Goal: Task Accomplishment & Management: Complete application form

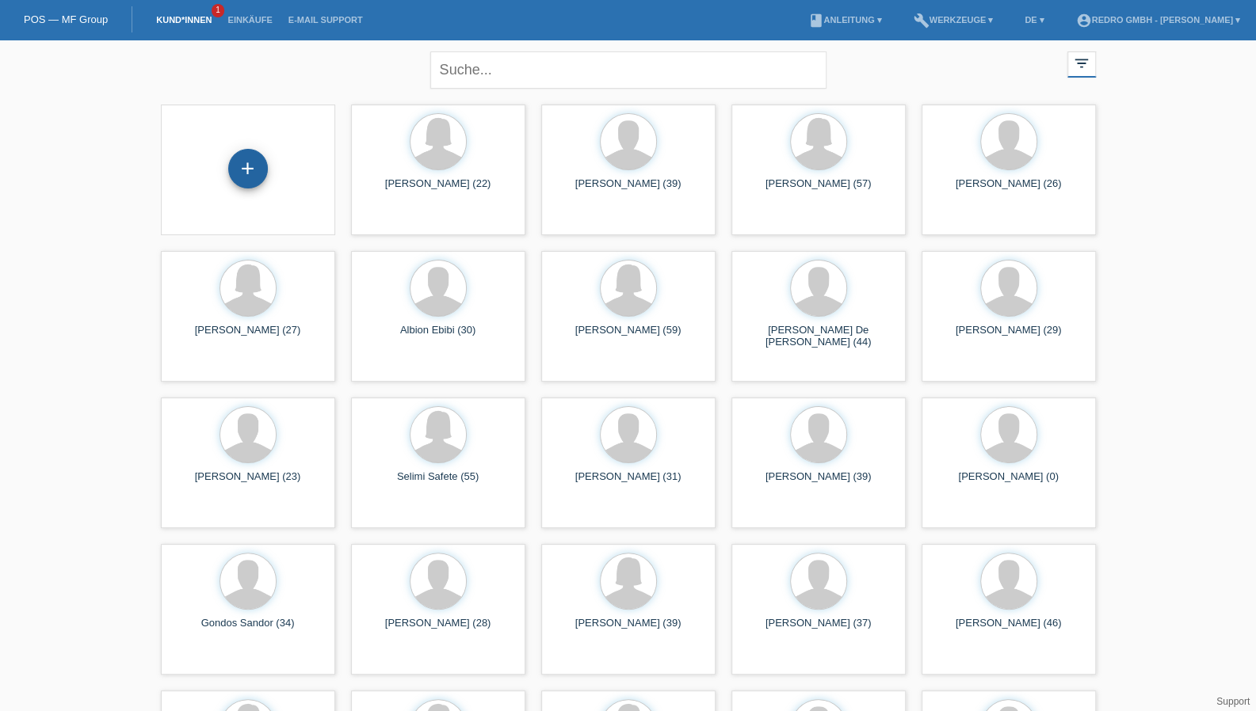
click at [249, 163] on div "+" at bounding box center [248, 168] width 38 height 27
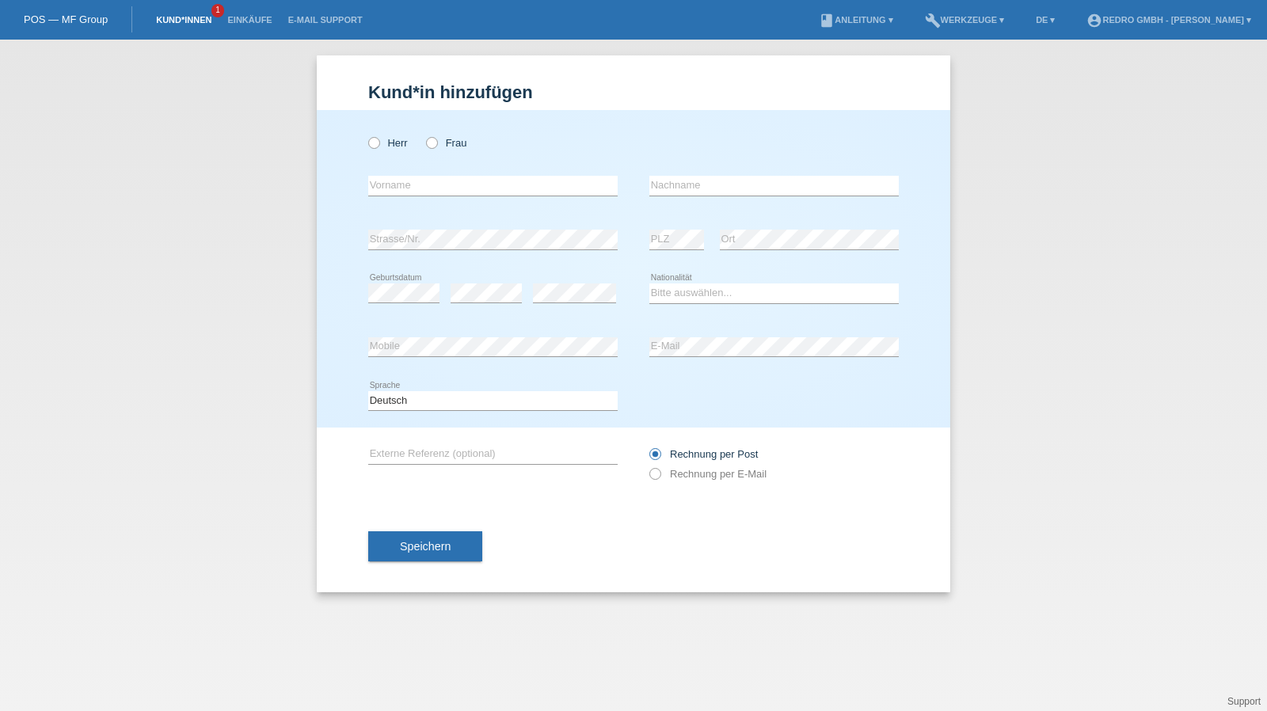
click at [204, 20] on link "Kund*innen" at bounding box center [183, 20] width 71 height 10
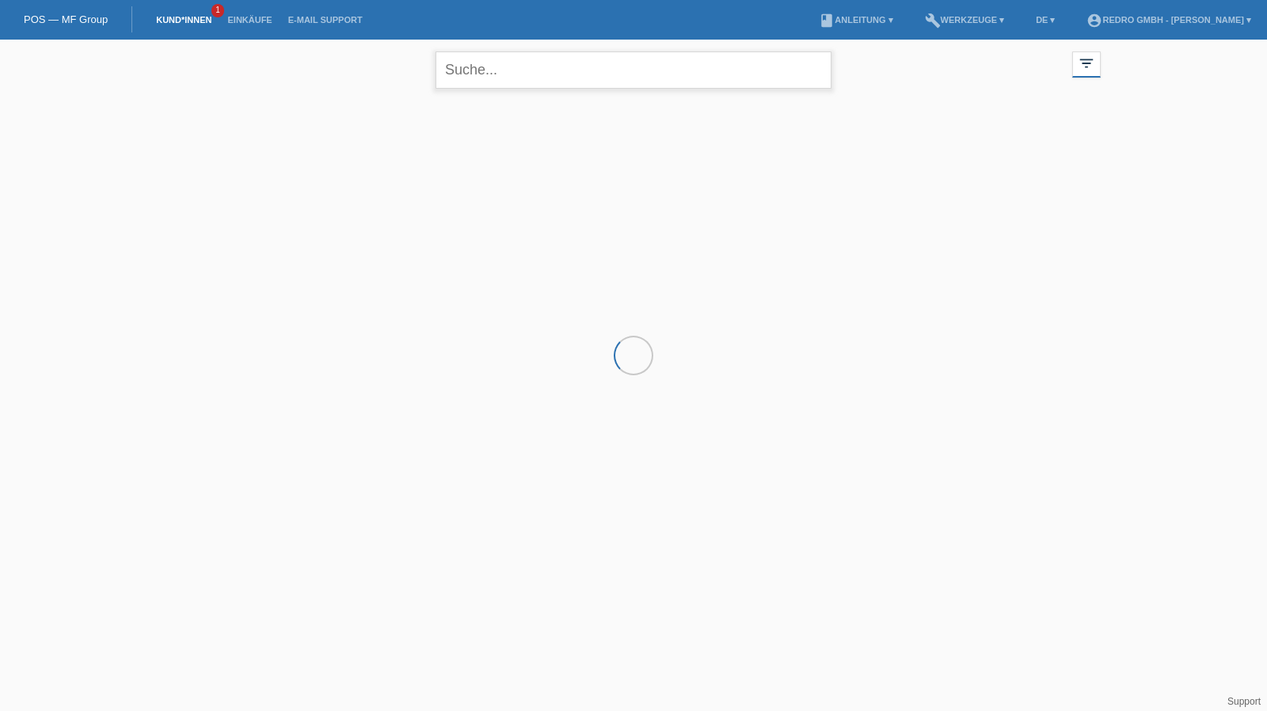
click at [616, 77] on input "text" at bounding box center [634, 69] width 396 height 37
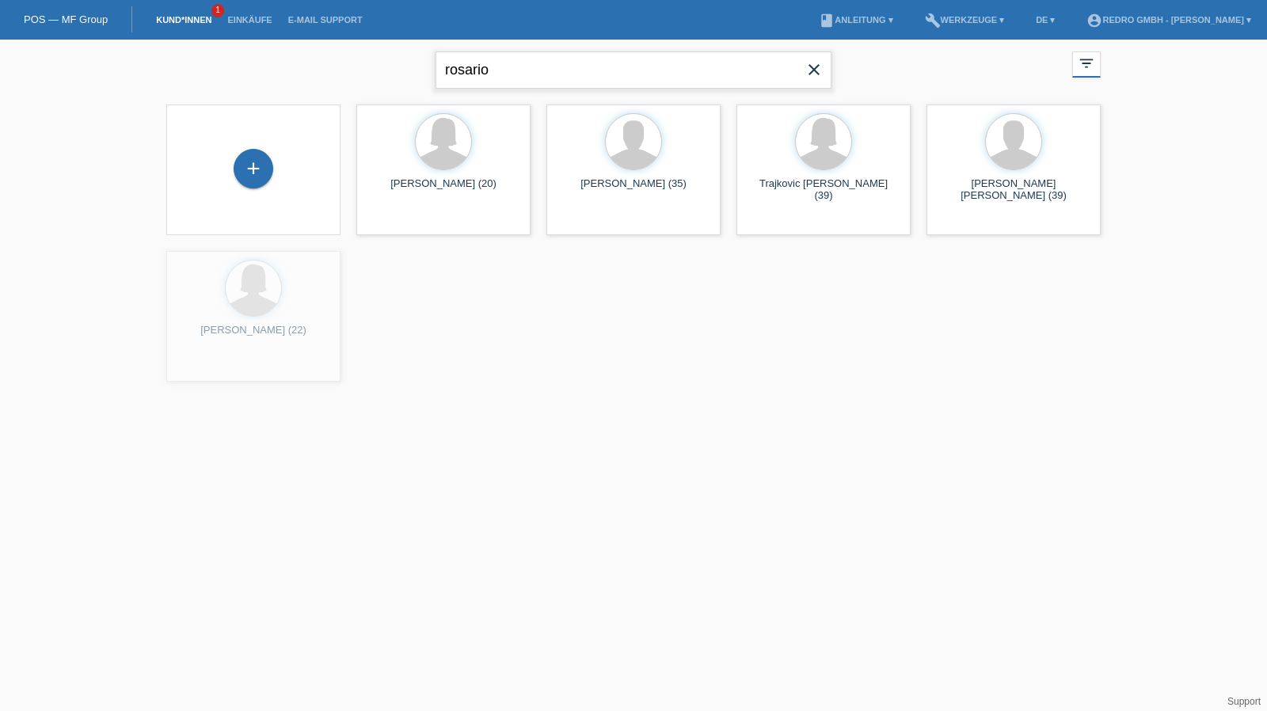
type input "rosario"
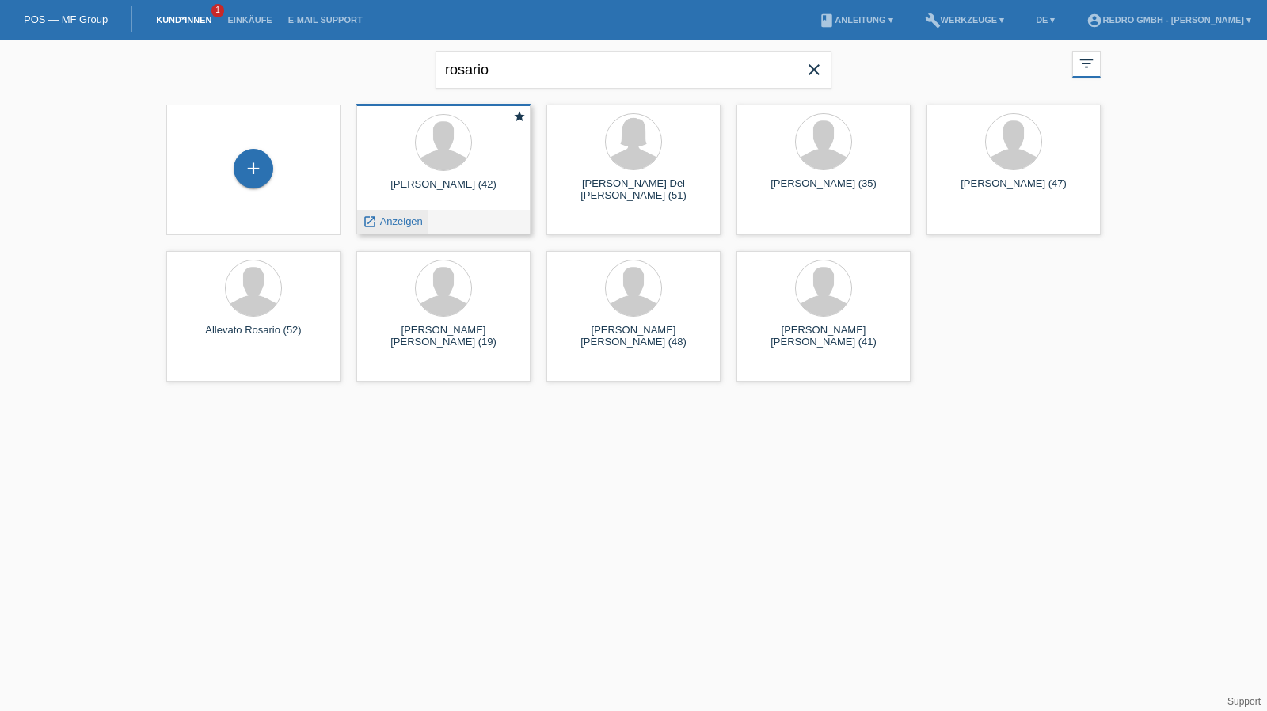
click at [404, 215] on span "Anzeigen" at bounding box center [401, 221] width 43 height 12
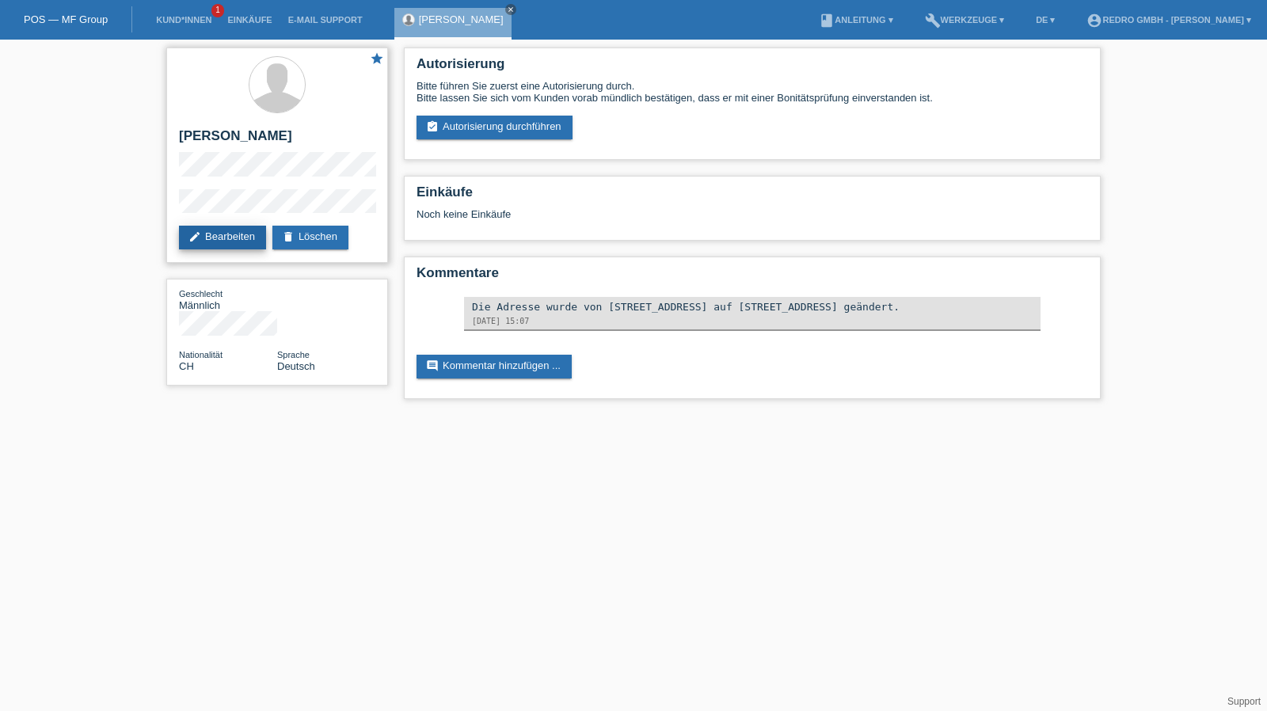
click at [250, 238] on link "edit Bearbeiten" at bounding box center [222, 238] width 87 height 24
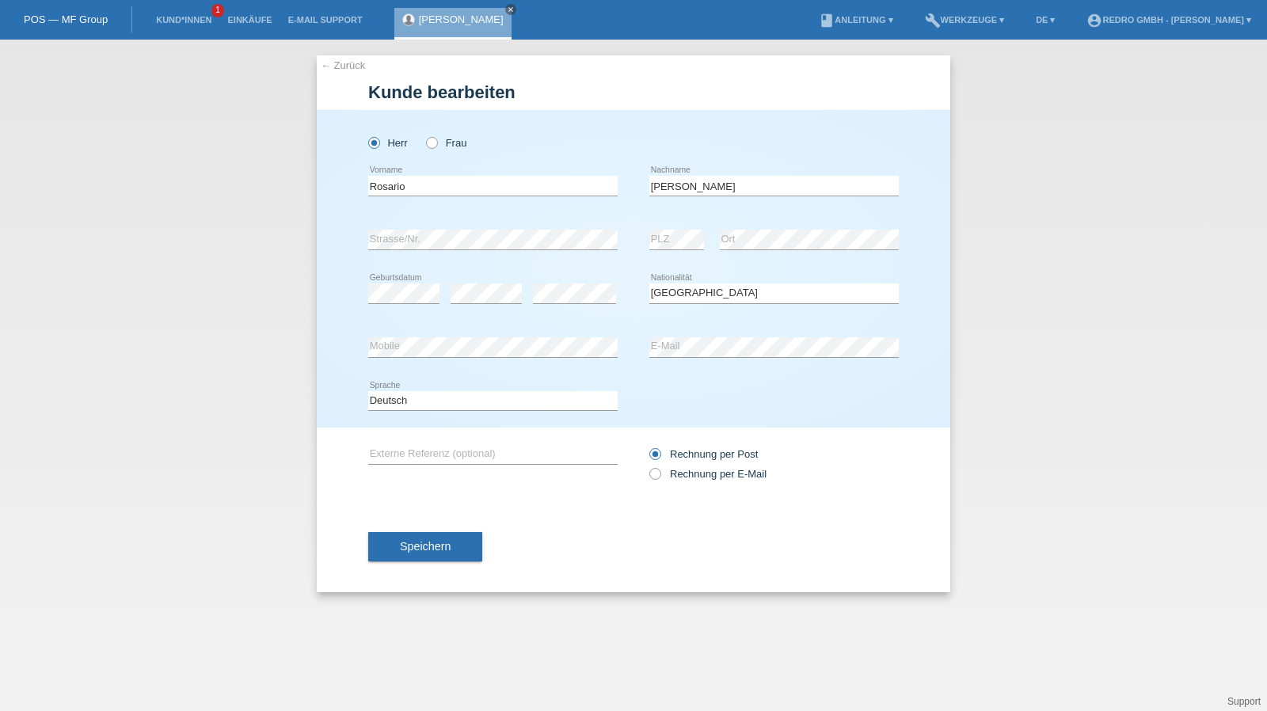
select select "CH"
select select "B"
select select "04"
select select "11"
select select "2020"
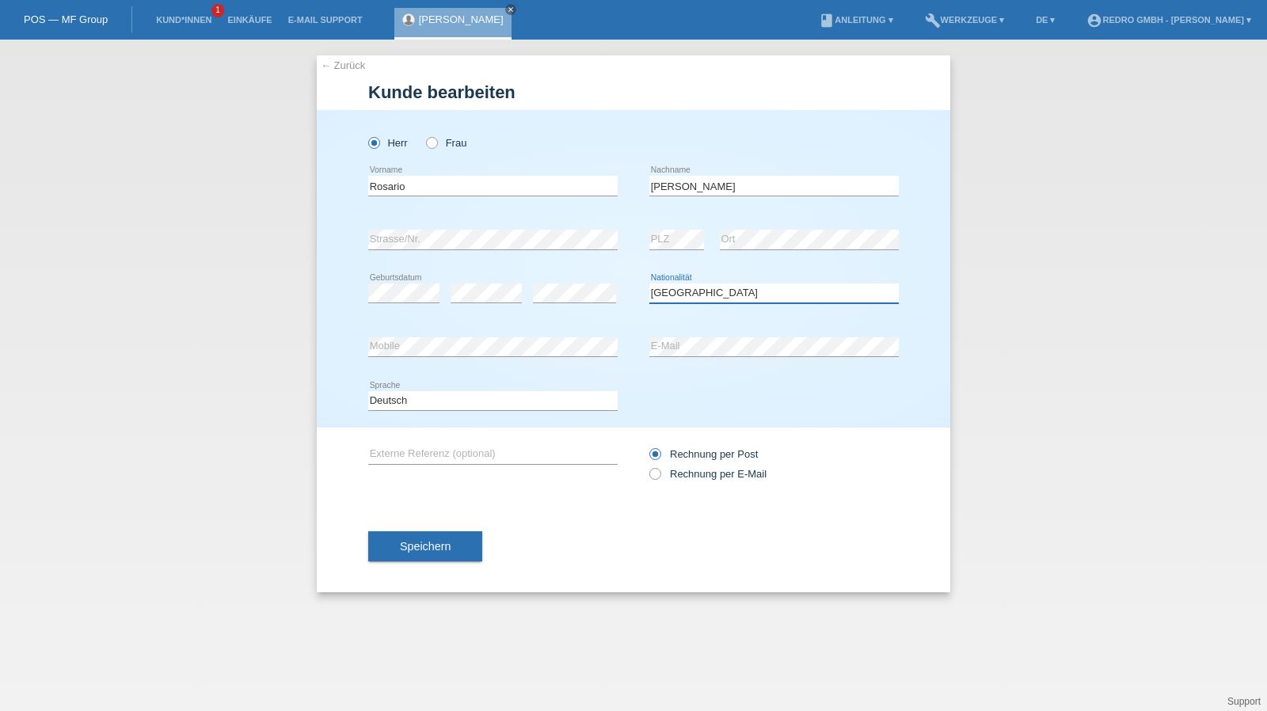
click at [699, 295] on select "Bitte auswählen... Schweiz Deutschland Liechtenstein Österreich ------------ Af…" at bounding box center [775, 293] width 250 height 19
select select "IT"
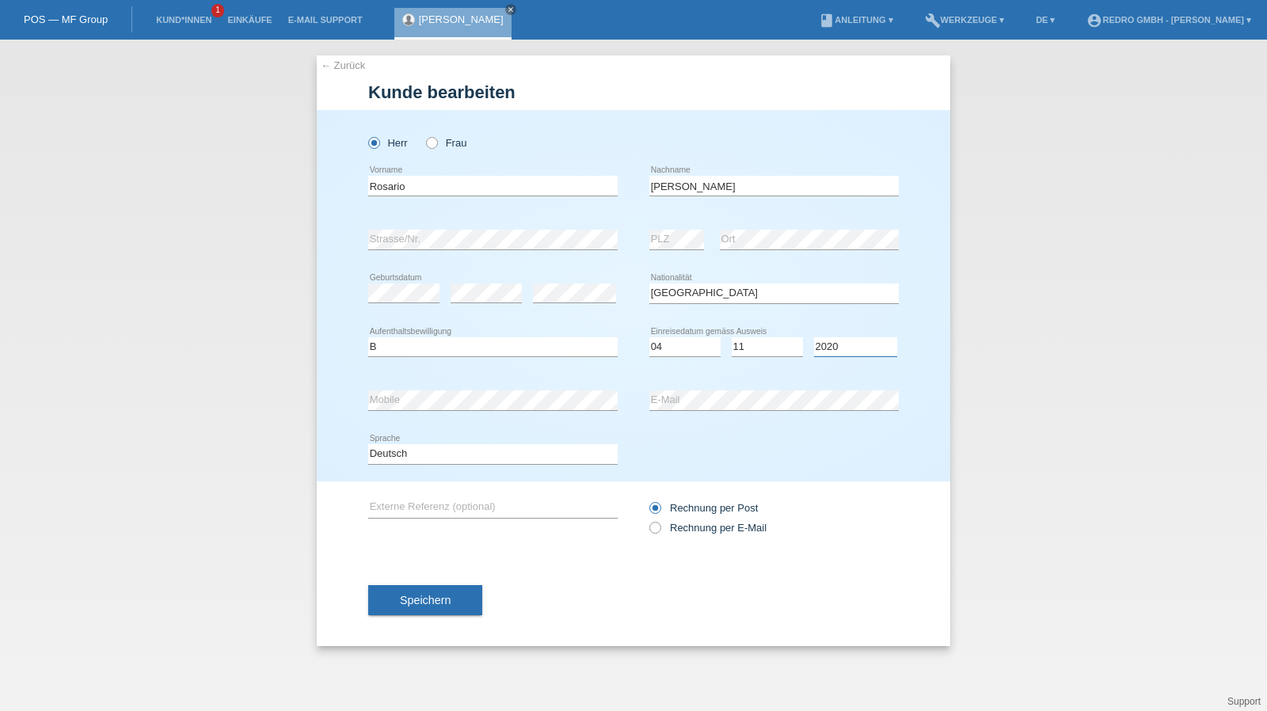
select select "2021"
click at [448, 190] on input "Rosario" at bounding box center [493, 186] width 250 height 20
click at [433, 602] on span "Speichern" at bounding box center [425, 600] width 51 height 13
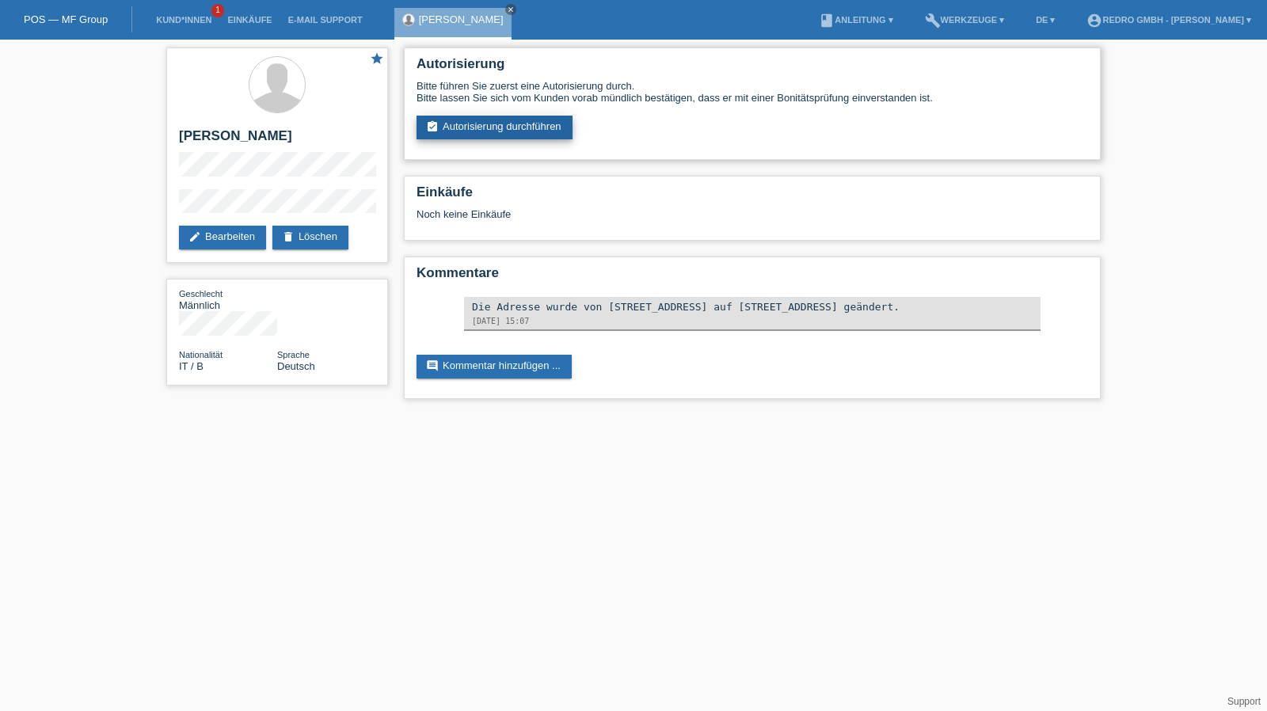
click at [487, 139] on link "assignment_turned_in Autorisierung durchführen" at bounding box center [495, 128] width 156 height 24
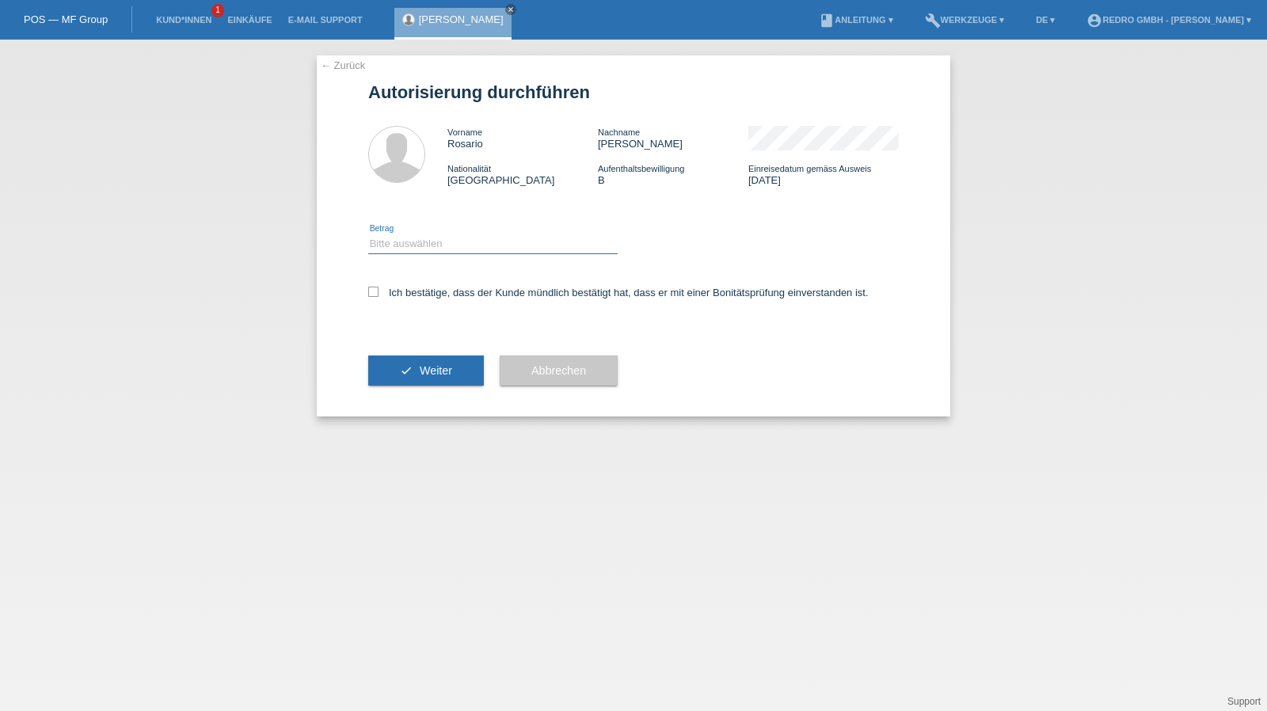
click at [409, 248] on select "Bitte auswählen CHF 1.00 - CHF 499.00 CHF 500.00 - CHF 1'999.00 CHF 2'000.00 - …" at bounding box center [493, 243] width 250 height 19
select select "1"
click at [368, 234] on select "Bitte auswählen CHF 1.00 - CHF 499.00 CHF 500.00 - CHF 1'999.00 CHF 2'000.00 - …" at bounding box center [493, 243] width 250 height 19
click at [404, 294] on label "Ich bestätige, dass der Kunde mündlich bestätigt hat, dass er mit einer Bonität…" at bounding box center [618, 293] width 501 height 12
click at [379, 294] on input "Ich bestätige, dass der Kunde mündlich bestätigt hat, dass er mit einer Bonität…" at bounding box center [373, 292] width 10 height 10
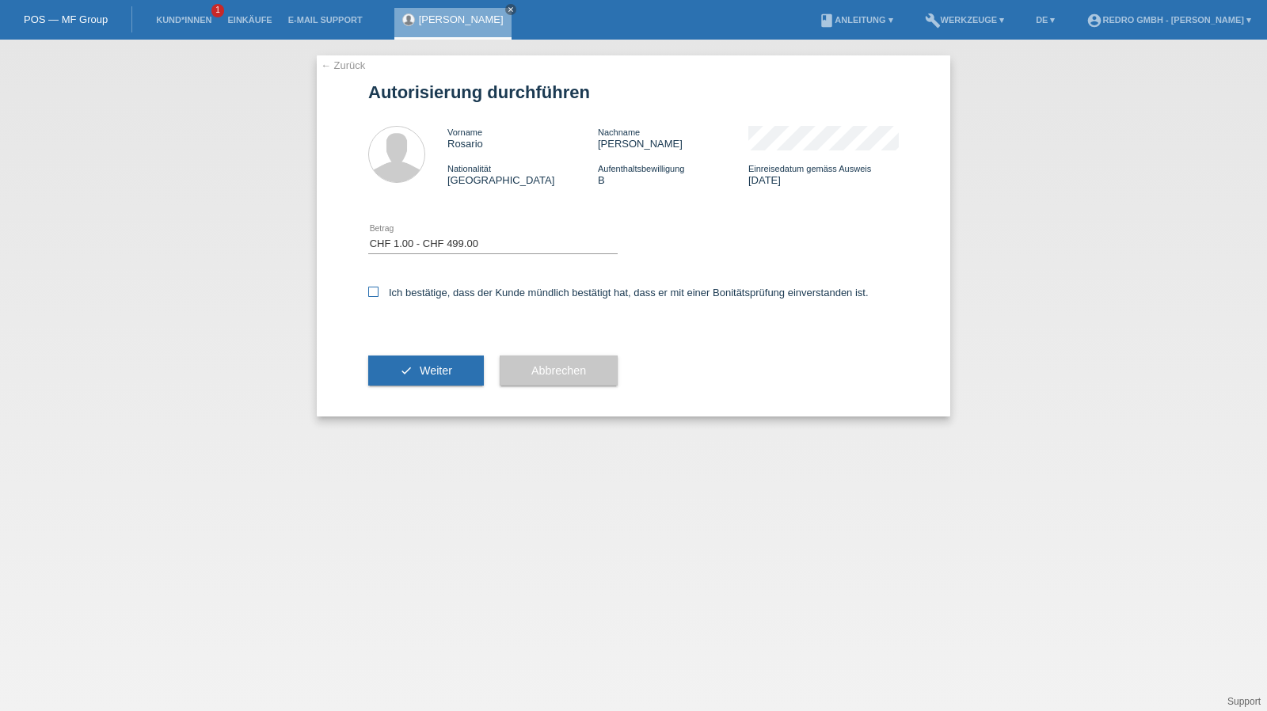
checkbox input "true"
click at [416, 371] on button "check Weiter" at bounding box center [426, 371] width 116 height 30
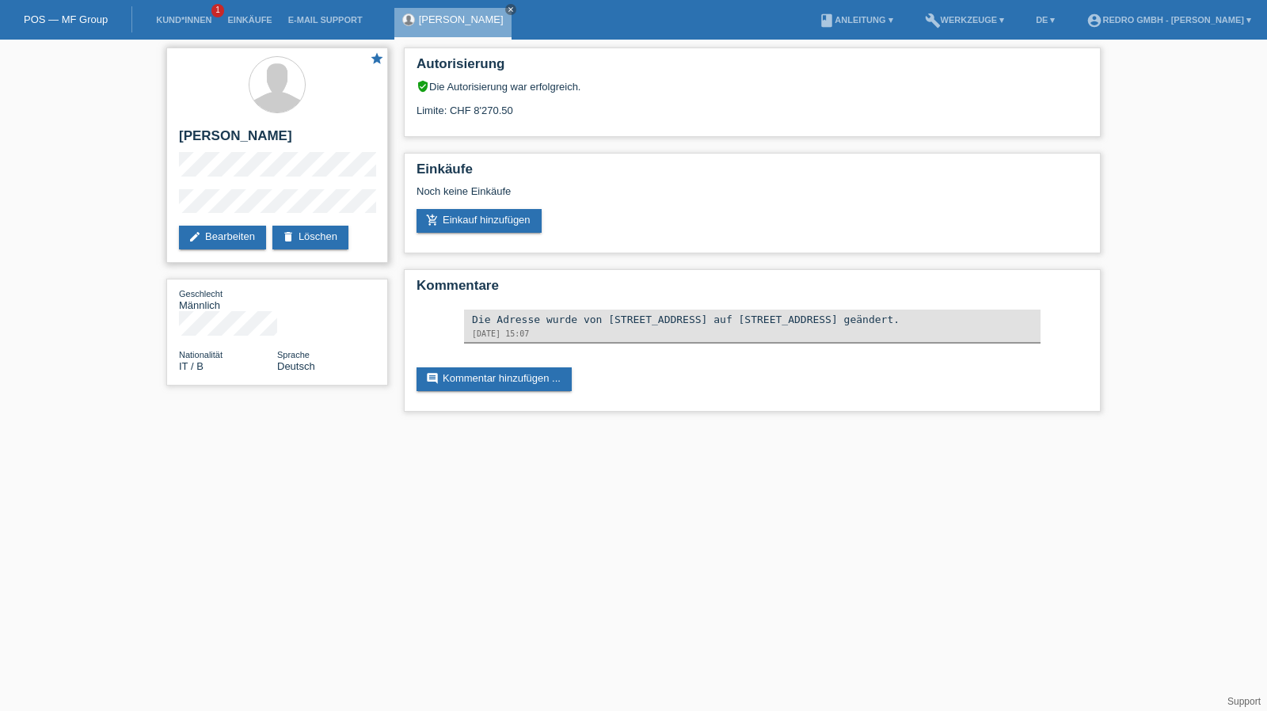
click at [212, 134] on h2 "[PERSON_NAME]" at bounding box center [277, 140] width 196 height 24
copy div "[PERSON_NAME]"
click at [163, 204] on div "star Rosario Bonanno edit Bearbeiten delete Löschen Geschlecht Männlich Nationa…" at bounding box center [277, 221] width 238 height 362
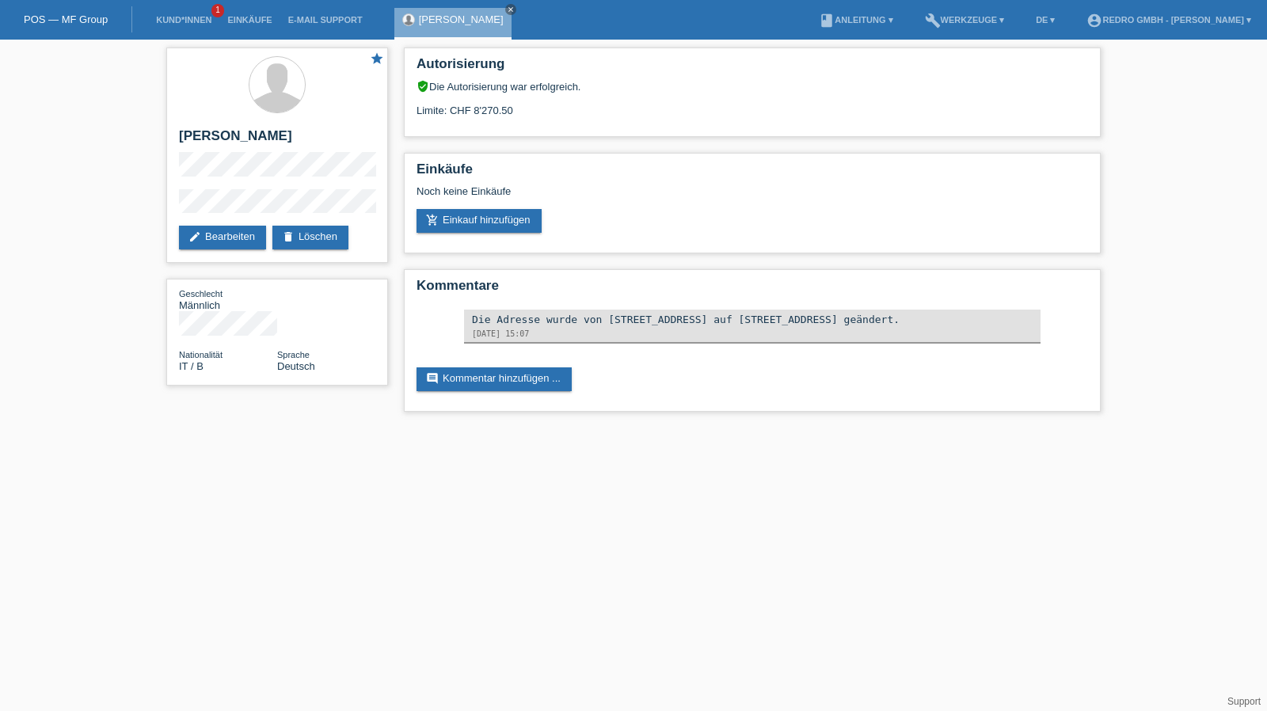
click at [173, 13] on li "Kund*innen 1" at bounding box center [183, 20] width 71 height 40
click at [171, 17] on link "Kund*innen" at bounding box center [183, 20] width 71 height 10
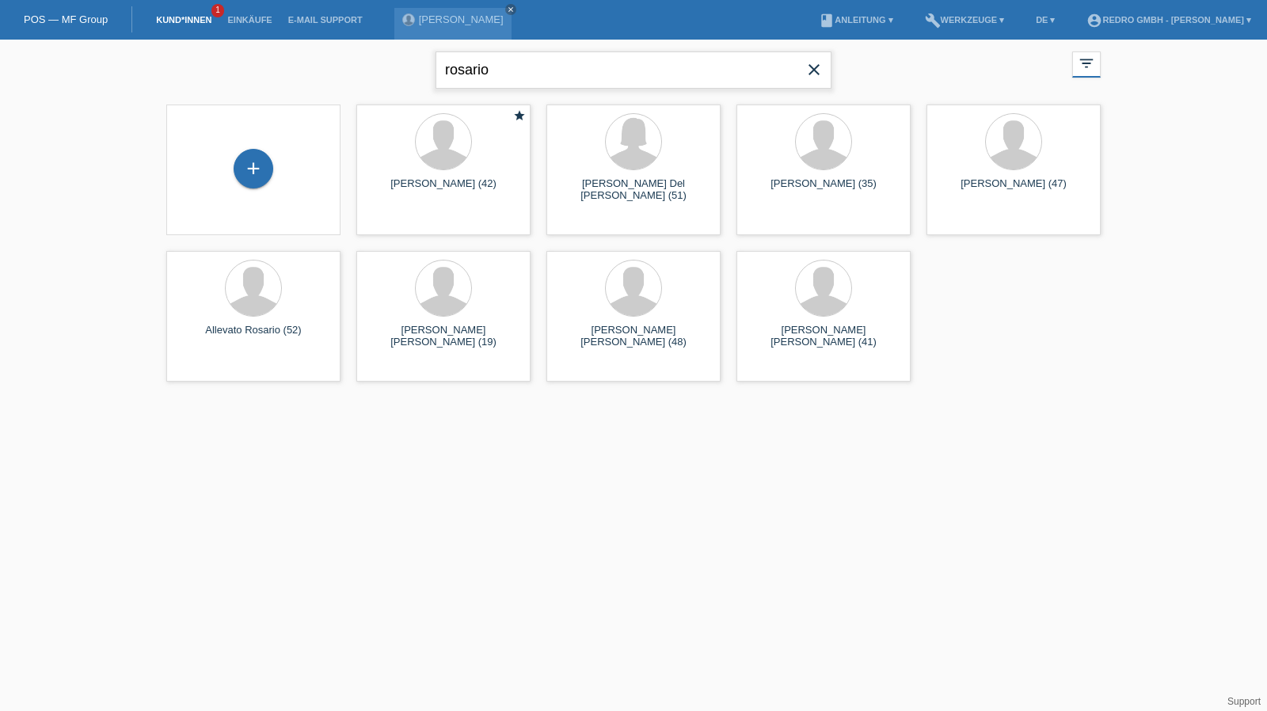
click at [493, 63] on input "rosario" at bounding box center [634, 69] width 396 height 37
type input "[PERSON_NAME]"
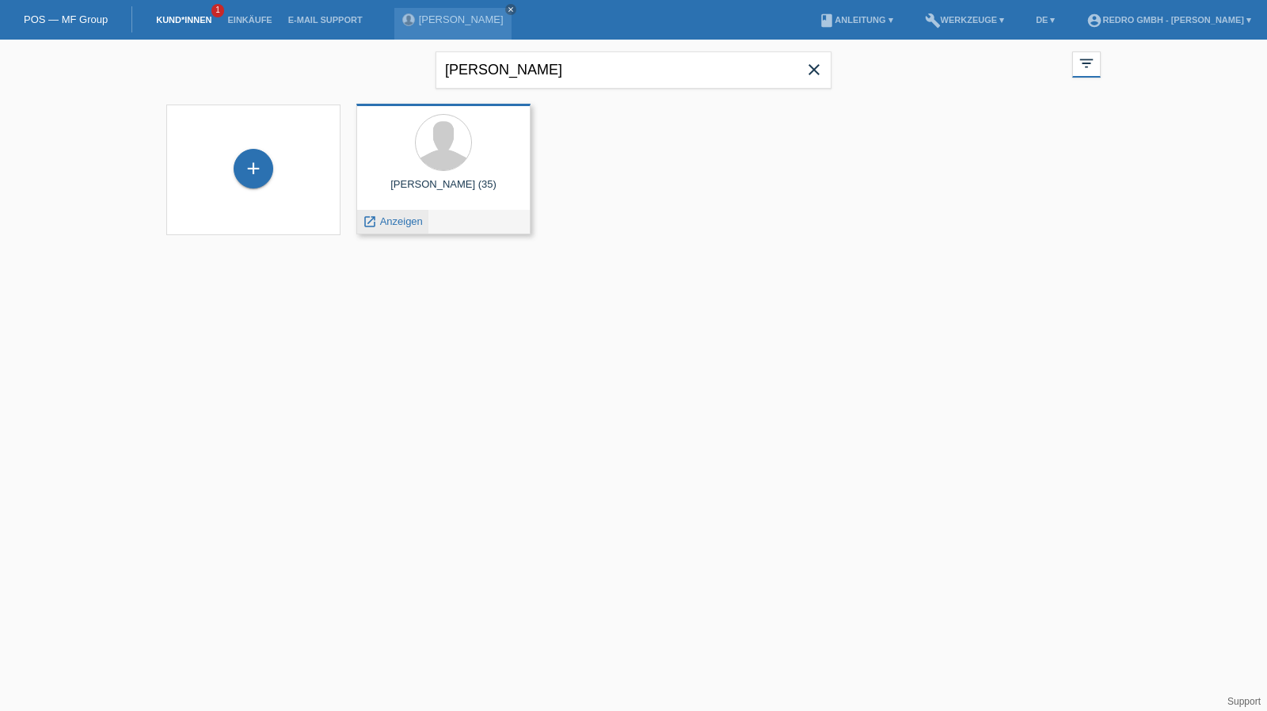
click at [410, 223] on span "Anzeigen" at bounding box center [401, 221] width 43 height 12
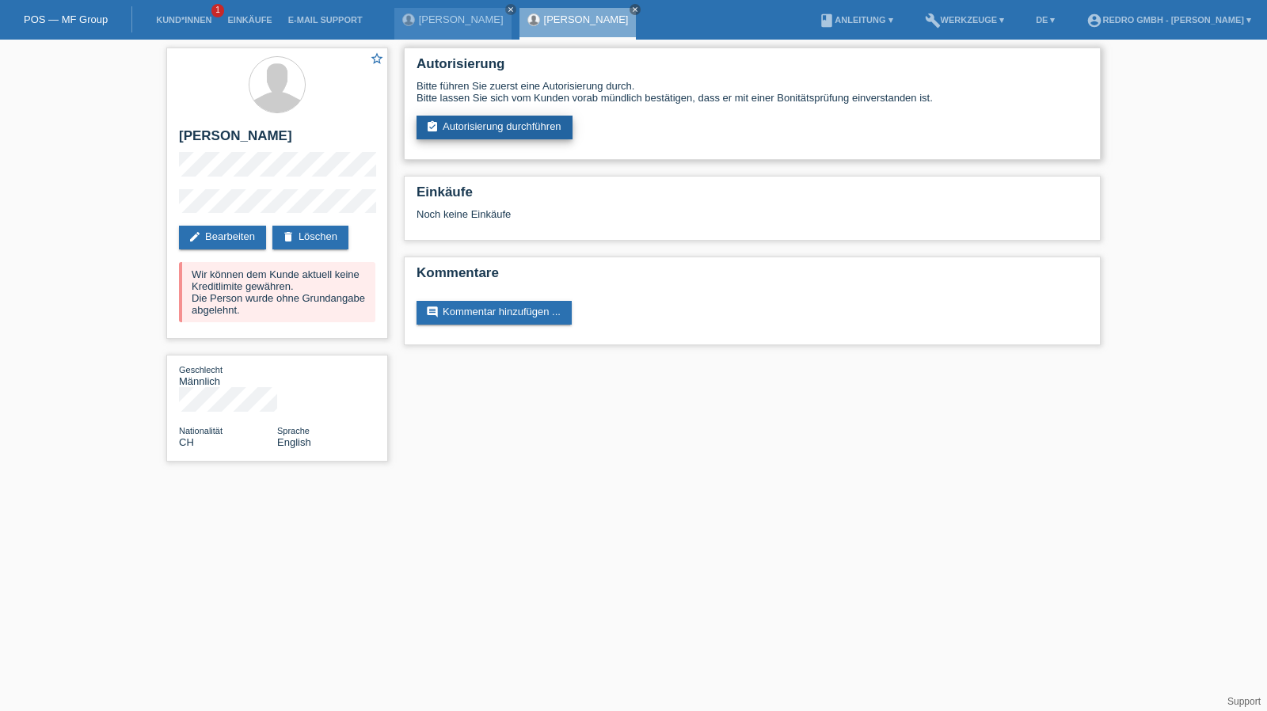
click at [509, 123] on link "assignment_turned_in Autorisierung durchführen" at bounding box center [495, 128] width 156 height 24
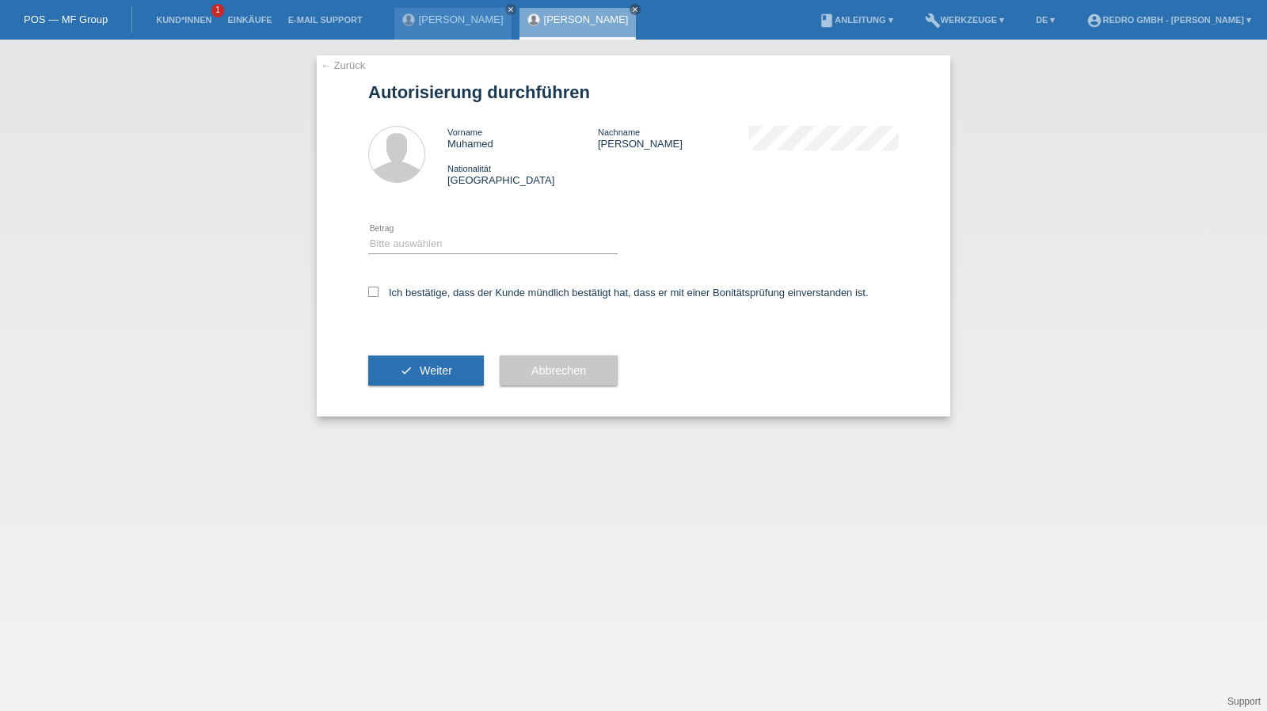
click at [444, 232] on div "Bitte auswählen CHF 1.00 - CHF 499.00 CHF 500.00 - CHF 1'999.00 CHF 2'000.00 - …" at bounding box center [493, 245] width 250 height 54
click at [420, 229] on div "Bitte auswählen CHF 1.00 - CHF 499.00 CHF 500.00 - CHF 1'999.00 CHF 2'000.00 - …" at bounding box center [493, 245] width 250 height 54
drag, startPoint x: 417, startPoint y: 244, endPoint x: 414, endPoint y: 253, distance: 9.0
click at [417, 244] on select "Bitte auswählen CHF 1.00 - CHF 499.00 CHF 500.00 - CHF 1'999.00 CHF 2'000.00 - …" at bounding box center [493, 243] width 250 height 19
select select "1"
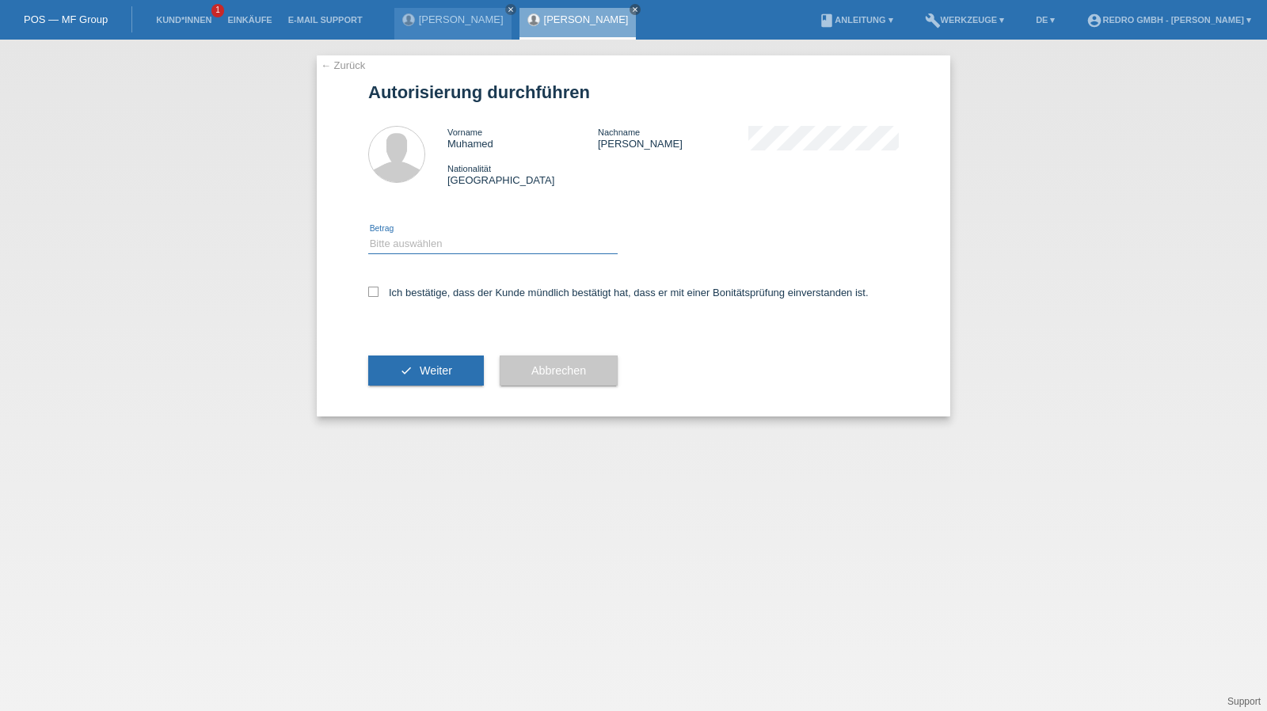
click at [368, 234] on select "Bitte auswählen CHF 1.00 - CHF 499.00 CHF 500.00 - CHF 1'999.00 CHF 2'000.00 - …" at bounding box center [493, 243] width 250 height 19
click at [401, 294] on label "Ich bestätige, dass der Kunde mündlich bestätigt hat, dass er mit einer Bonität…" at bounding box center [618, 293] width 501 height 12
click at [379, 294] on input "Ich bestätige, dass der Kunde mündlich bestätigt hat, dass er mit einer Bonität…" at bounding box center [373, 292] width 10 height 10
checkbox input "true"
click at [405, 353] on div "check Weiter" at bounding box center [426, 371] width 116 height 92
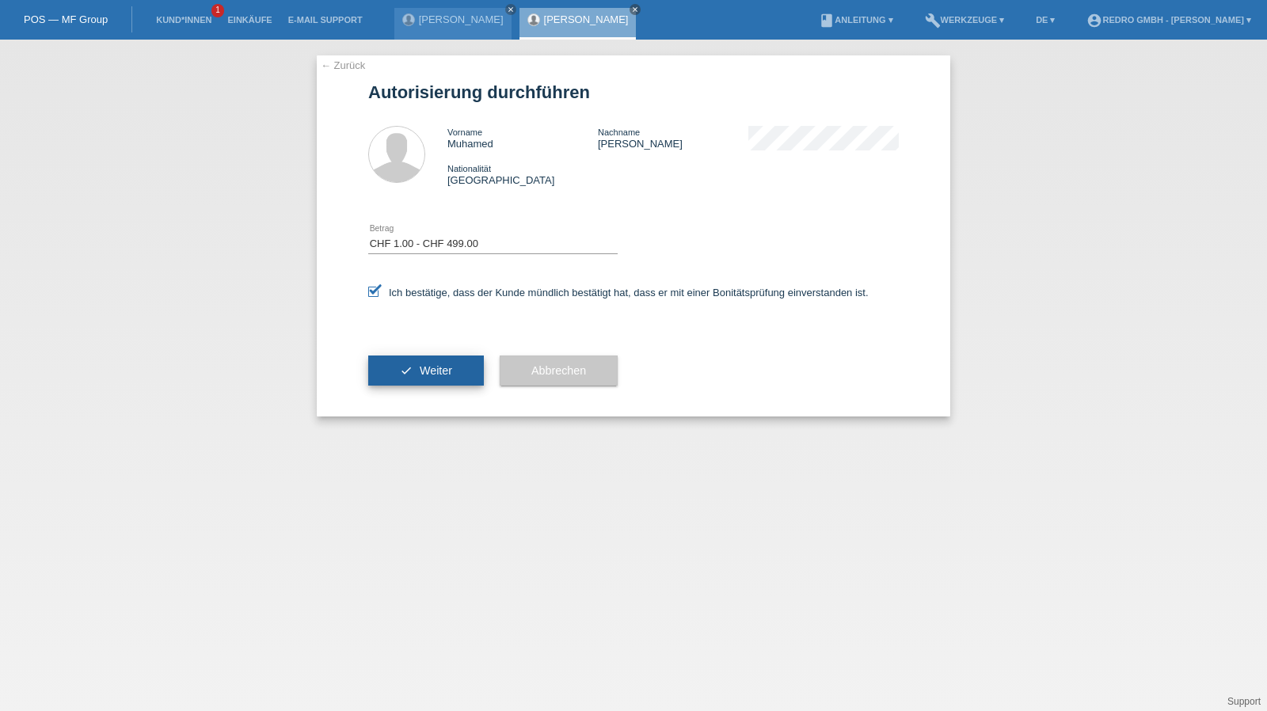
click at [400, 368] on button "check Weiter" at bounding box center [426, 371] width 116 height 30
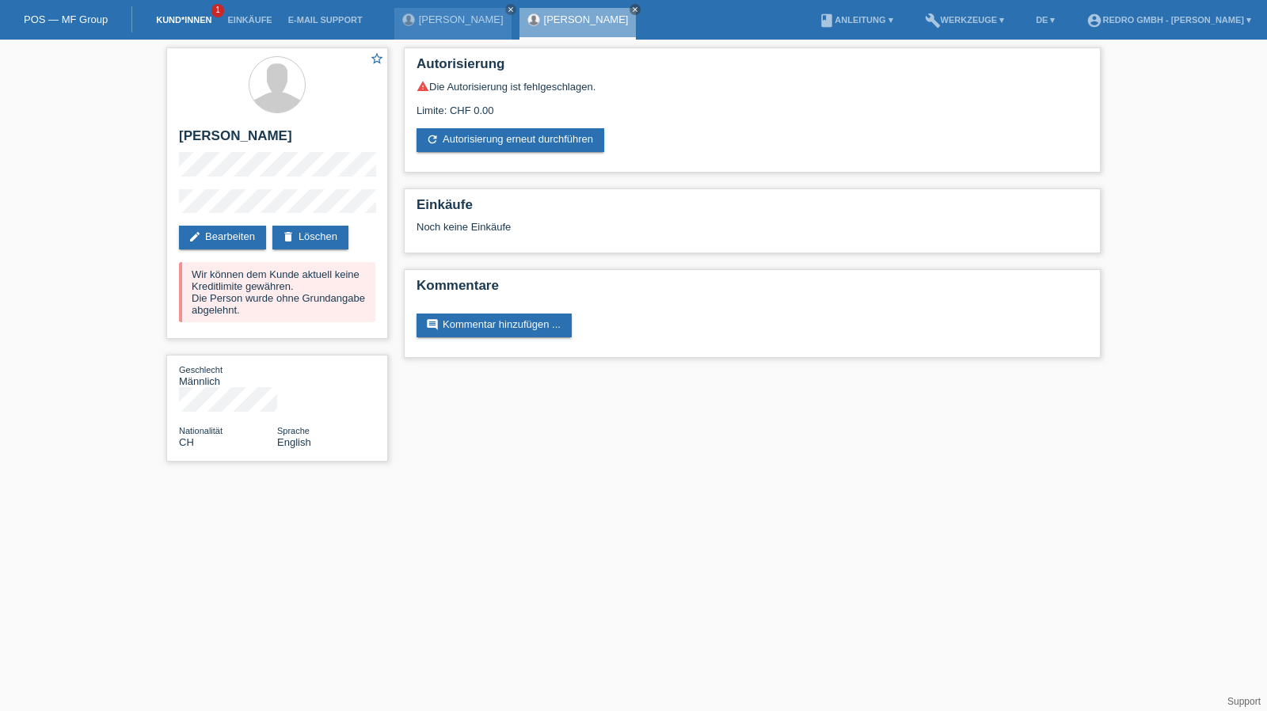
click at [184, 21] on link "Kund*innen" at bounding box center [183, 20] width 71 height 10
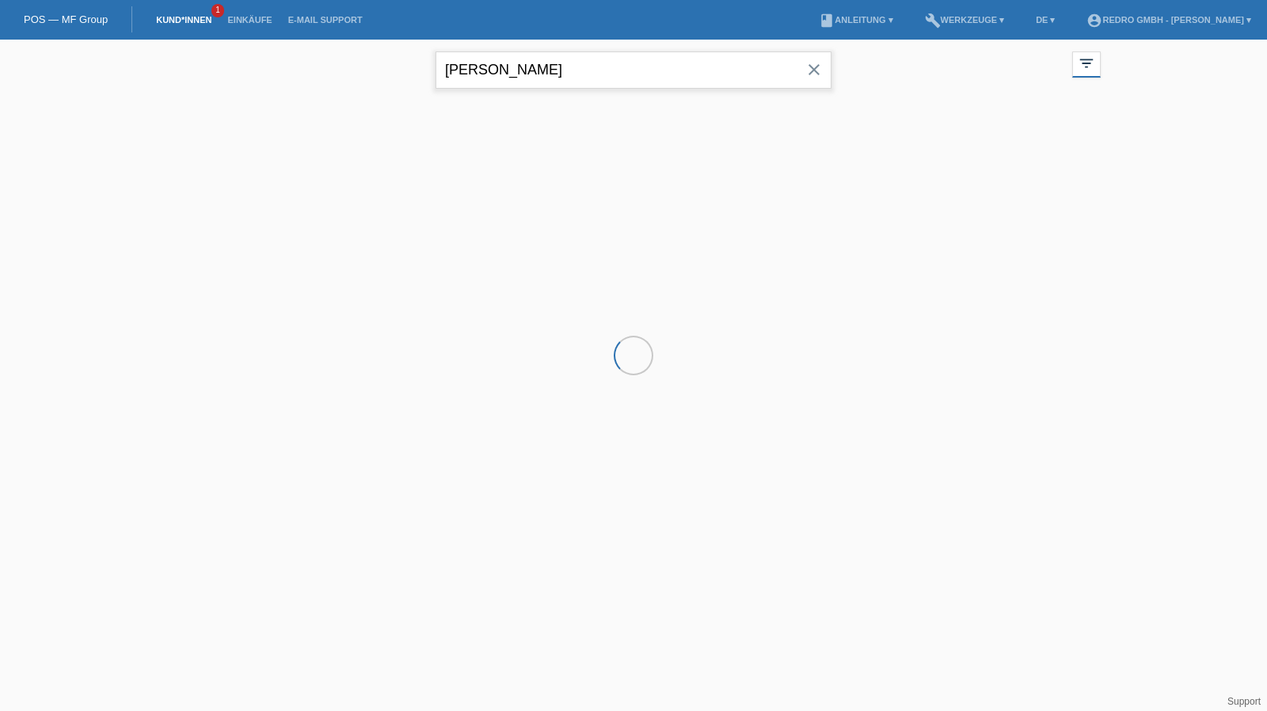
click at [592, 75] on input "[PERSON_NAME]" at bounding box center [634, 69] width 396 height 37
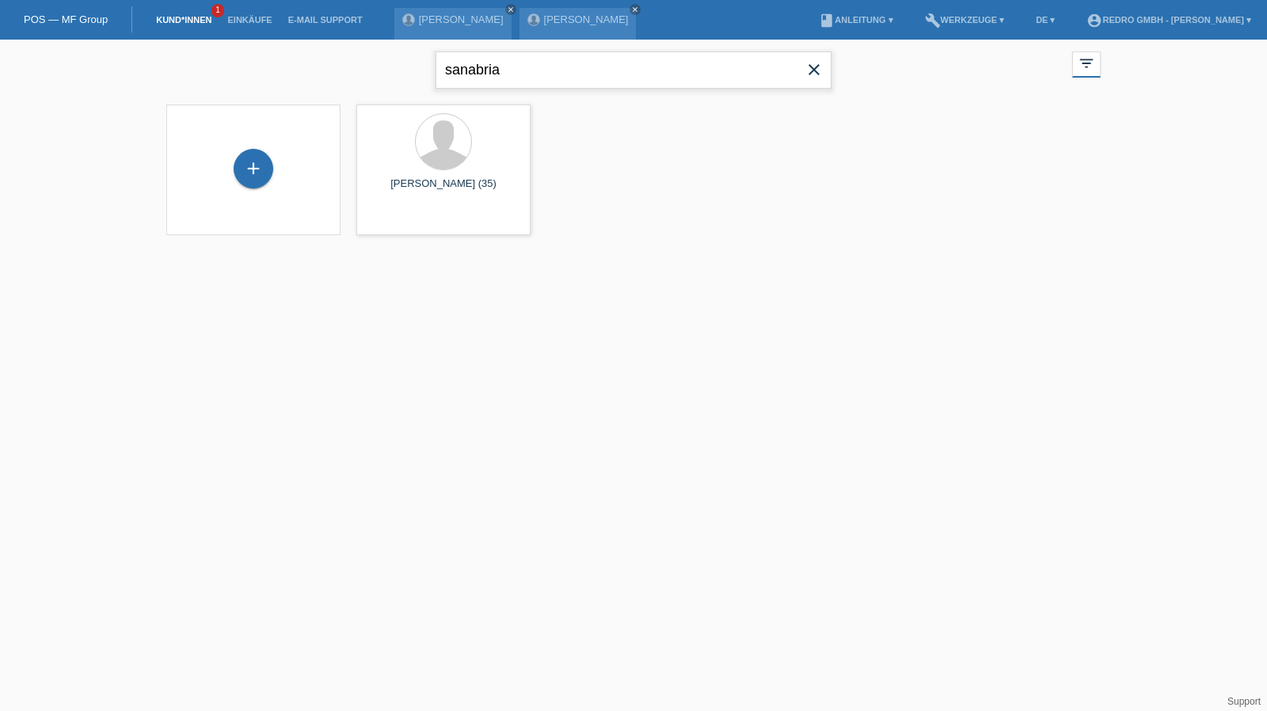
type input "sanabria"
click at [391, 227] on span "Anzeigen" at bounding box center [401, 221] width 43 height 12
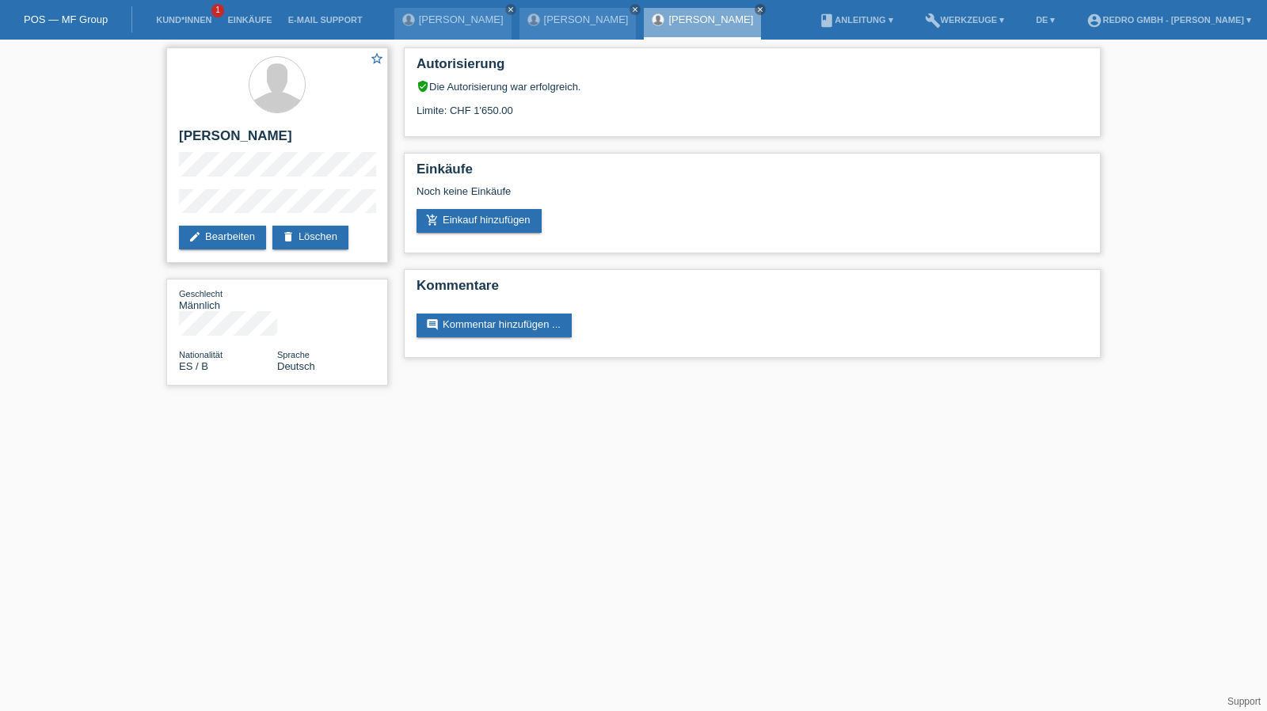
click at [255, 138] on h2 "[PERSON_NAME]" at bounding box center [277, 140] width 196 height 24
copy div "[PERSON_NAME]"
click at [200, 192] on div "star_border Leandro Sanabria Fernandèz edit Bearbeiten delete Löschen" at bounding box center [277, 155] width 222 height 215
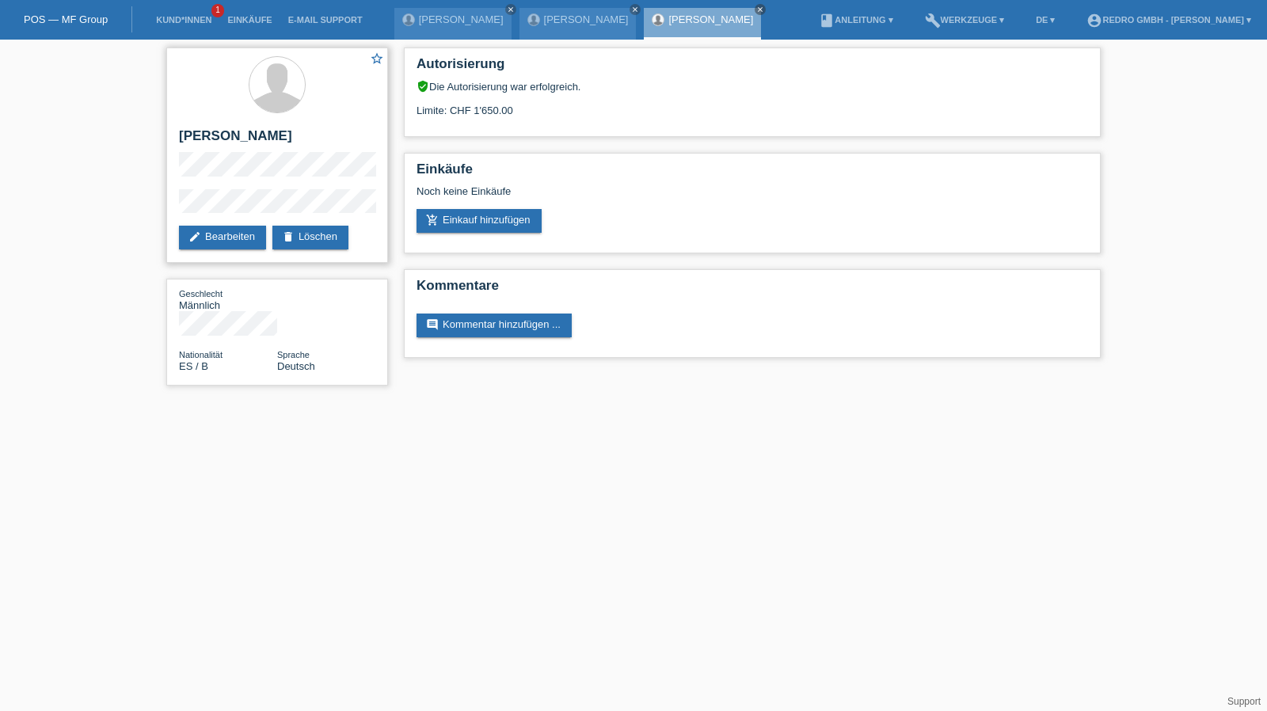
drag, startPoint x: 269, startPoint y: 188, endPoint x: 169, endPoint y: 211, distance: 103.2
click at [169, 211] on div "star_border Leandro Sanabria Fernandèz edit Bearbeiten delete Löschen" at bounding box center [277, 155] width 222 height 215
click at [200, 24] on link "Kund*innen" at bounding box center [183, 20] width 71 height 10
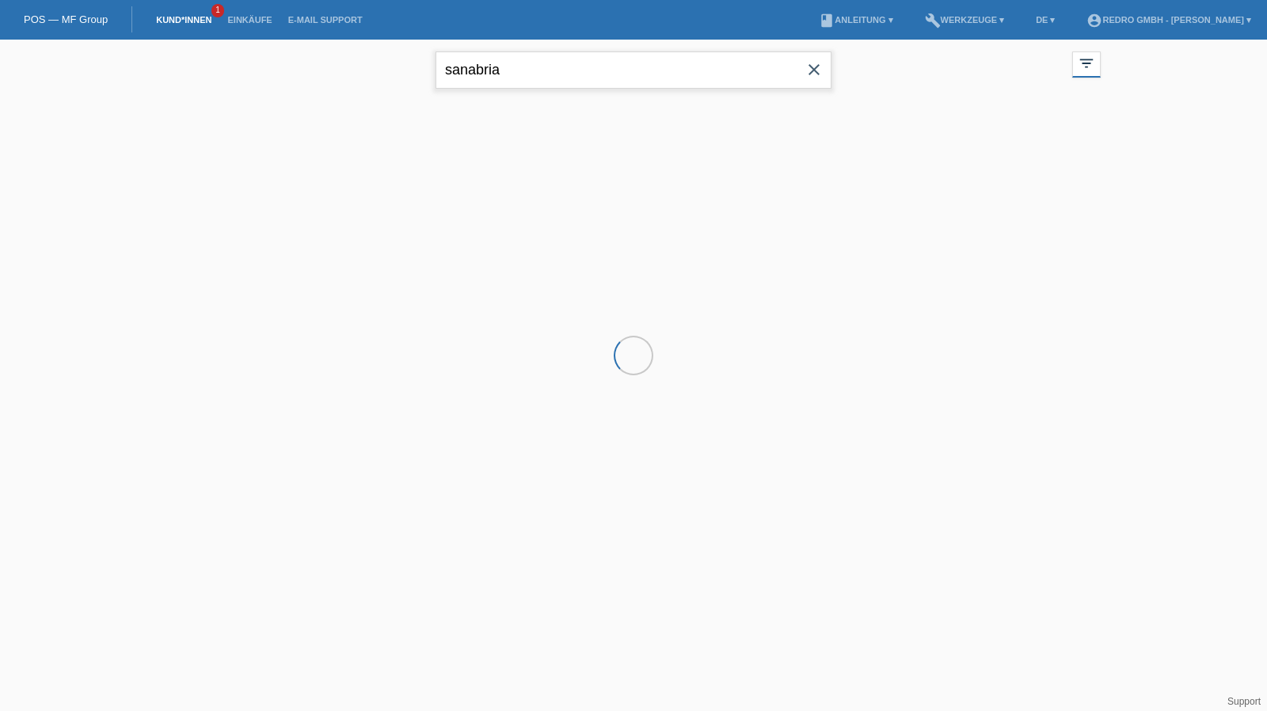
click at [622, 75] on input "sanabria" at bounding box center [634, 69] width 396 height 37
paste input "[PERSON_NAME]"
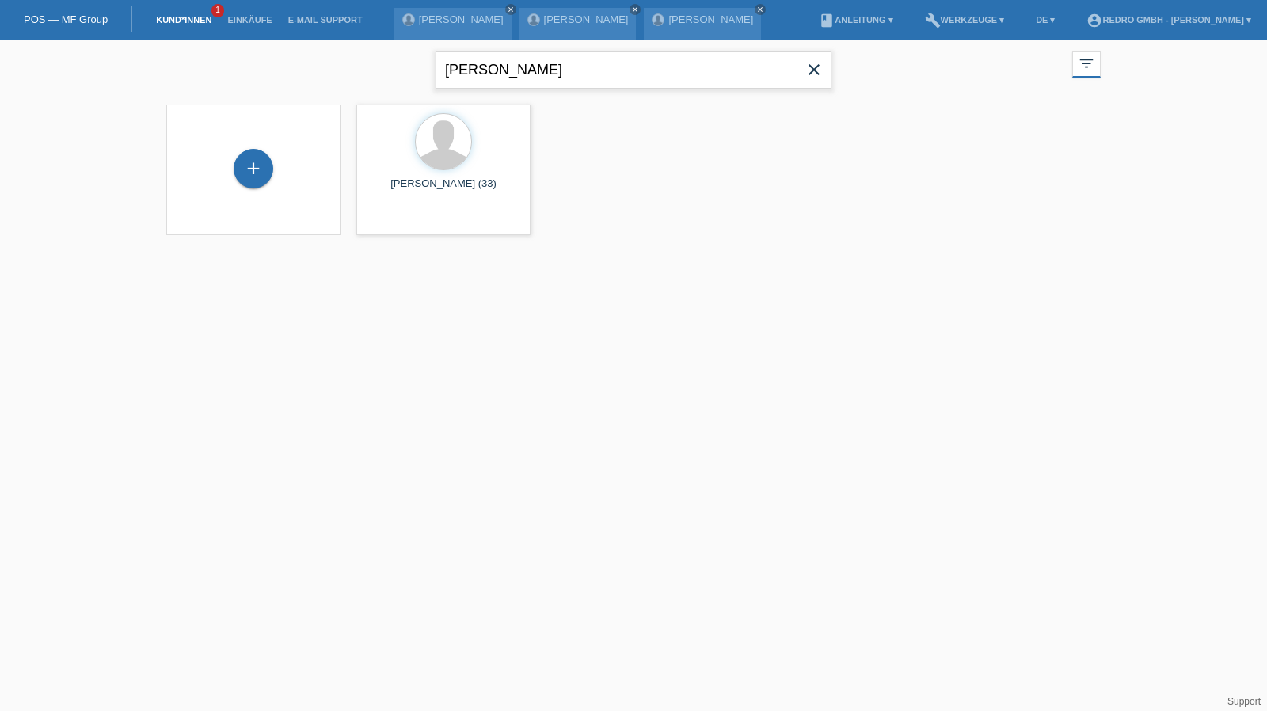
type input "[PERSON_NAME]"
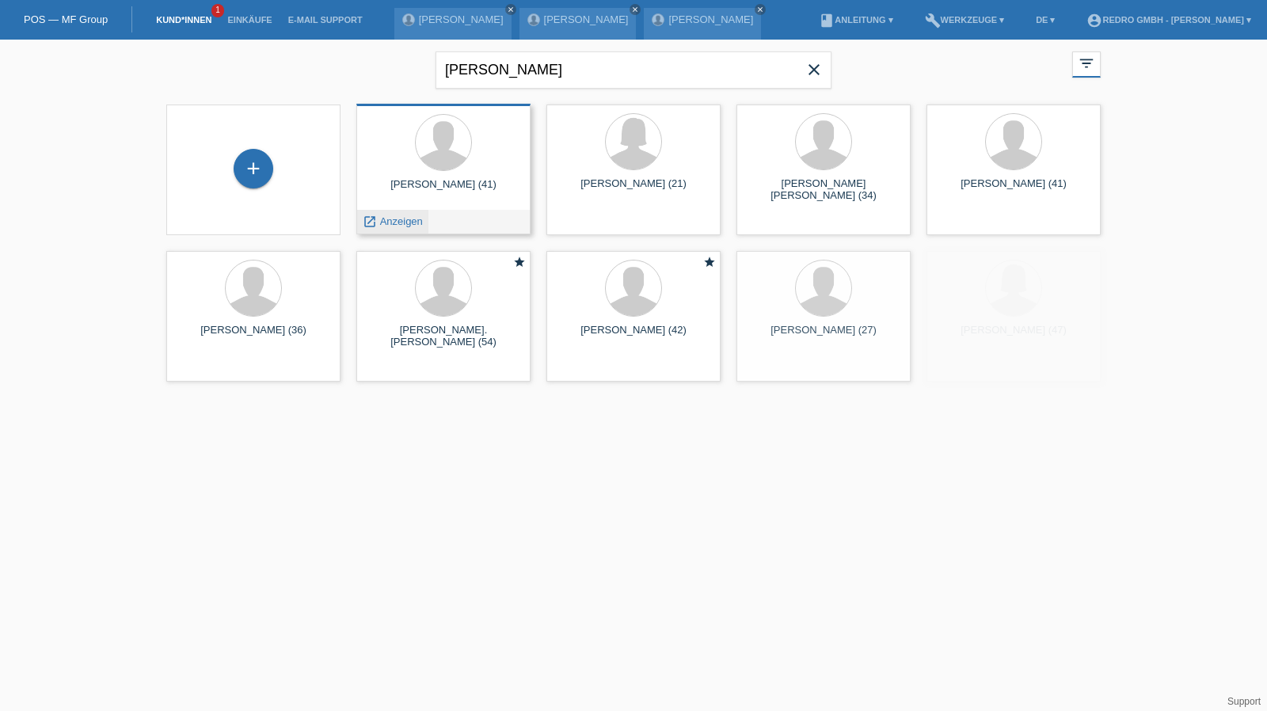
click at [388, 218] on span "Anzeigen" at bounding box center [401, 221] width 43 height 12
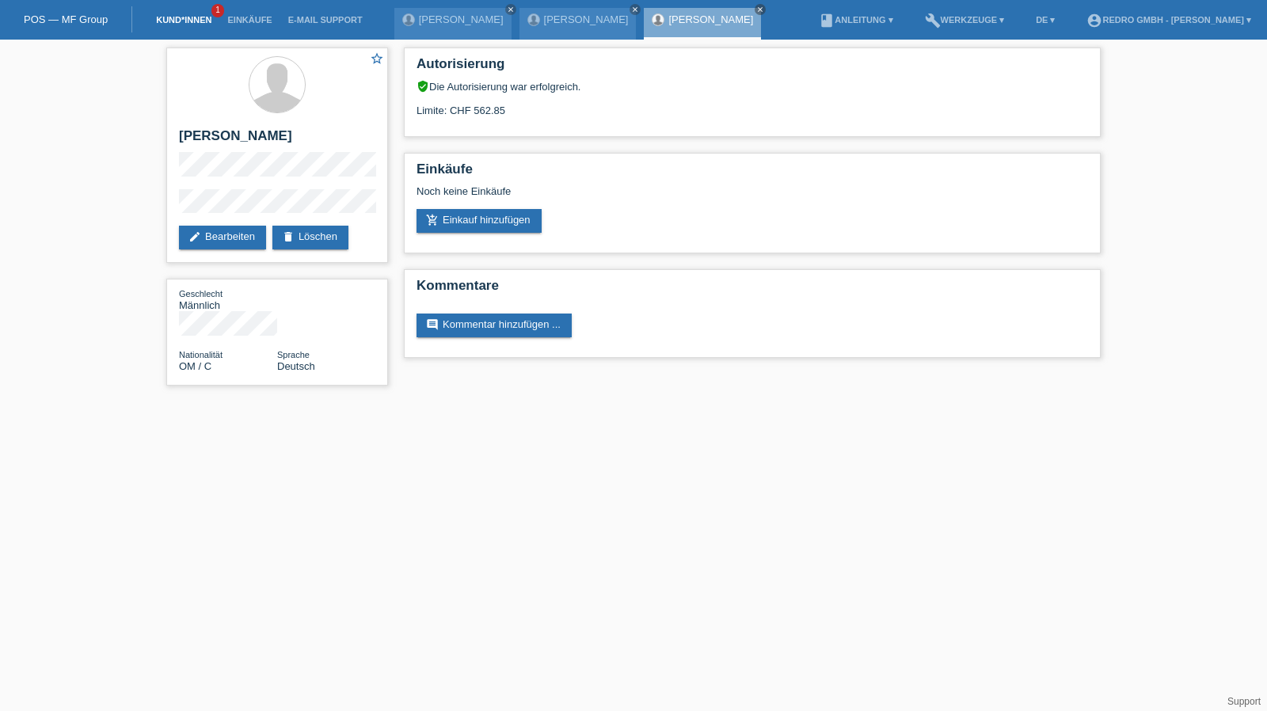
click at [189, 17] on link "Kund*innen" at bounding box center [183, 20] width 71 height 10
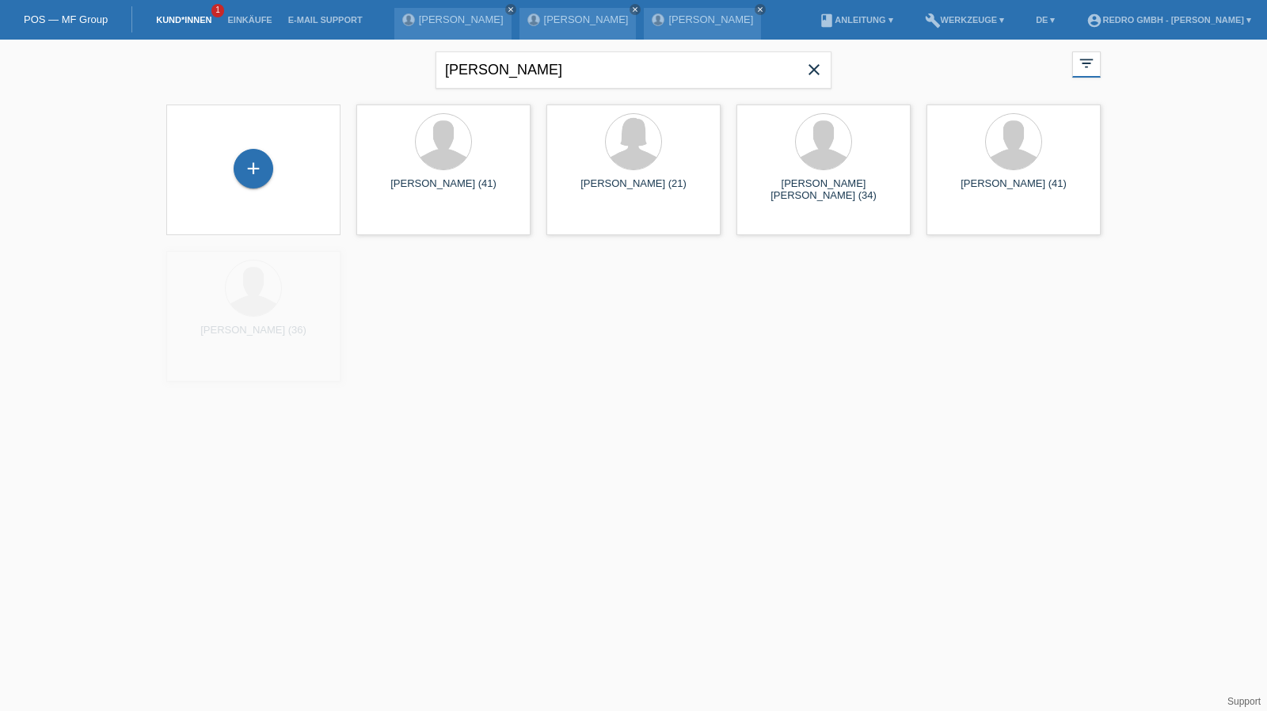
drag, startPoint x: 243, startPoint y: 172, endPoint x: 314, endPoint y: 161, distance: 71.4
click at [243, 171] on div "+" at bounding box center [254, 169] width 40 height 40
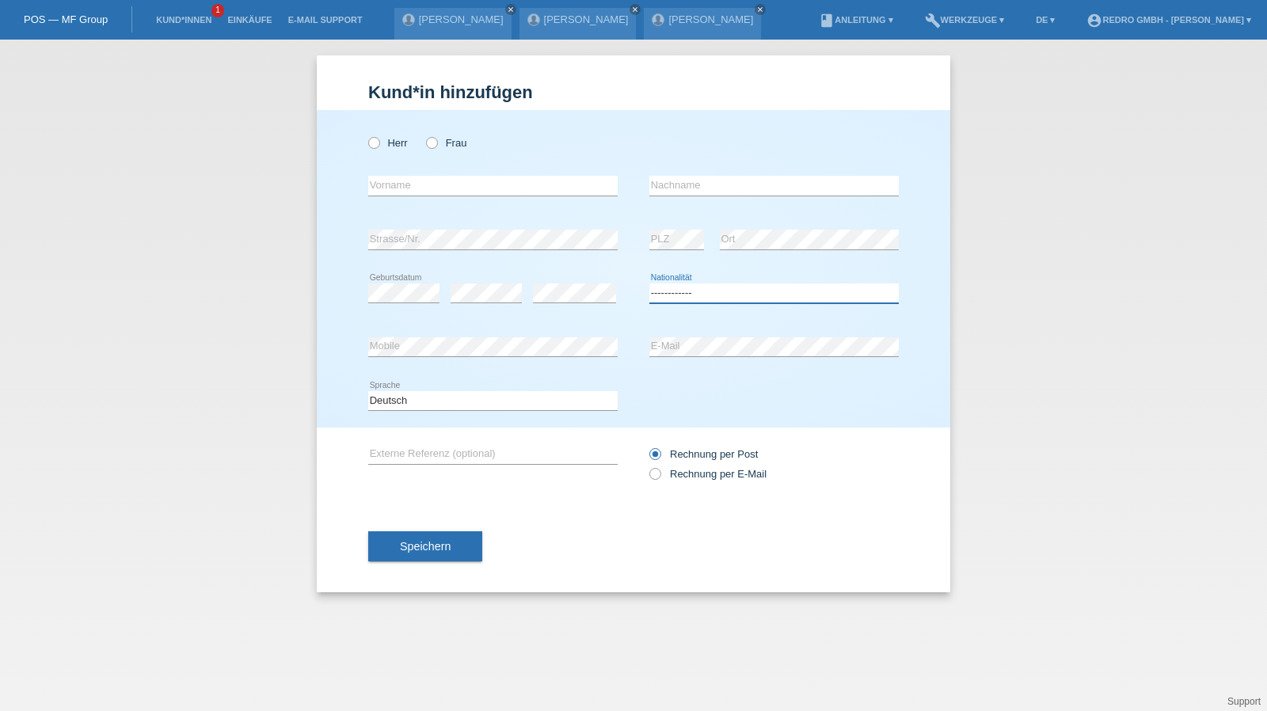
select select "AF"
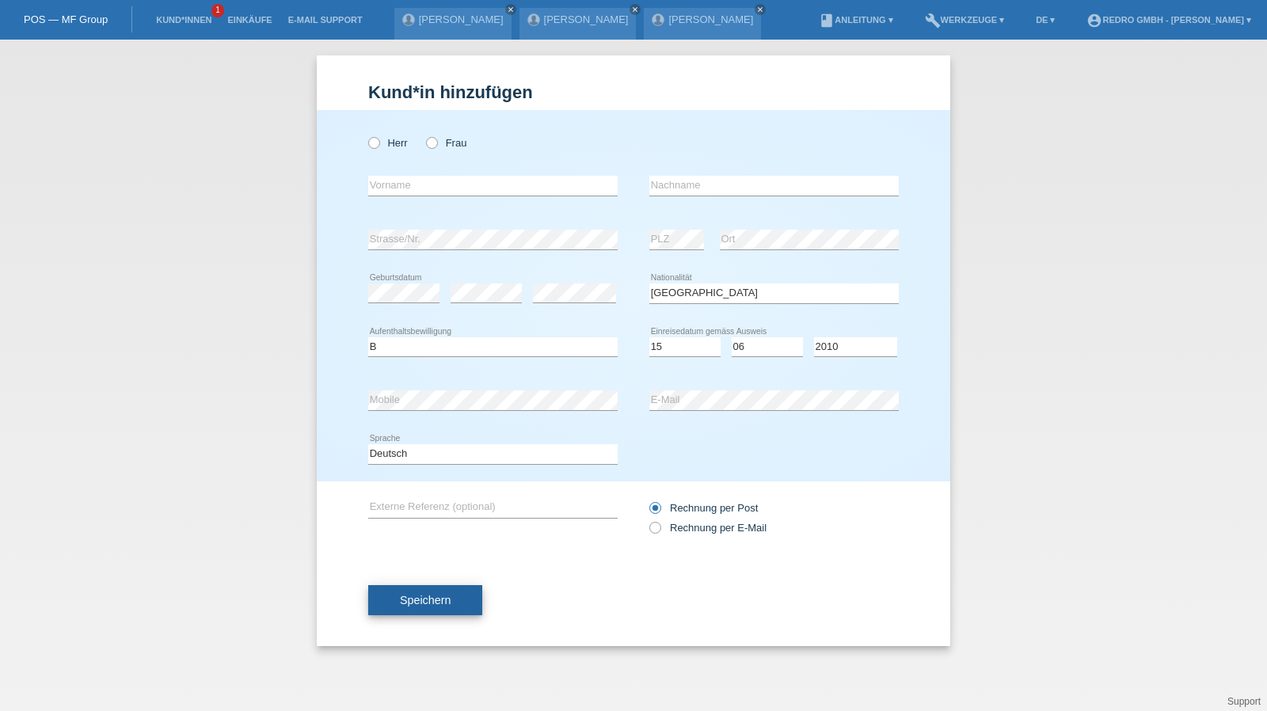
click at [463, 597] on button "Speichern" at bounding box center [425, 600] width 114 height 30
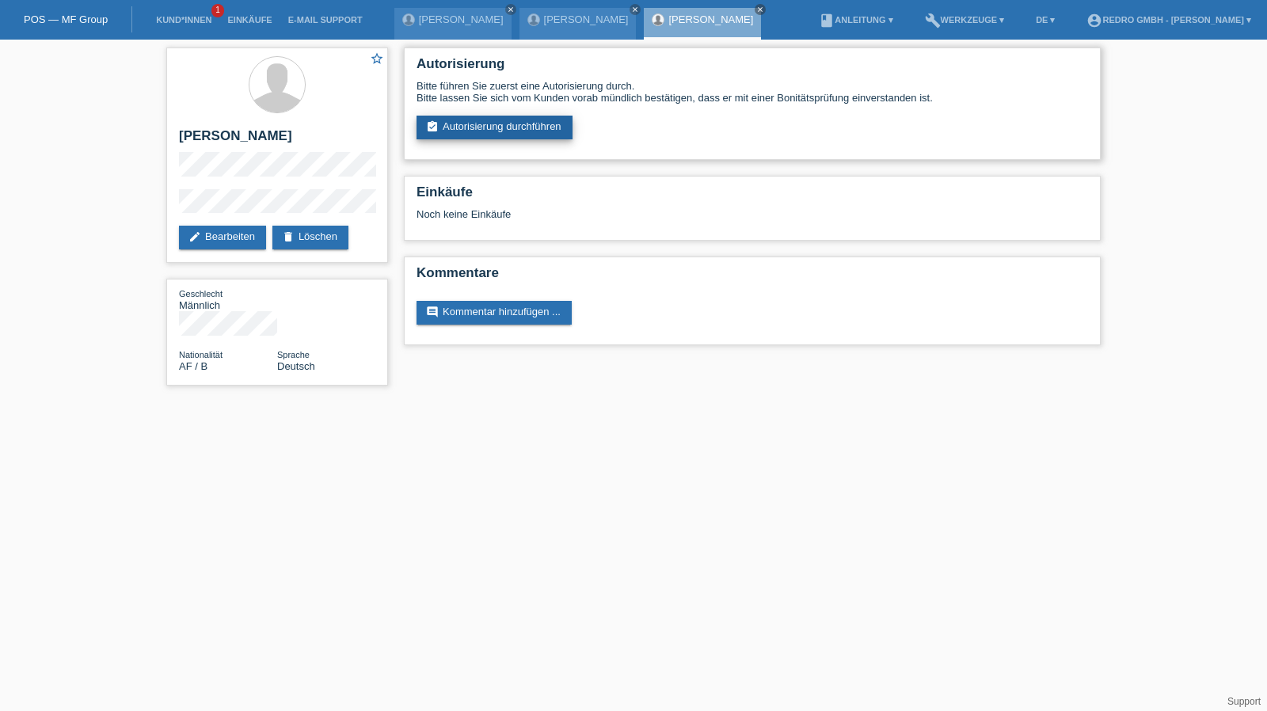
click at [493, 137] on link "assignment_turned_in Autorisierung durchführen" at bounding box center [495, 128] width 156 height 24
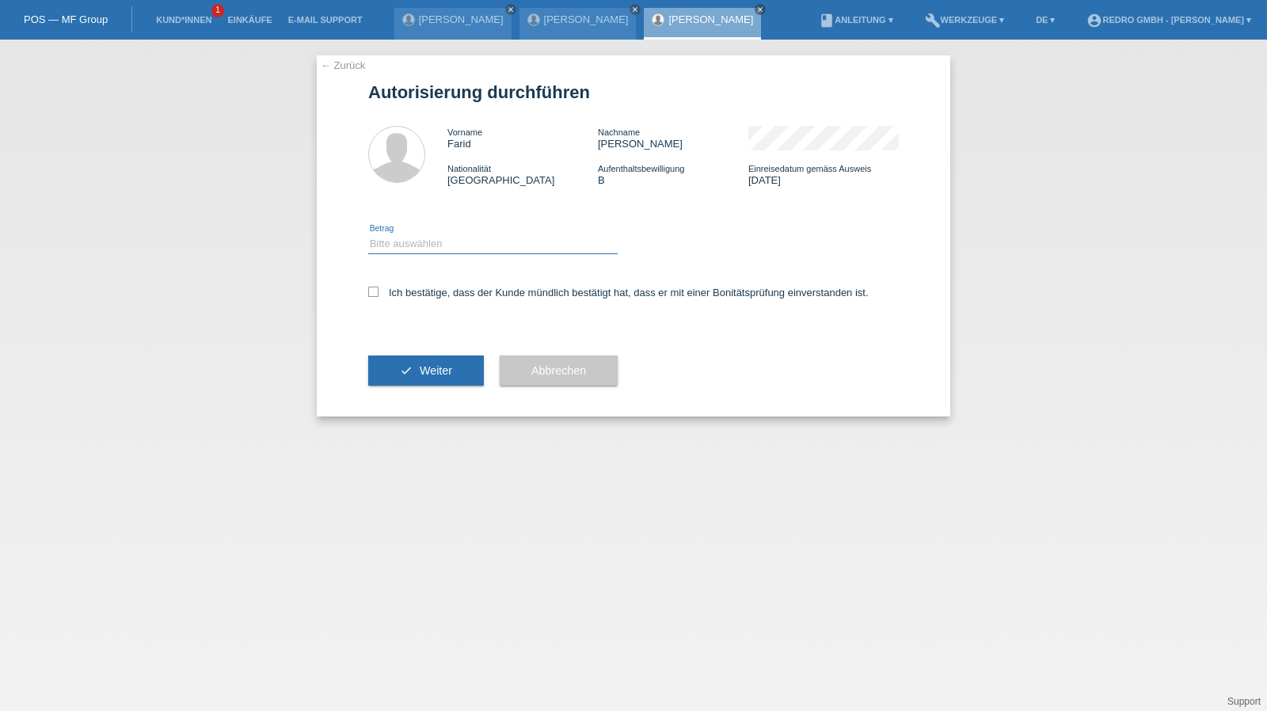
drag, startPoint x: 429, startPoint y: 235, endPoint x: 429, endPoint y: 253, distance: 18.2
click at [429, 235] on select "Bitte auswählen CHF 1.00 - CHF 499.00 CHF 500.00 - CHF 1'999.00 CHF 2'000.00 - …" at bounding box center [493, 243] width 250 height 19
select select "1"
click at [368, 234] on select "Bitte auswählen CHF 1.00 - CHF 499.00 CHF 500.00 - CHF 1'999.00 CHF 2'000.00 - …" at bounding box center [493, 243] width 250 height 19
drag, startPoint x: 409, startPoint y: 292, endPoint x: 405, endPoint y: 348, distance: 55.6
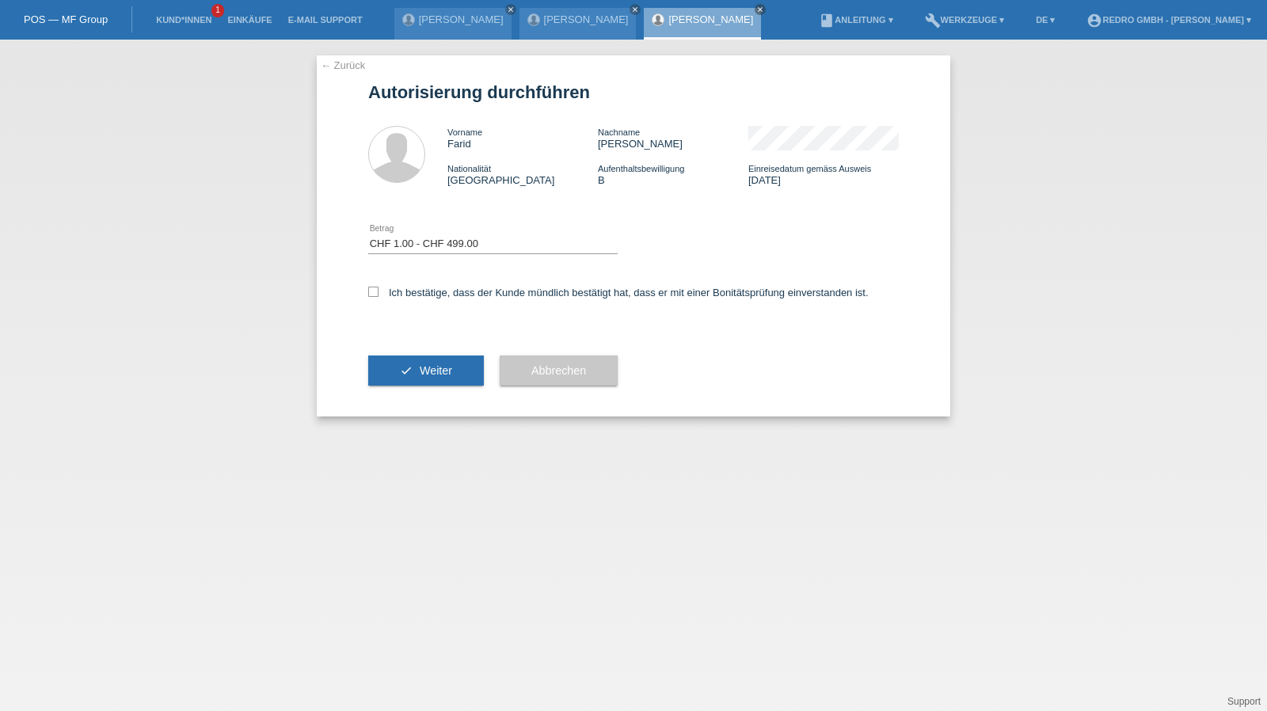
click at [409, 292] on label "Ich bestätige, dass der Kunde mündlich bestätigt hat, dass er mit einer Bonität…" at bounding box center [618, 293] width 501 height 12
click at [379, 292] on input "Ich bestätige, dass der Kunde mündlich bestätigt hat, dass er mit einer Bonität…" at bounding box center [373, 292] width 10 height 10
checkbox input "true"
click at [398, 375] on button "check Weiter" at bounding box center [426, 371] width 116 height 30
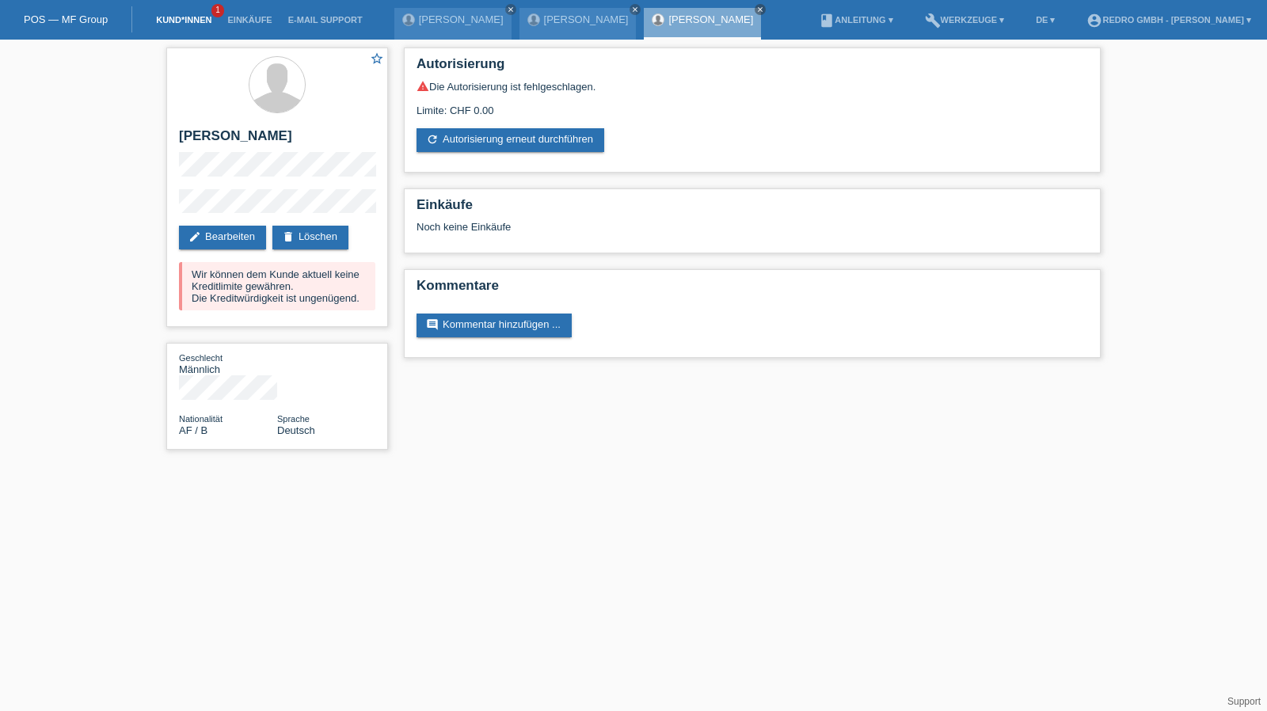
click at [176, 21] on link "Kund*innen" at bounding box center [183, 20] width 71 height 10
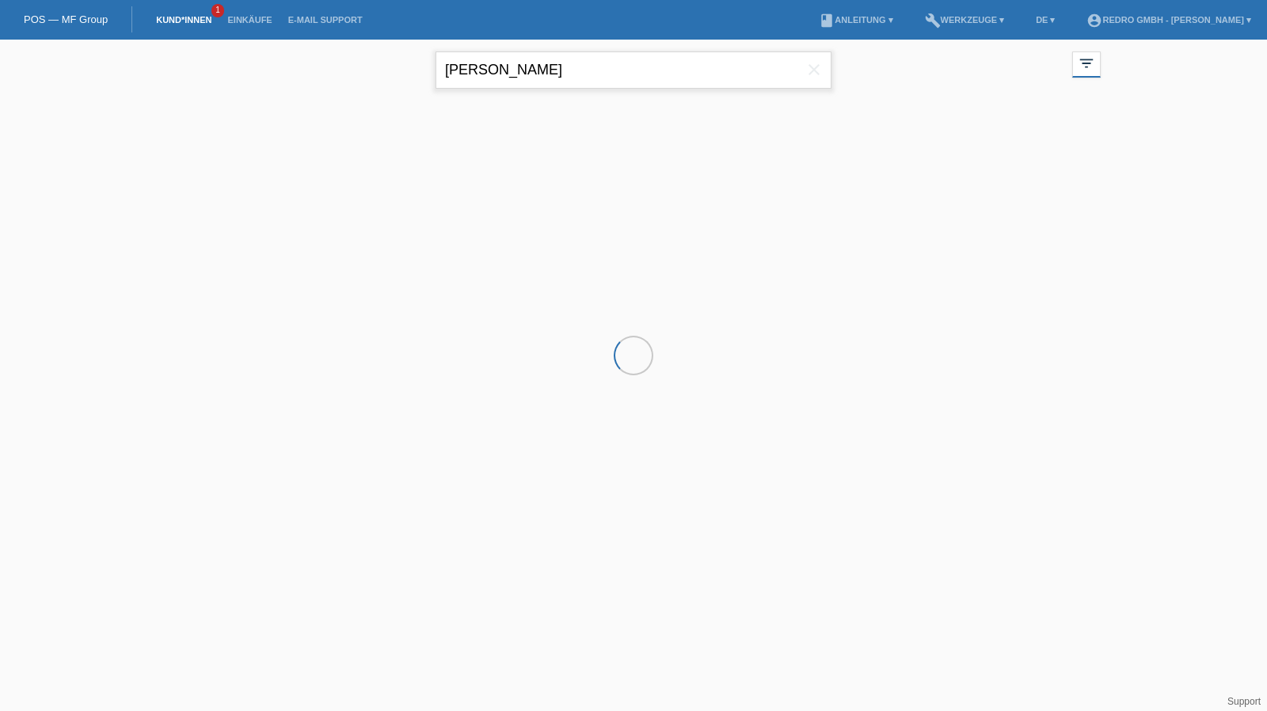
click at [534, 67] on input "[PERSON_NAME]" at bounding box center [634, 69] width 396 height 37
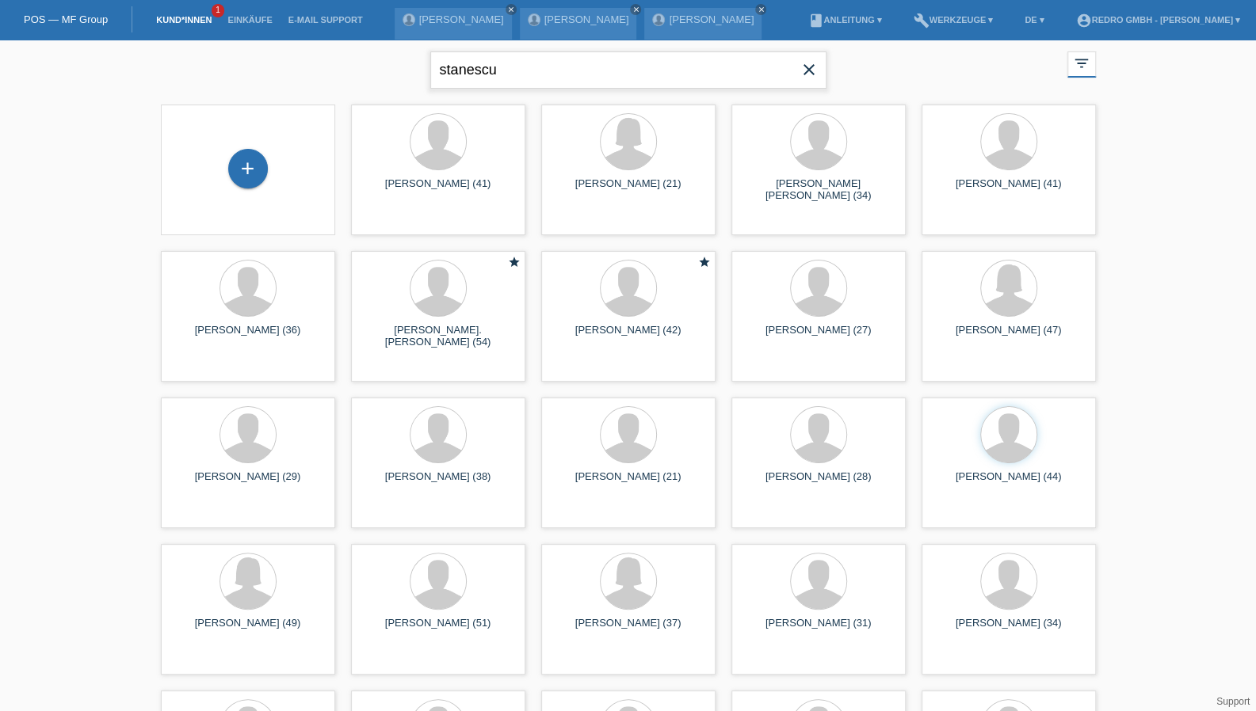
type input "stanescu"
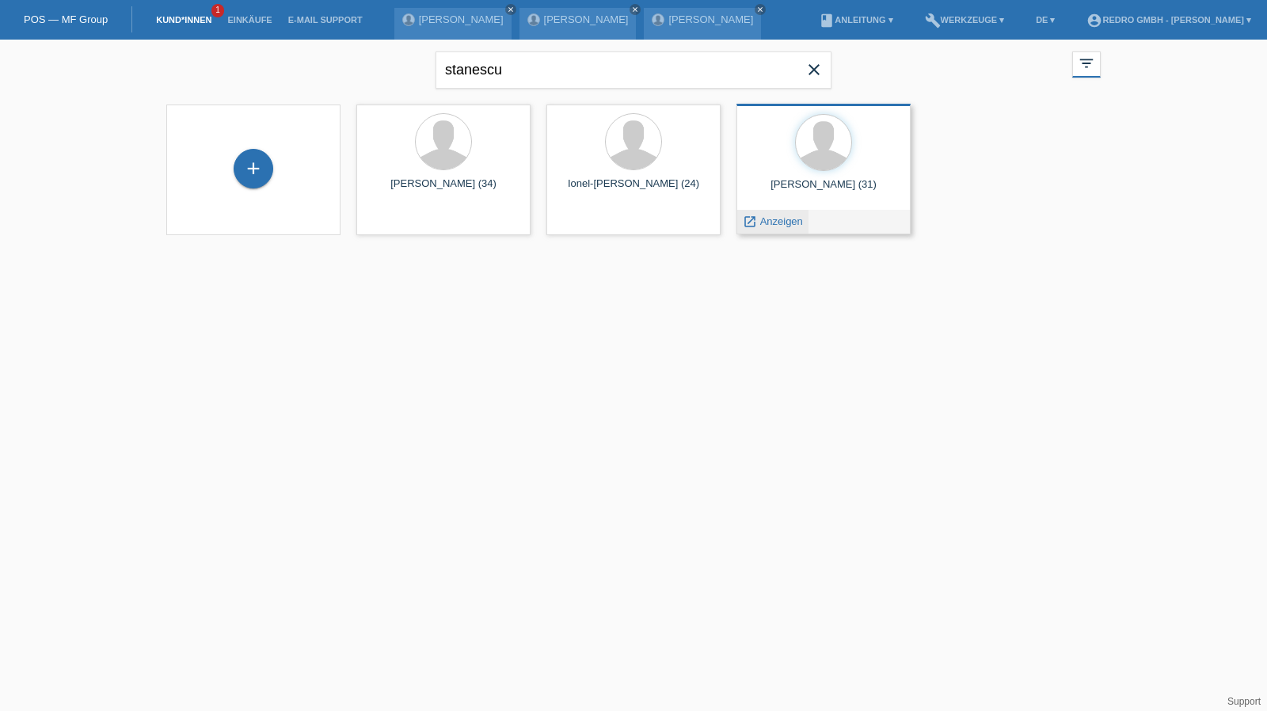
click at [768, 219] on span "Anzeigen" at bounding box center [781, 221] width 43 height 12
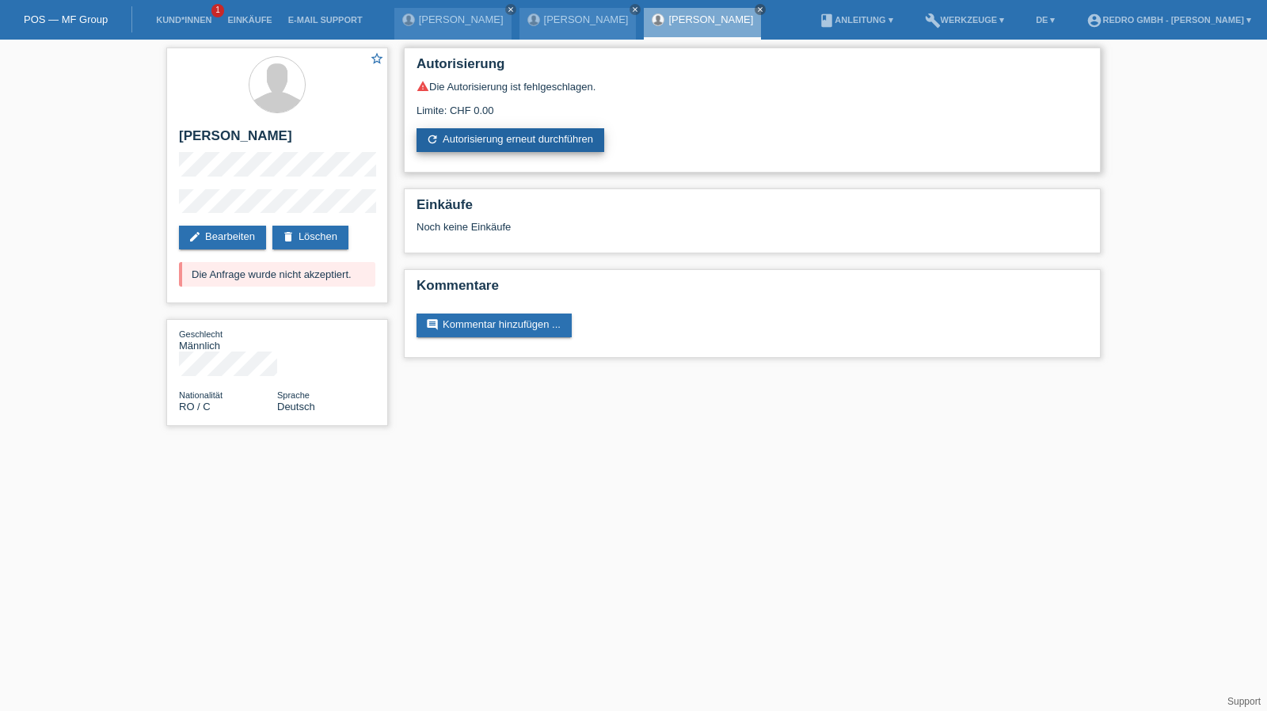
click at [505, 143] on link "refresh Autorisierung erneut durchführen" at bounding box center [511, 140] width 188 height 24
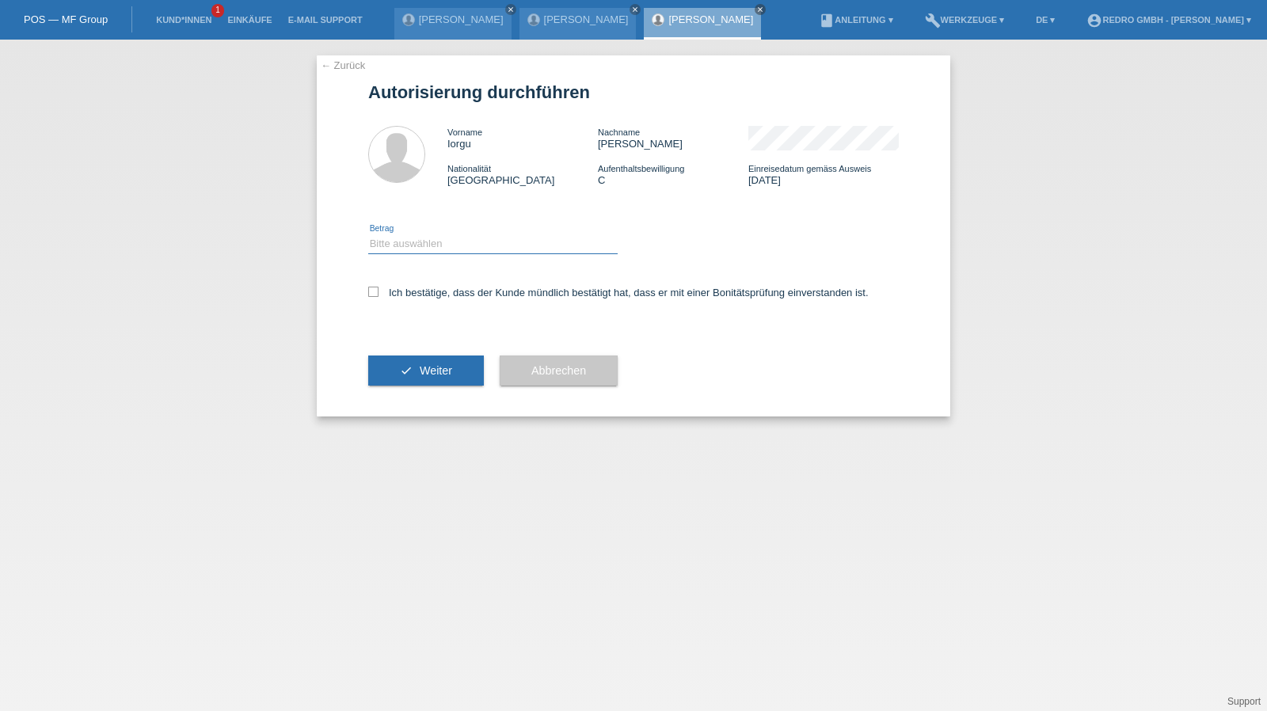
click at [424, 246] on select "Bitte auswählen CHF 1.00 - CHF 499.00 CHF 500.00 - CHF 1'999.00 CHF 2'000.00 - …" at bounding box center [493, 243] width 250 height 19
select select "1"
click at [368, 234] on select "Bitte auswählen CHF 1.00 - CHF 499.00 CHF 500.00 - CHF 1'999.00 CHF 2'000.00 - …" at bounding box center [493, 243] width 250 height 19
click at [436, 288] on label "Ich bestätige, dass der Kunde mündlich bestätigt hat, dass er mit einer Bonität…" at bounding box center [618, 293] width 501 height 12
click at [379, 288] on input "Ich bestätige, dass der Kunde mündlich bestätigt hat, dass er mit einer Bonität…" at bounding box center [373, 292] width 10 height 10
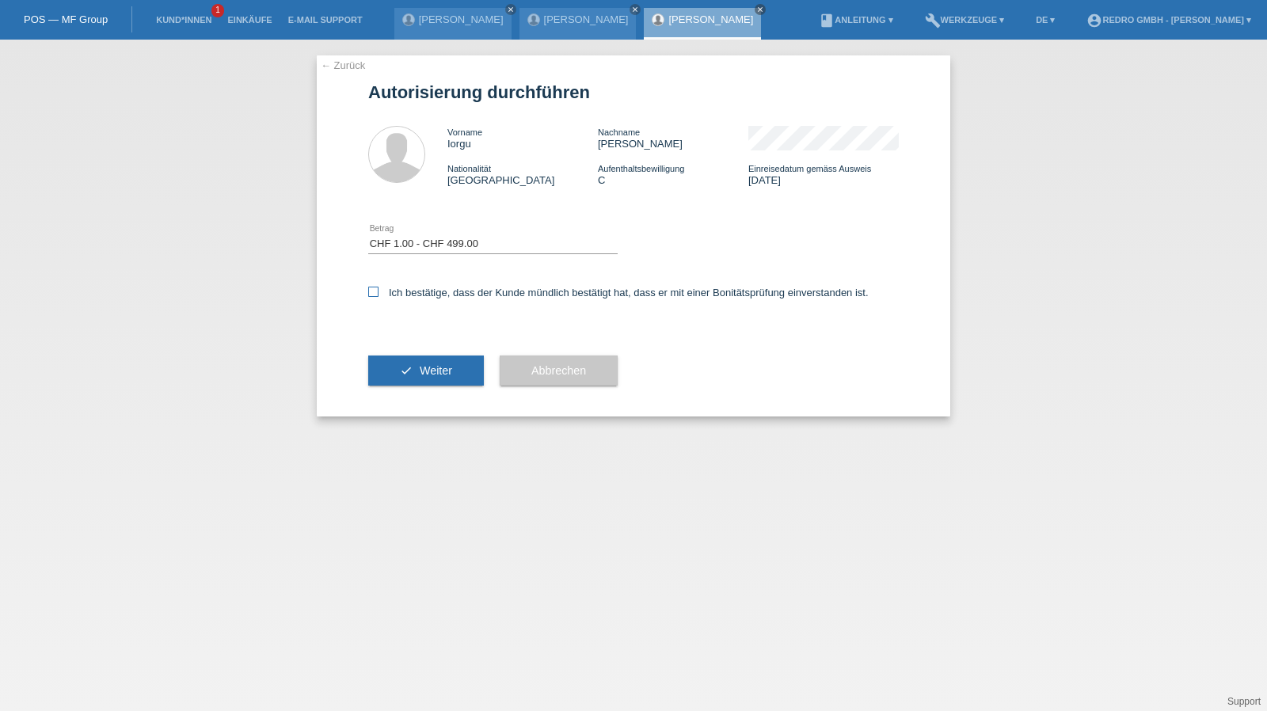
checkbox input "true"
click at [415, 358] on button "check Weiter" at bounding box center [426, 371] width 116 height 30
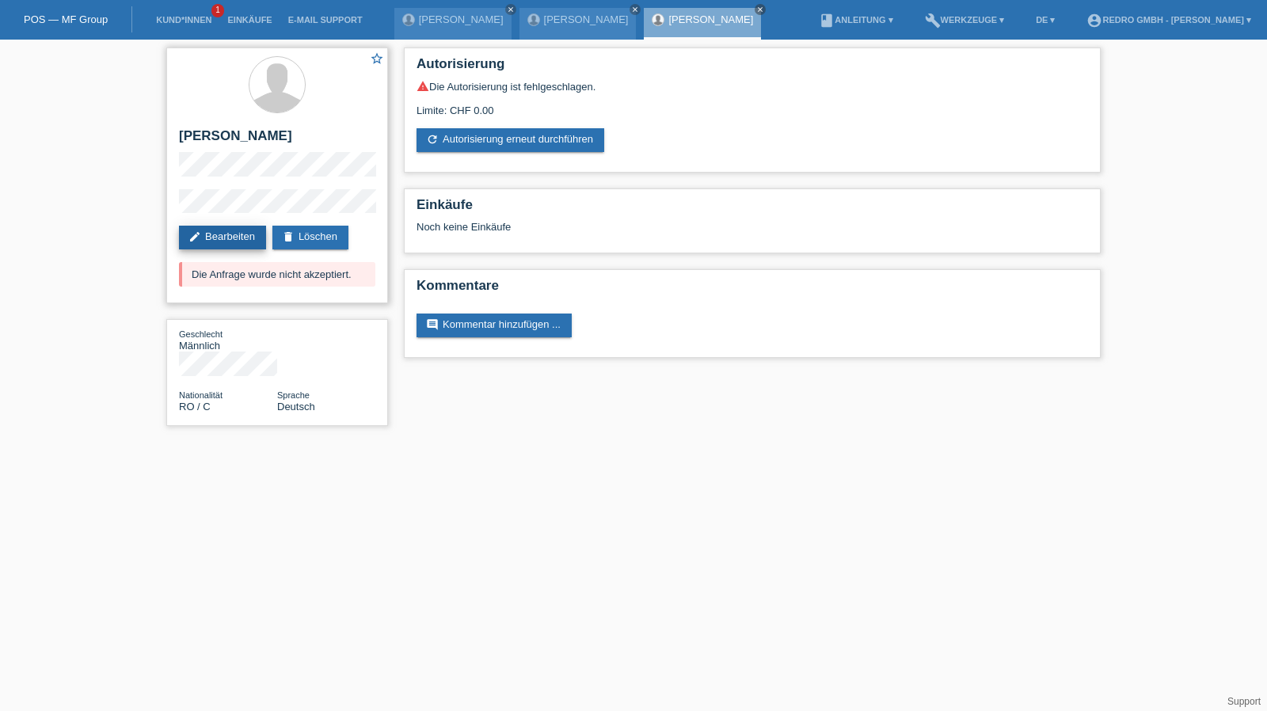
click at [223, 237] on link "edit Bearbeiten" at bounding box center [222, 238] width 87 height 24
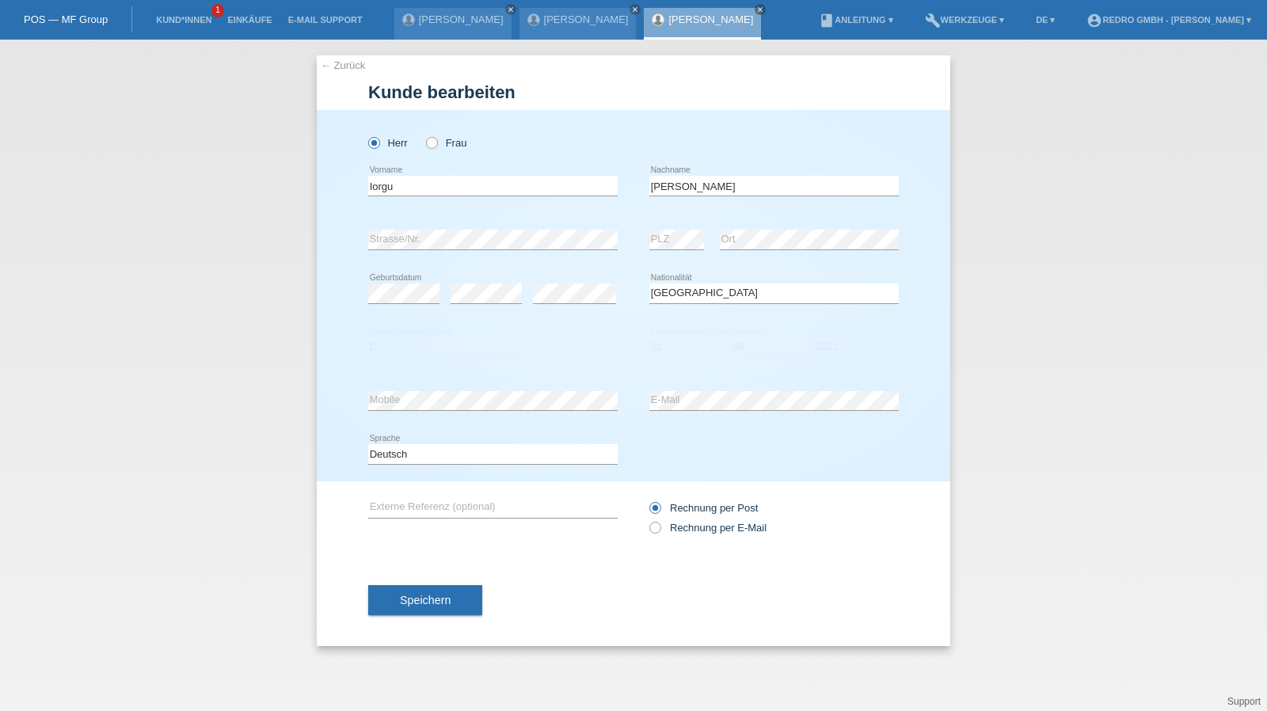
select select "RO"
select select "C"
select select "01"
select select "06"
select select "2021"
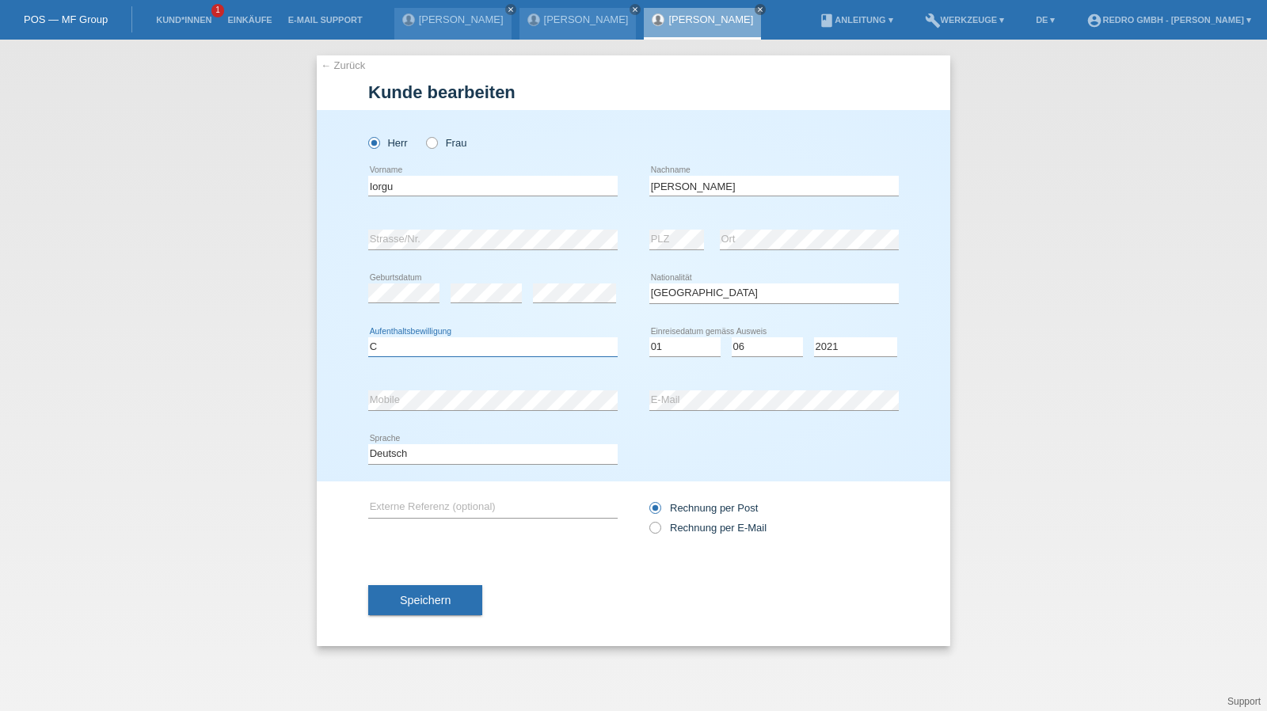
click at [398, 343] on select "Bitte auswählen... C B B - Flüchtlingsstatus Andere" at bounding box center [493, 346] width 250 height 19
select select "B"
click at [404, 594] on span "Speichern" at bounding box center [425, 600] width 51 height 13
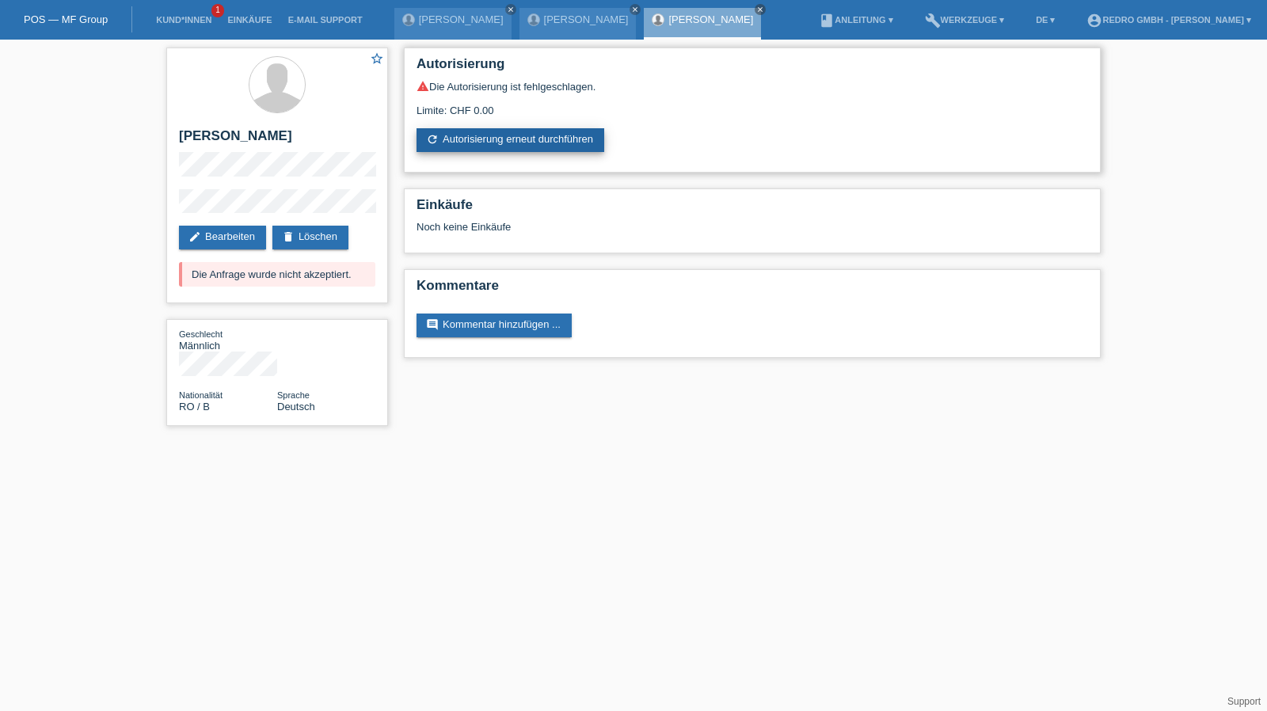
click at [463, 143] on link "refresh Autorisierung erneut durchführen" at bounding box center [511, 140] width 188 height 24
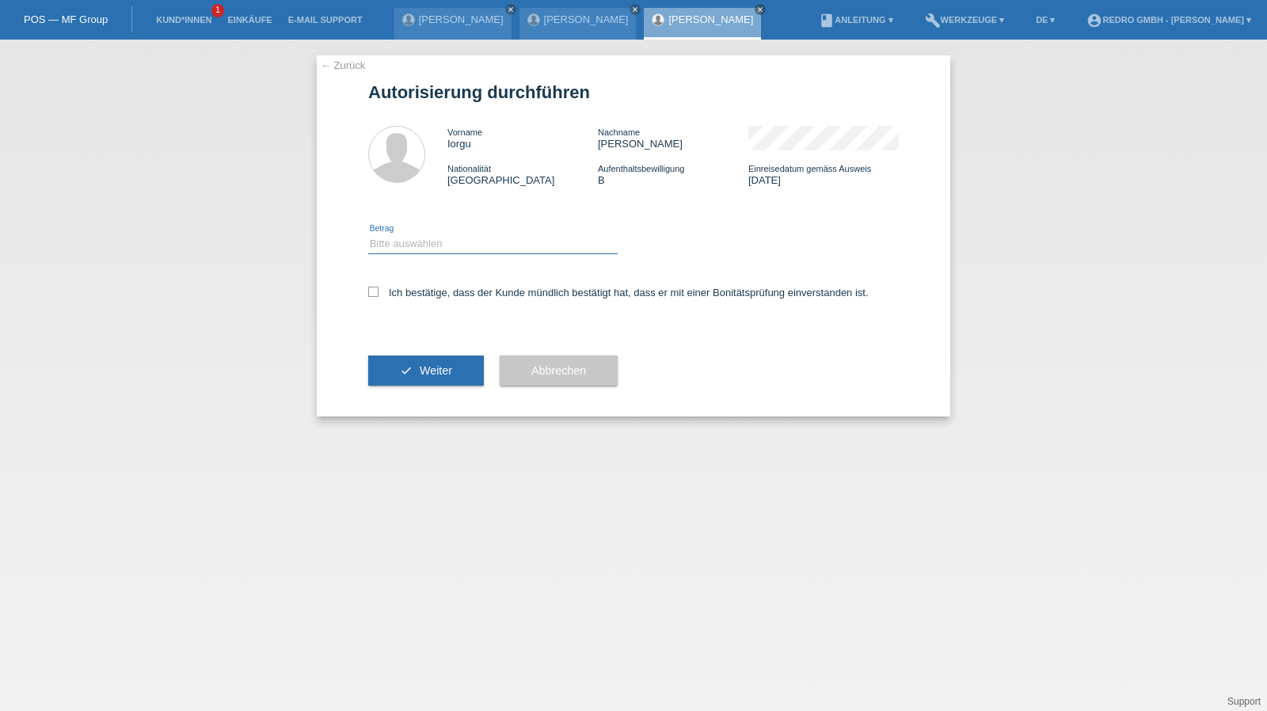
click at [425, 235] on select "Bitte auswählen CHF 1.00 - CHF 499.00 CHF 500.00 - CHF 1'999.00 CHF 2'000.00 - …" at bounding box center [493, 243] width 250 height 19
select select "1"
click at [368, 234] on select "Bitte auswählen CHF 1.00 - CHF 499.00 CHF 500.00 - CHF 1'999.00 CHF 2'000.00 - …" at bounding box center [493, 243] width 250 height 19
click at [402, 288] on label "Ich bestätige, dass der Kunde mündlich bestätigt hat, dass er mit einer Bonität…" at bounding box center [618, 293] width 501 height 12
click at [379, 288] on input "Ich bestätige, dass der Kunde mündlich bestätigt hat, dass er mit einer Bonität…" at bounding box center [373, 292] width 10 height 10
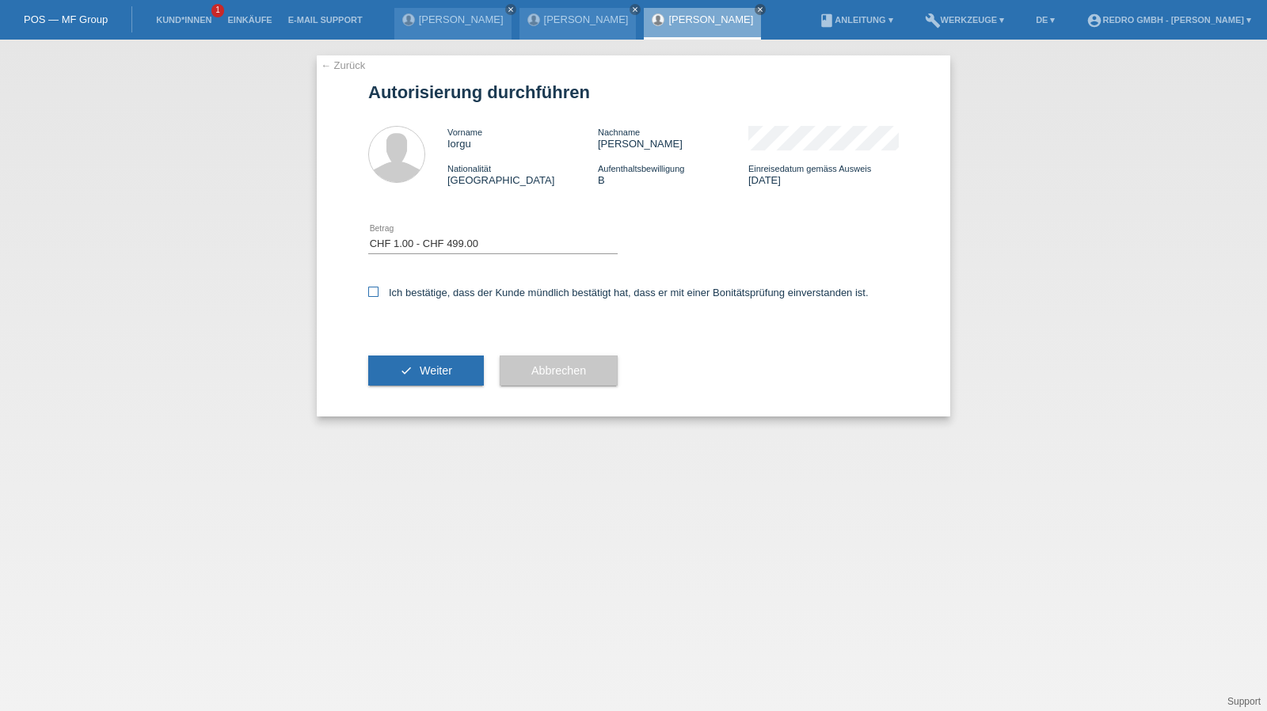
checkbox input "true"
click at [402, 362] on button "check Weiter" at bounding box center [426, 371] width 116 height 30
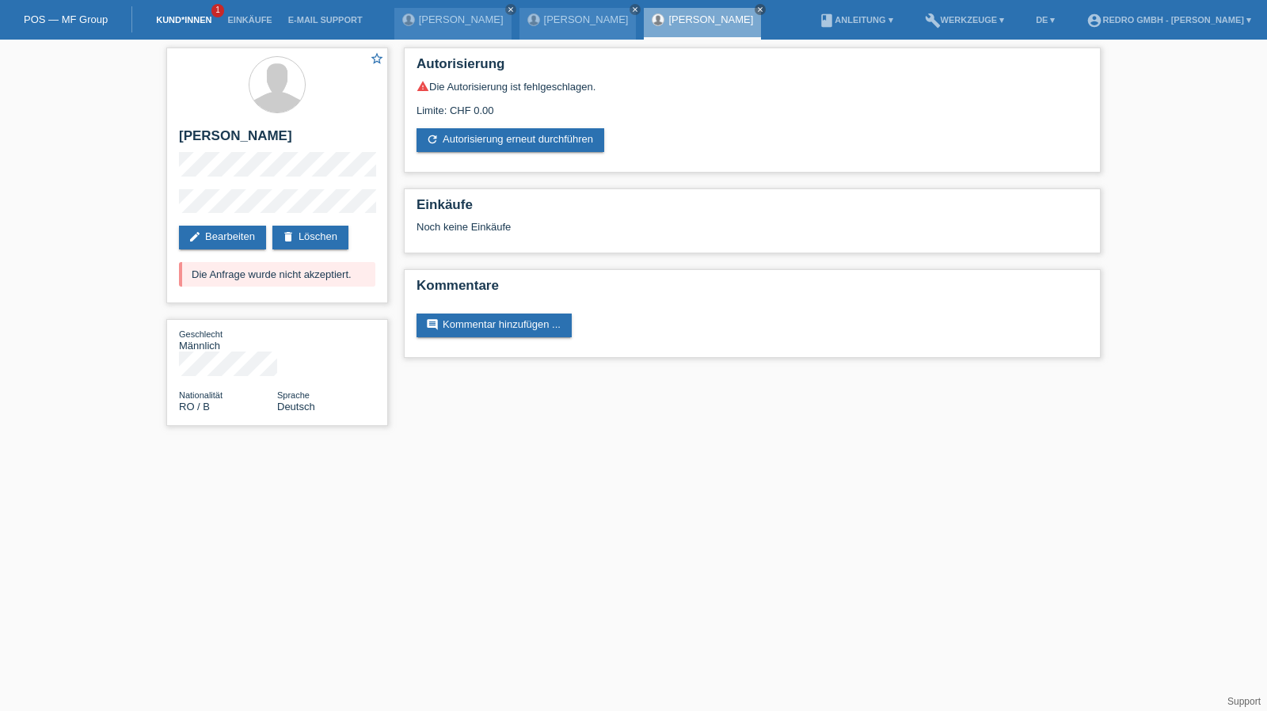
click at [160, 20] on link "Kund*innen" at bounding box center [183, 20] width 71 height 10
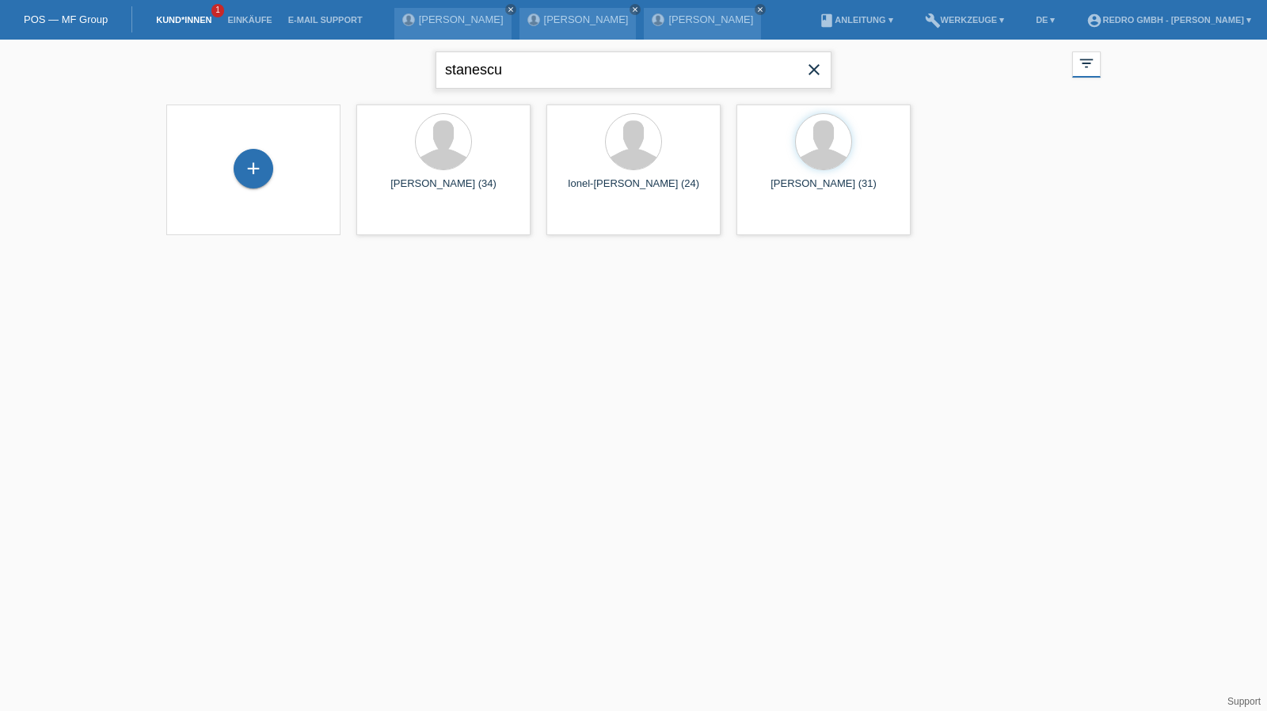
click at [574, 63] on input "stanescu" at bounding box center [634, 69] width 396 height 37
type input "[PERSON_NAME]"
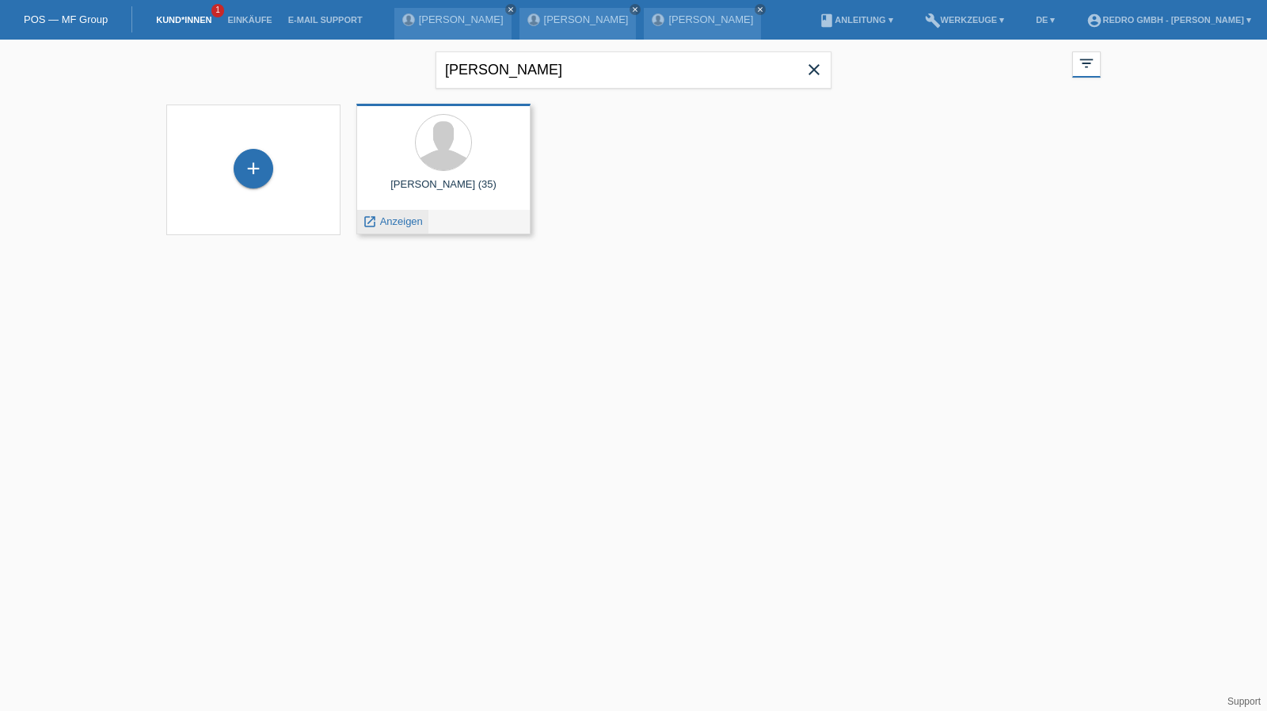
click at [417, 218] on span "Anzeigen" at bounding box center [401, 221] width 43 height 12
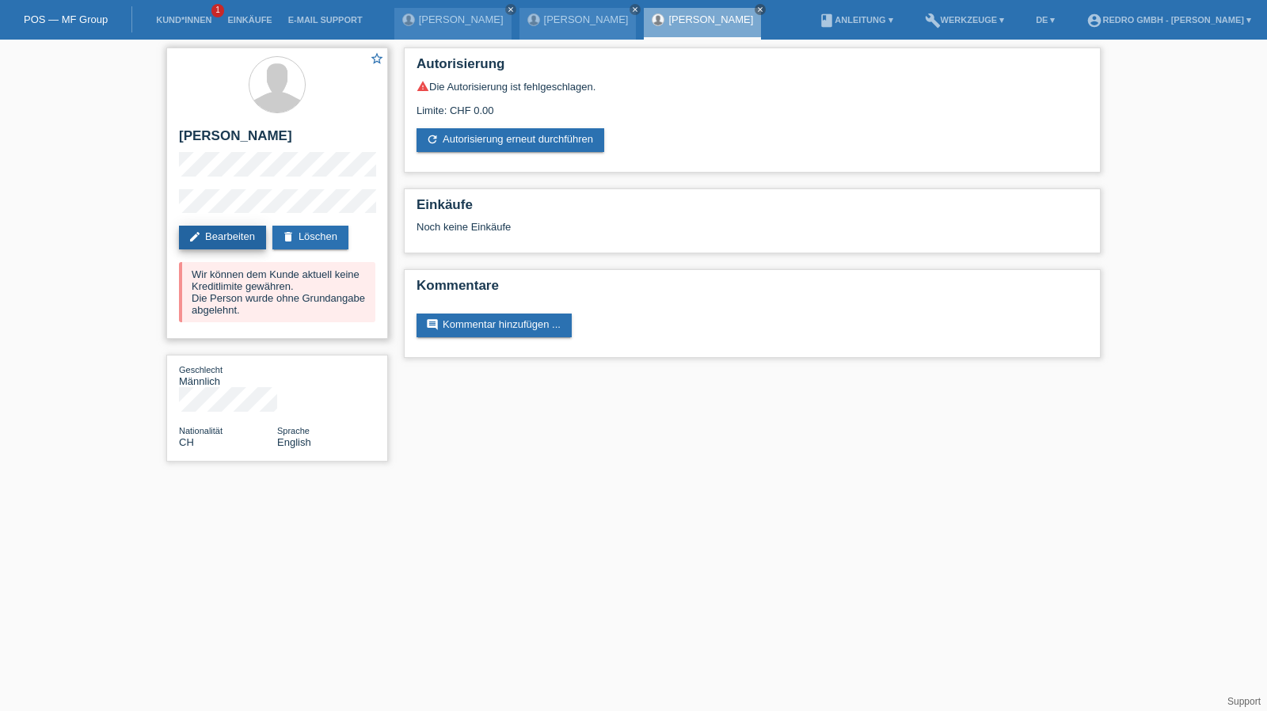
click at [208, 235] on link "edit Bearbeiten" at bounding box center [222, 238] width 87 height 24
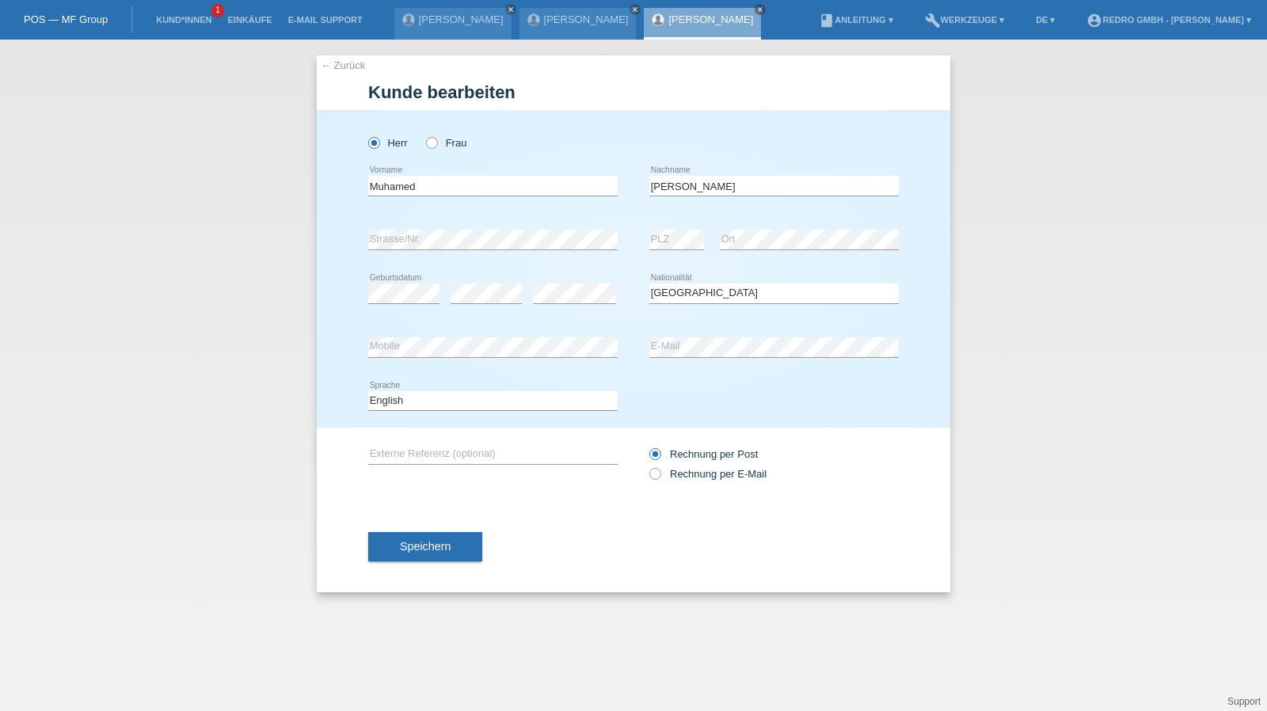
select select "CH"
click at [447, 186] on input "Muhamed" at bounding box center [493, 186] width 250 height 20
click at [442, 403] on select "Deutsch Français Italiano English" at bounding box center [493, 400] width 250 height 19
select select "de"
click at [368, 391] on select "Deutsch Français Italiano English" at bounding box center [493, 400] width 250 height 19
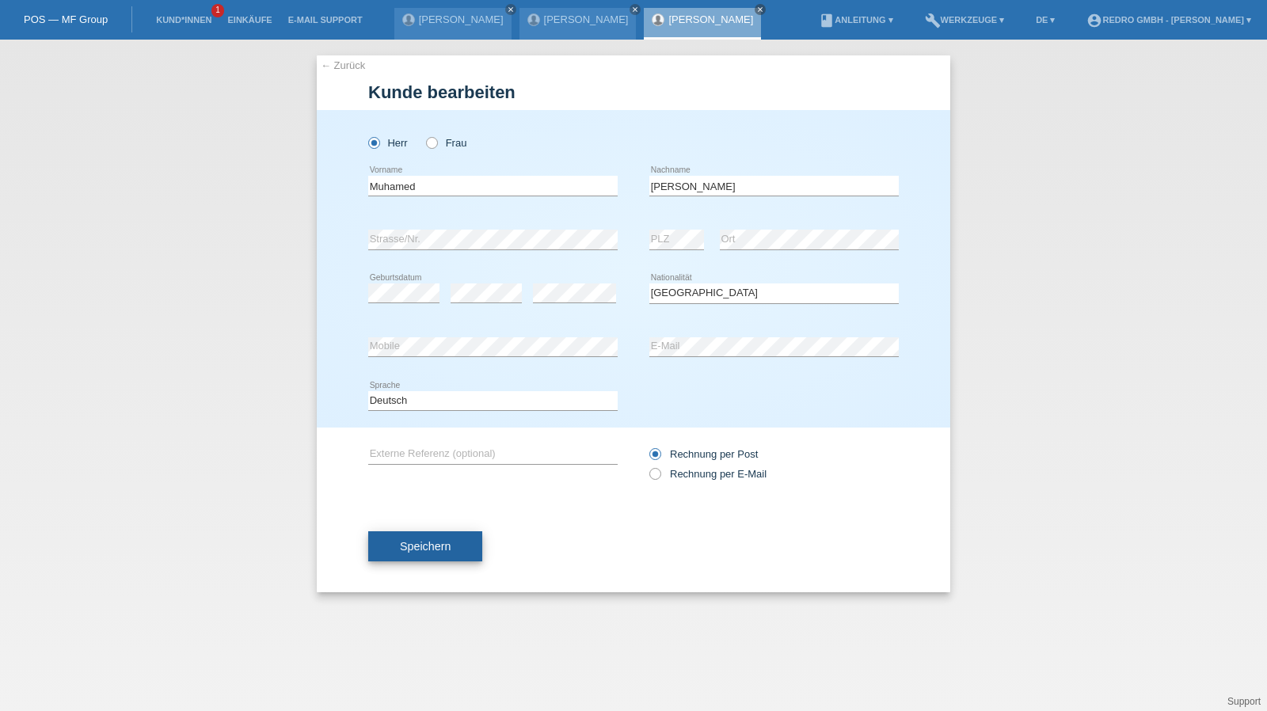
click at [451, 543] on button "Speichern" at bounding box center [425, 547] width 114 height 30
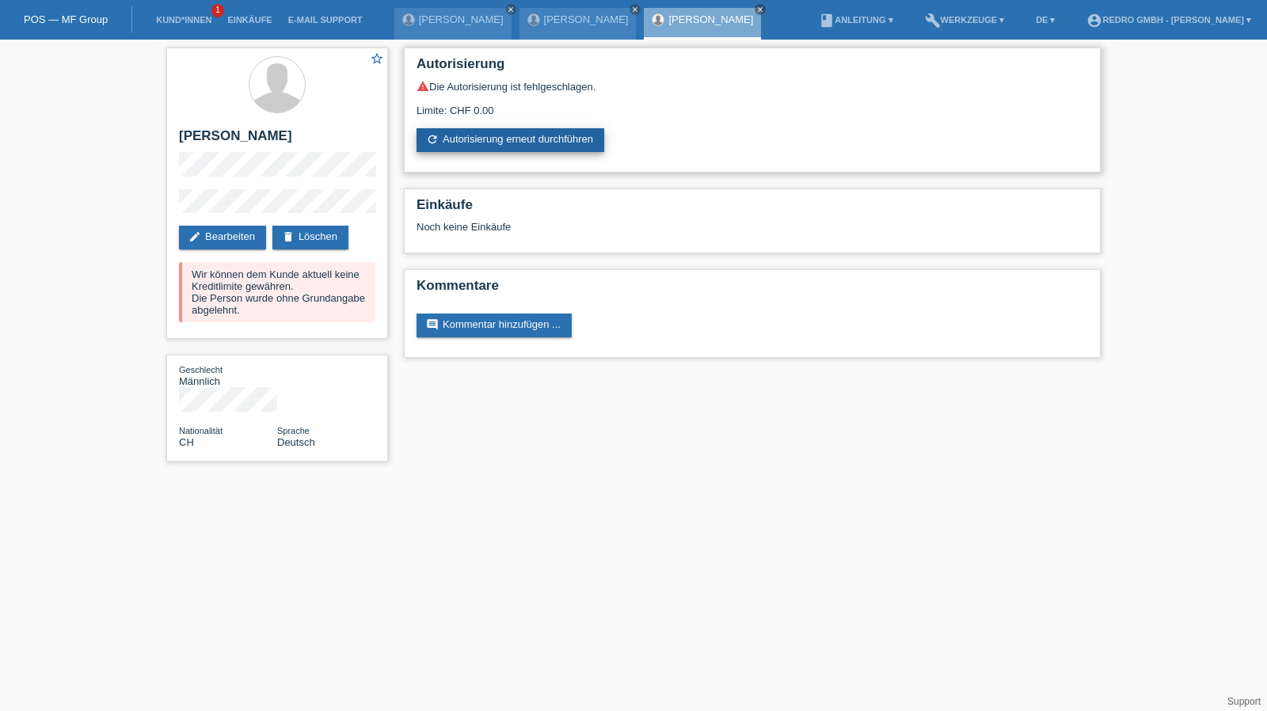
click at [539, 130] on link "refresh Autorisierung erneut durchführen" at bounding box center [511, 140] width 188 height 24
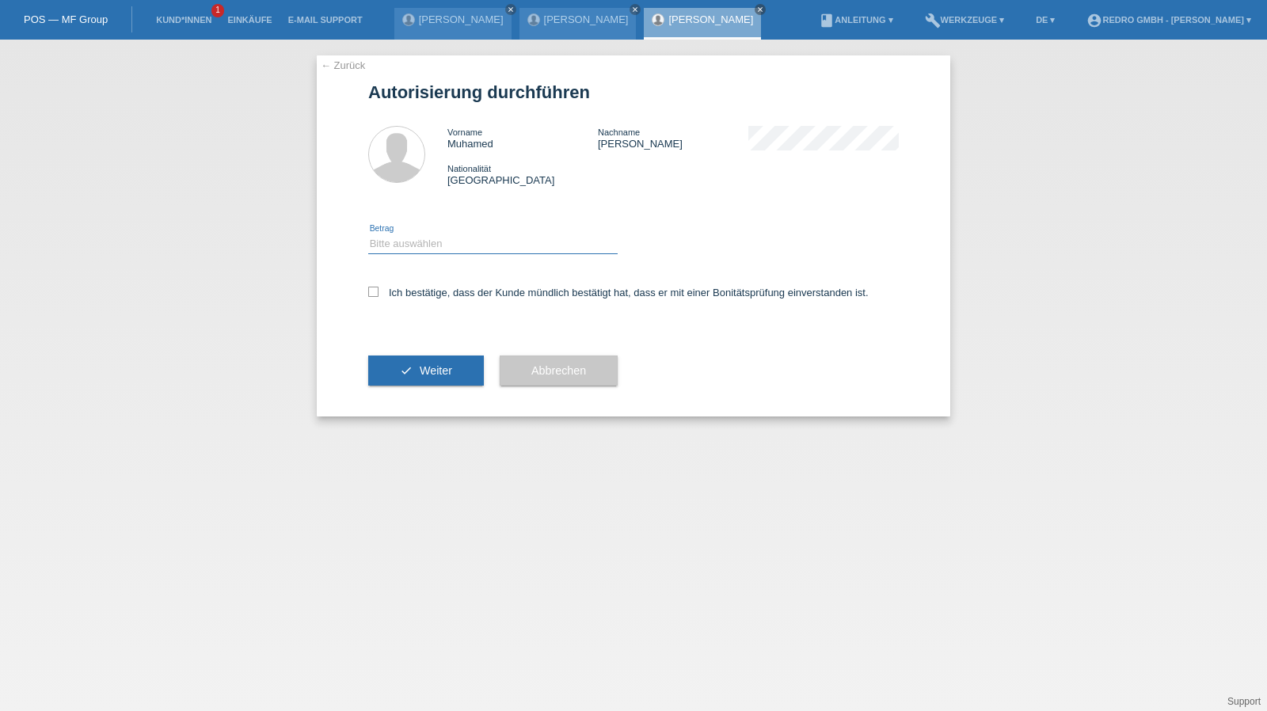
click at [436, 250] on select "Bitte auswählen CHF 1.00 - CHF 499.00 CHF 500.00 - CHF 1'999.00 CHF 2'000.00 - …" at bounding box center [493, 243] width 250 height 19
select select "1"
click at [368, 234] on select "Bitte auswählen CHF 1.00 - CHF 499.00 CHF 500.00 - CHF 1'999.00 CHF 2'000.00 - …" at bounding box center [493, 243] width 250 height 19
click at [410, 295] on label "Ich bestätige, dass der Kunde mündlich bestätigt hat, dass er mit einer Bonität…" at bounding box center [618, 293] width 501 height 12
click at [379, 295] on input "Ich bestätige, dass der Kunde mündlich bestätigt hat, dass er mit einer Bonität…" at bounding box center [373, 292] width 10 height 10
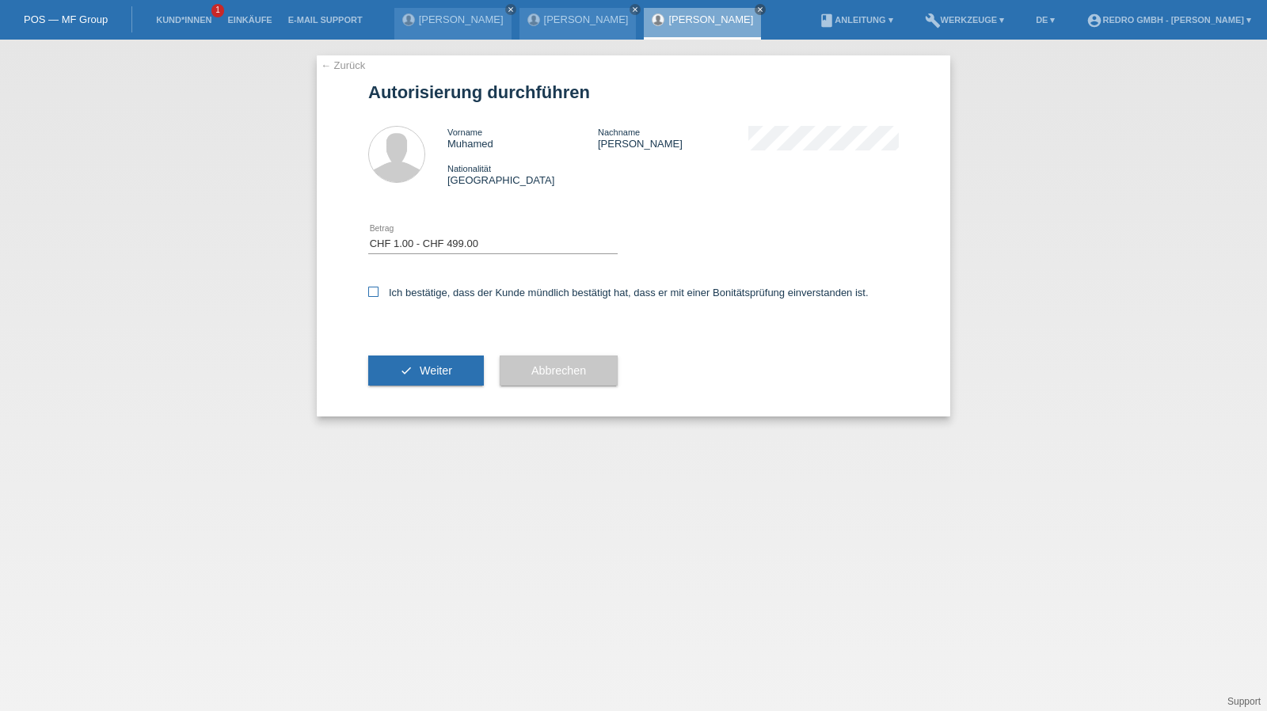
checkbox input "true"
click at [414, 375] on button "check Weiter" at bounding box center [426, 371] width 116 height 30
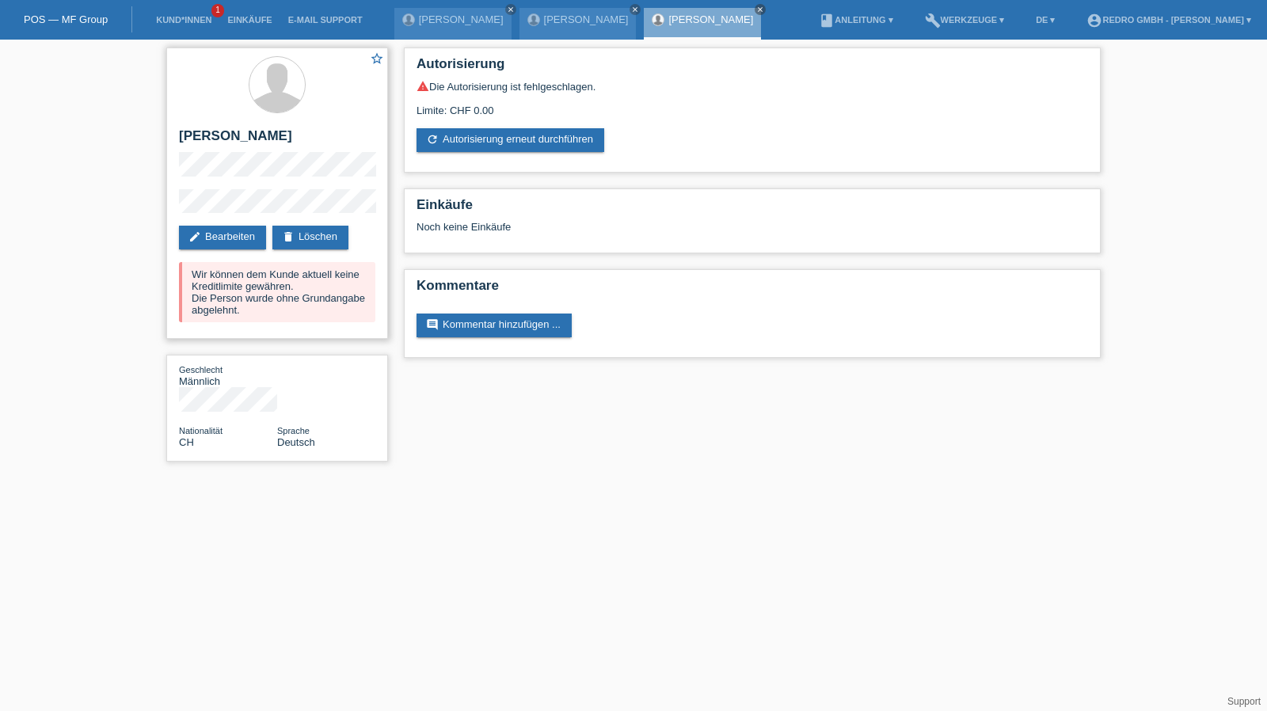
click at [238, 132] on h2 "[PERSON_NAME]" at bounding box center [277, 140] width 196 height 24
copy div "[PERSON_NAME]"
click at [200, 187] on div "star_border Muhamed Ahmetovic edit Bearbeiten delete Löschen Wir können dem Kun…" at bounding box center [277, 194] width 222 height 292
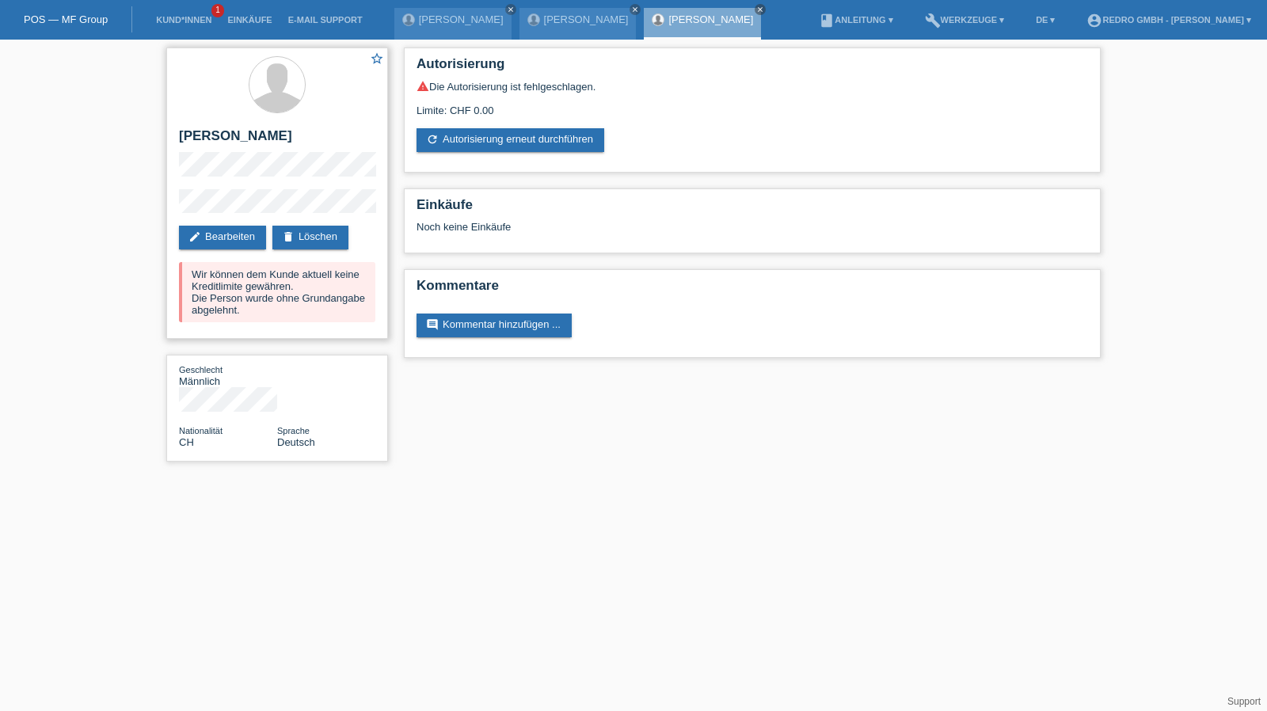
click at [167, 207] on div "star_border Muhamed Ahmetovic edit Bearbeiten delete Löschen Wir können dem Kun…" at bounding box center [277, 194] width 222 height 292
click at [174, 21] on link "Kund*innen" at bounding box center [183, 20] width 71 height 10
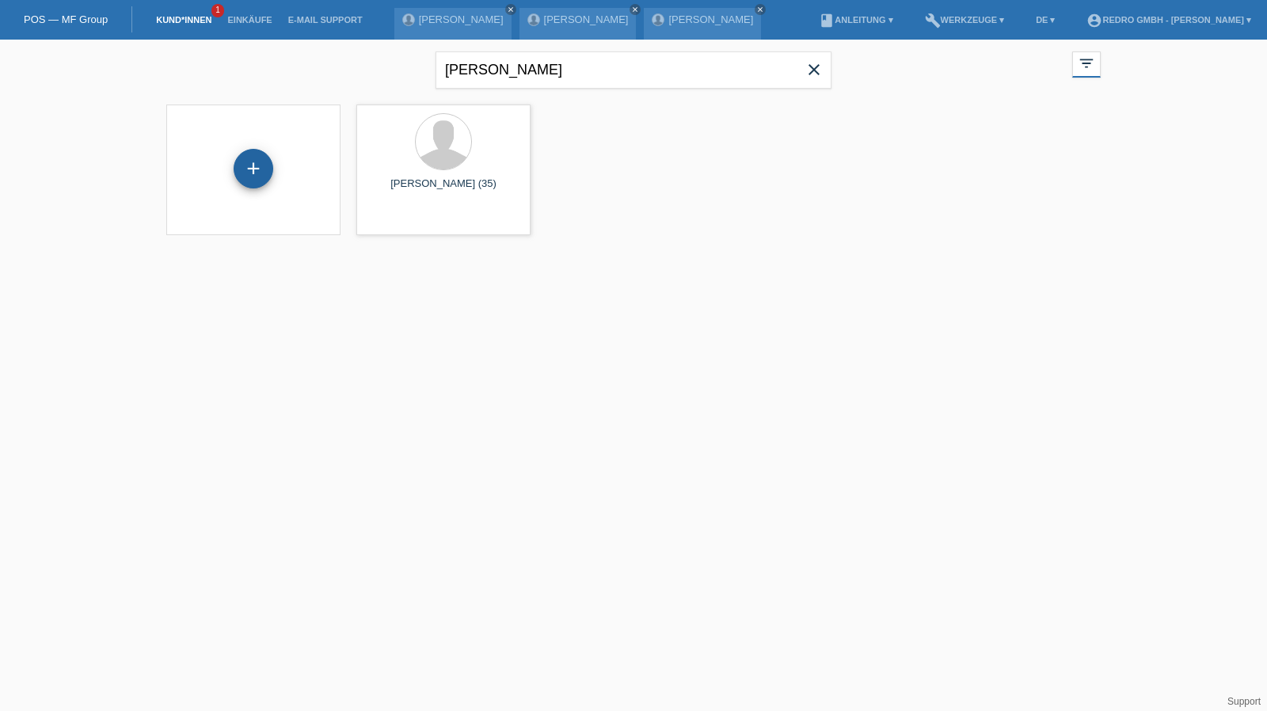
click at [265, 166] on div "+" at bounding box center [254, 169] width 40 height 40
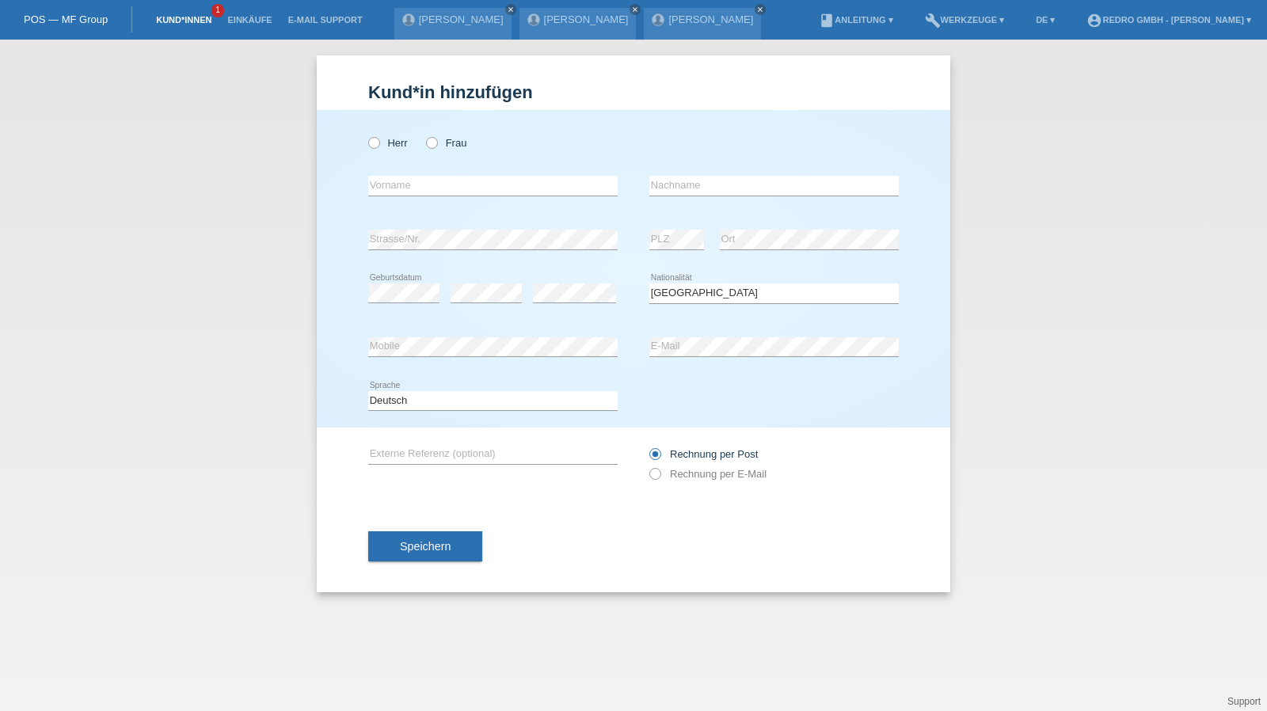
click at [170, 19] on link "Kund*innen" at bounding box center [183, 20] width 71 height 10
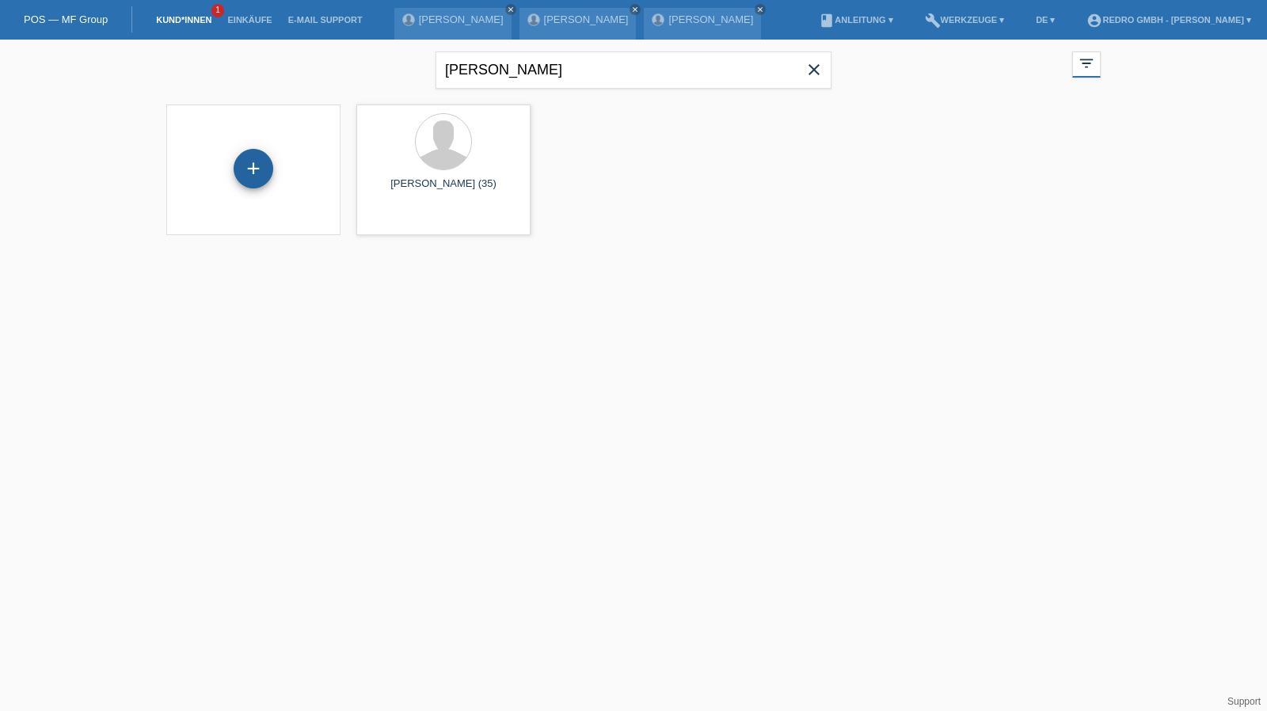
click at [257, 174] on div "+" at bounding box center [254, 169] width 40 height 40
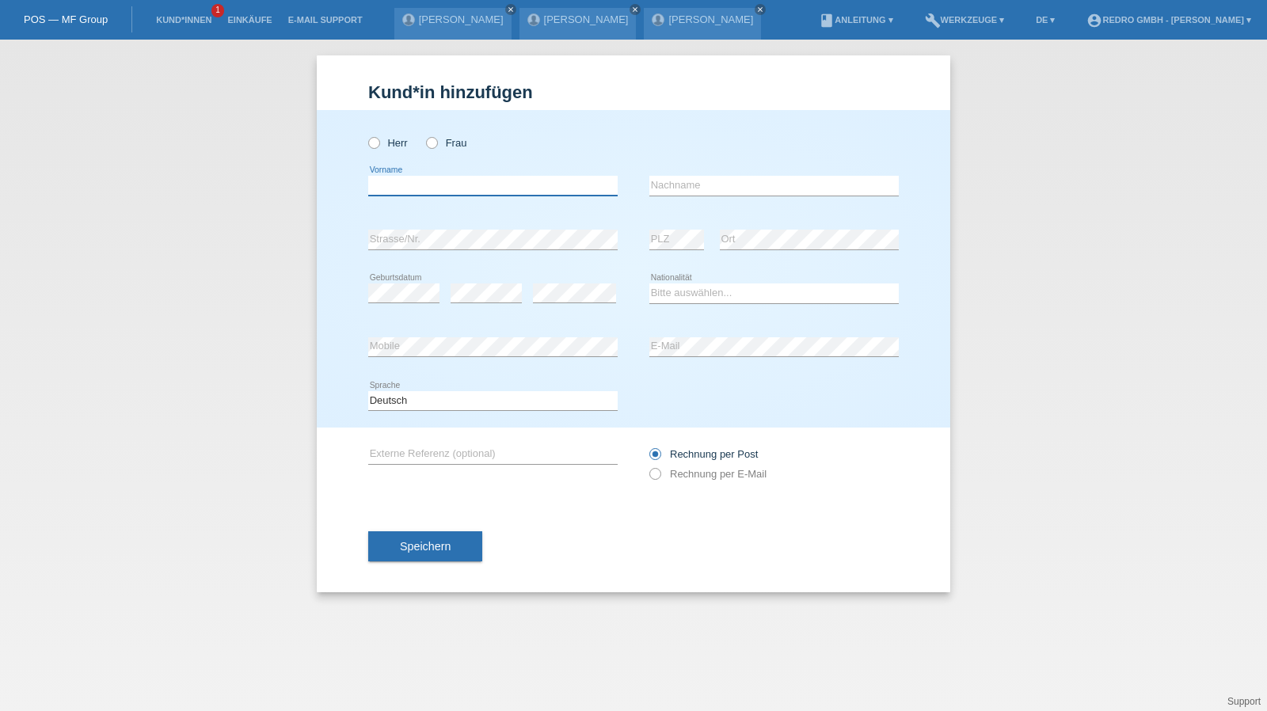
click at [467, 189] on input "text" at bounding box center [493, 186] width 250 height 20
type input "[PERSON_NAME]"
click at [684, 242] on div "error Strasse/Nr. error PLZ error Ort" at bounding box center [633, 240] width 531 height 54
select select "SY"
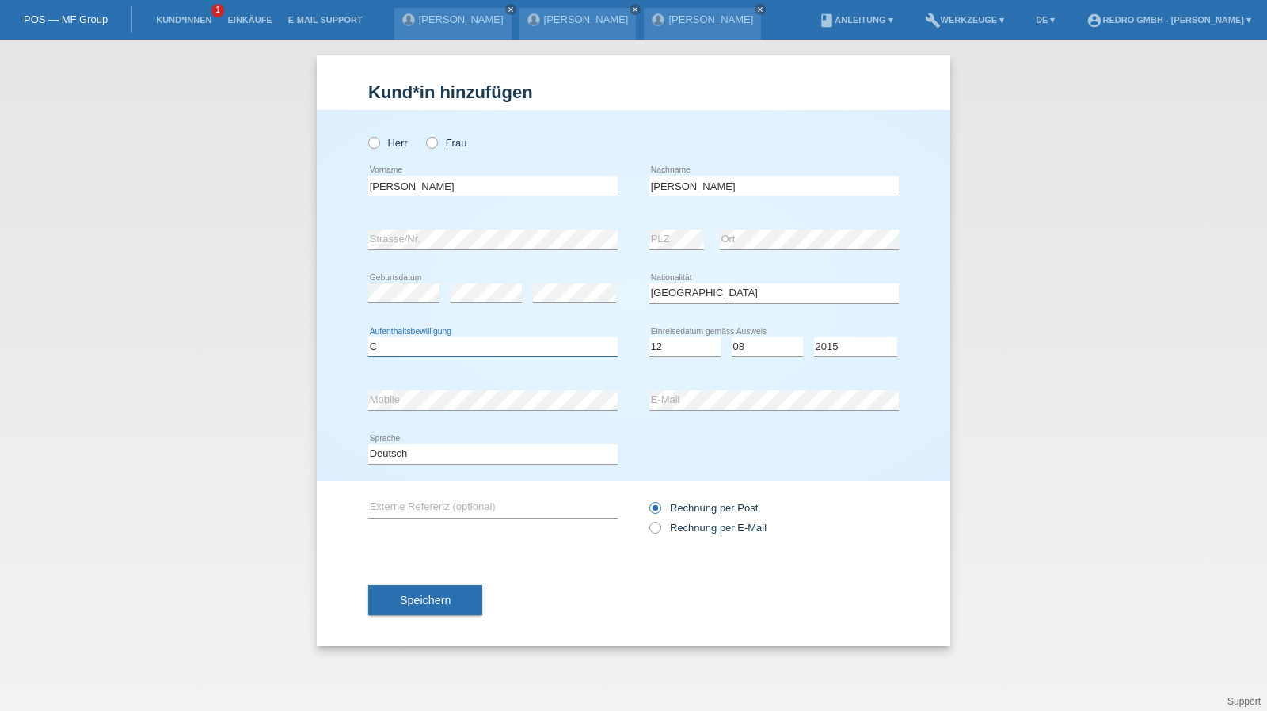
select select "C"
select select "12"
click at [744, 184] on input "Ahmad" at bounding box center [775, 186] width 250 height 20
click at [425, 450] on select "Deutsch Français Italiano English" at bounding box center [493, 453] width 250 height 19
click at [434, 604] on span "Speichern" at bounding box center [425, 600] width 51 height 13
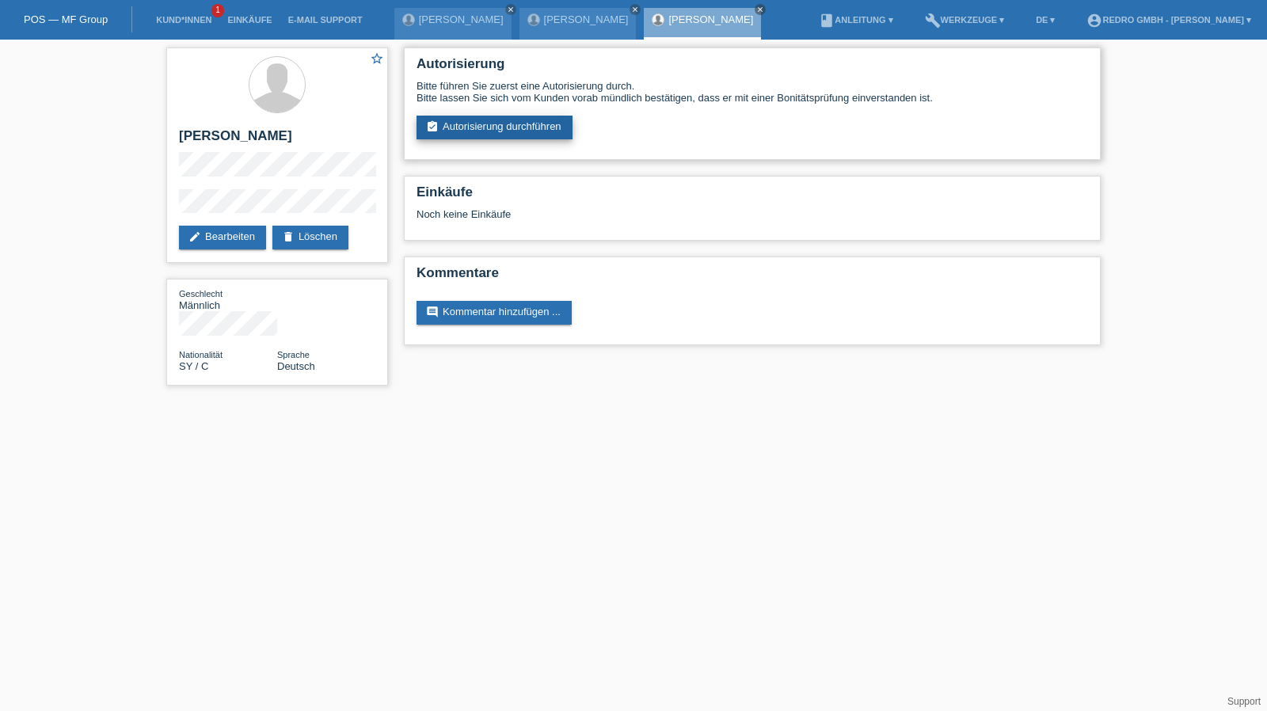
click at [487, 132] on link "assignment_turned_in Autorisierung durchführen" at bounding box center [495, 128] width 156 height 24
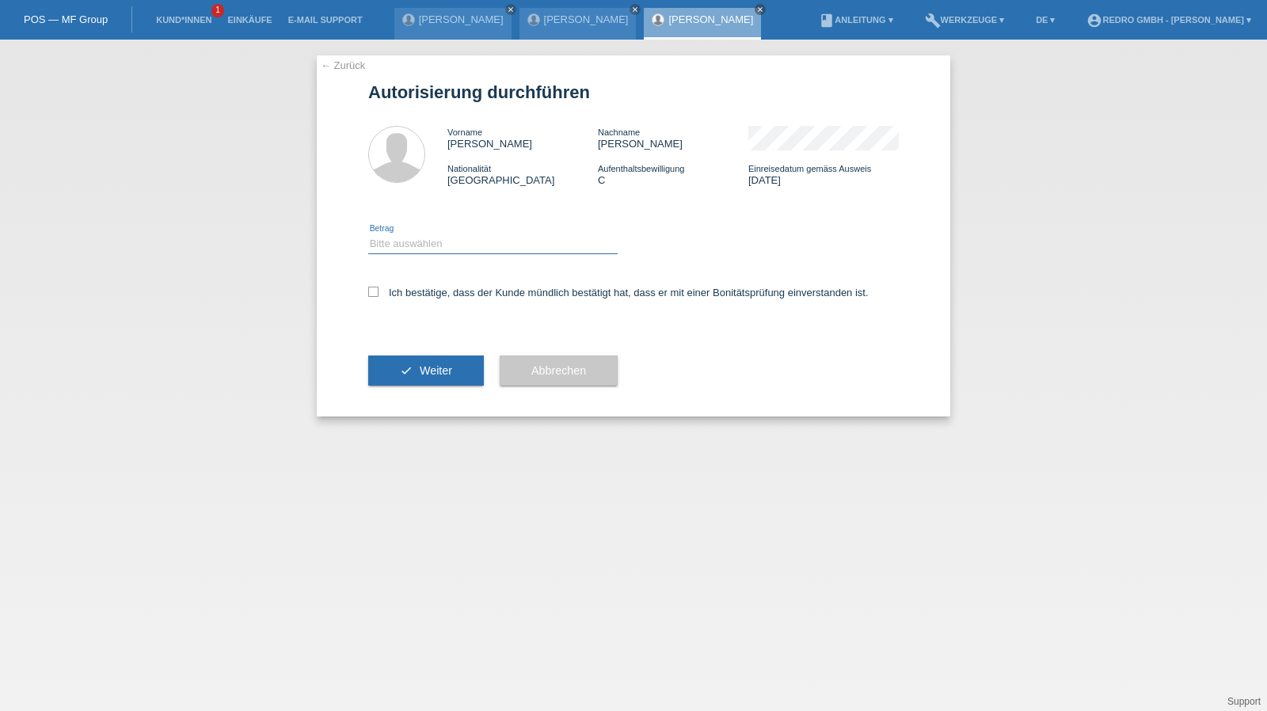
drag, startPoint x: 413, startPoint y: 243, endPoint x: 414, endPoint y: 251, distance: 8.0
click at [413, 243] on select "Bitte auswählen CHF 1.00 - CHF 499.00 CHF 500.00 - CHF 1'999.00 CHF 2'000.00 - …" at bounding box center [493, 243] width 250 height 19
select select "1"
click at [368, 234] on select "Bitte auswählen CHF 1.00 - CHF 499.00 CHF 500.00 - CHF 1'999.00 CHF 2'000.00 - …" at bounding box center [493, 243] width 250 height 19
click at [426, 297] on label "Ich bestätige, dass der Kunde mündlich bestätigt hat, dass er mit einer Bonität…" at bounding box center [618, 293] width 501 height 12
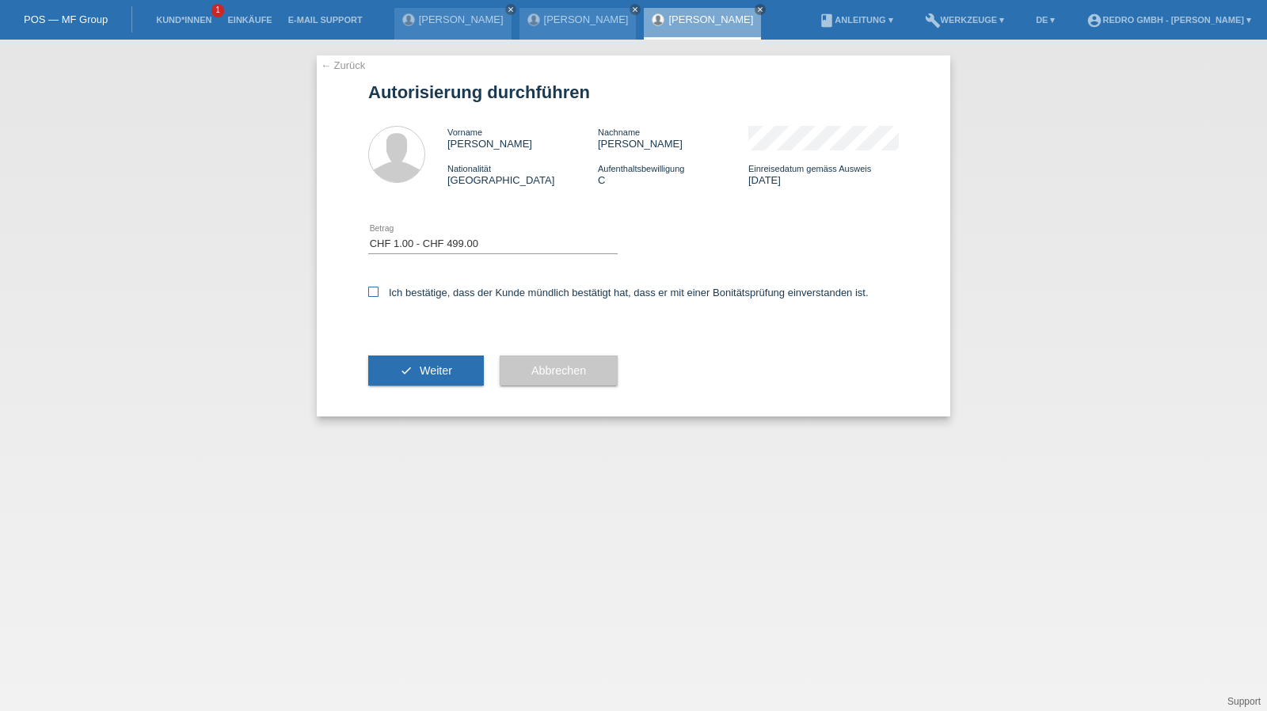
click at [379, 297] on input "Ich bestätige, dass der Kunde mündlich bestätigt hat, dass er mit einer Bonität…" at bounding box center [373, 292] width 10 height 10
checkbox input "true"
click at [422, 364] on span "Weiter" at bounding box center [436, 370] width 32 height 13
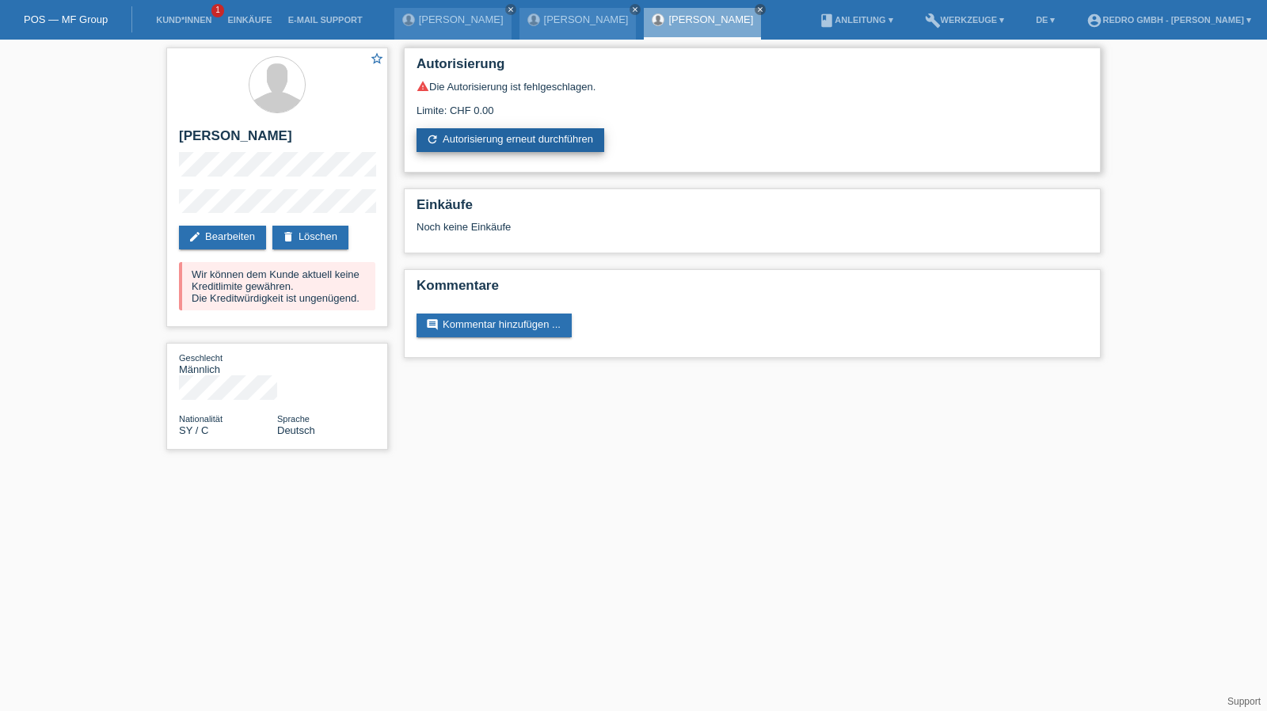
click at [489, 135] on link "refresh Autorisierung erneut durchführen" at bounding box center [511, 140] width 188 height 24
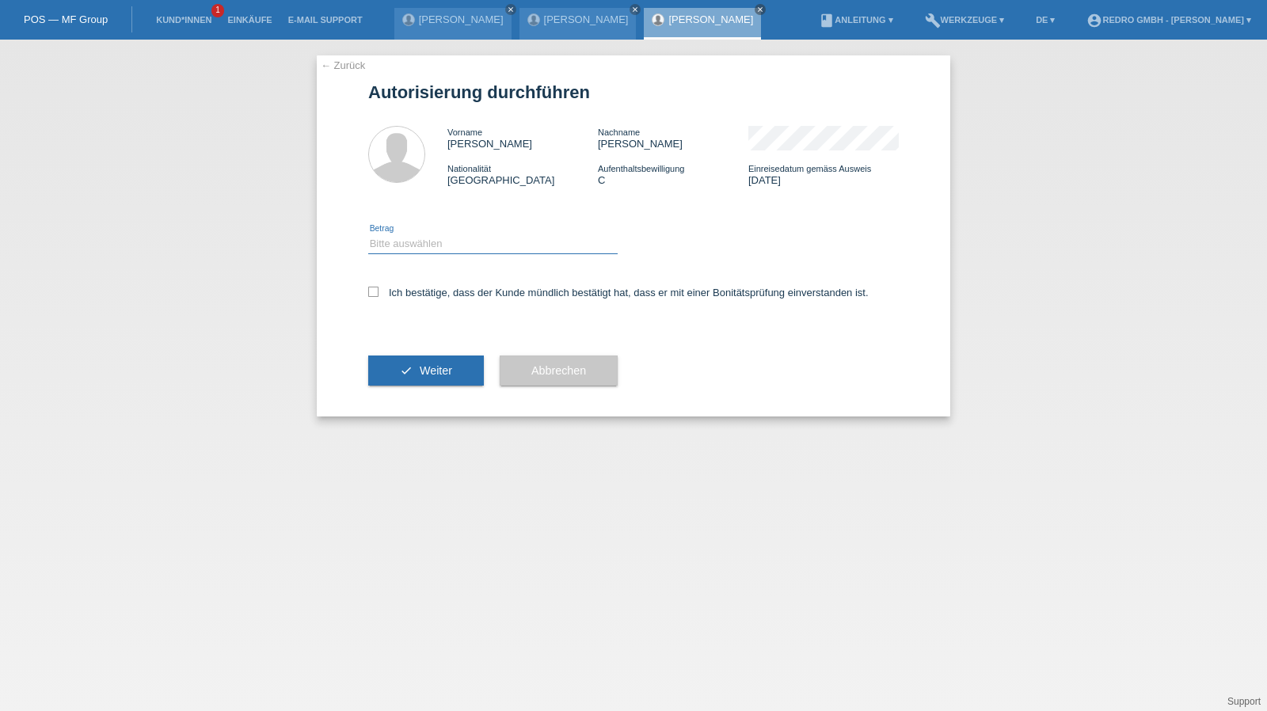
click at [444, 248] on select "Bitte auswählen CHF 1.00 - CHF 499.00 CHF 500.00 - CHF 1'999.00 CHF 2'000.00 - …" at bounding box center [493, 243] width 250 height 19
select select "1"
click at [368, 234] on select "Bitte auswählen CHF 1.00 - CHF 499.00 CHF 500.00 - CHF 1'999.00 CHF 2'000.00 - …" at bounding box center [493, 243] width 250 height 19
click at [425, 301] on div "Ich bestätige, dass der Kunde mündlich bestätigt hat, dass er mit einer Bonität…" at bounding box center [633, 298] width 531 height 54
click at [430, 297] on label "Ich bestätige, dass der Kunde mündlich bestätigt hat, dass er mit einer Bonität…" at bounding box center [618, 293] width 501 height 12
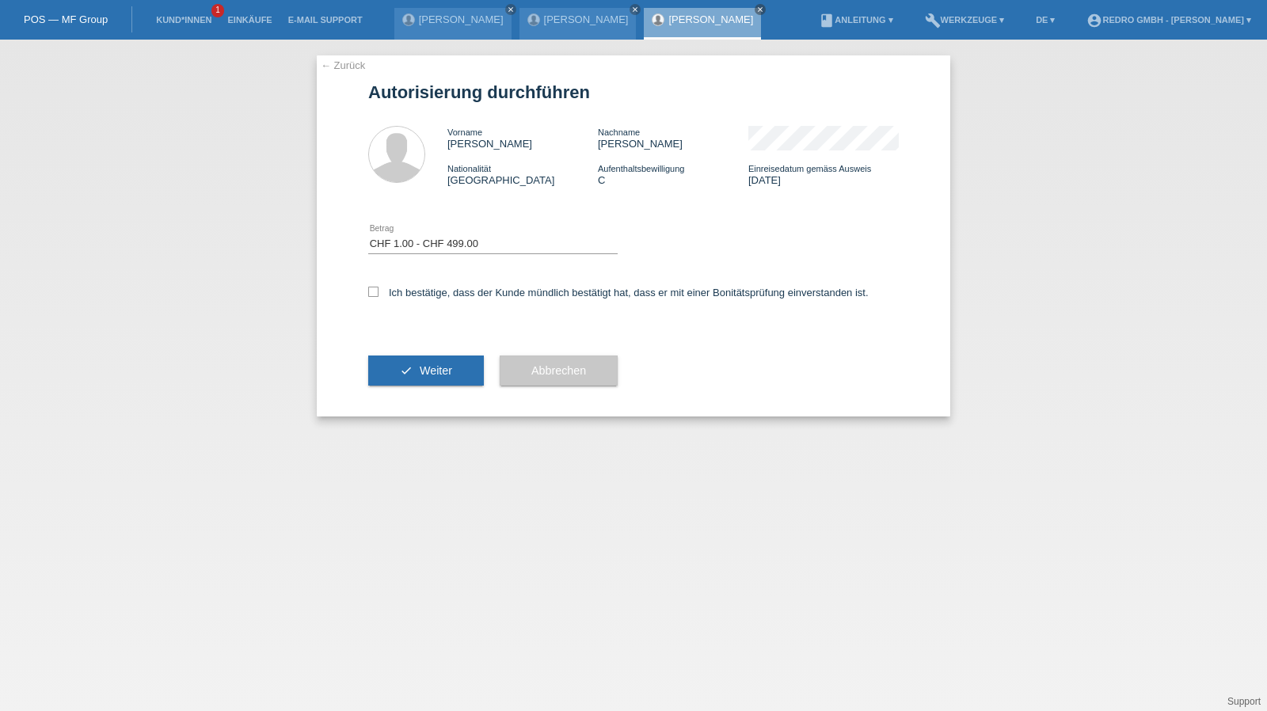
click at [379, 297] on input "Ich bestätige, dass der Kunde mündlich bestätigt hat, dass er mit einer Bonität…" at bounding box center [373, 292] width 10 height 10
checkbox input "true"
click at [429, 370] on span "Weiter" at bounding box center [436, 370] width 32 height 13
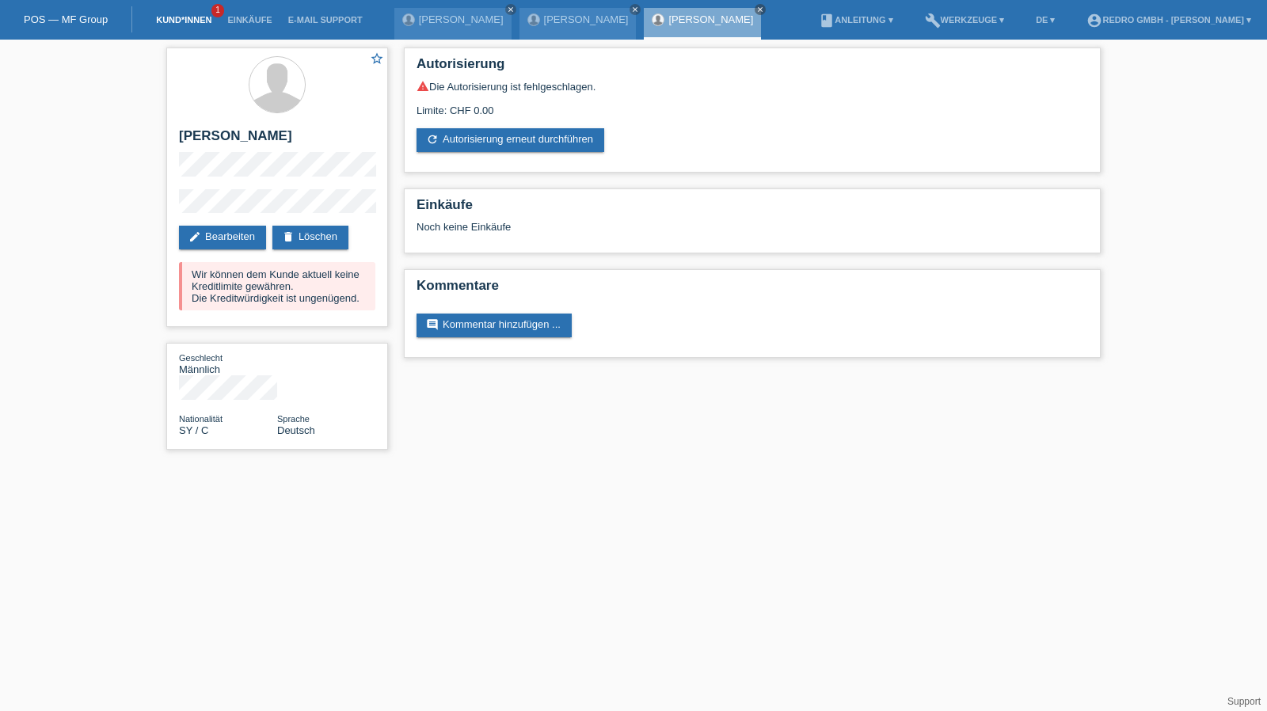
click at [204, 21] on link "Kund*innen" at bounding box center [183, 20] width 71 height 10
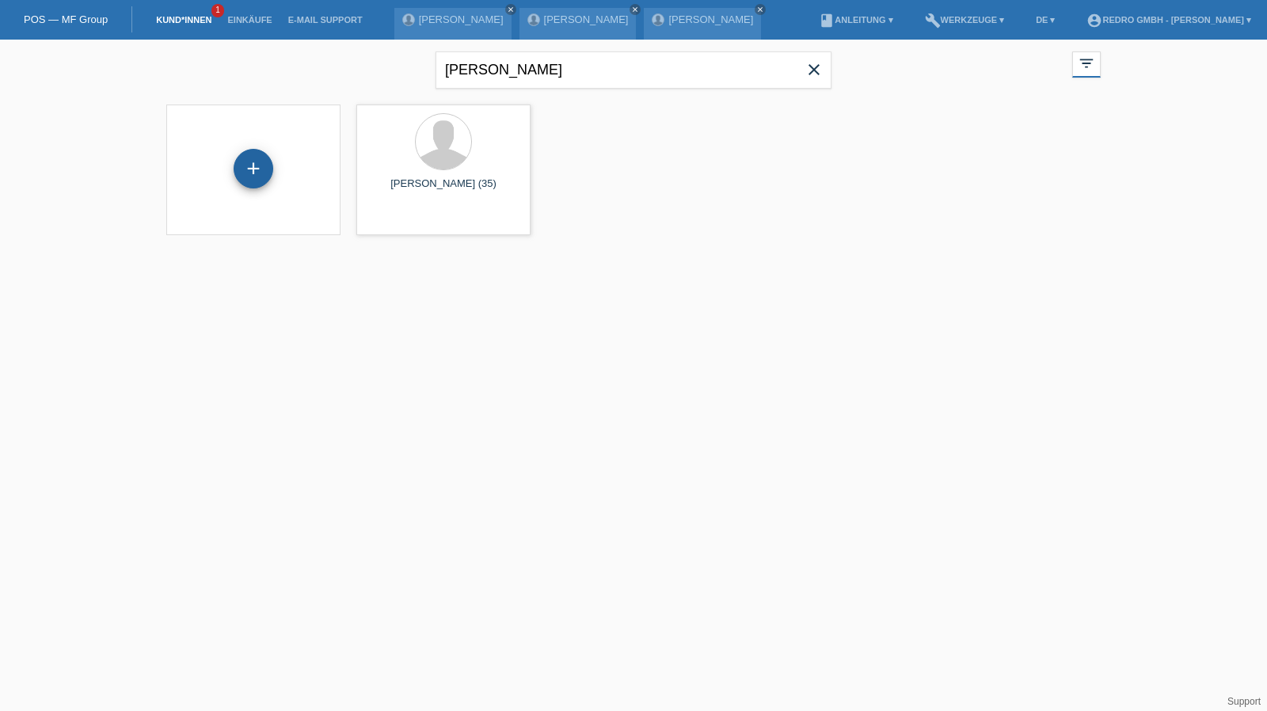
click at [257, 157] on div "+" at bounding box center [254, 169] width 40 height 40
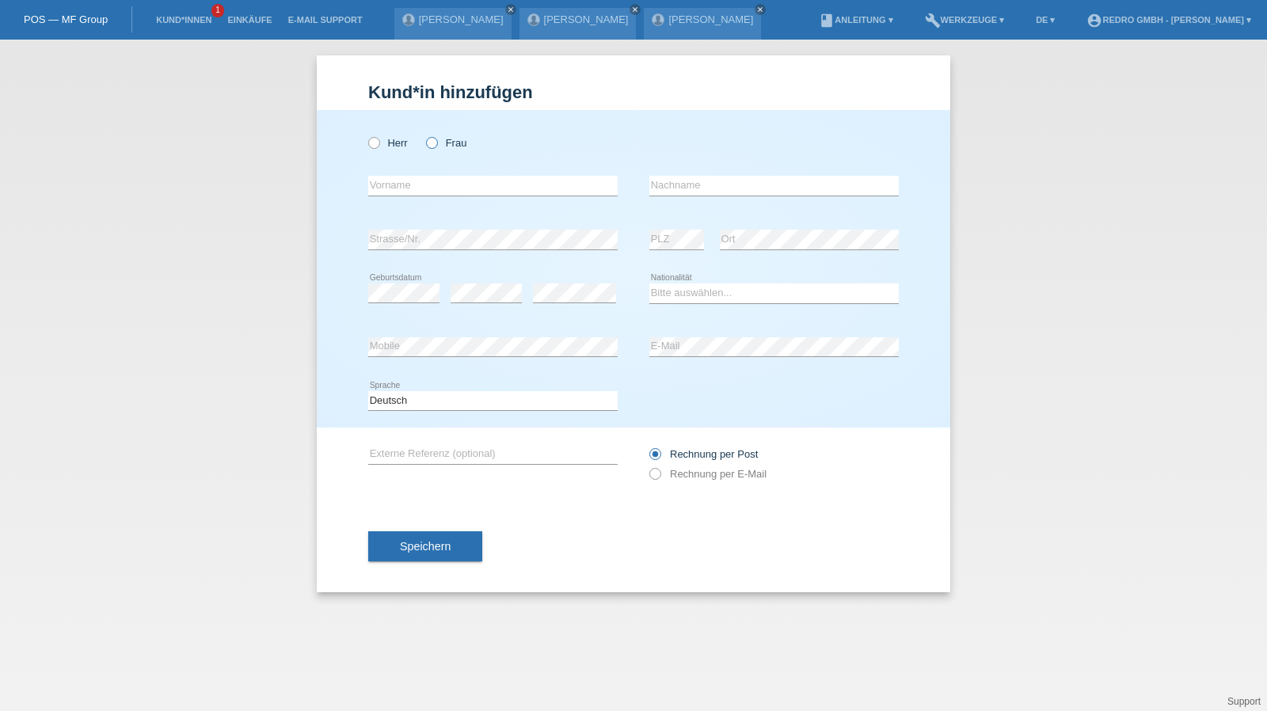
click at [454, 143] on label "Frau" at bounding box center [446, 143] width 40 height 12
click at [436, 143] on input "Frau" at bounding box center [431, 142] width 10 height 10
radio input "true"
click at [430, 185] on input "text" at bounding box center [493, 186] width 250 height 20
type input "[PERSON_NAME]"
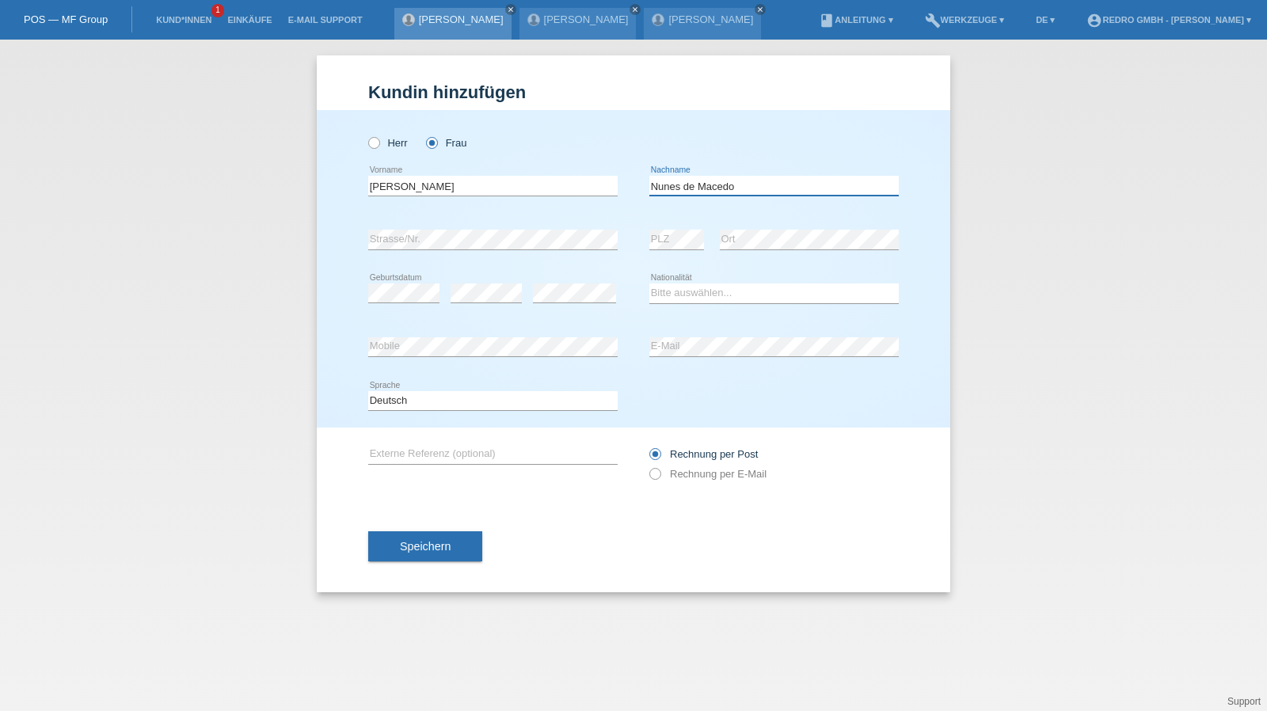
type input "Nunes de Macedo"
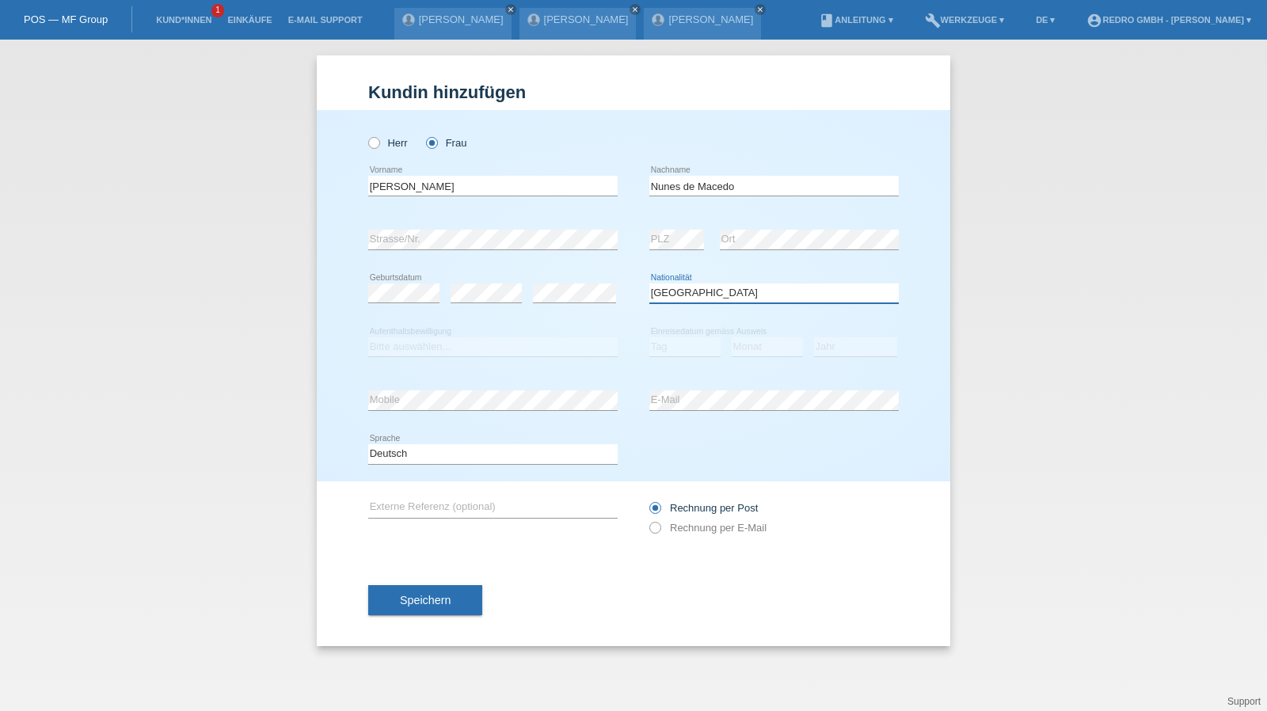
select select "PT"
select select "C"
select select "01"
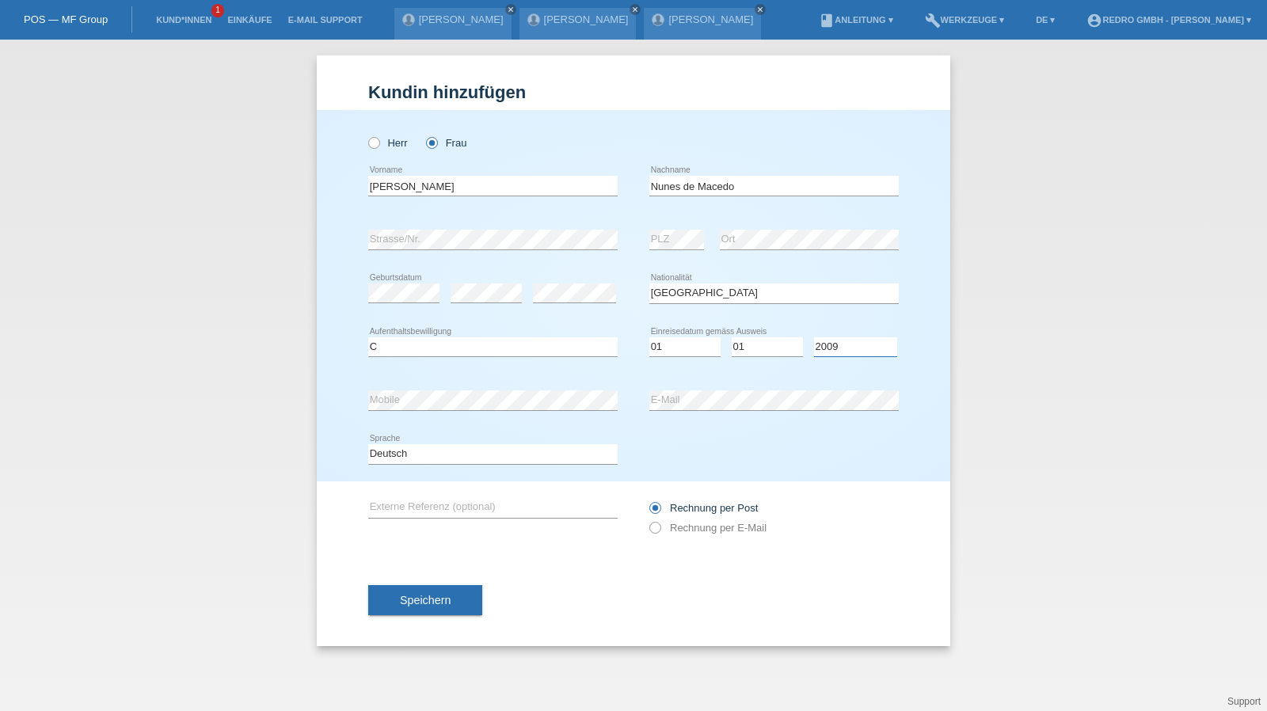
select select "2005"
click at [448, 460] on select "Deutsch Français Italiano English" at bounding box center [493, 453] width 250 height 19
click at [368, 444] on select "Deutsch Français Italiano English" at bounding box center [493, 453] width 250 height 19
click at [452, 451] on select "Deutsch Français Italiano English" at bounding box center [493, 453] width 250 height 19
select select "de"
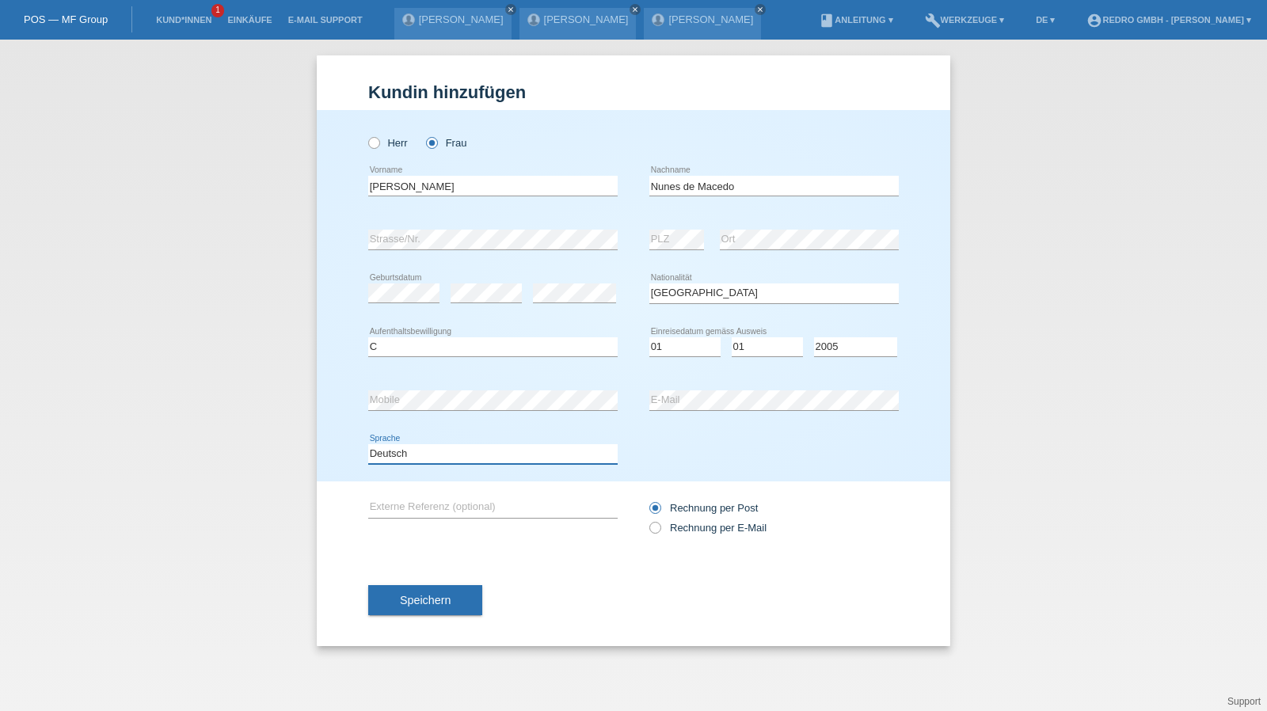
click at [368, 444] on select "Deutsch Français Italiano English" at bounding box center [493, 453] width 250 height 19
click at [403, 583] on div "Speichern" at bounding box center [633, 601] width 531 height 92
click at [442, 594] on span "Speichern" at bounding box center [425, 600] width 51 height 13
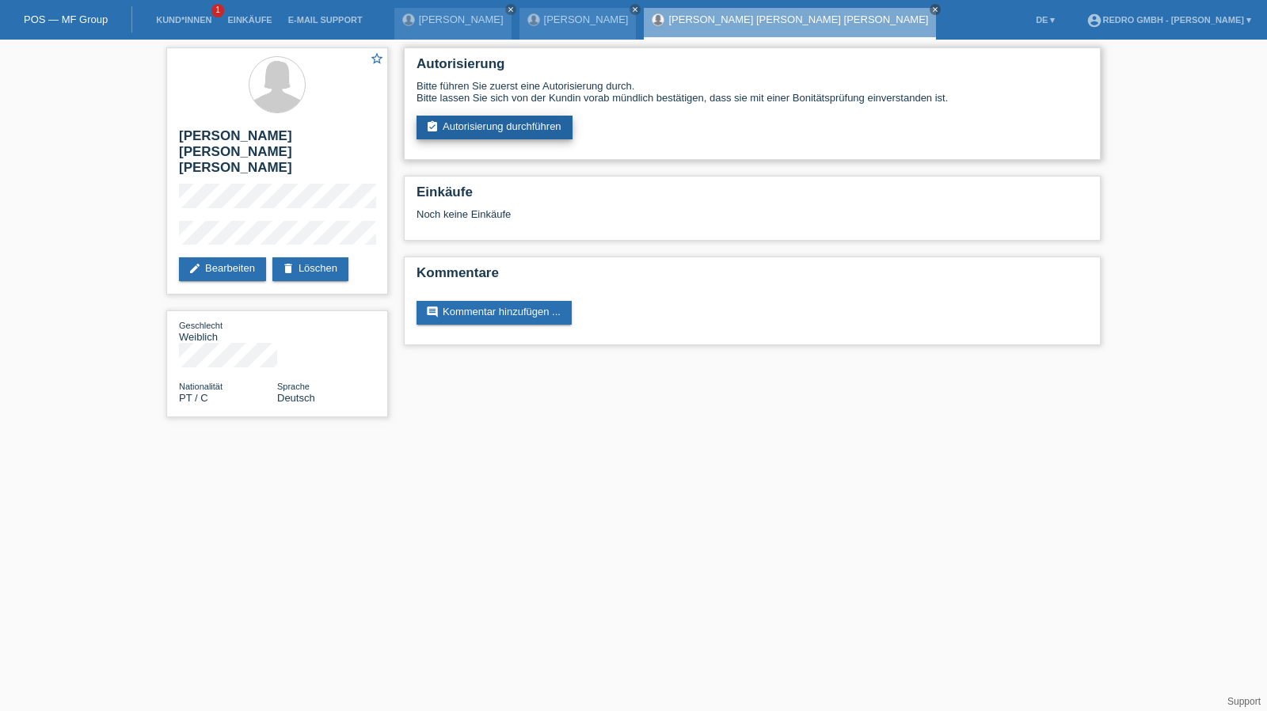
click at [501, 126] on link "assignment_turned_in Autorisierung durchführen" at bounding box center [495, 128] width 156 height 24
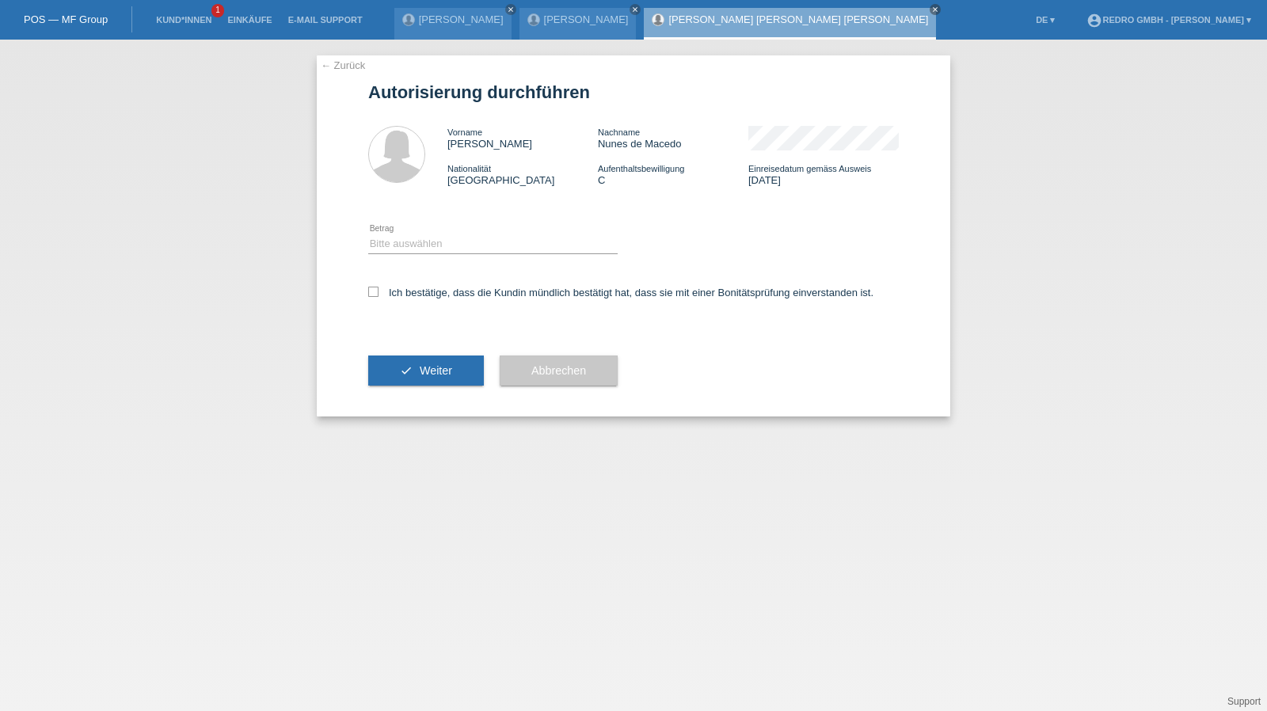
click at [444, 254] on icon at bounding box center [493, 253] width 250 height 1
drag, startPoint x: 425, startPoint y: 242, endPoint x: 422, endPoint y: 251, distance: 9.8
click at [425, 242] on select "Bitte auswählen CHF 1.00 - CHF 499.00 CHF 500.00 - CHF 1'999.00 CHF 2'000.00 - …" at bounding box center [493, 243] width 250 height 19
select select "1"
click at [368, 234] on select "Bitte auswählen CHF 1.00 - CHF 499.00 CHF 500.00 - CHF 1'999.00 CHF 2'000.00 - …" at bounding box center [493, 243] width 250 height 19
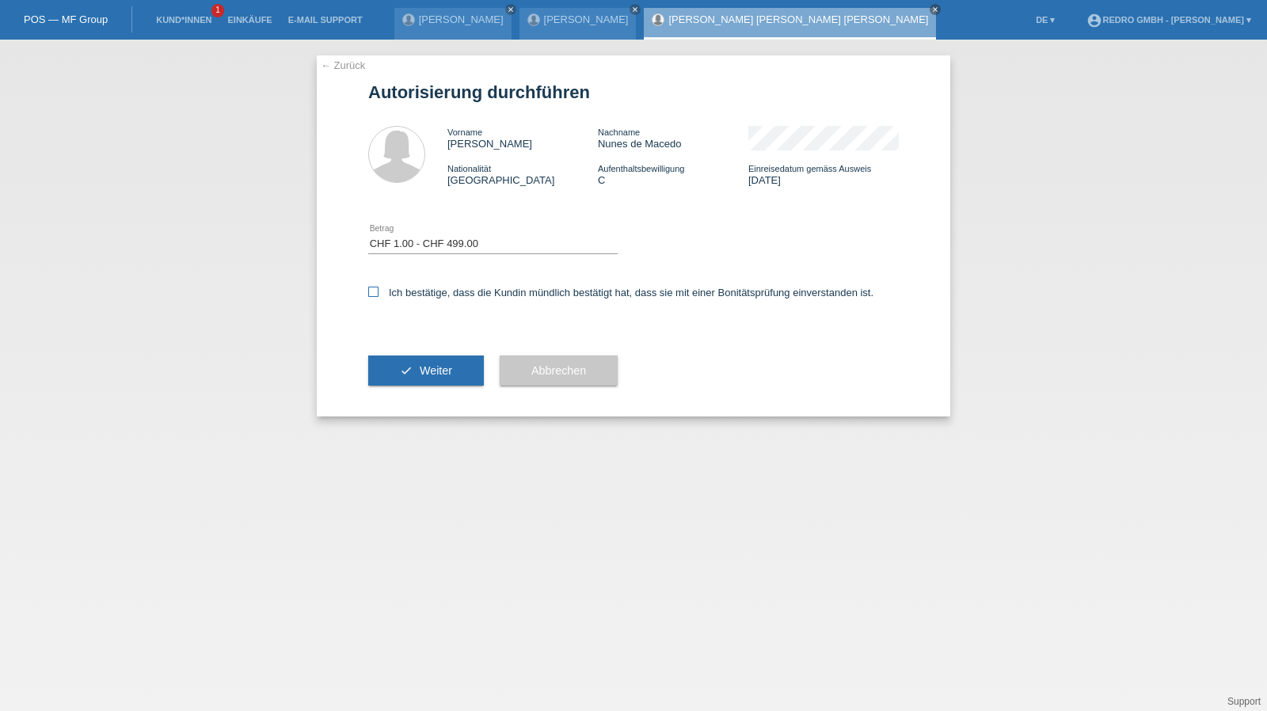
click at [407, 296] on label "Ich bestätige, dass die Kundin mündlich bestätigt hat, dass sie mit einer Bonit…" at bounding box center [620, 293] width 505 height 12
click at [379, 296] on input "Ich bestätige, dass die Kundin mündlich bestätigt hat, dass sie mit einer Bonit…" at bounding box center [373, 292] width 10 height 10
checkbox input "true"
click at [406, 367] on icon "check" at bounding box center [406, 370] width 13 height 13
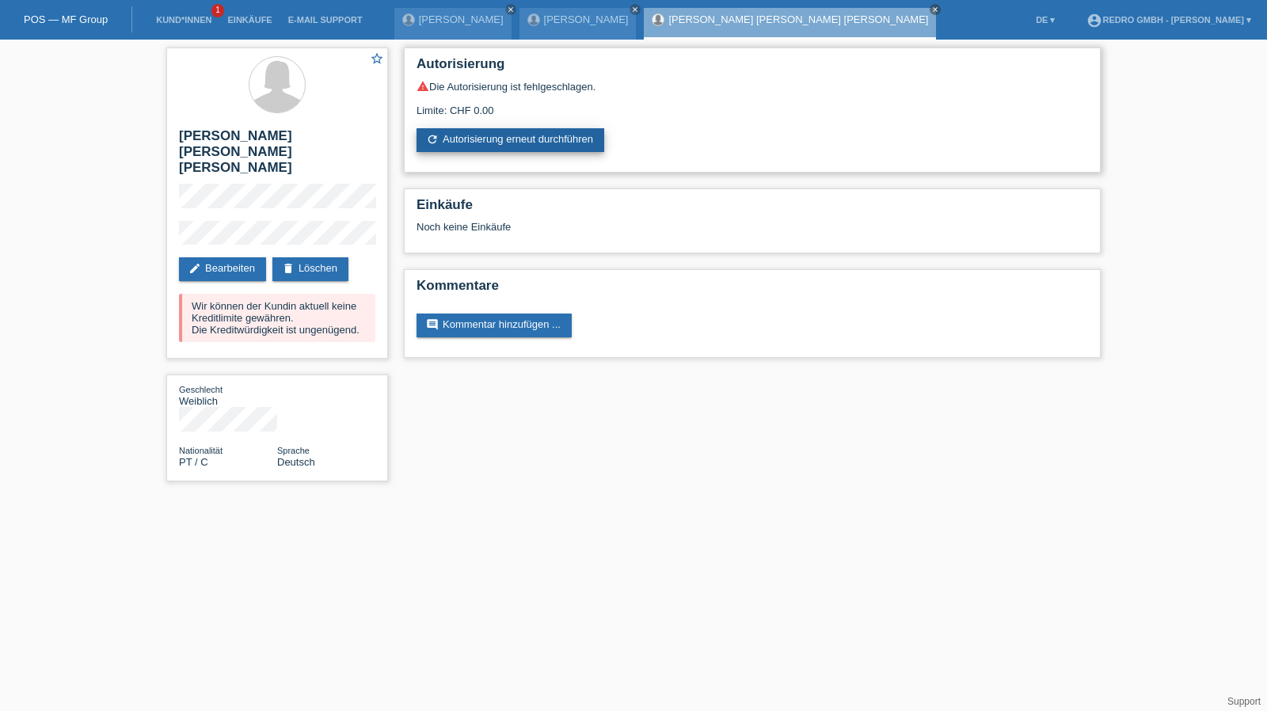
click at [478, 147] on link "refresh Autorisierung erneut durchführen" at bounding box center [511, 140] width 188 height 24
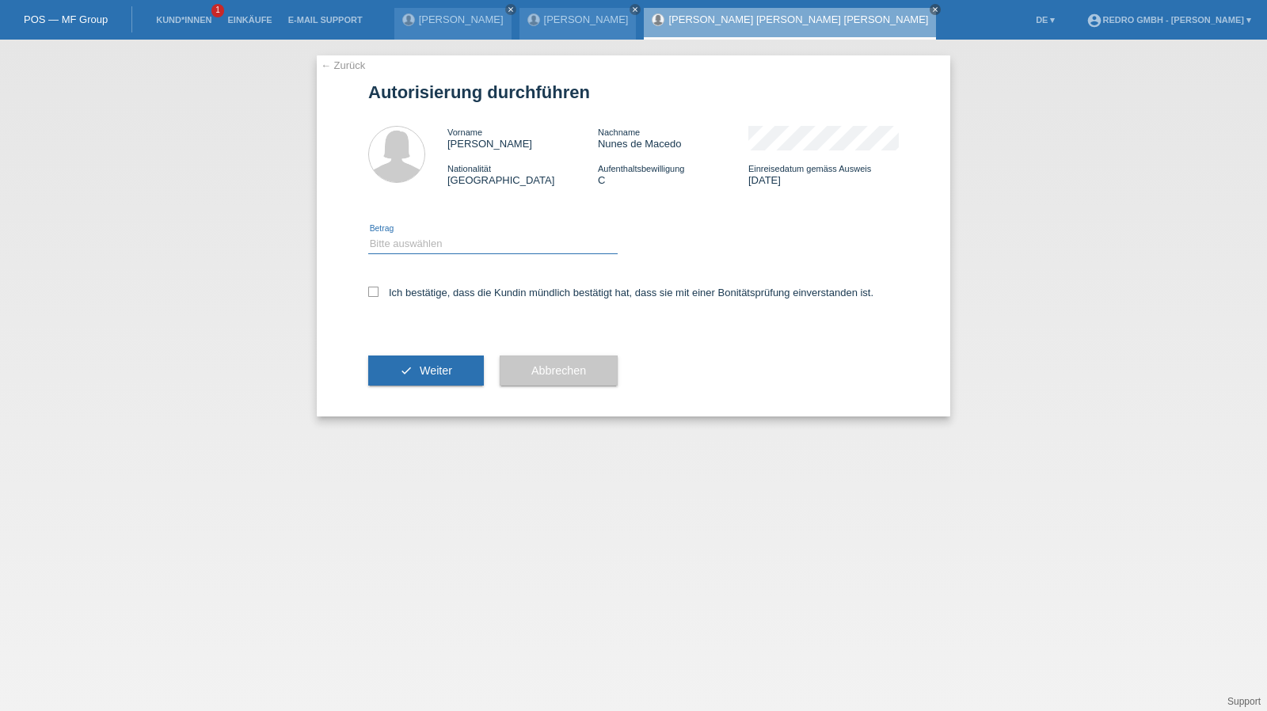
click at [438, 247] on select "Bitte auswählen CHF 1.00 - CHF 499.00 CHF 500.00 - CHF 1'999.00 CHF 2'000.00 - …" at bounding box center [493, 243] width 250 height 19
select select "1"
click at [368, 234] on select "Bitte auswählen CHF 1.00 - CHF 499.00 CHF 500.00 - CHF 1'999.00 CHF 2'000.00 - …" at bounding box center [493, 243] width 250 height 19
click at [410, 292] on label "Ich bestätige, dass die Kundin mündlich bestätigt hat, dass sie mit einer Bonit…" at bounding box center [620, 293] width 505 height 12
click at [379, 292] on input "Ich bestätige, dass die Kundin mündlich bestätigt hat, dass sie mit einer Bonit…" at bounding box center [373, 292] width 10 height 10
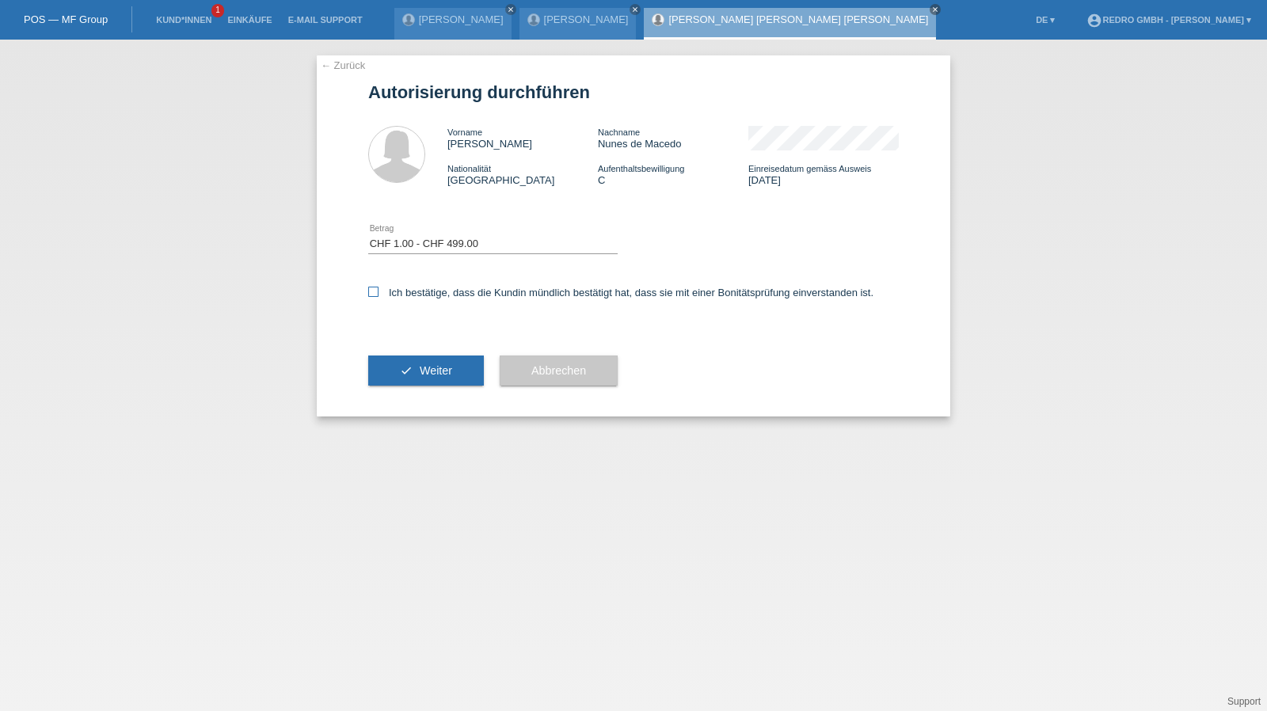
checkbox input "true"
click at [412, 373] on button "check Weiter" at bounding box center [426, 371] width 116 height 30
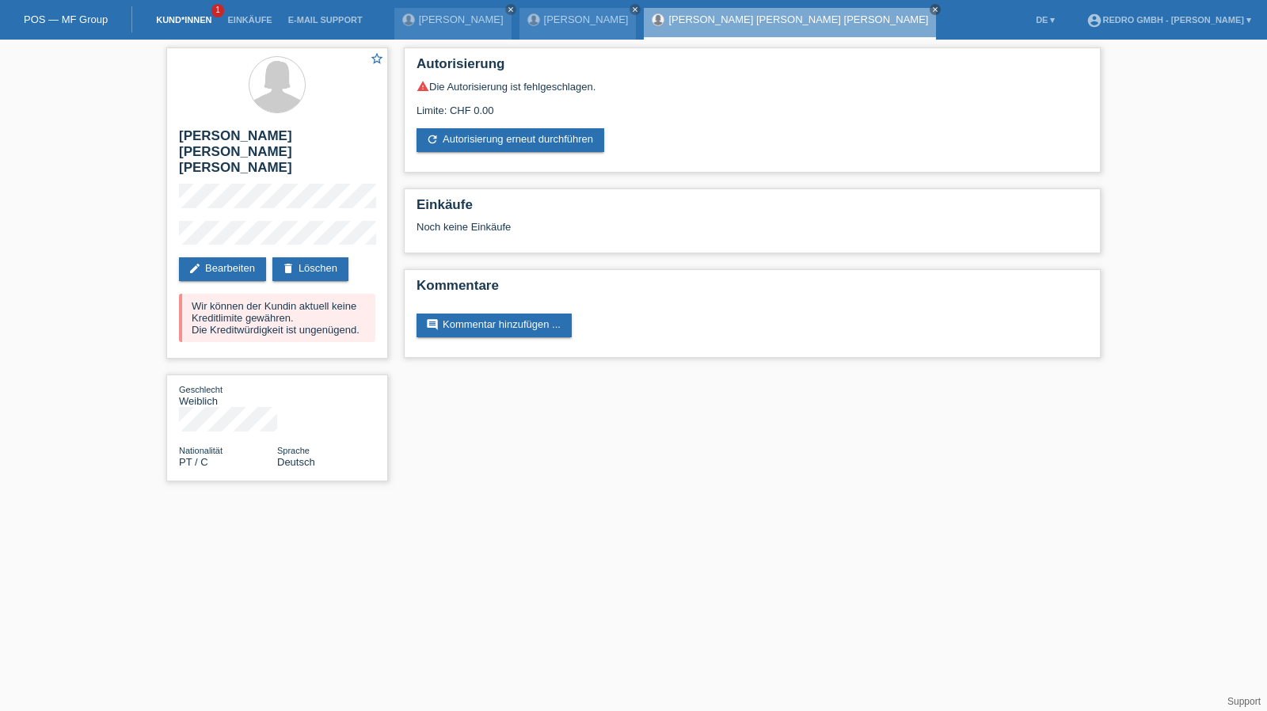
click at [183, 22] on link "Kund*innen" at bounding box center [183, 20] width 71 height 10
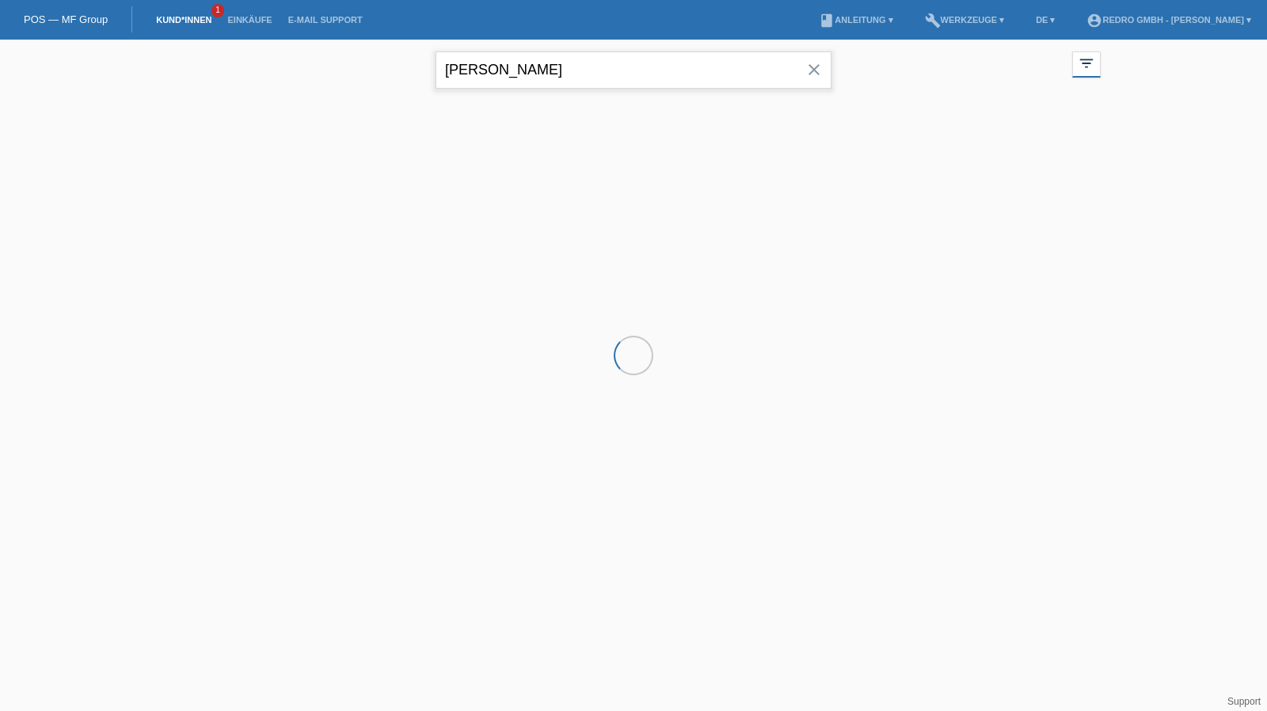
click at [531, 72] on input "ahmetovic" at bounding box center [634, 69] width 396 height 37
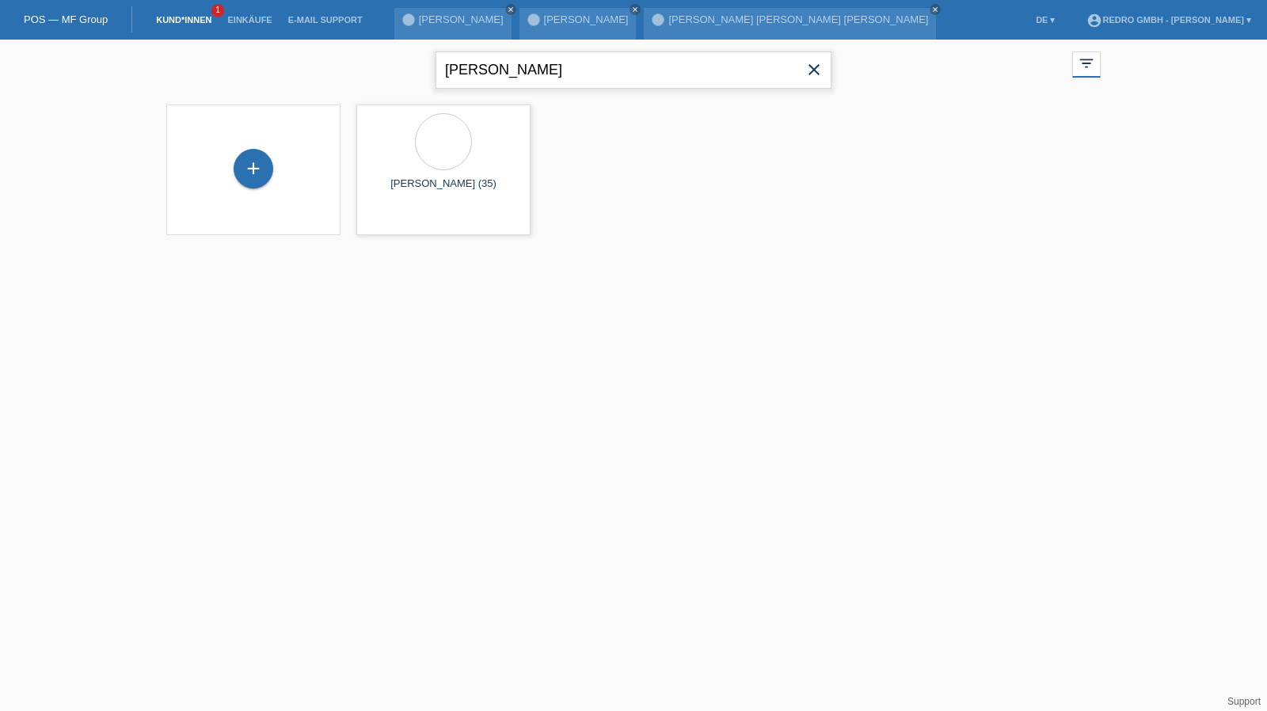
type input "flavius"
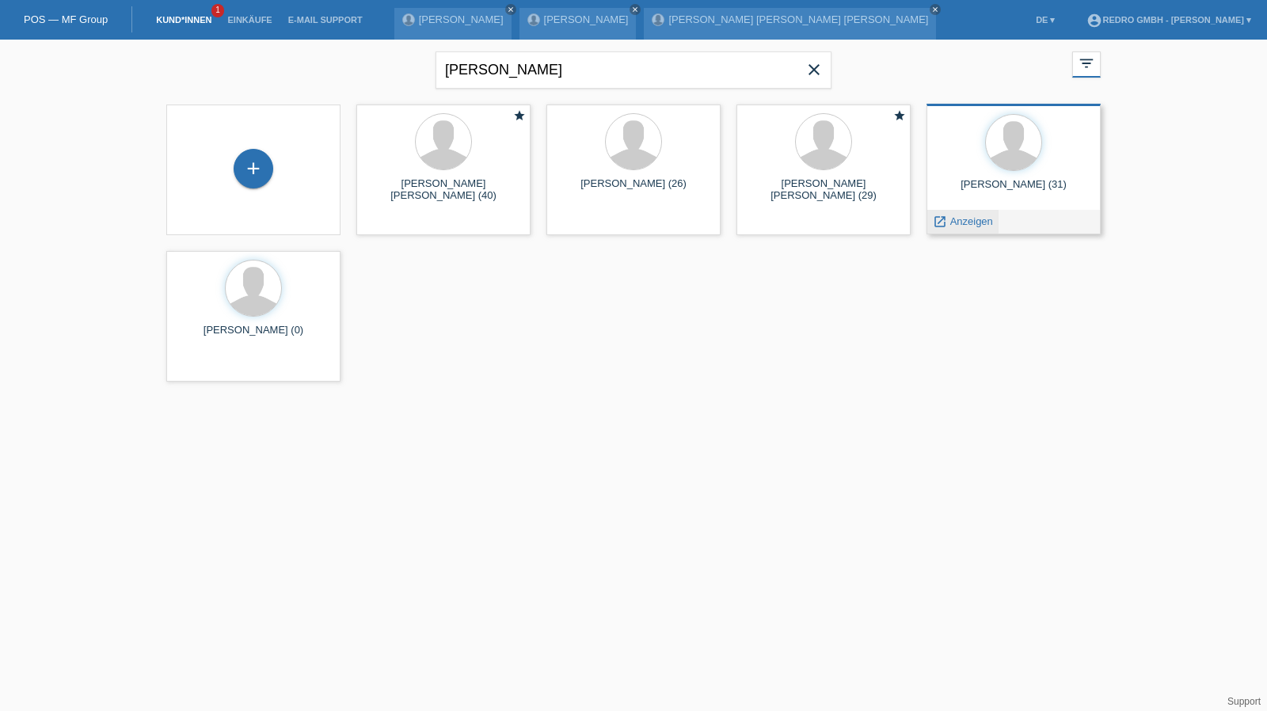
click at [972, 224] on span "Anzeigen" at bounding box center [972, 221] width 43 height 12
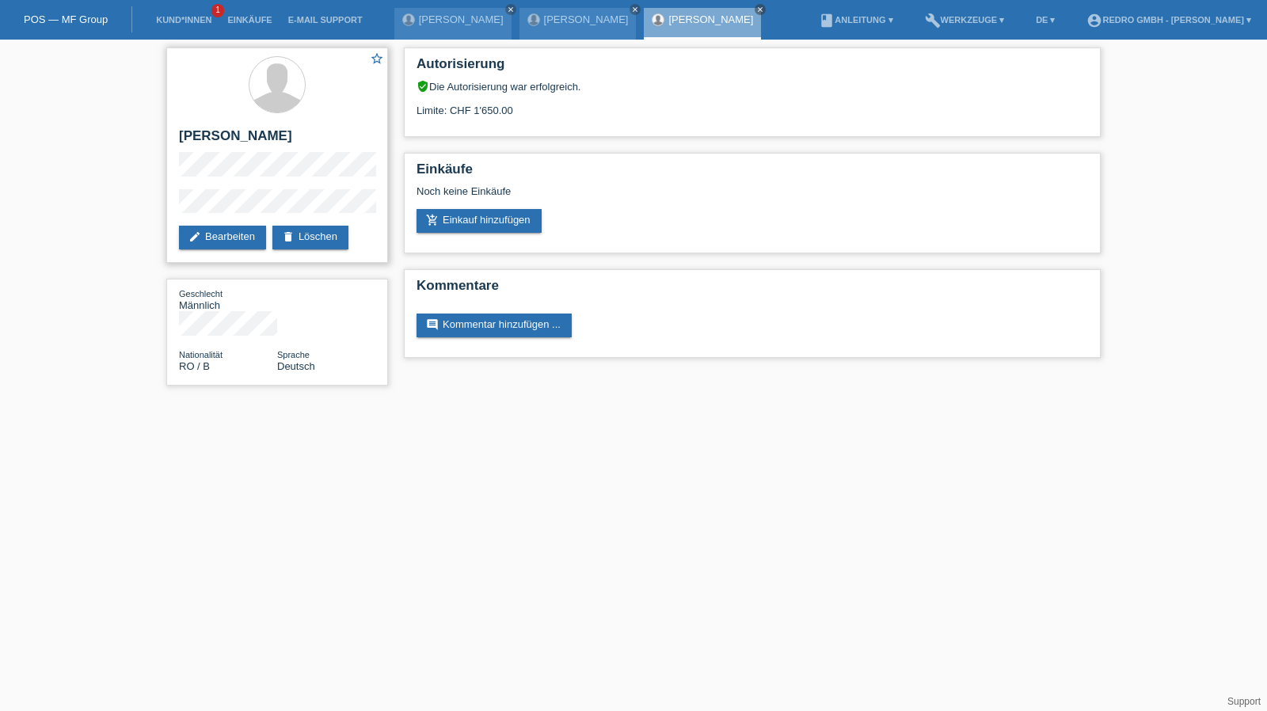
click at [200, 142] on h2 "[PERSON_NAME]" at bounding box center [277, 140] width 196 height 24
copy div "[PERSON_NAME]"
click at [101, 204] on div "star_border Flavius Ginga edit Bearbeiten delete Löschen Geschlecht Männlich Na…" at bounding box center [633, 221] width 1267 height 362
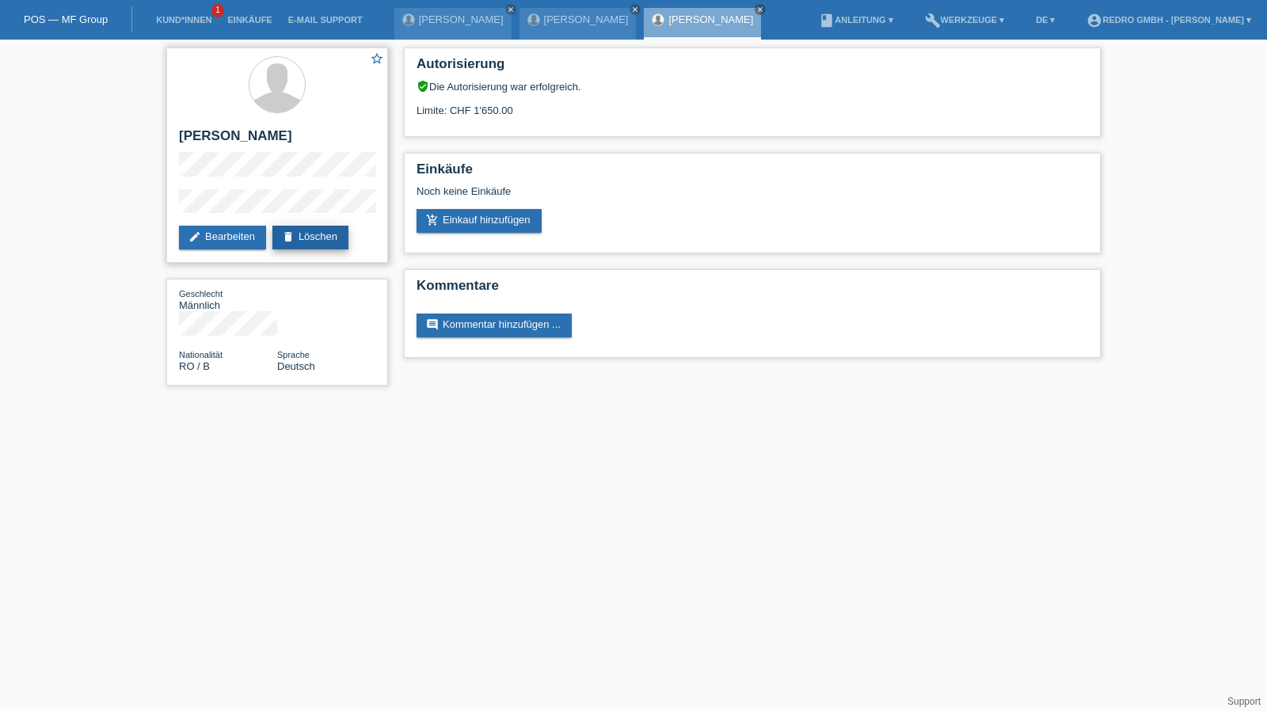
click at [308, 230] on link "delete Löschen" at bounding box center [311, 238] width 76 height 24
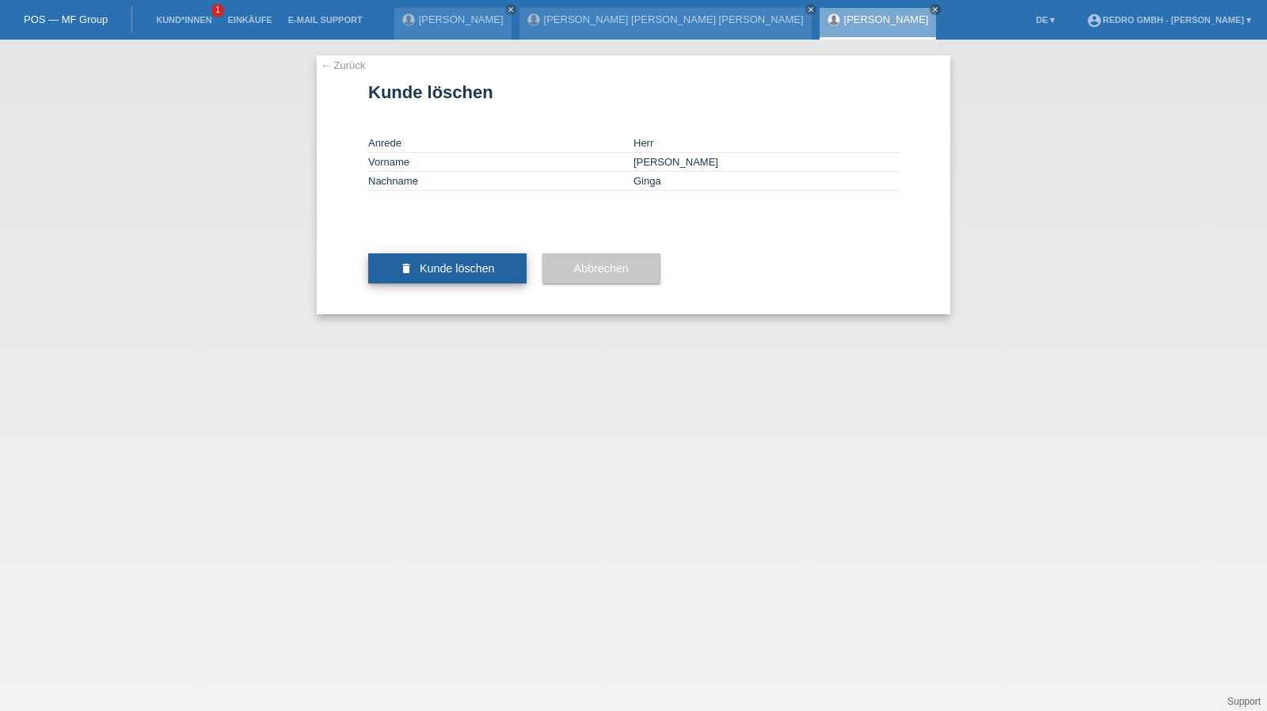
click at [414, 284] on button "delete Kunde löschen" at bounding box center [447, 268] width 158 height 30
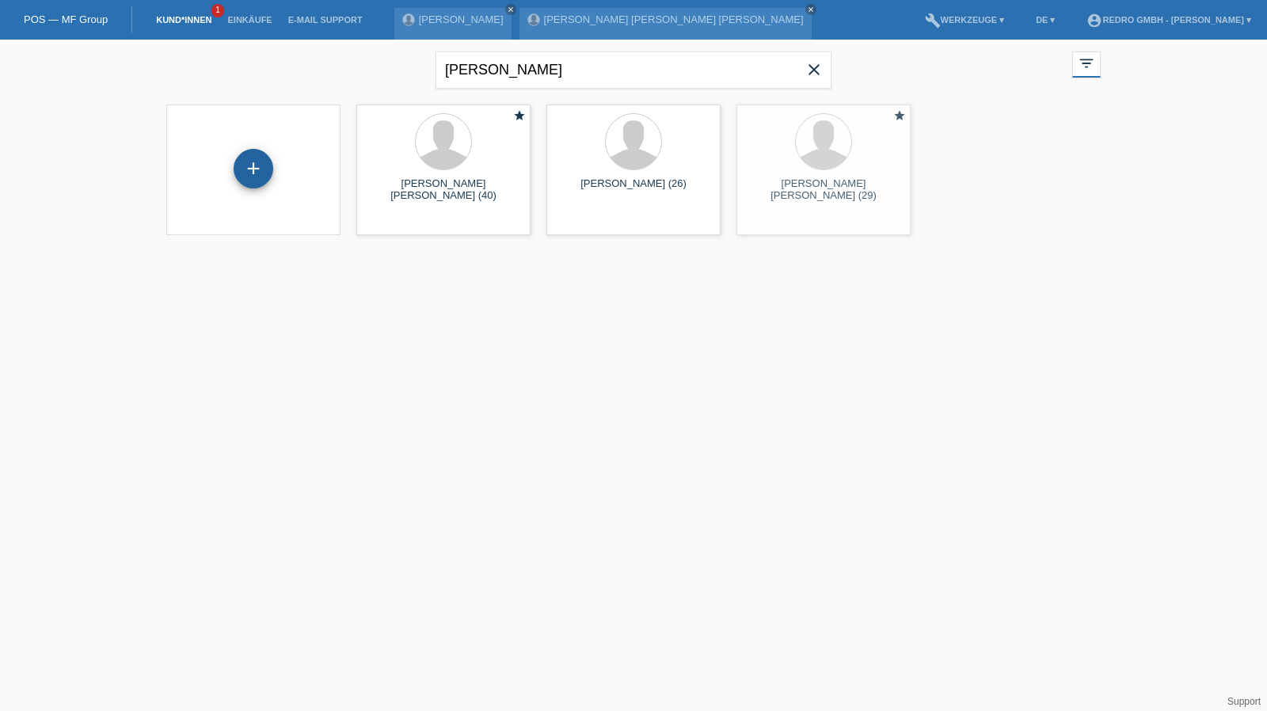
click at [257, 162] on div "+" at bounding box center [253, 168] width 38 height 27
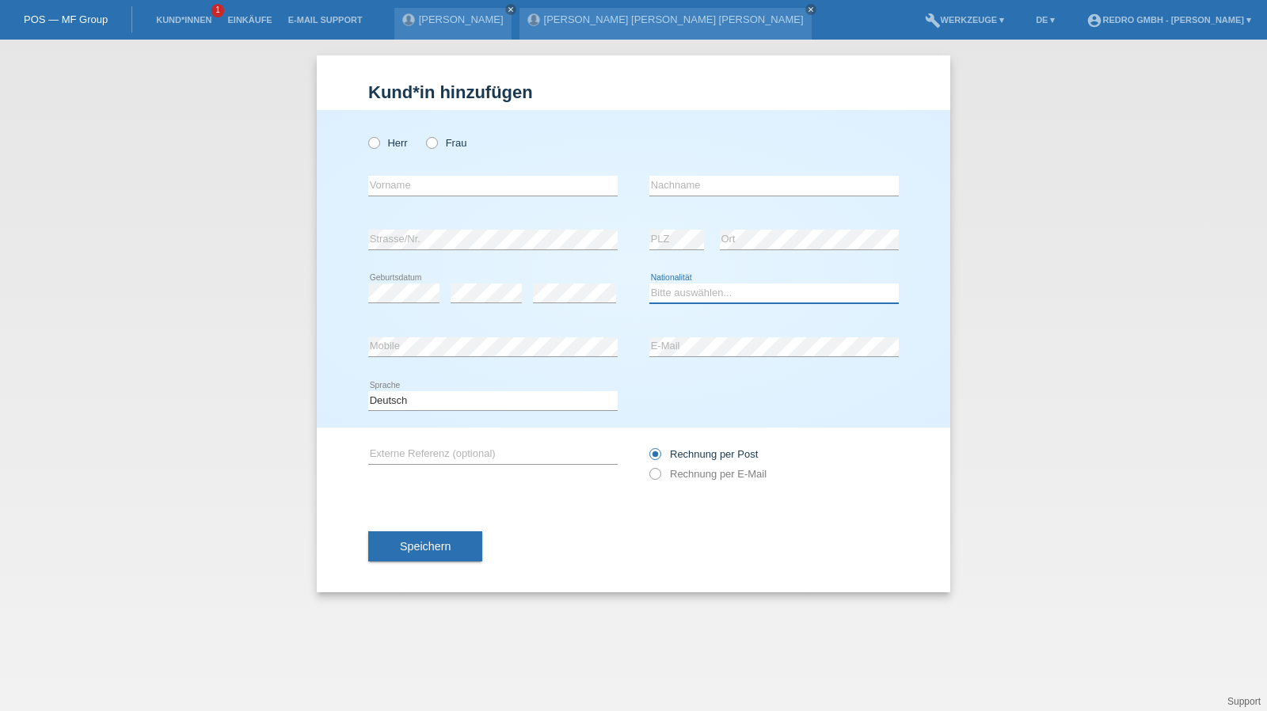
click at [700, 294] on select "Bitte auswählen... [GEOGRAPHIC_DATA] [GEOGRAPHIC_DATA] [GEOGRAPHIC_DATA] [GEOGR…" at bounding box center [775, 293] width 250 height 19
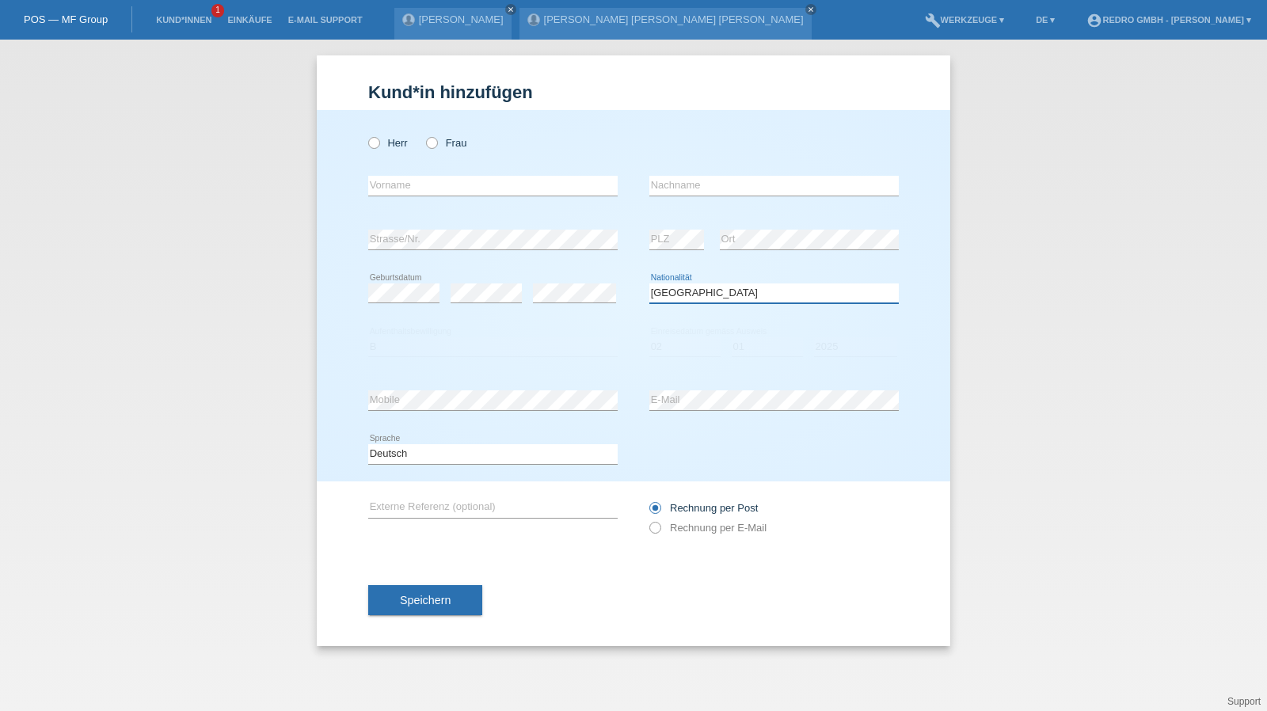
select select "RO"
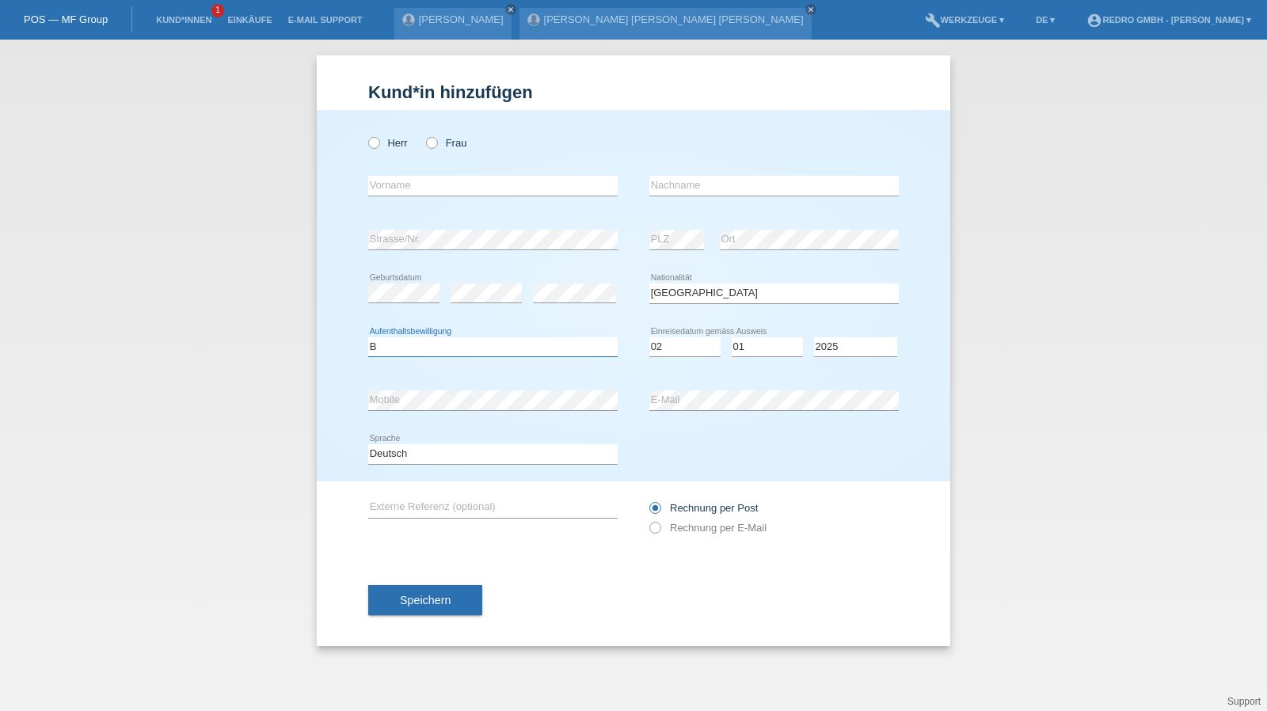
select select "B"
select select "02"
select select "01"
select select "2022"
click at [428, 589] on button "Speichern" at bounding box center [425, 600] width 114 height 30
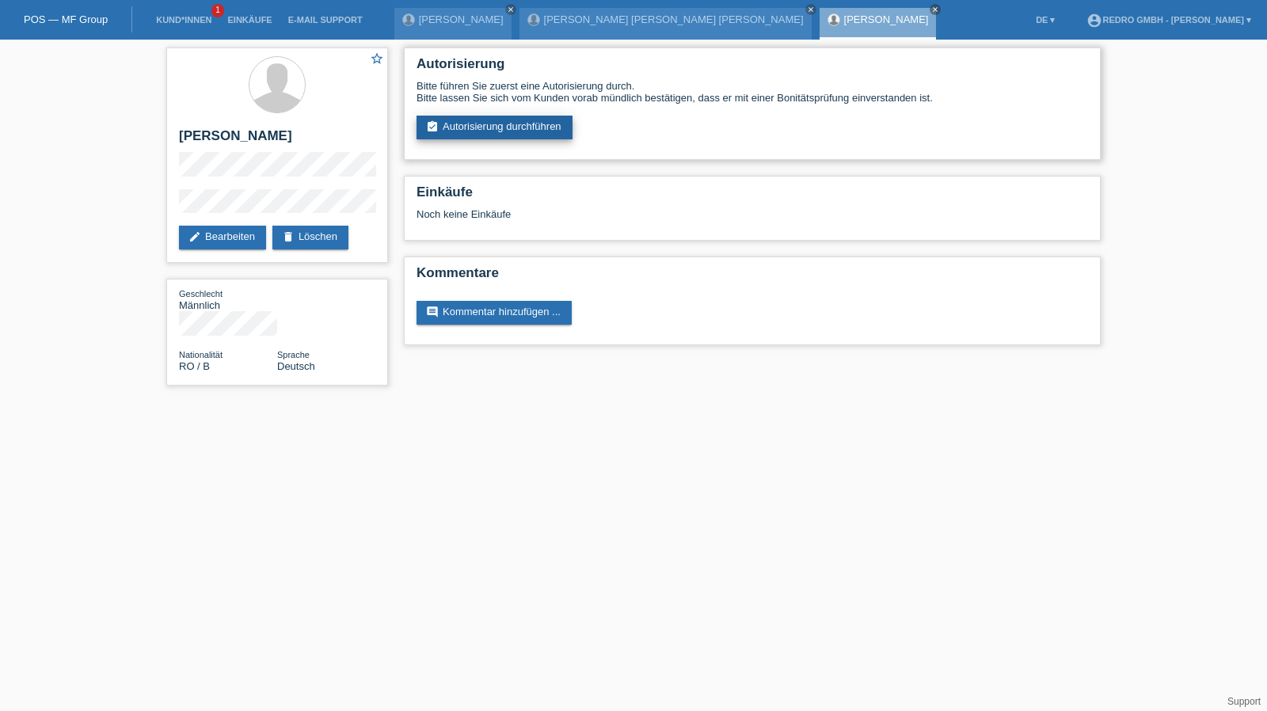
click at [469, 124] on link "assignment_turned_in Autorisierung durchführen" at bounding box center [495, 128] width 156 height 24
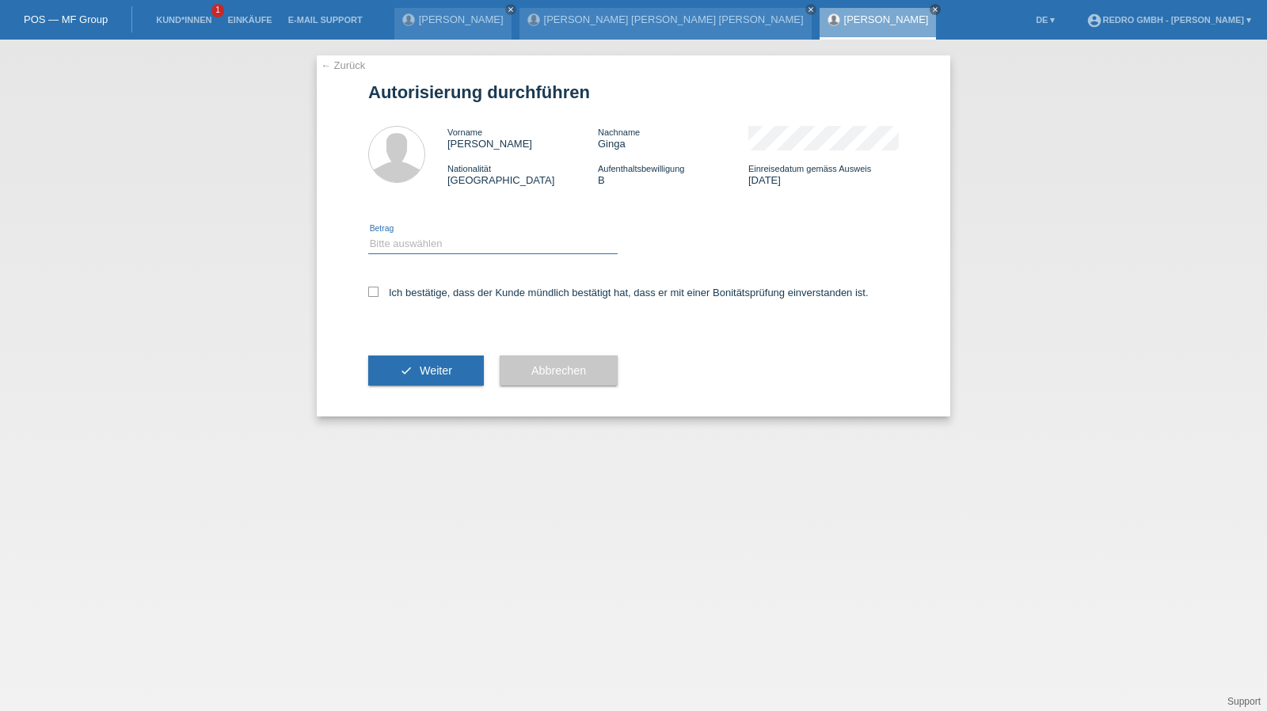
click at [437, 245] on select "Bitte auswählen CHF 1.00 - CHF 499.00 CHF 500.00 - CHF 1'999.00 CHF 2'000.00 - …" at bounding box center [493, 243] width 250 height 19
select select "1"
click at [368, 234] on select "Bitte auswählen CHF 1.00 - CHF 499.00 CHF 500.00 - CHF 1'999.00 CHF 2'000.00 - …" at bounding box center [493, 243] width 250 height 19
click at [405, 294] on label "Ich bestätige, dass der Kunde mündlich bestätigt hat, dass er mit einer Bonität…" at bounding box center [618, 293] width 501 height 12
click at [379, 294] on input "Ich bestätige, dass der Kunde mündlich bestätigt hat, dass er mit einer Bonität…" at bounding box center [373, 292] width 10 height 10
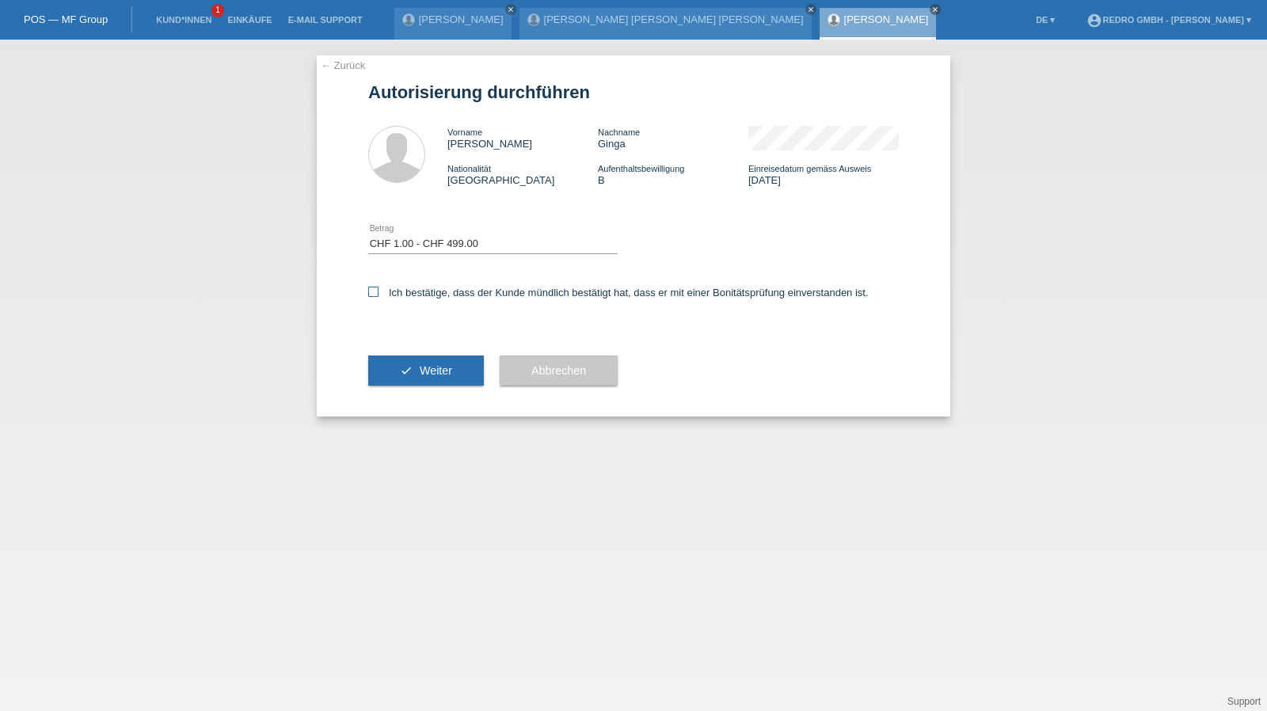
checkbox input "true"
click at [428, 394] on div "check Weiter" at bounding box center [426, 371] width 116 height 92
click at [434, 372] on span "Weiter" at bounding box center [436, 370] width 32 height 13
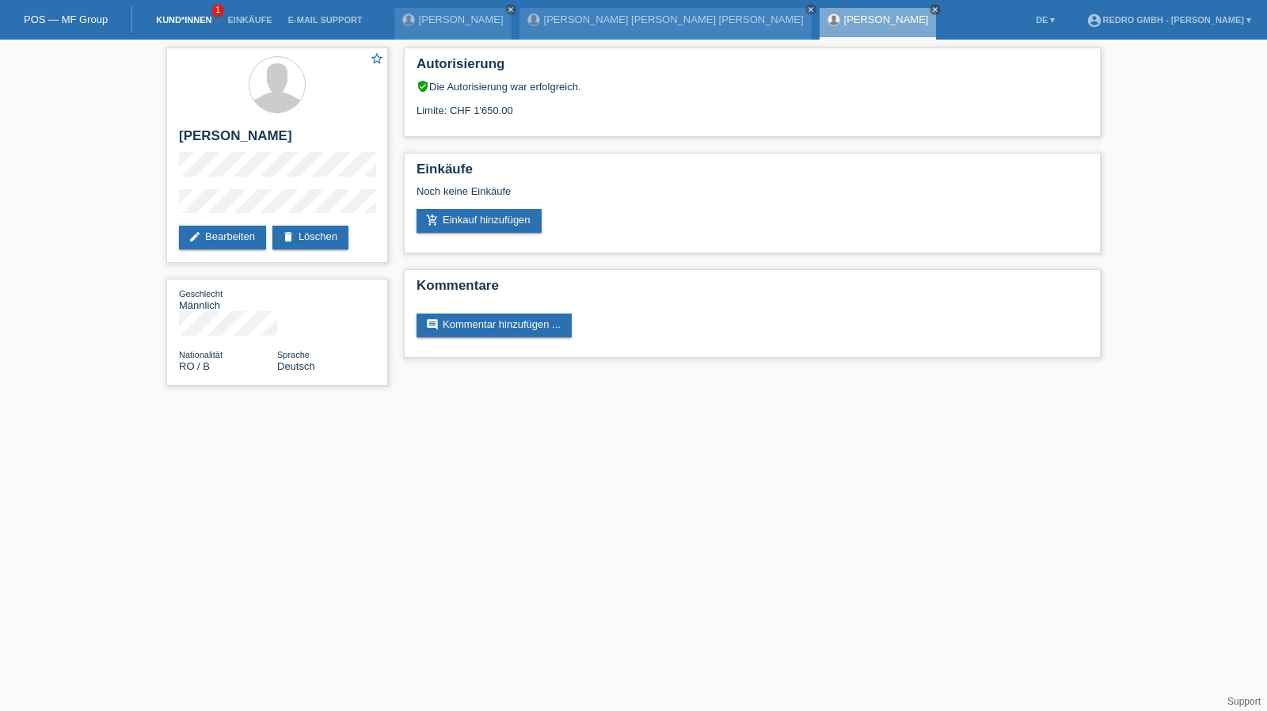
click at [185, 22] on link "Kund*innen" at bounding box center [183, 20] width 71 height 10
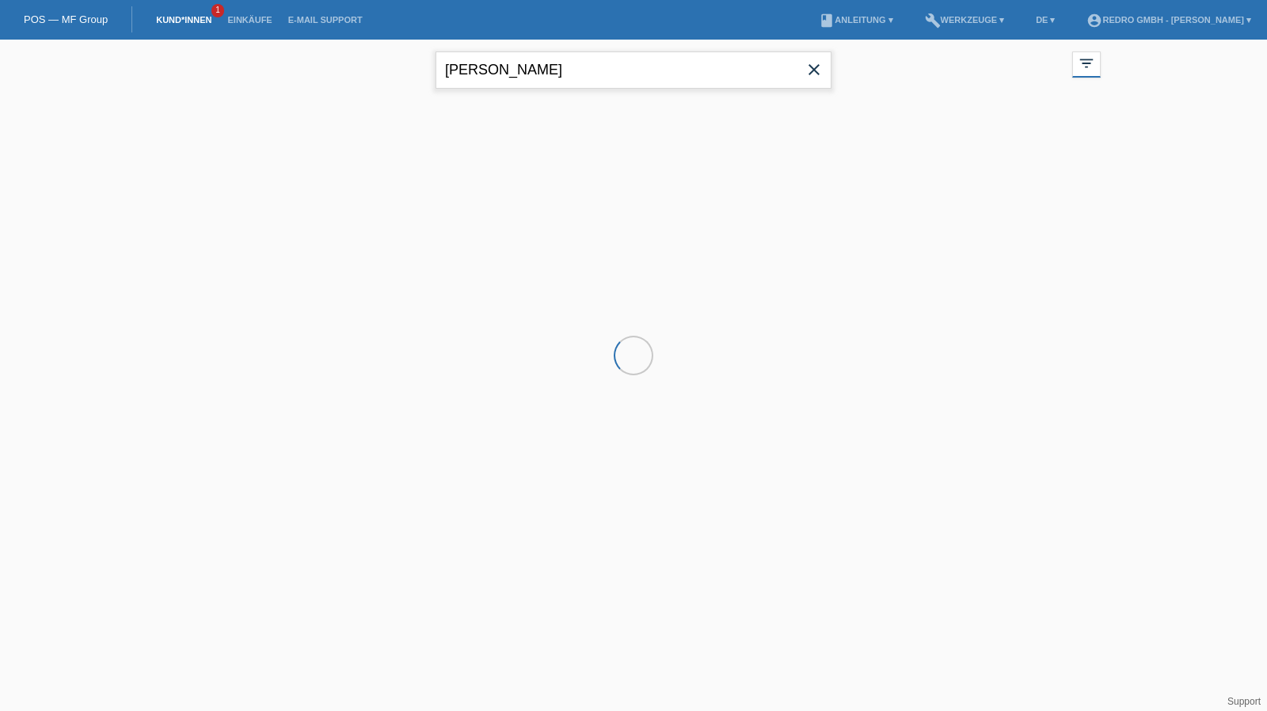
click at [547, 86] on input "[PERSON_NAME]" at bounding box center [634, 69] width 396 height 37
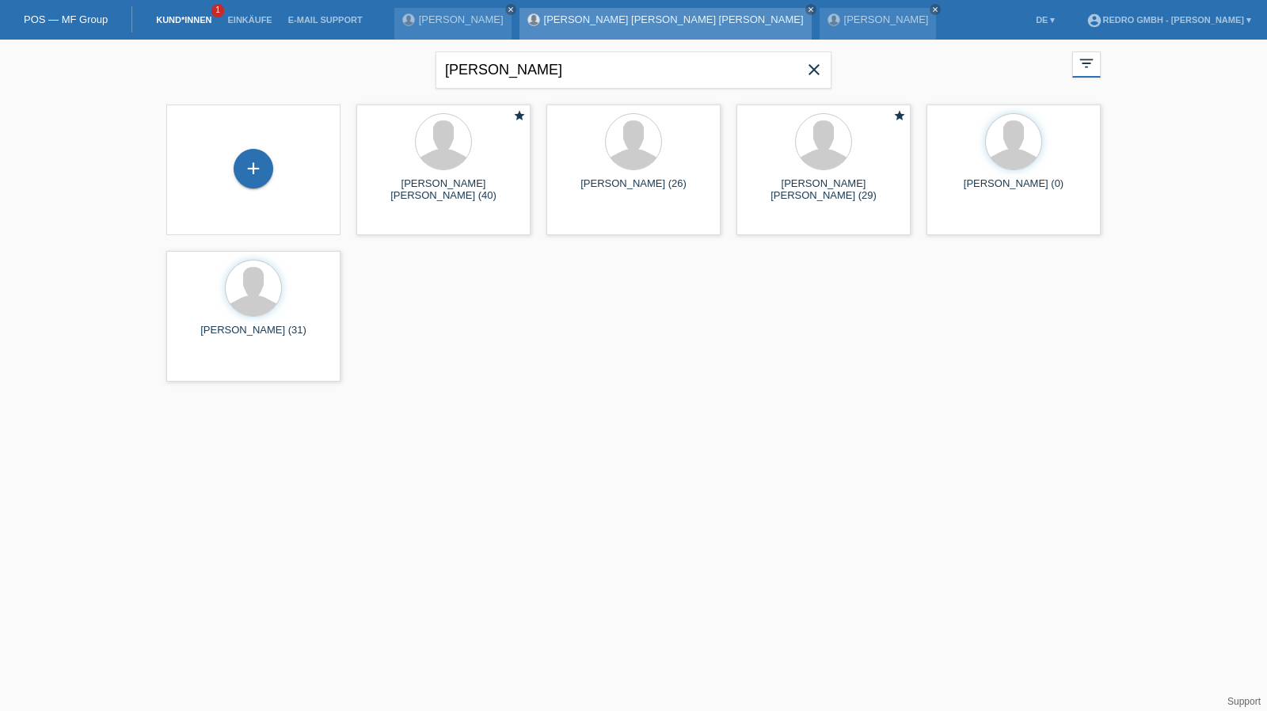
click at [593, 21] on link "[PERSON_NAME]" at bounding box center [674, 19] width 260 height 12
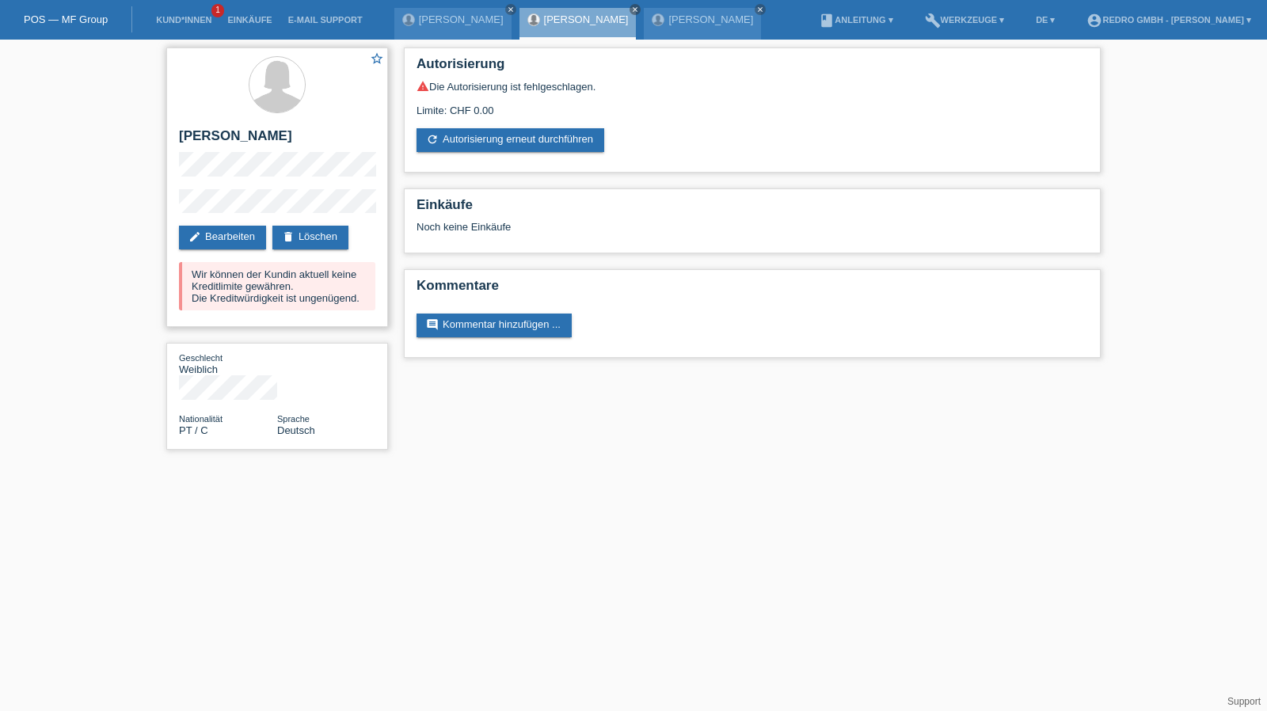
click at [234, 133] on h2 "[PERSON_NAME]" at bounding box center [277, 140] width 196 height 24
click at [234, 133] on h2 "[PERSON_NAME] [PERSON_NAME] [PERSON_NAME]" at bounding box center [277, 140] width 196 height 24
copy div "[PERSON_NAME] [PERSON_NAME] [PERSON_NAME]"
click at [127, 207] on div "star_border Anita Bloem Nunes de Macedo edit Bearbeiten delete Löschen Wir könn…" at bounding box center [633, 253] width 1267 height 426
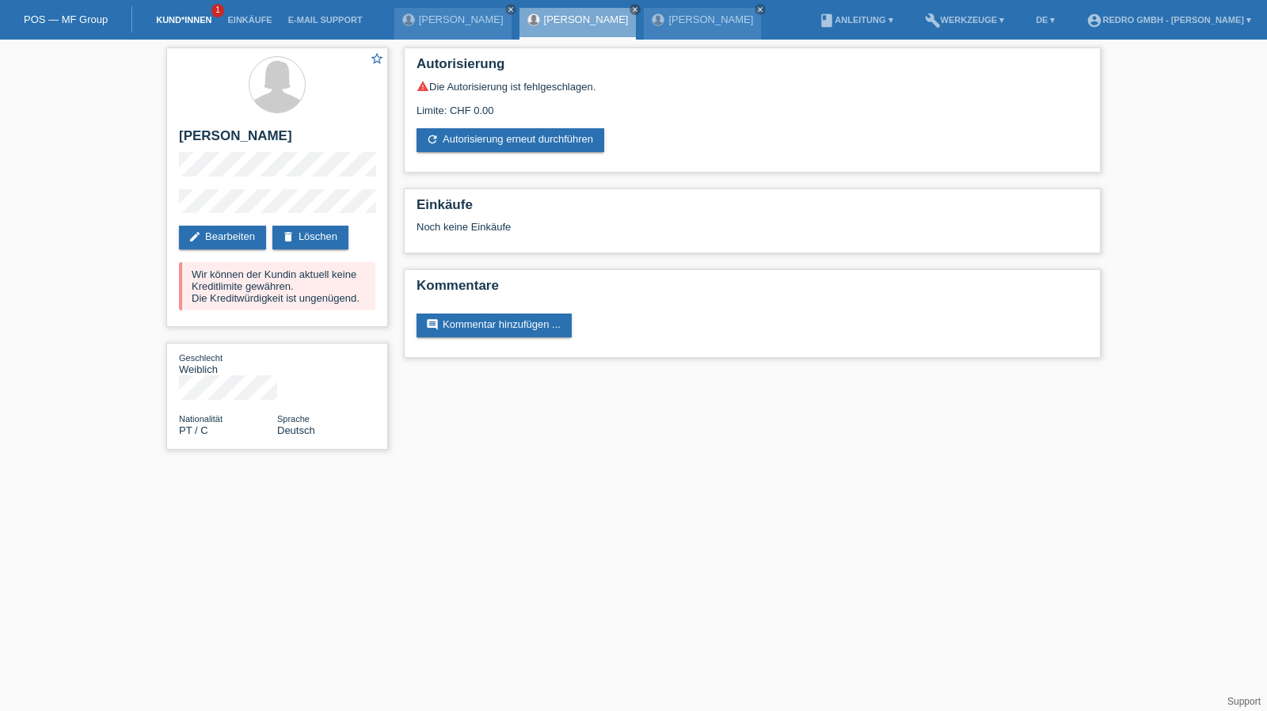
click at [158, 24] on link "Kund*innen" at bounding box center [183, 20] width 71 height 10
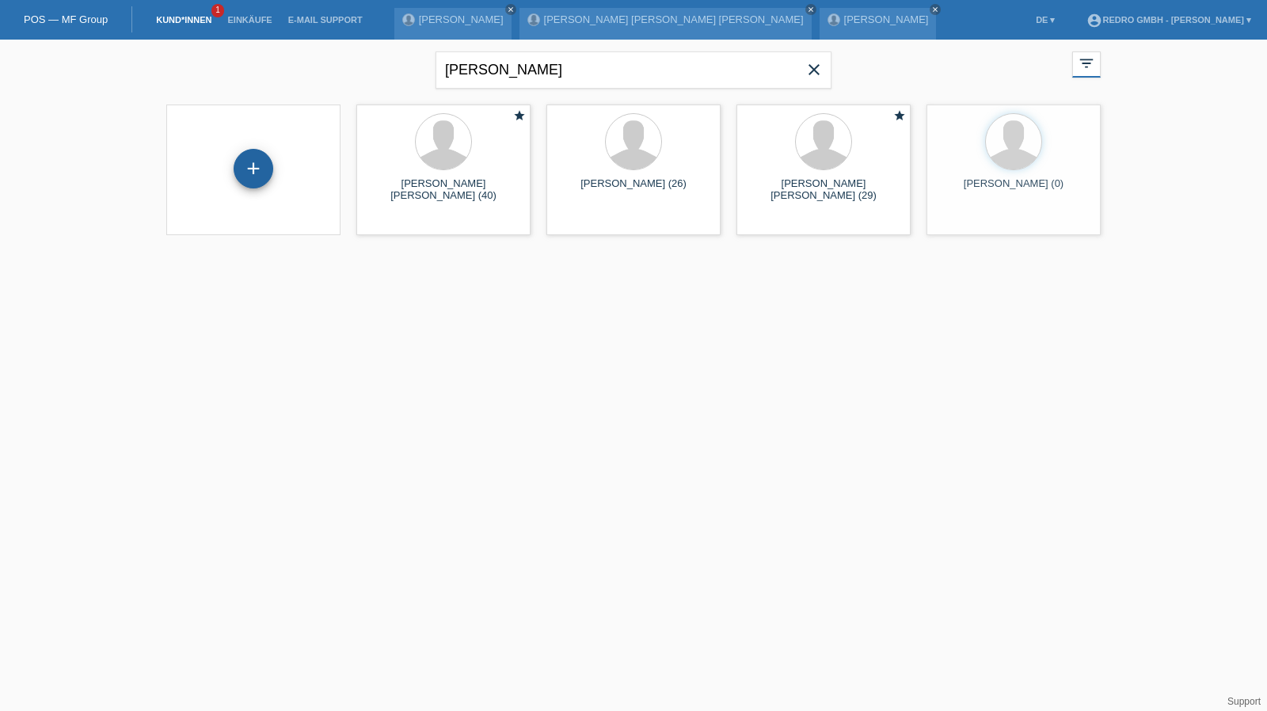
click at [253, 160] on div "+" at bounding box center [254, 169] width 40 height 40
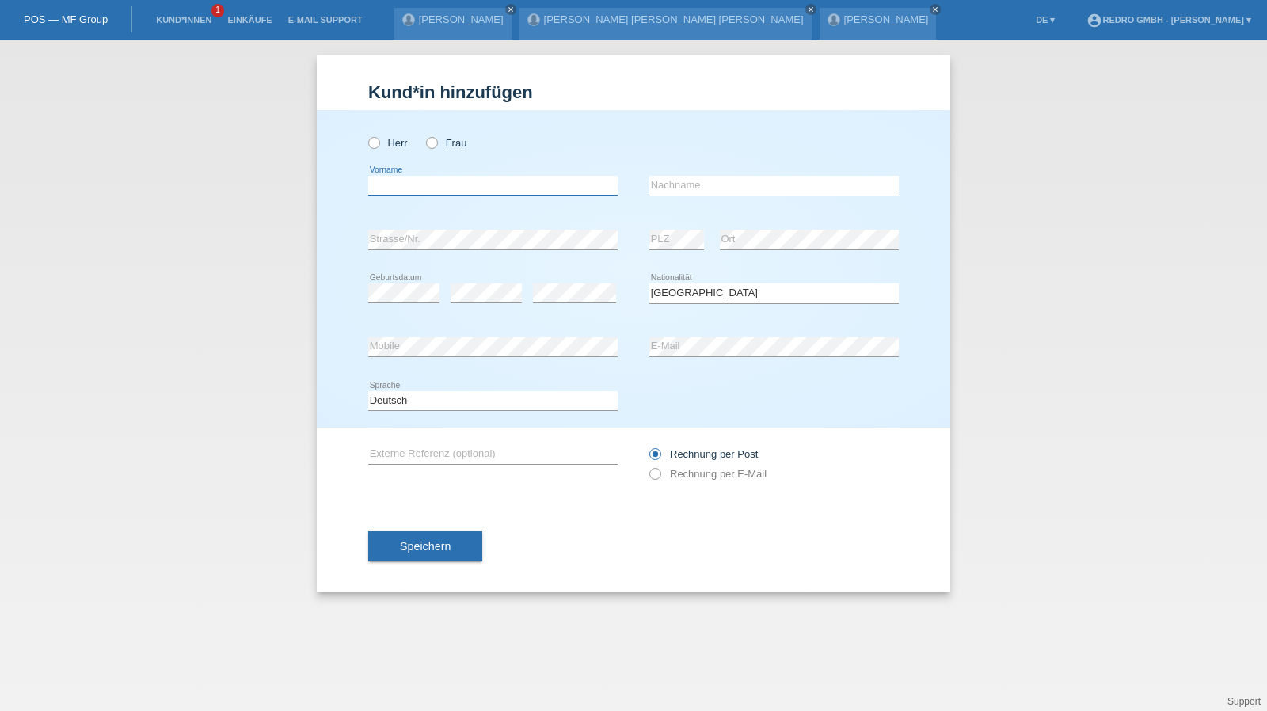
click at [467, 185] on input "text" at bounding box center [493, 186] width 250 height 20
type input "[PERSON_NAME] [PERSON_NAME]"
type input "[PERSON_NAME]"
select select "CH"
click at [453, 551] on button "Speichern" at bounding box center [425, 547] width 114 height 30
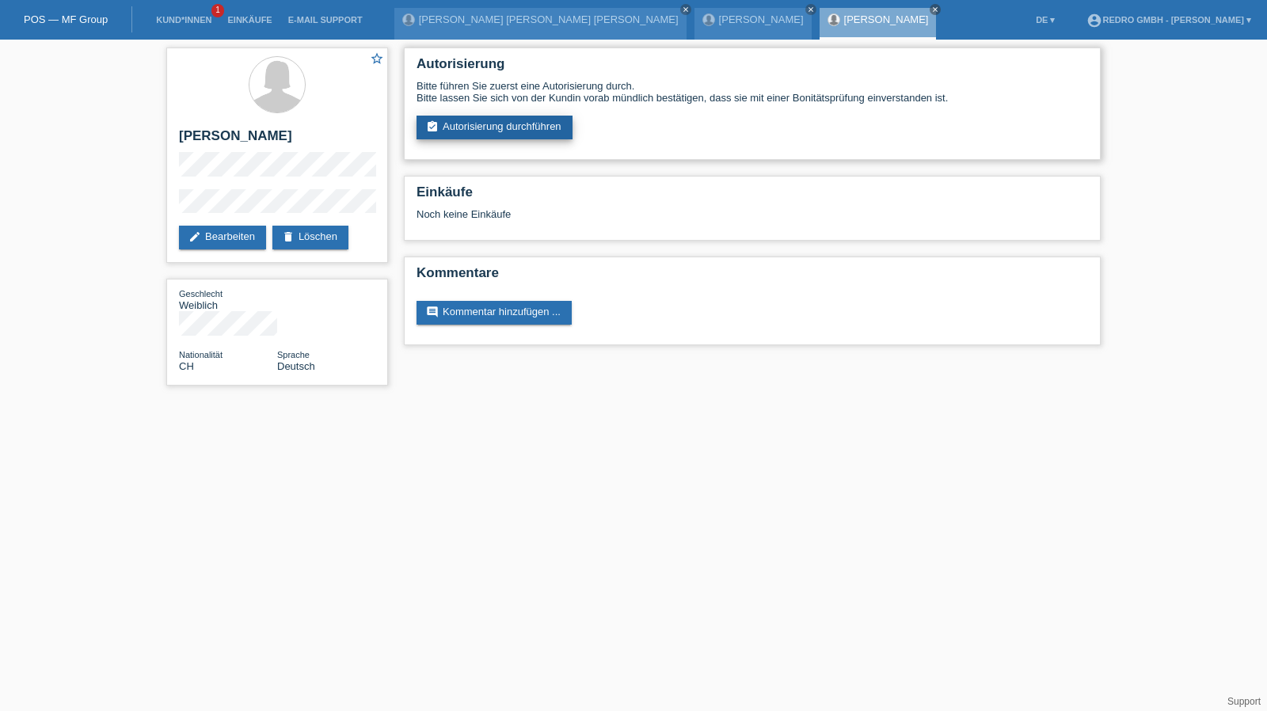
click at [512, 126] on link "assignment_turned_in Autorisierung durchführen" at bounding box center [495, 128] width 156 height 24
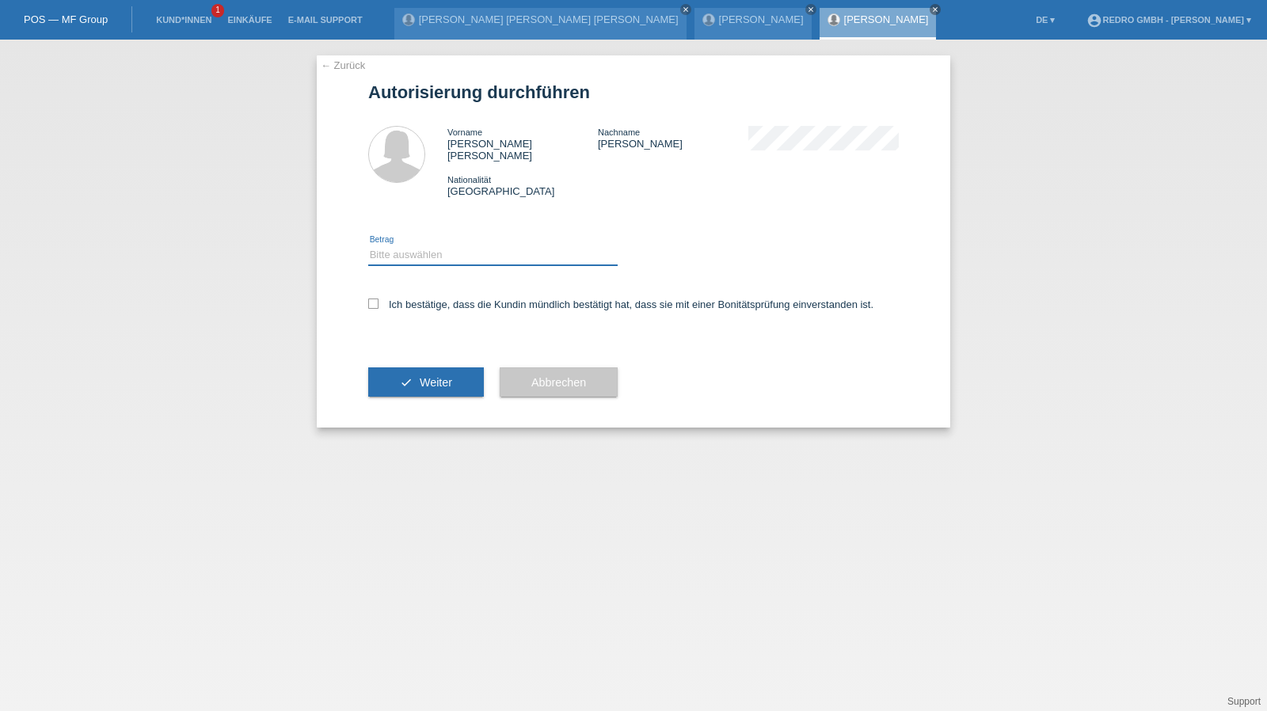
click at [434, 246] on select "Bitte auswählen CHF 1.00 - CHF 499.00 CHF 500.00 - CHF 1'999.00 CHF 2'000.00 - …" at bounding box center [493, 255] width 250 height 19
select select "1"
click at [368, 246] on select "Bitte auswählen CHF 1.00 - CHF 499.00 CHF 500.00 - CHF 1'999.00 CHF 2'000.00 - …" at bounding box center [493, 255] width 250 height 19
click at [421, 299] on label "Ich bestätige, dass die Kundin mündlich bestätigt hat, dass sie mit einer Bonit…" at bounding box center [620, 305] width 505 height 12
click at [379, 299] on input "Ich bestätige, dass die Kundin mündlich bestätigt hat, dass sie mit einer Bonit…" at bounding box center [373, 304] width 10 height 10
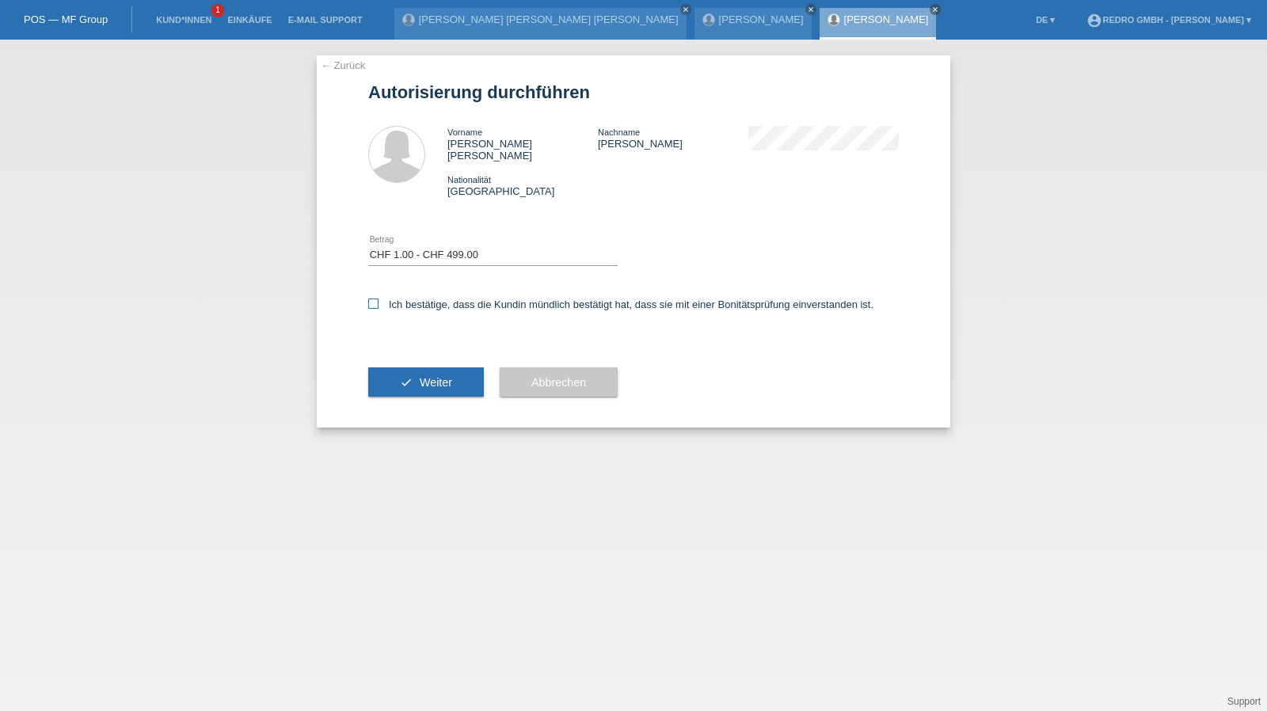
checkbox input "true"
click at [399, 355] on div "check Weiter" at bounding box center [426, 383] width 116 height 92
click at [395, 368] on button "check Weiter" at bounding box center [426, 383] width 116 height 30
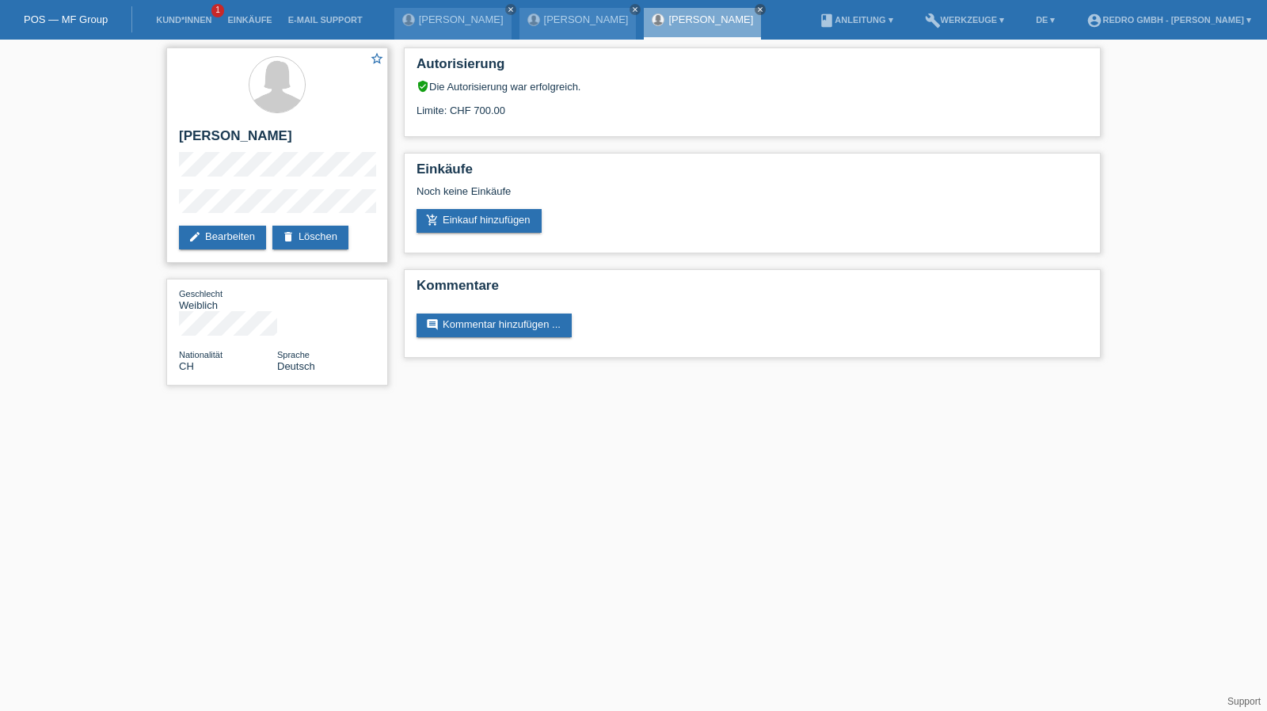
click at [231, 121] on div "star_border [PERSON_NAME] edit Bearbeiten delete Löschen" at bounding box center [277, 155] width 222 height 215
click at [225, 129] on h2 "[PERSON_NAME]" at bounding box center [277, 140] width 196 height 24
copy div "[PERSON_NAME]"
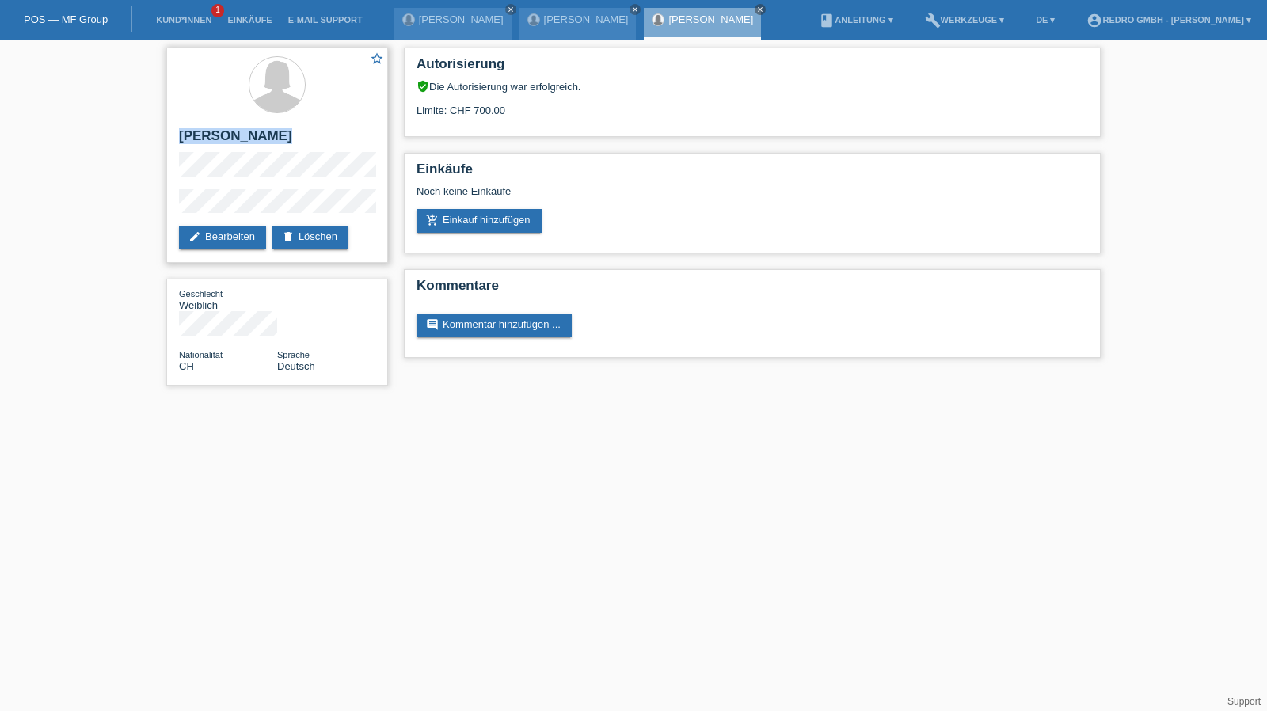
click at [223, 134] on h2 "[PERSON_NAME]" at bounding box center [277, 140] width 196 height 24
copy div "[PERSON_NAME]"
click at [154, 204] on div "star_border Janice Chinwe Jackson edit Bearbeiten delete Löschen Geschlecht Wei…" at bounding box center [633, 221] width 1267 height 362
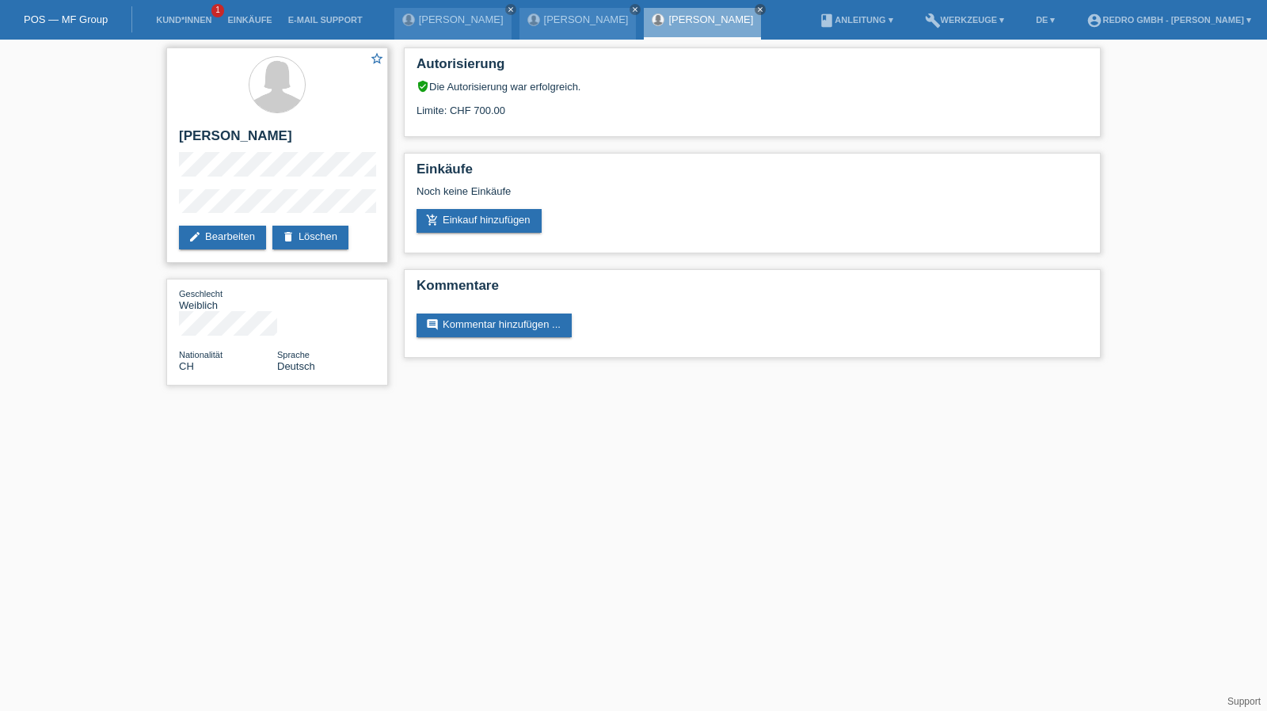
click at [209, 188] on div "star_border Janice Chinwe Jackson edit Bearbeiten delete Löschen" at bounding box center [277, 155] width 222 height 215
click at [199, 21] on link "Kund*innen" at bounding box center [183, 20] width 71 height 10
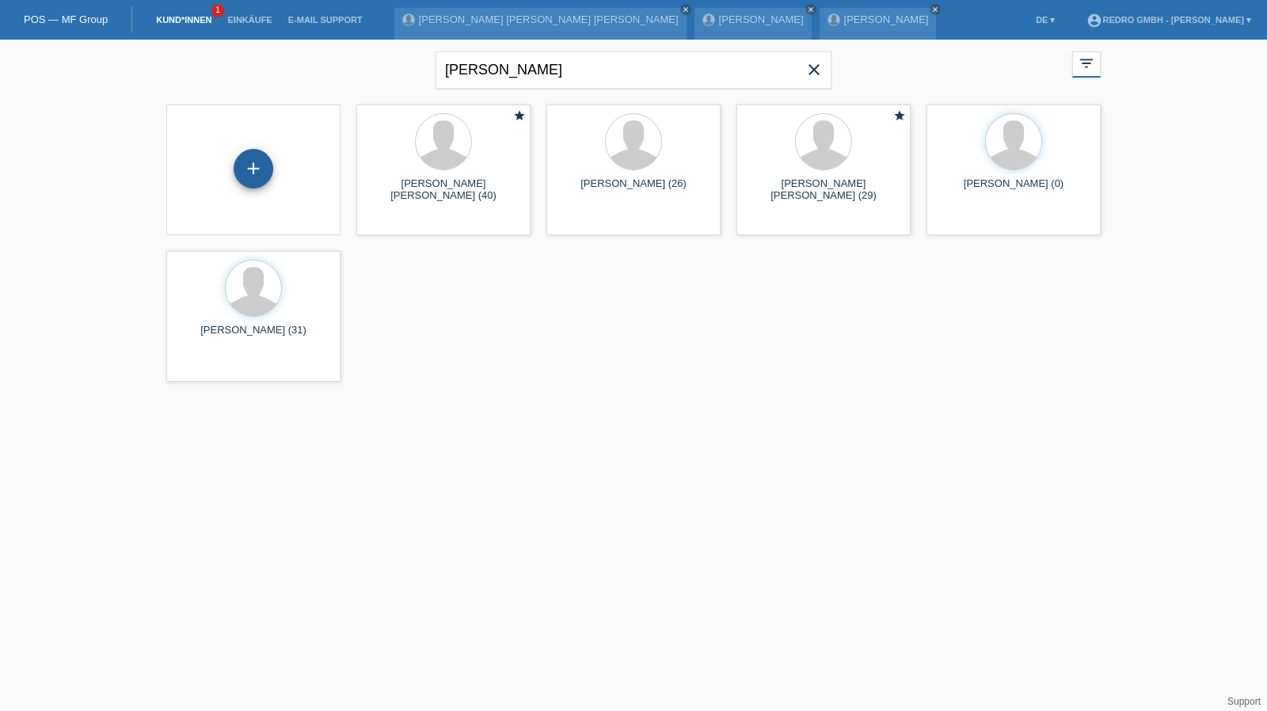
click at [263, 168] on div "+" at bounding box center [254, 169] width 40 height 40
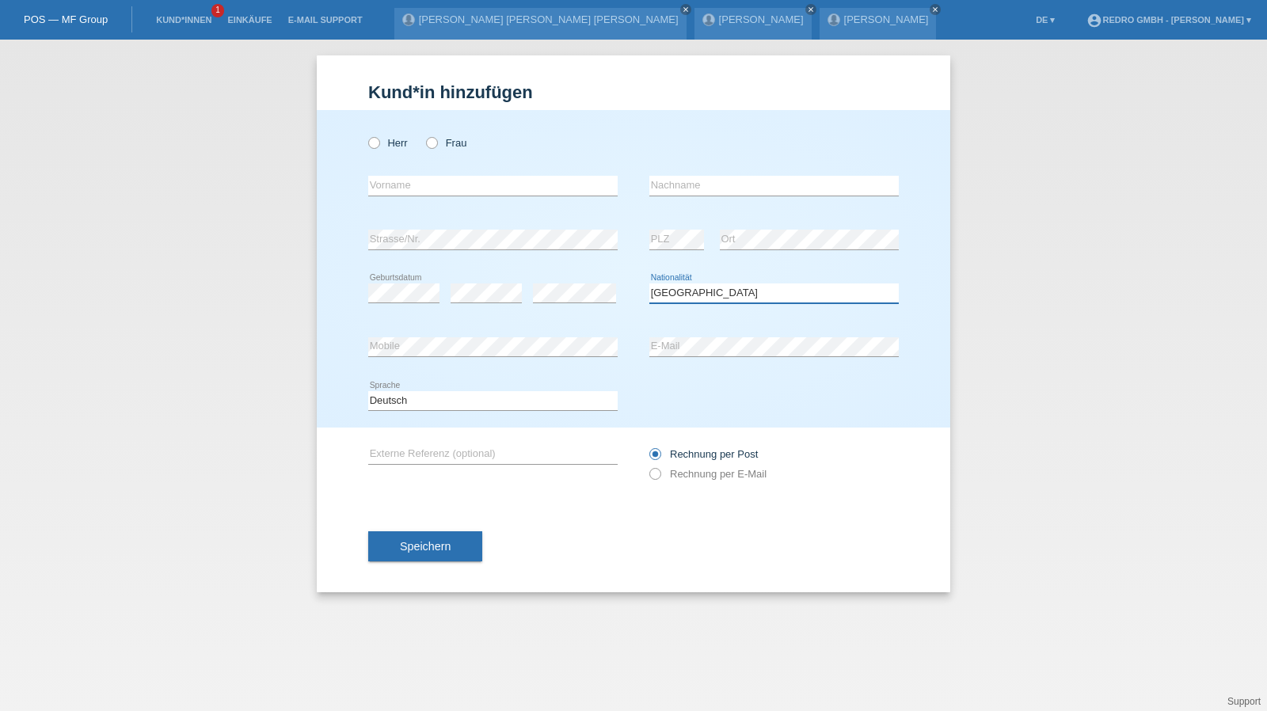
click at [734, 299] on select "Bitte auswählen... [GEOGRAPHIC_DATA] [GEOGRAPHIC_DATA] [GEOGRAPHIC_DATA] [GEOGR…" at bounding box center [775, 293] width 250 height 19
select select "EG"
click at [650, 284] on select "Bitte auswählen... Schweiz Deutschland Liechtenstein Österreich ------------ Af…" at bounding box center [775, 293] width 250 height 19
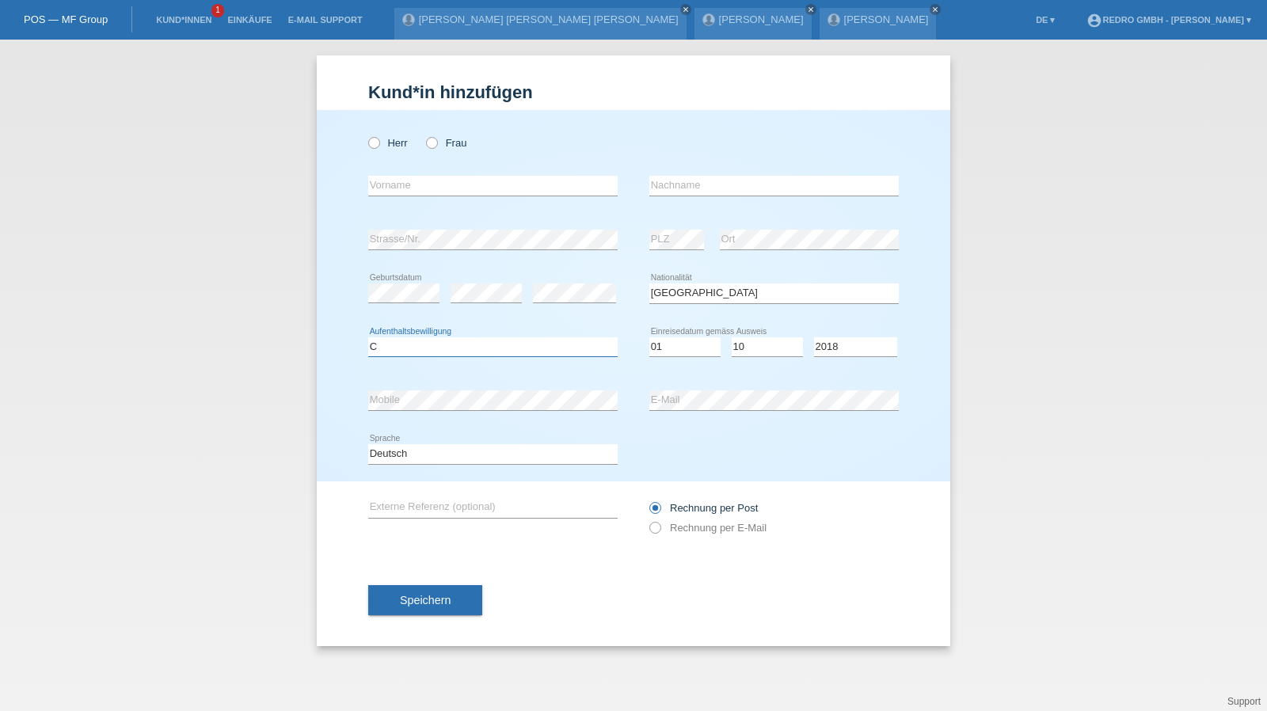
select select "C"
select select "01"
select select "10"
select select "2018"
click at [412, 176] on input "text" at bounding box center [493, 186] width 250 height 20
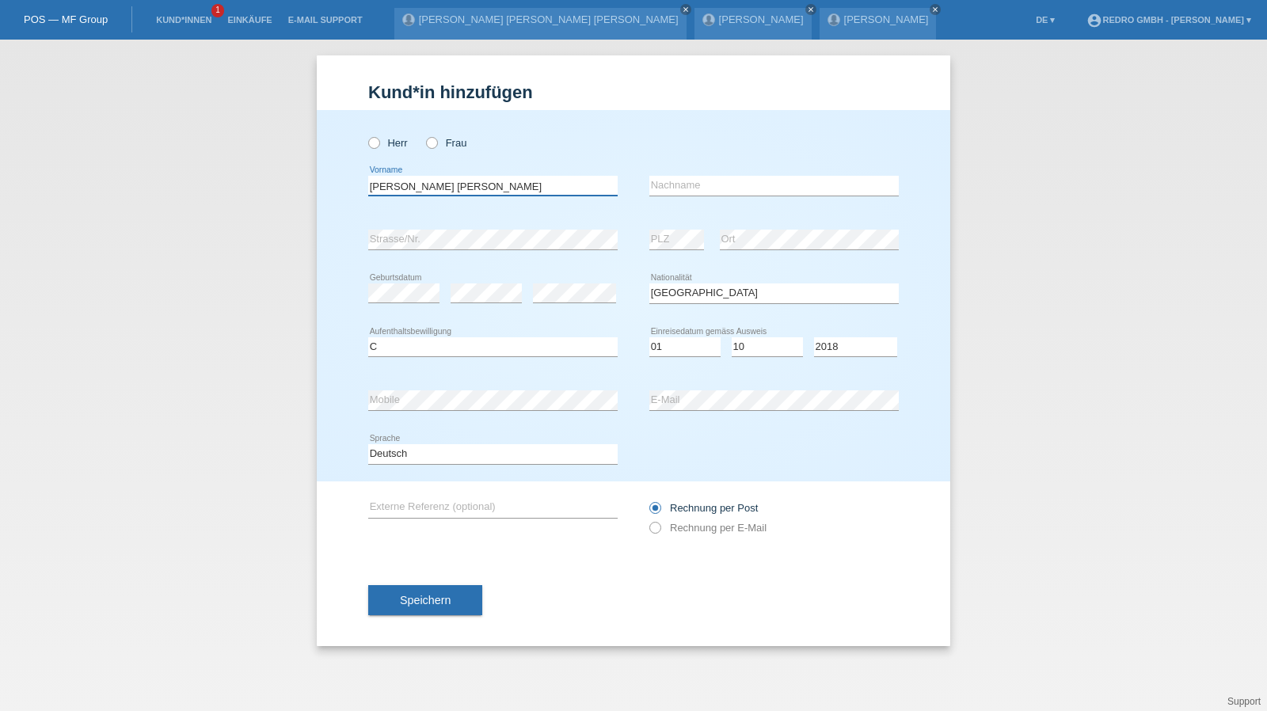
type input "[PERSON_NAME]"
click at [504, 450] on select "Deutsch Français Italiano English" at bounding box center [493, 453] width 250 height 19
click at [393, 444] on select "Deutsch Français Italiano English" at bounding box center [493, 453] width 250 height 19
select select "en"
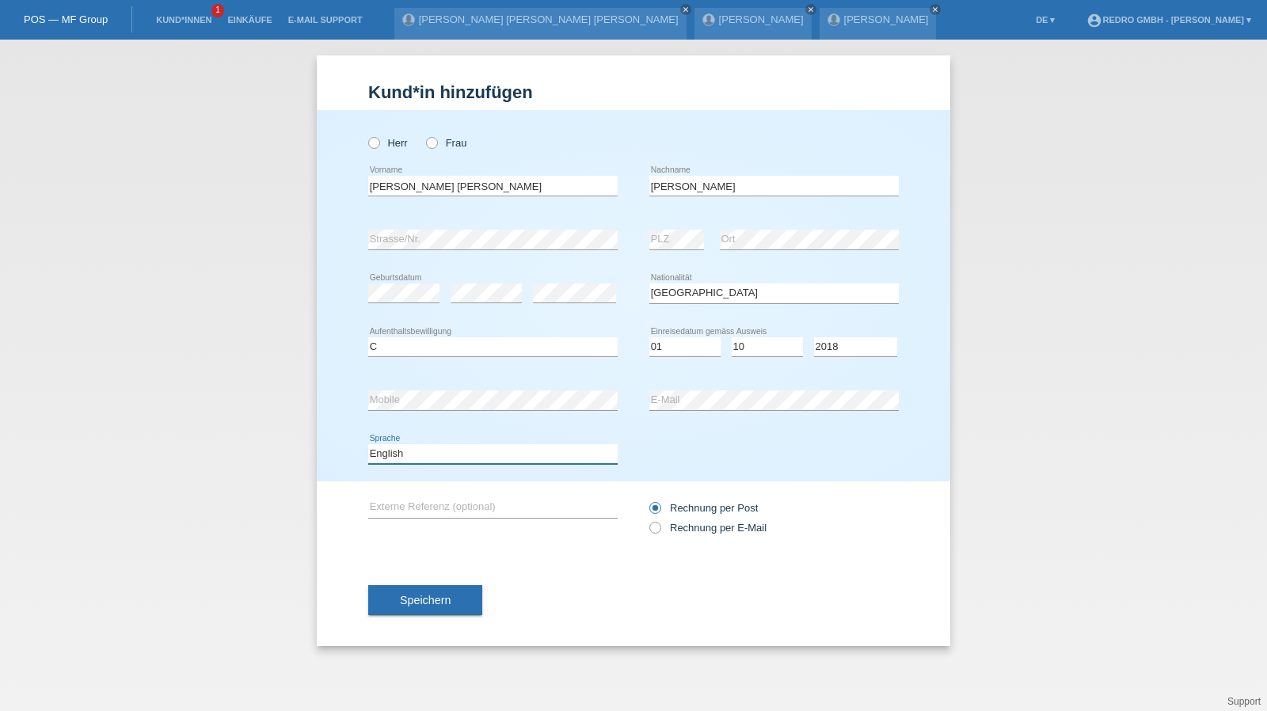
click at [368, 444] on select "Deutsch Français Italiano English" at bounding box center [493, 453] width 250 height 19
click at [409, 598] on span "Speichern" at bounding box center [425, 600] width 51 height 13
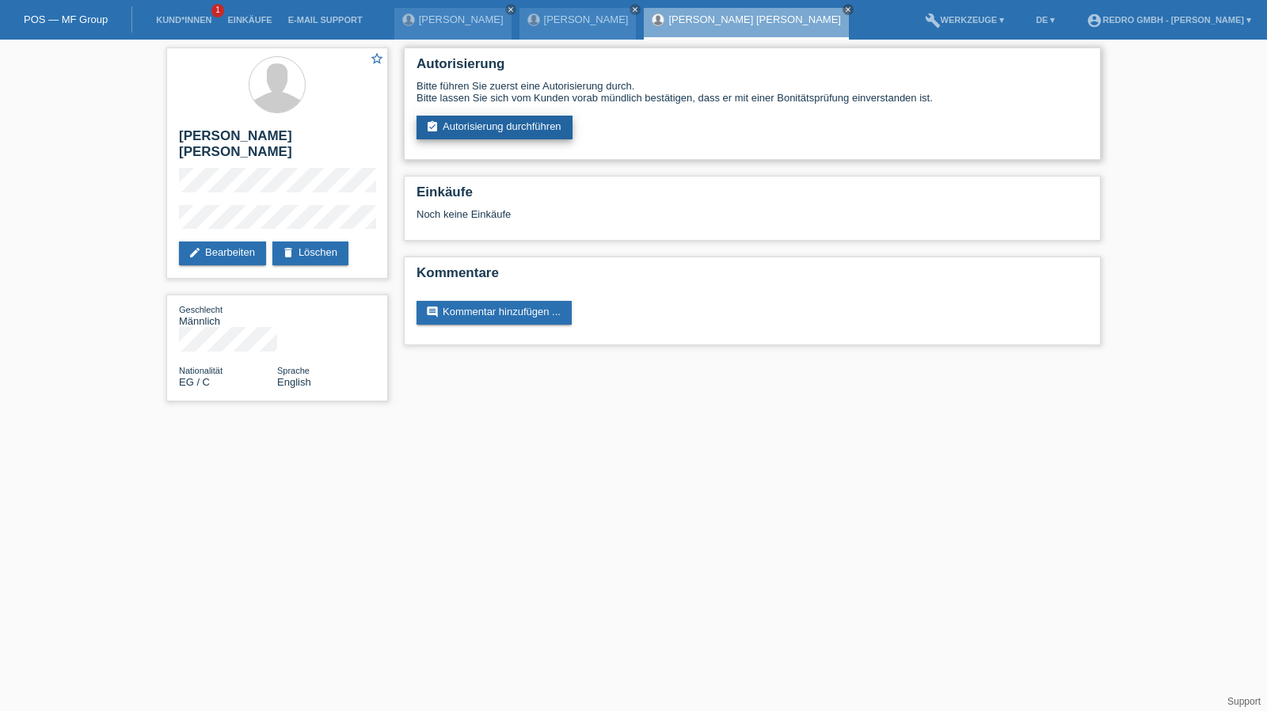
click at [450, 133] on link "assignment_turned_in Autorisierung durchführen" at bounding box center [495, 128] width 156 height 24
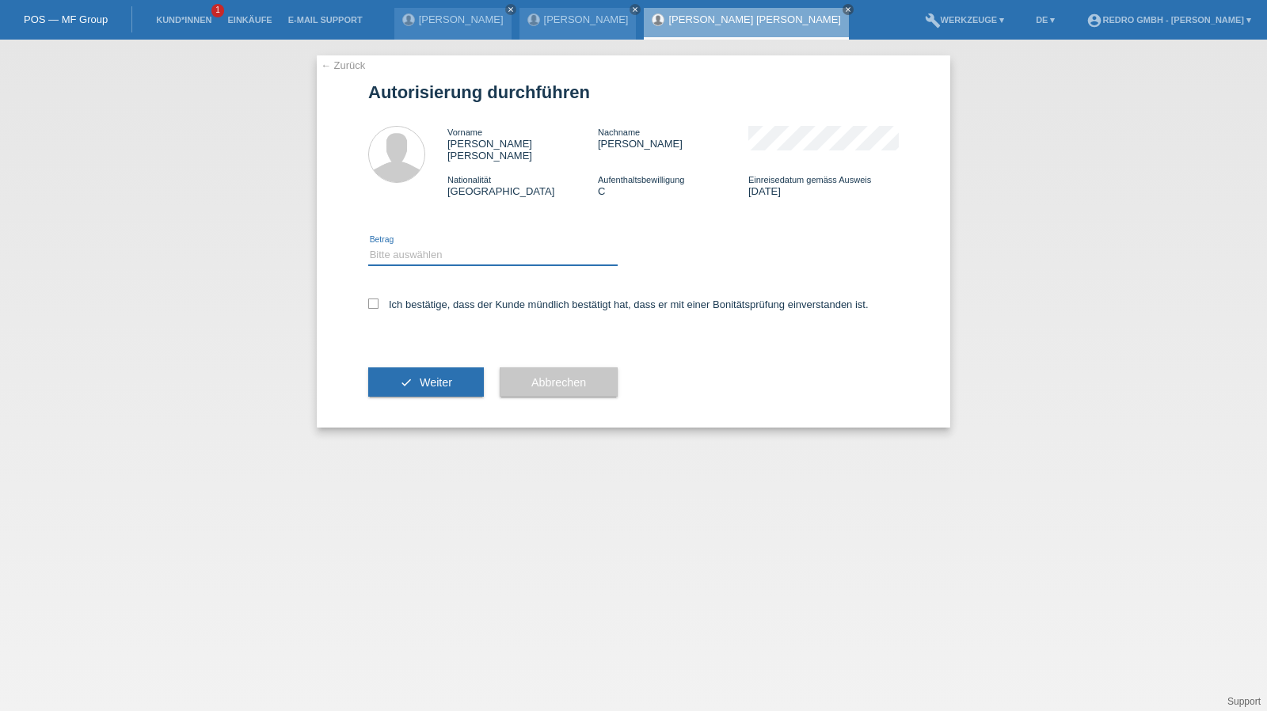
drag, startPoint x: 441, startPoint y: 236, endPoint x: 437, endPoint y: 253, distance: 17.1
click at [441, 246] on select "Bitte auswählen CHF 1.00 - CHF 499.00 CHF 500.00 - CHF 1'999.00 CHF 2'000.00 - …" at bounding box center [493, 255] width 250 height 19
select select "1"
click at [368, 246] on select "Bitte auswählen CHF 1.00 - CHF 499.00 CHF 500.00 - CHF 1'999.00 CHF 2'000.00 - …" at bounding box center [493, 255] width 250 height 19
click at [425, 283] on div "Ich bestätige, dass der Kunde mündlich bestätigt hat, dass er mit einer Bonität…" at bounding box center [633, 310] width 531 height 54
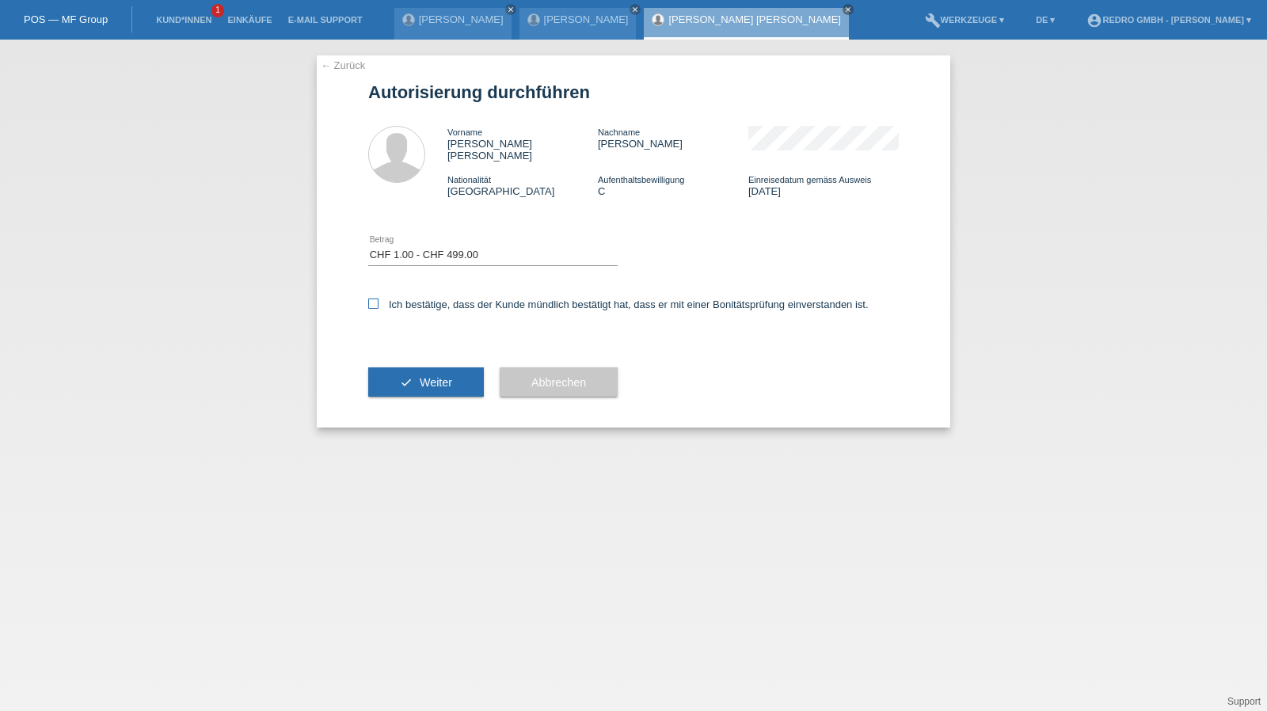
click at [422, 299] on label "Ich bestätige, dass der Kunde mündlich bestätigt hat, dass er mit einer Bonität…" at bounding box center [618, 305] width 501 height 12
click at [379, 299] on input "Ich bestätige, dass der Kunde mündlich bestätigt hat, dass er mit einer Bonität…" at bounding box center [373, 304] width 10 height 10
checkbox input "true"
click at [405, 376] on icon "check" at bounding box center [406, 382] width 13 height 13
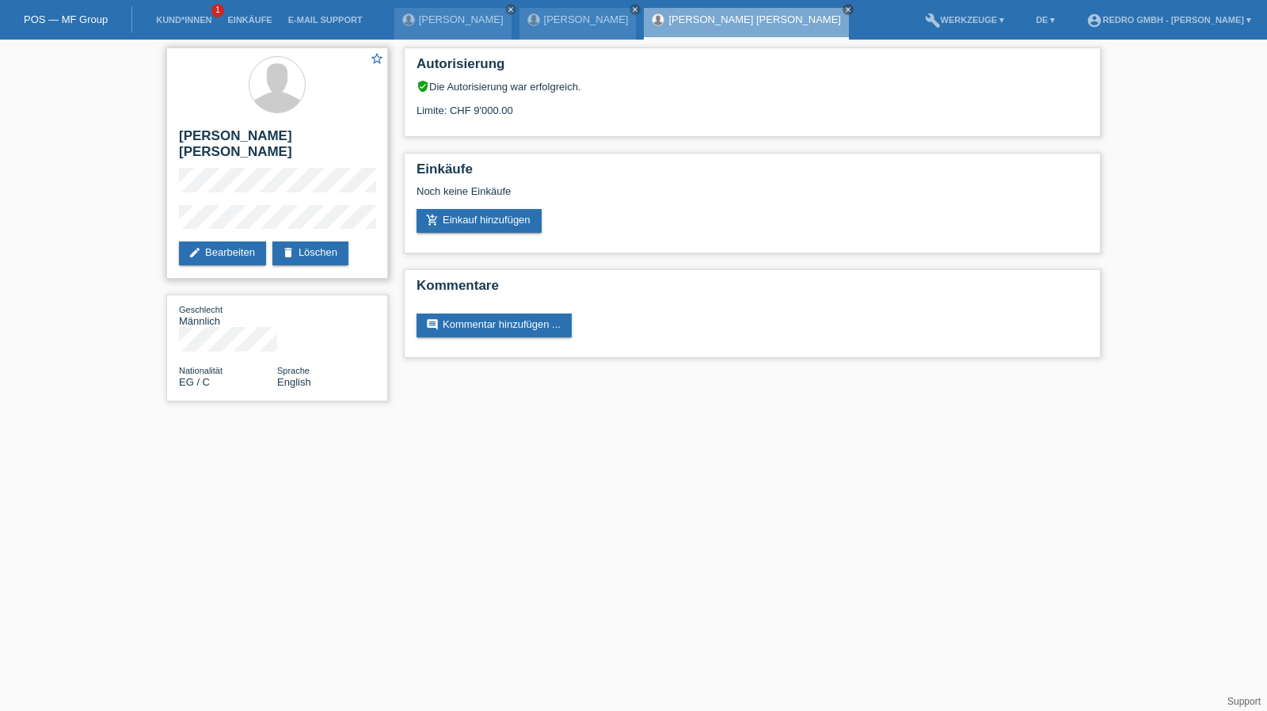
click at [222, 139] on h2 "[PERSON_NAME] [PERSON_NAME]" at bounding box center [277, 148] width 196 height 40
copy div "[PERSON_NAME] [PERSON_NAME]"
click at [196, 246] on icon "edit" at bounding box center [195, 252] width 13 height 13
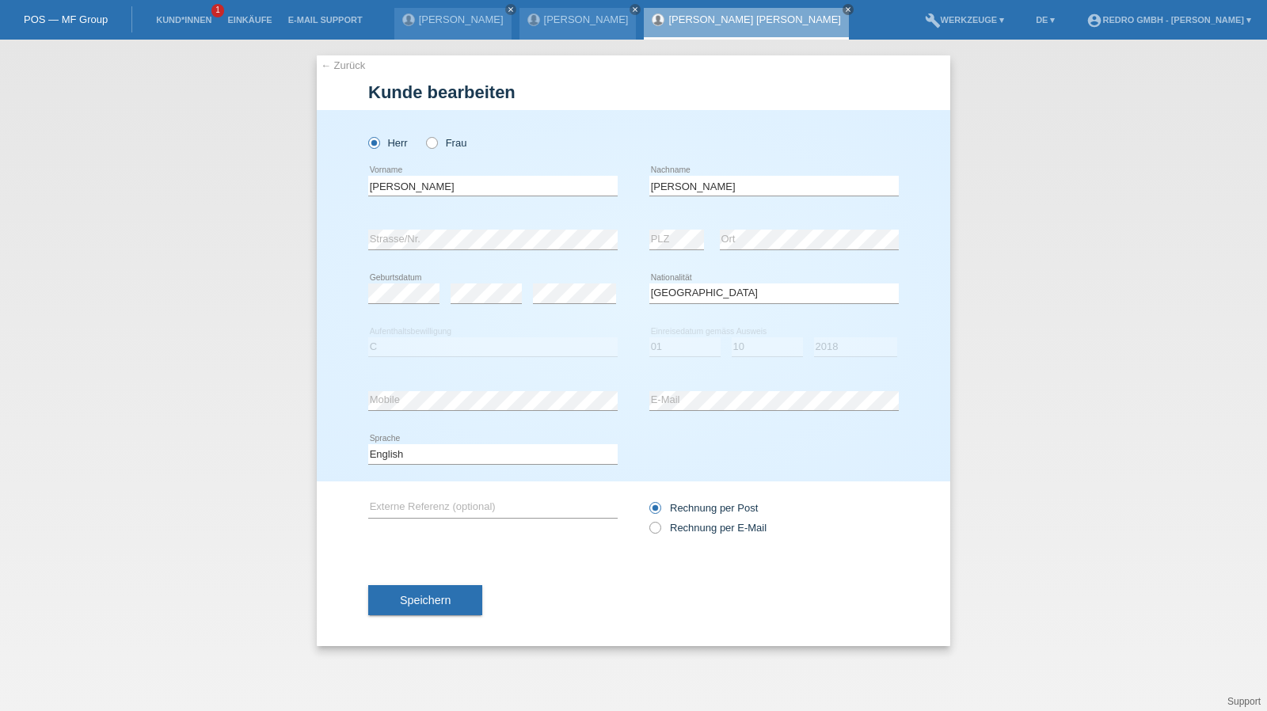
select select "EG"
select select "C"
select select "01"
select select "10"
select select "2018"
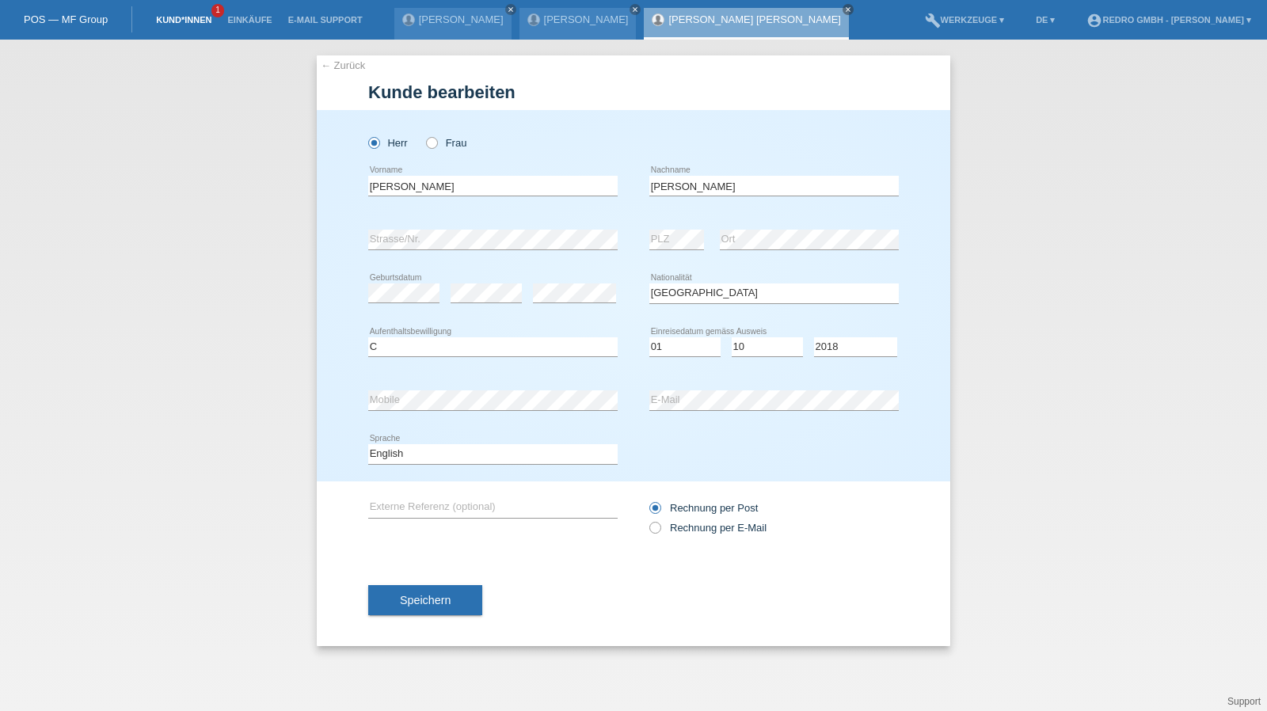
click at [171, 15] on li "Kund*innen 1" at bounding box center [183, 20] width 71 height 40
click at [344, 64] on link "← Zurück" at bounding box center [343, 65] width 44 height 12
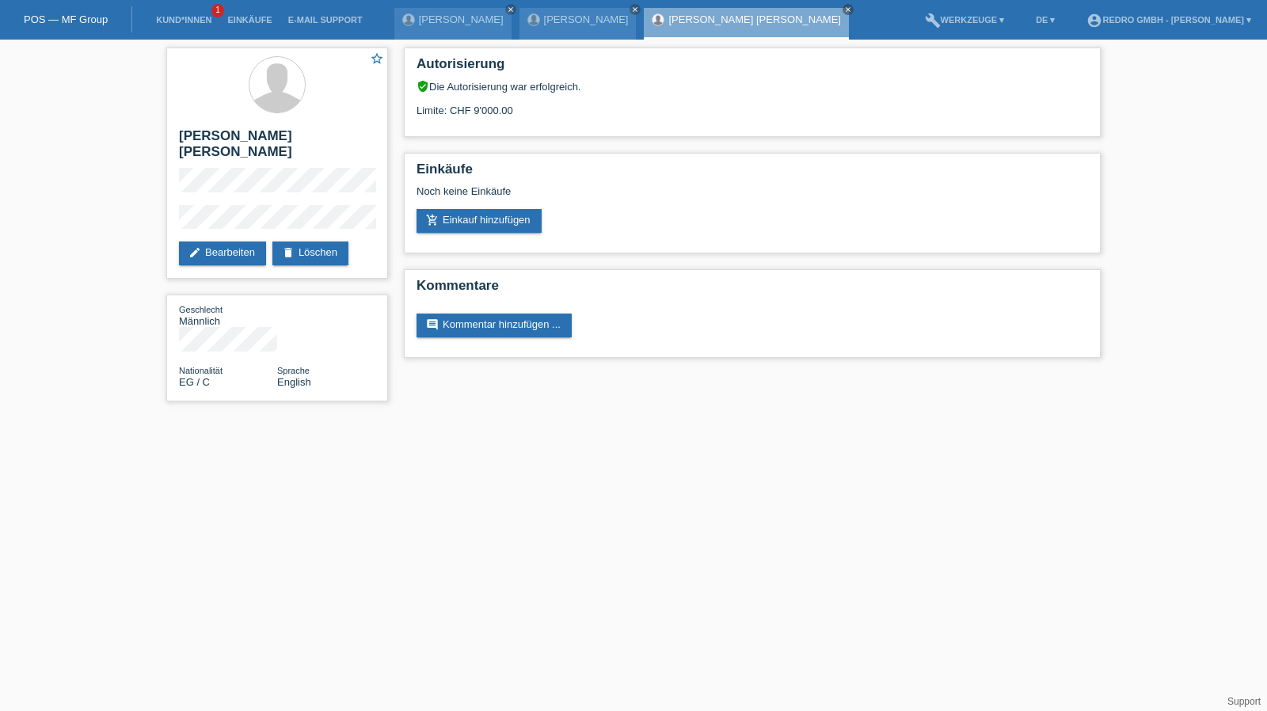
click at [150, 223] on div "star_border [PERSON_NAME] [PERSON_NAME] edit Bearbeiten delete Löschen Geschlec…" at bounding box center [633, 229] width 1267 height 378
click at [192, 23] on link "Kund*innen" at bounding box center [183, 20] width 71 height 10
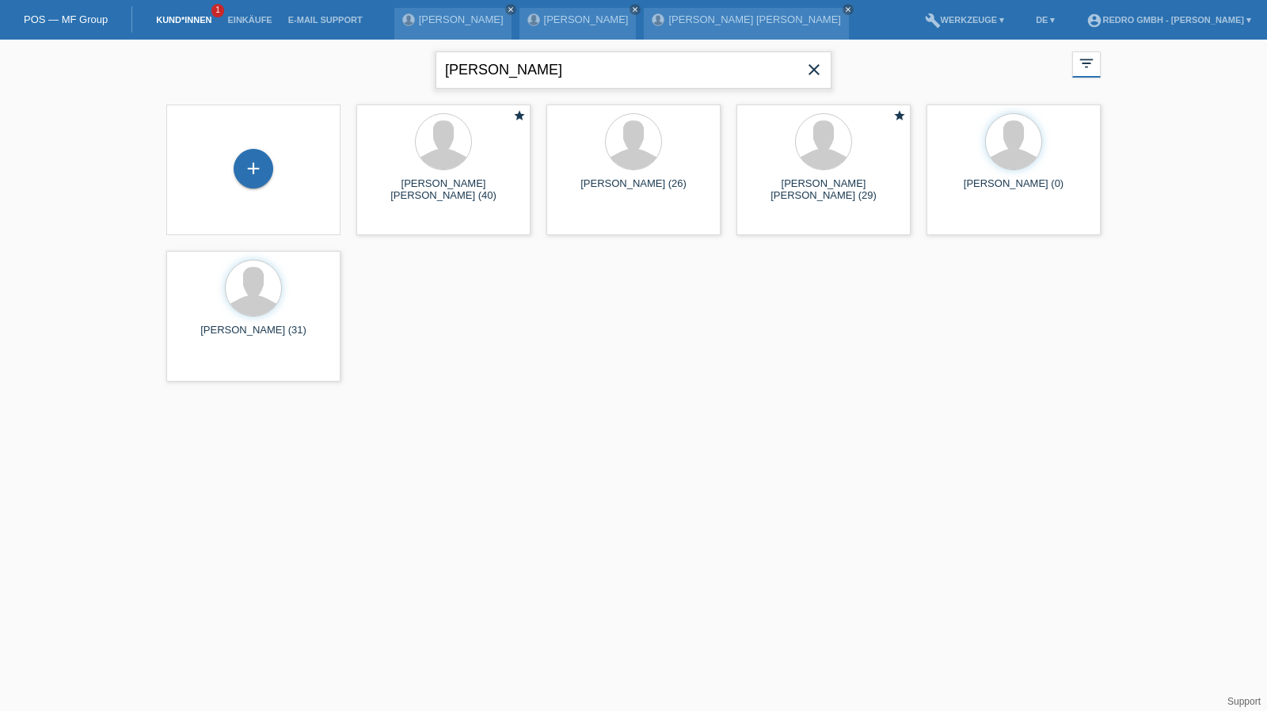
click at [492, 61] on input "flavius" at bounding box center [634, 69] width 396 height 37
type input "iorgu"
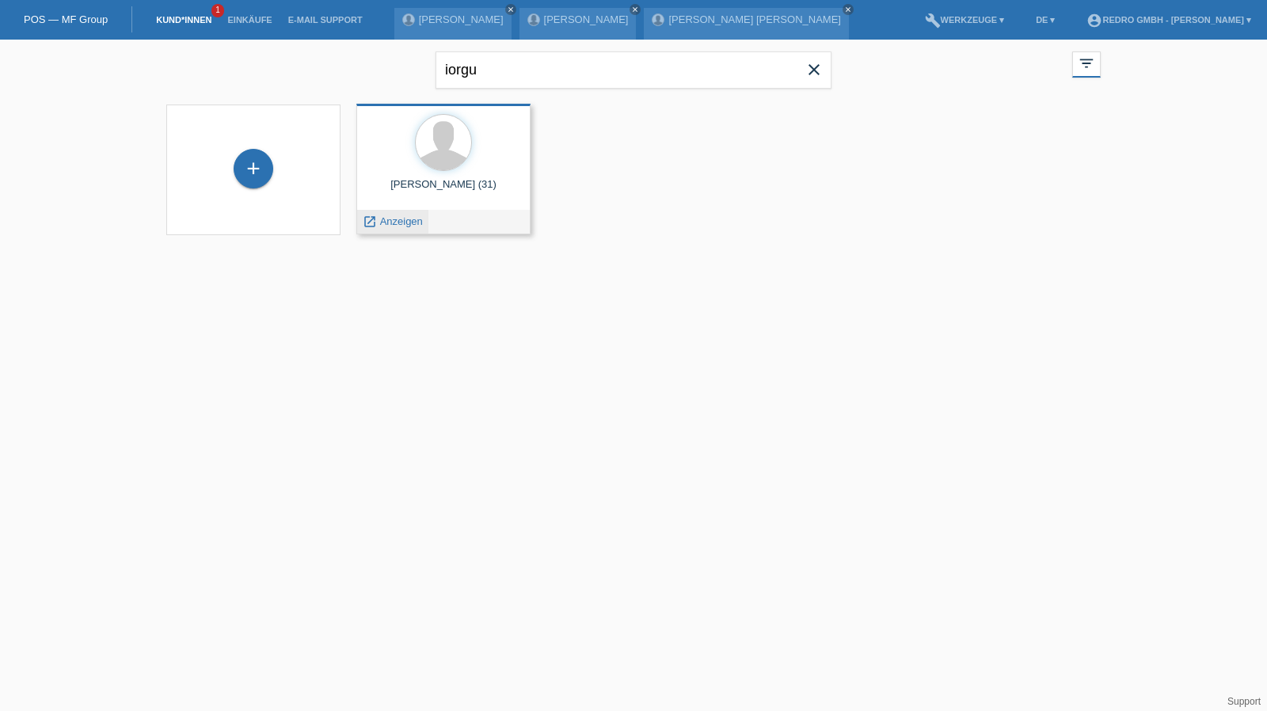
click at [391, 226] on span "Anzeigen" at bounding box center [401, 221] width 43 height 12
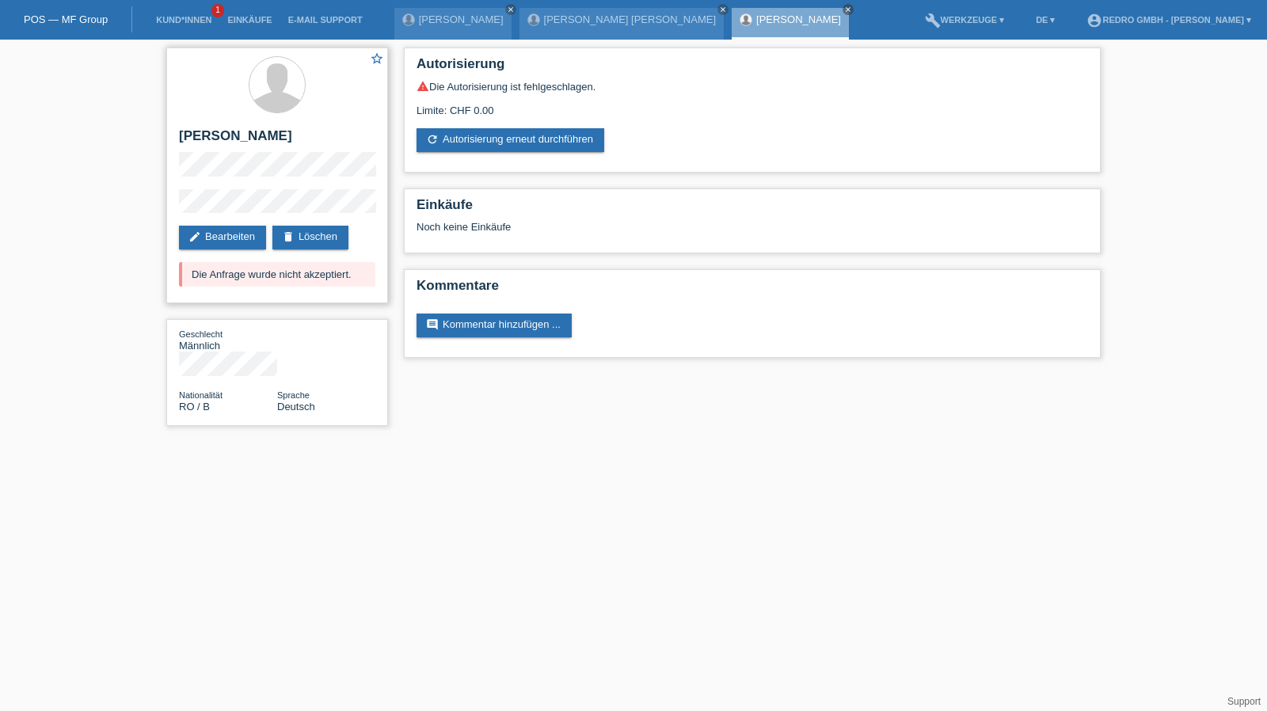
click at [215, 250] on div "star_border Iorgu Stanescu edit Bearbeiten delete Löschen Die Anfrage wurde nic…" at bounding box center [277, 176] width 222 height 256
click at [219, 237] on link "edit Bearbeiten" at bounding box center [222, 238] width 87 height 24
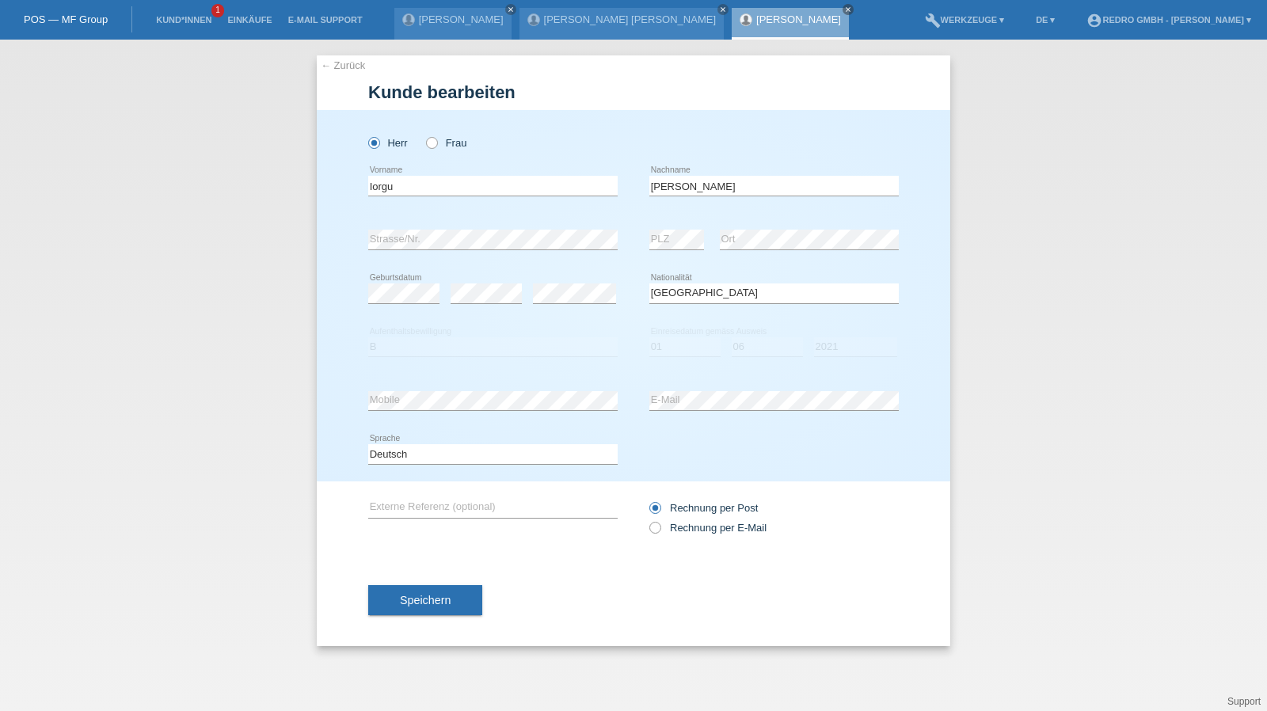
select select "RO"
select select "B"
select select "01"
select select "06"
click at [833, 349] on select "Jahr 2025 2024 2023 2022 2021 2020 2019 2018 2017 2016 2015 2014 2013 2012 2011…" at bounding box center [855, 346] width 83 height 19
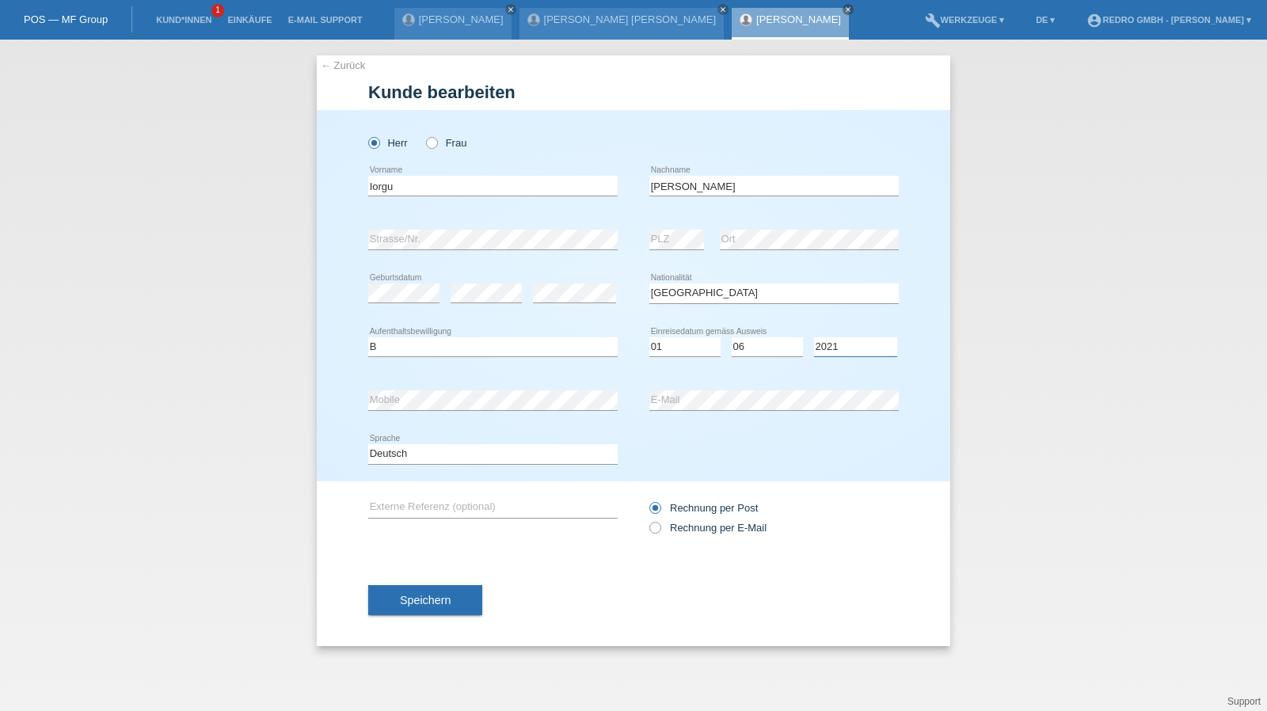
click at [833, 349] on select "Jahr 2025 2024 2023 2022 2021 2020 2019 2018 2017 2016 2015 2014 2013 2012 2011…" at bounding box center [855, 346] width 83 height 19
select select "2022"
click at [452, 192] on input "Iorgu" at bounding box center [493, 186] width 250 height 20
click at [464, 603] on button "Speichern" at bounding box center [425, 600] width 114 height 30
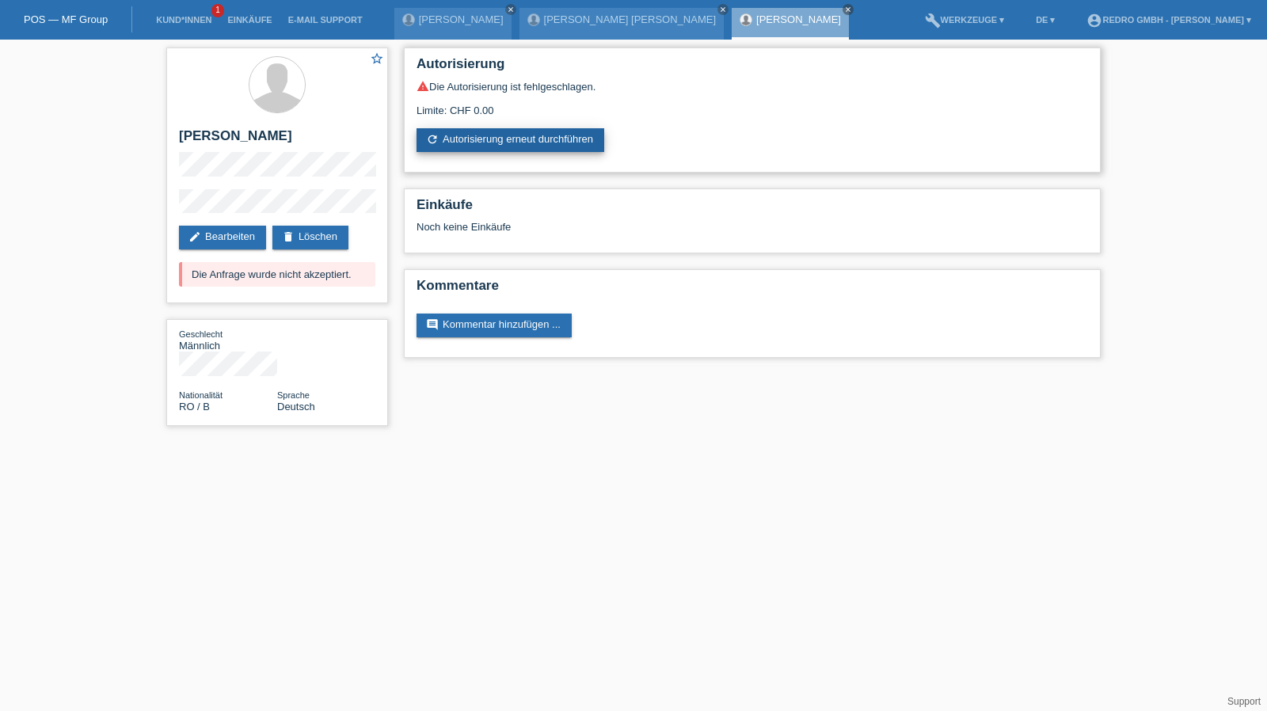
click at [461, 142] on link "refresh Autorisierung erneut durchführen" at bounding box center [511, 140] width 188 height 24
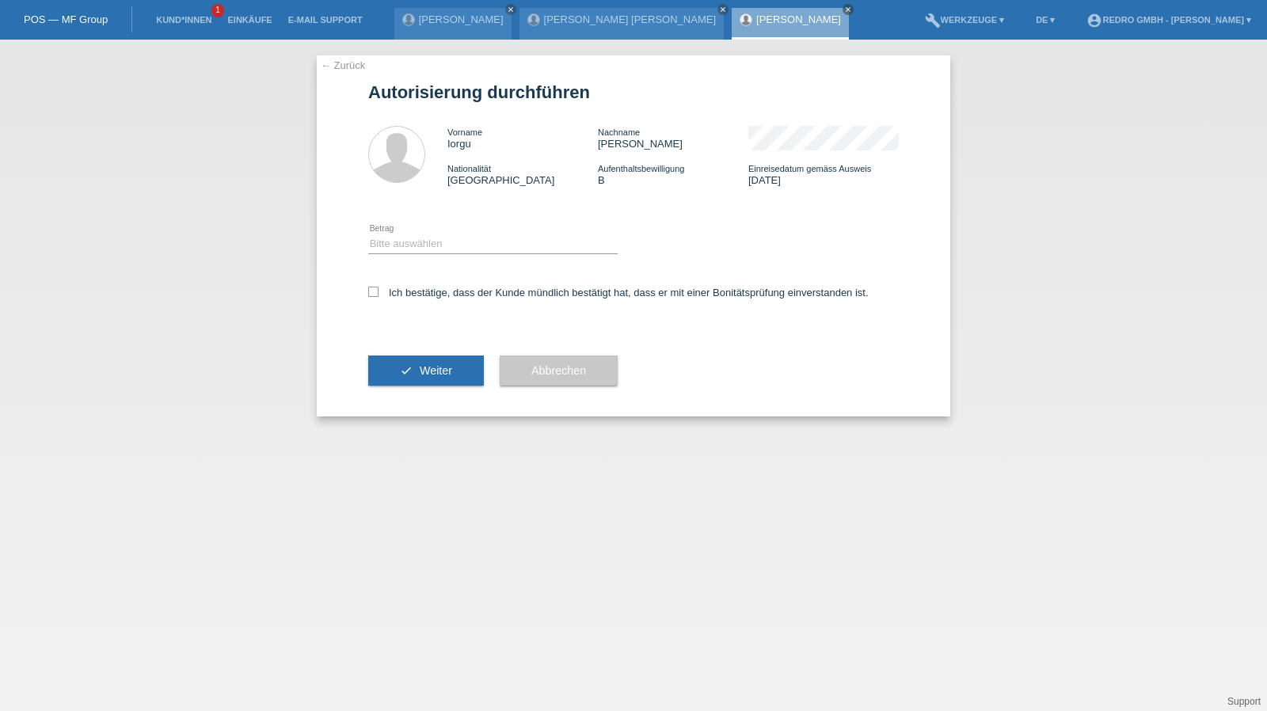
click at [420, 255] on div "Bitte auswählen CHF 1.00 - CHF 499.00 CHF 500.00 - CHF 1'999.00 CHF 2'000.00 - …" at bounding box center [493, 245] width 250 height 54
click at [419, 248] on select "Bitte auswählen CHF 1.00 - CHF 499.00 CHF 500.00 - CHF 1'999.00 CHF 2'000.00 - …" at bounding box center [493, 243] width 250 height 19
select select "1"
click at [368, 234] on select "Bitte auswählen CHF 1.00 - CHF 499.00 CHF 500.00 - CHF 1'999.00 CHF 2'000.00 - …" at bounding box center [493, 243] width 250 height 19
click at [412, 293] on label "Ich bestätige, dass der Kunde mündlich bestätigt hat, dass er mit einer Bonität…" at bounding box center [618, 293] width 501 height 12
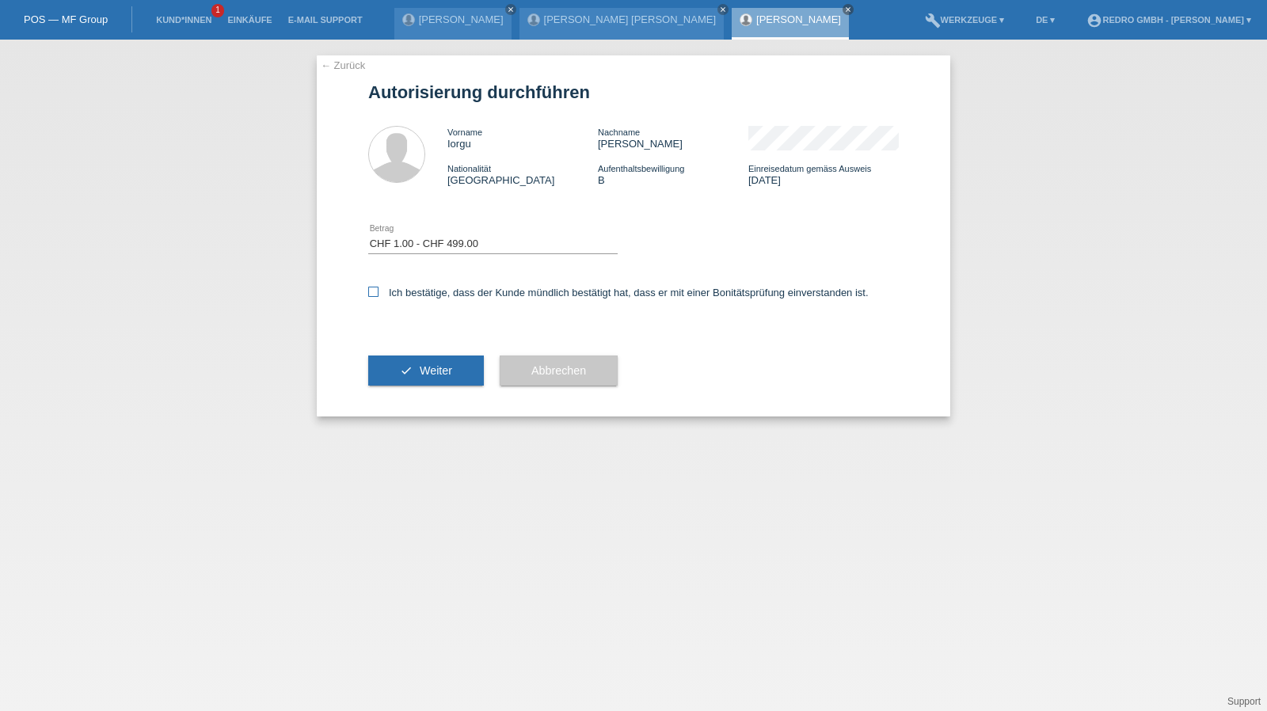
click at [379, 293] on input "Ich bestätige, dass der Kunde mündlich bestätigt hat, dass er mit einer Bonität…" at bounding box center [373, 292] width 10 height 10
checkbox input "true"
click at [421, 360] on button "check Weiter" at bounding box center [426, 371] width 116 height 30
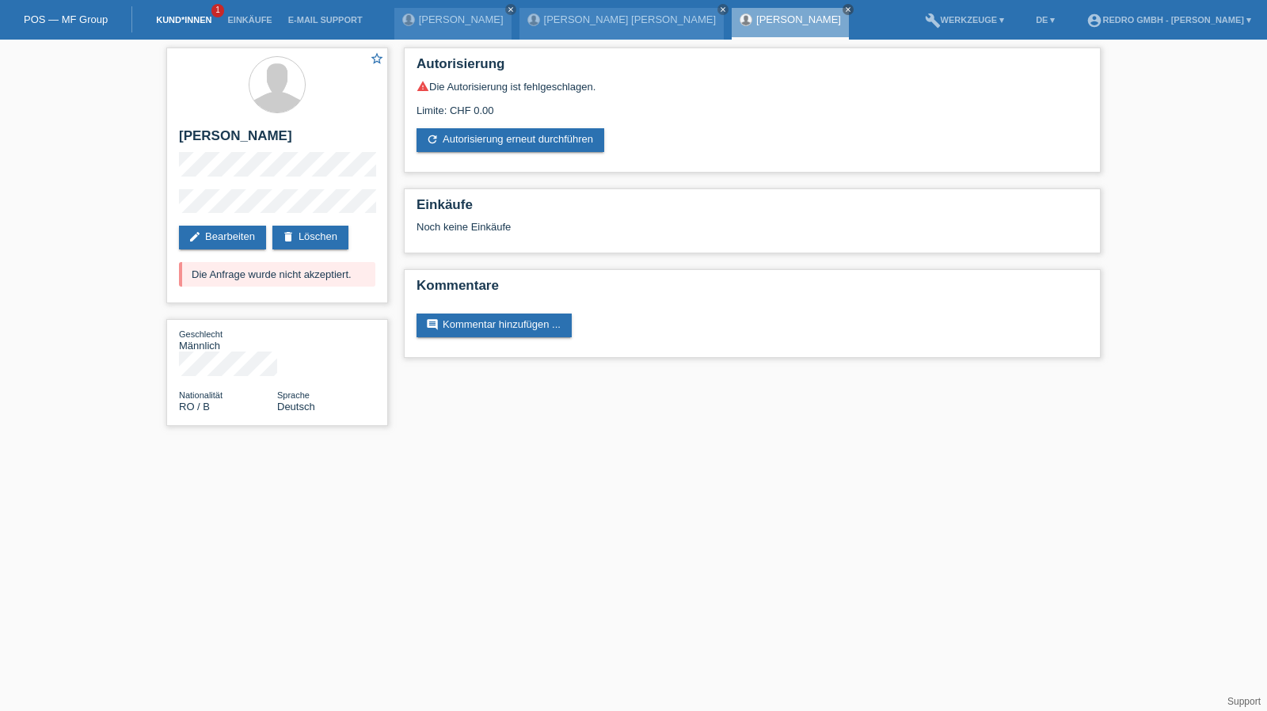
click at [181, 16] on link "Kund*innen" at bounding box center [183, 20] width 71 height 10
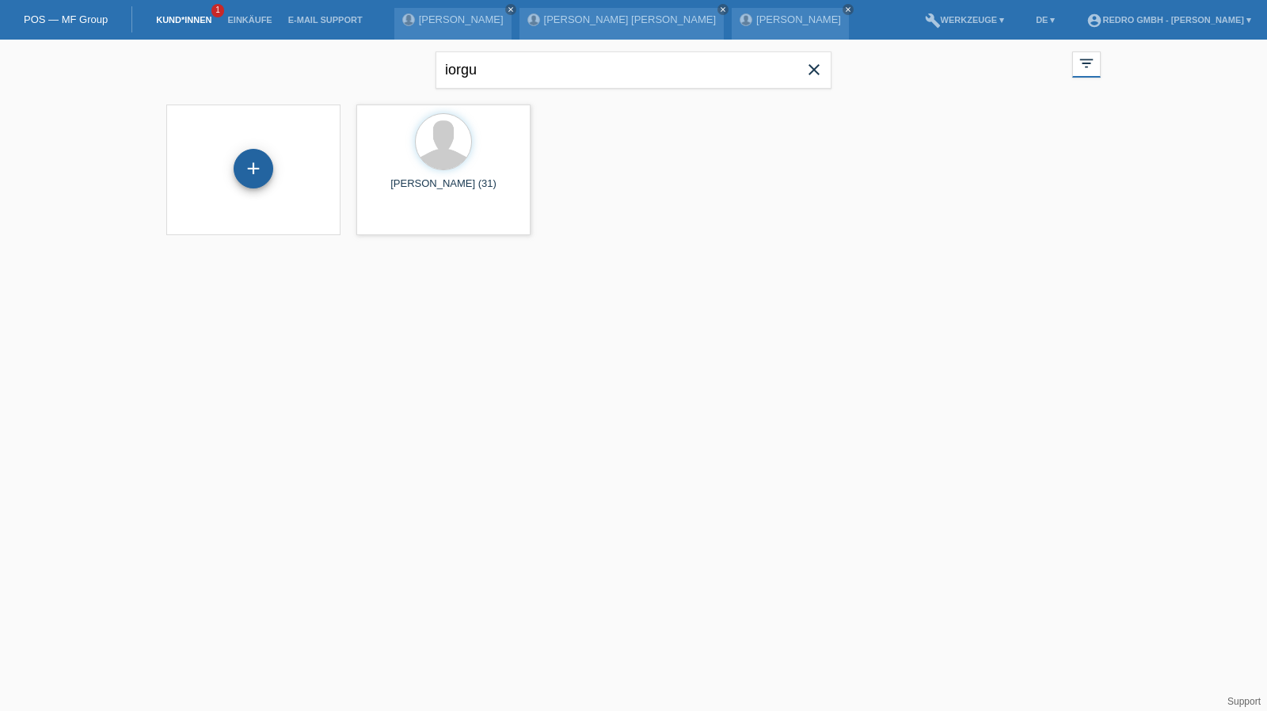
click at [269, 170] on div "+" at bounding box center [253, 168] width 38 height 27
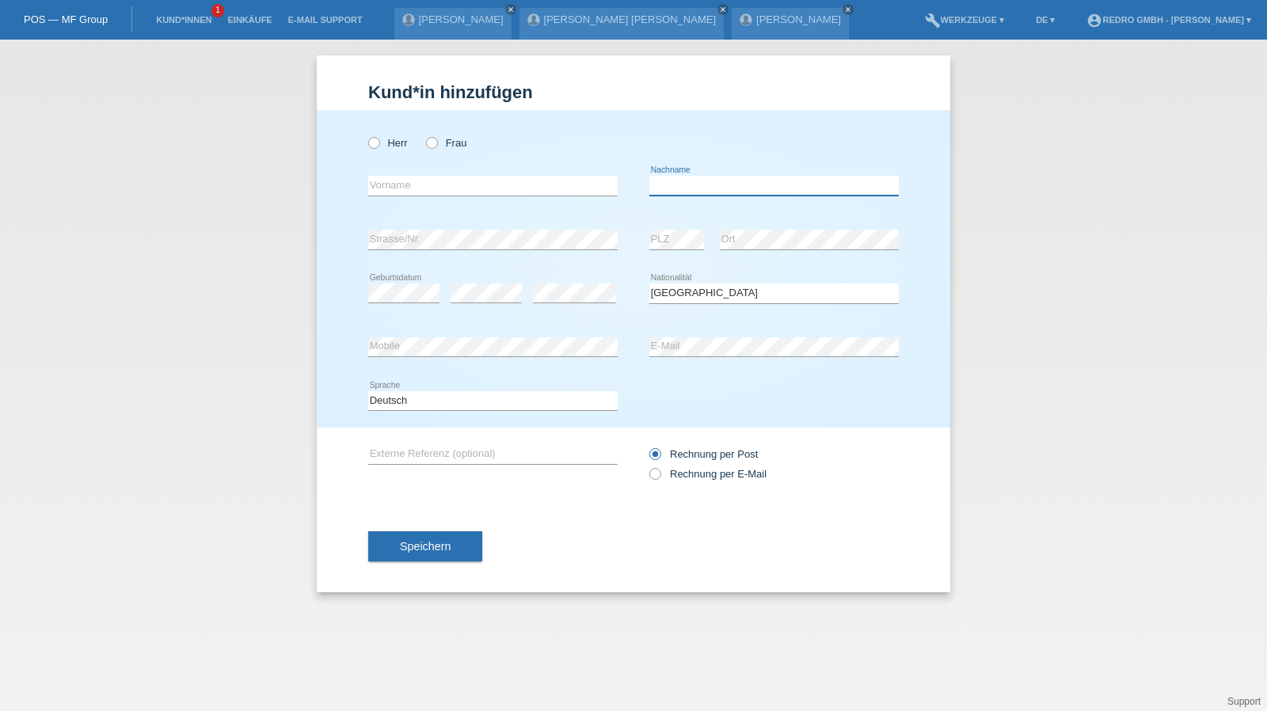
click at [745, 189] on input "text" at bounding box center [775, 186] width 250 height 20
type input "Fehér"
select select "CH"
click at [379, 408] on select "Deutsch Français Italiano English" at bounding box center [493, 400] width 250 height 19
select select "fr"
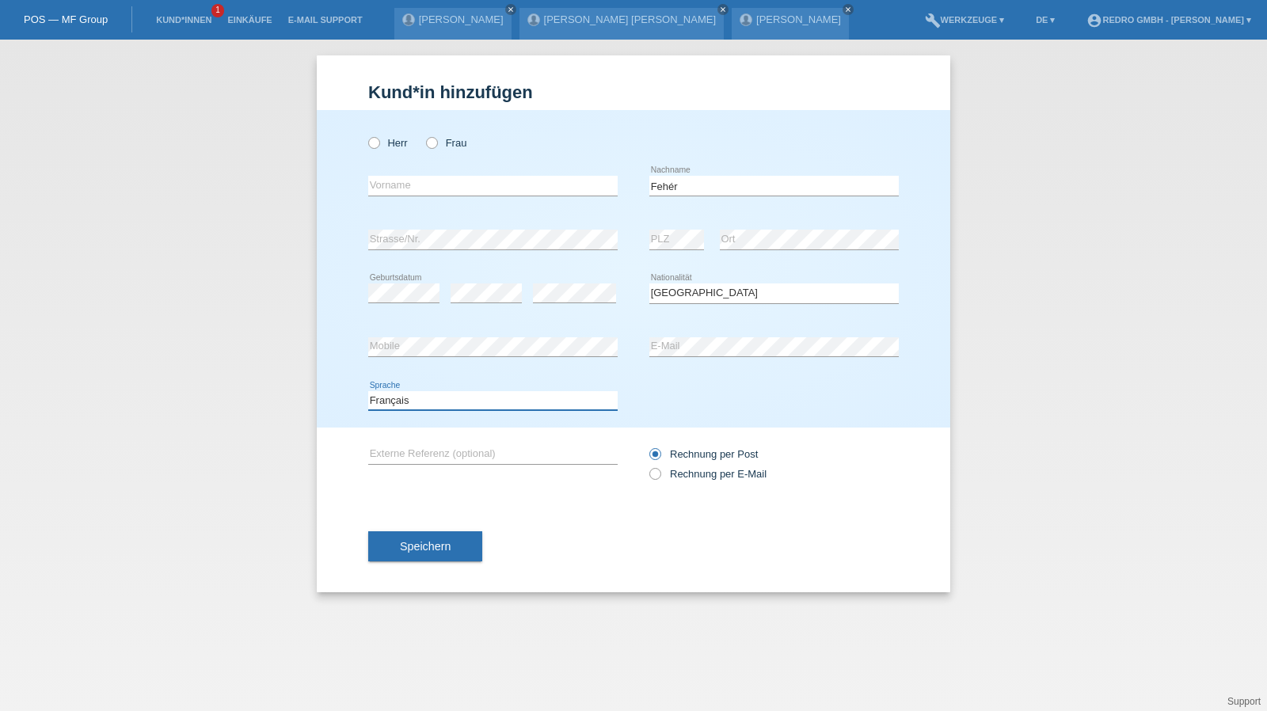
click at [368, 391] on select "Deutsch Français Italiano English" at bounding box center [493, 400] width 250 height 19
click at [400, 547] on span "Speichern" at bounding box center [425, 546] width 51 height 13
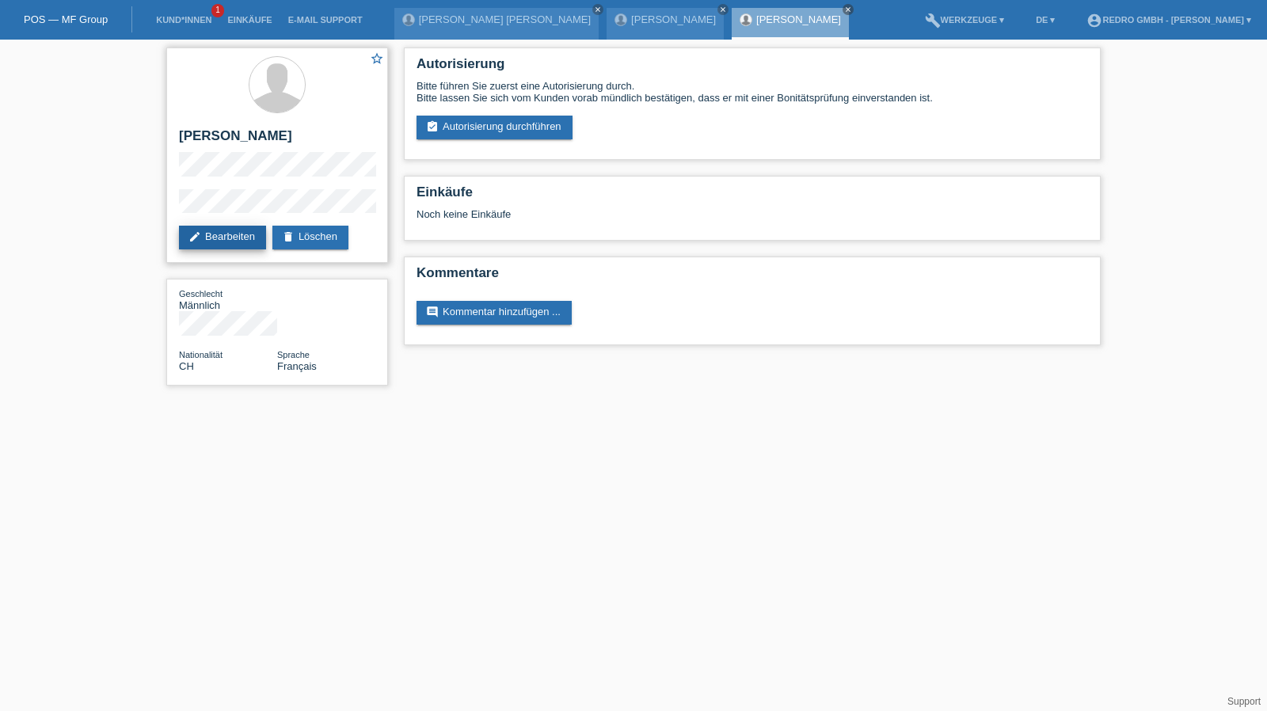
click at [246, 246] on link "edit Bearbeiten" at bounding box center [222, 238] width 87 height 24
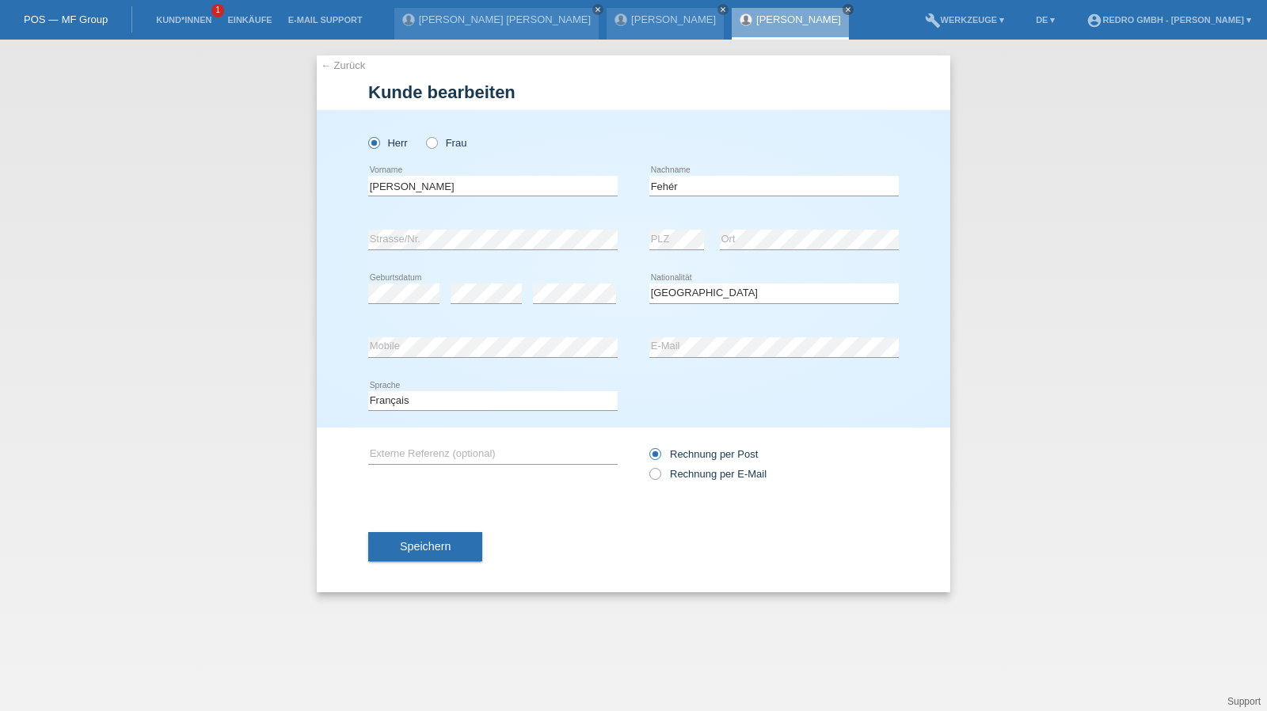
select select "CH"
click at [383, 400] on select "Deutsch Français Italiano English" at bounding box center [493, 400] width 250 height 19
select select "de"
click at [368, 391] on select "Deutsch Français Italiano English" at bounding box center [493, 400] width 250 height 19
click at [410, 523] on div "Speichern" at bounding box center [633, 547] width 531 height 92
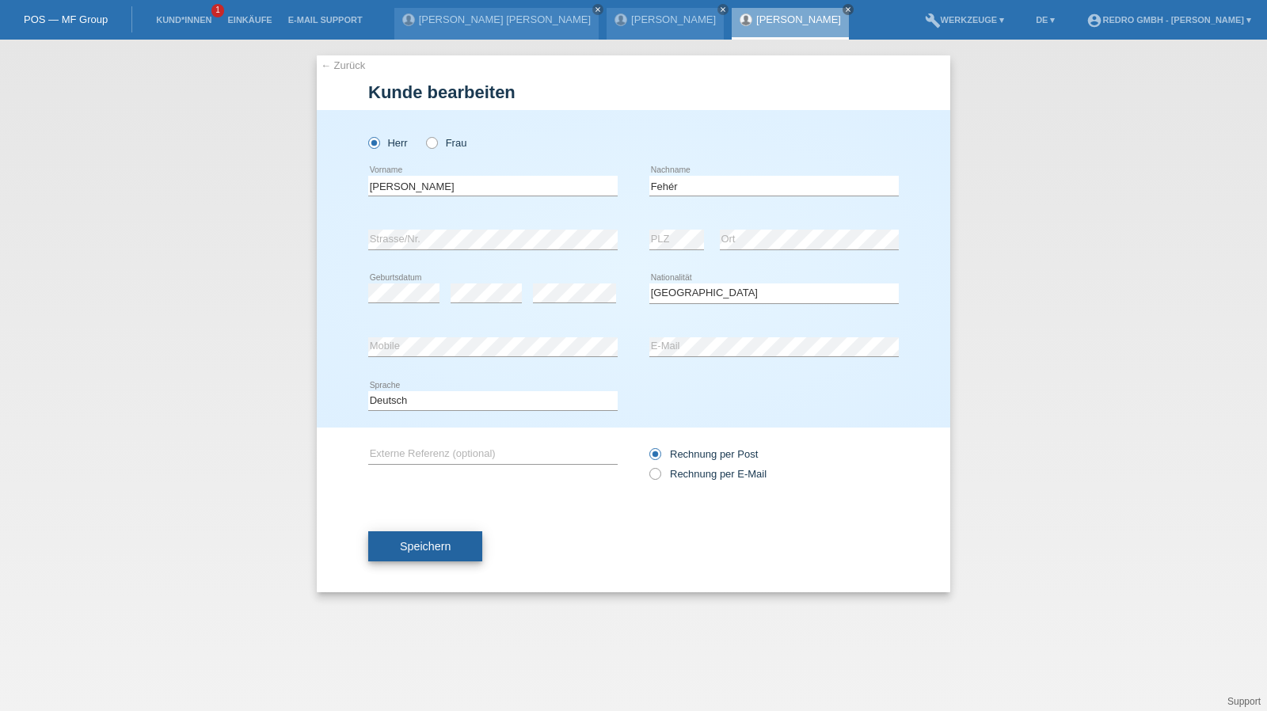
click at [406, 553] on button "Speichern" at bounding box center [425, 547] width 114 height 30
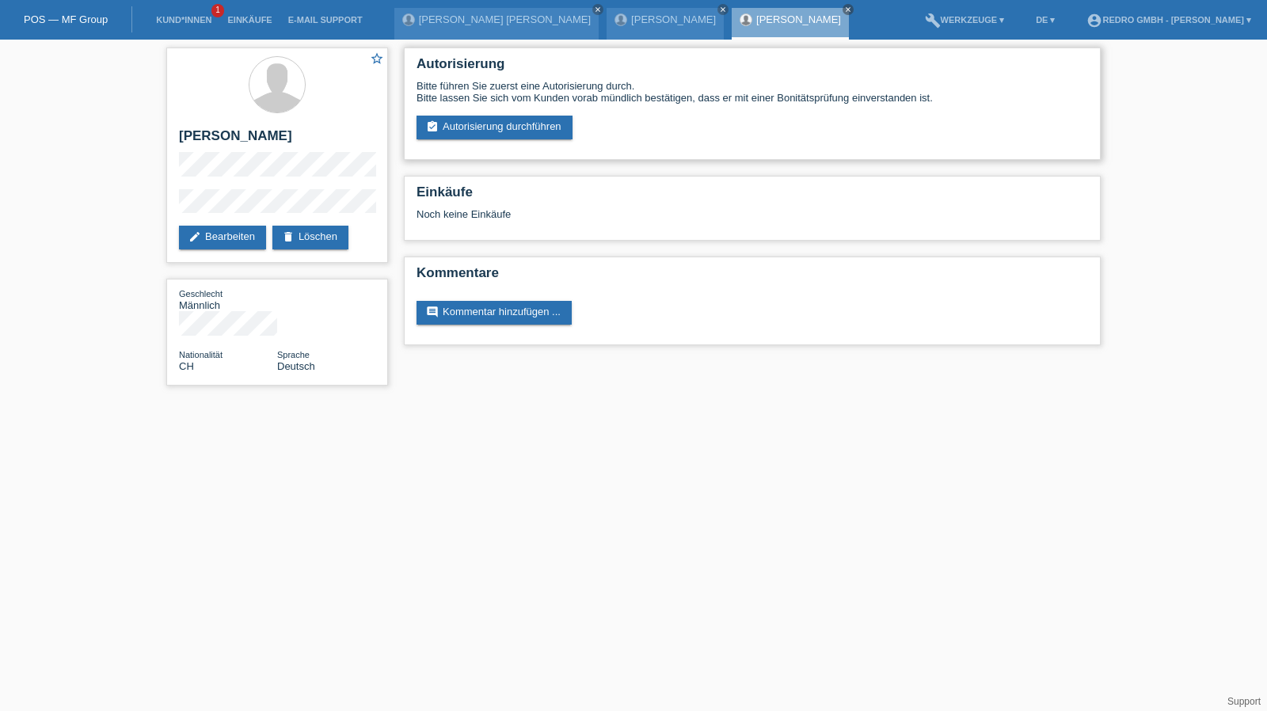
click at [474, 142] on div "Autorisierung Bitte führen Sie zuerst eine Autorisierung durch. Bitte lassen Si…" at bounding box center [752, 104] width 697 height 112
click at [480, 124] on link "assignment_turned_in Autorisierung durchführen" at bounding box center [495, 128] width 156 height 24
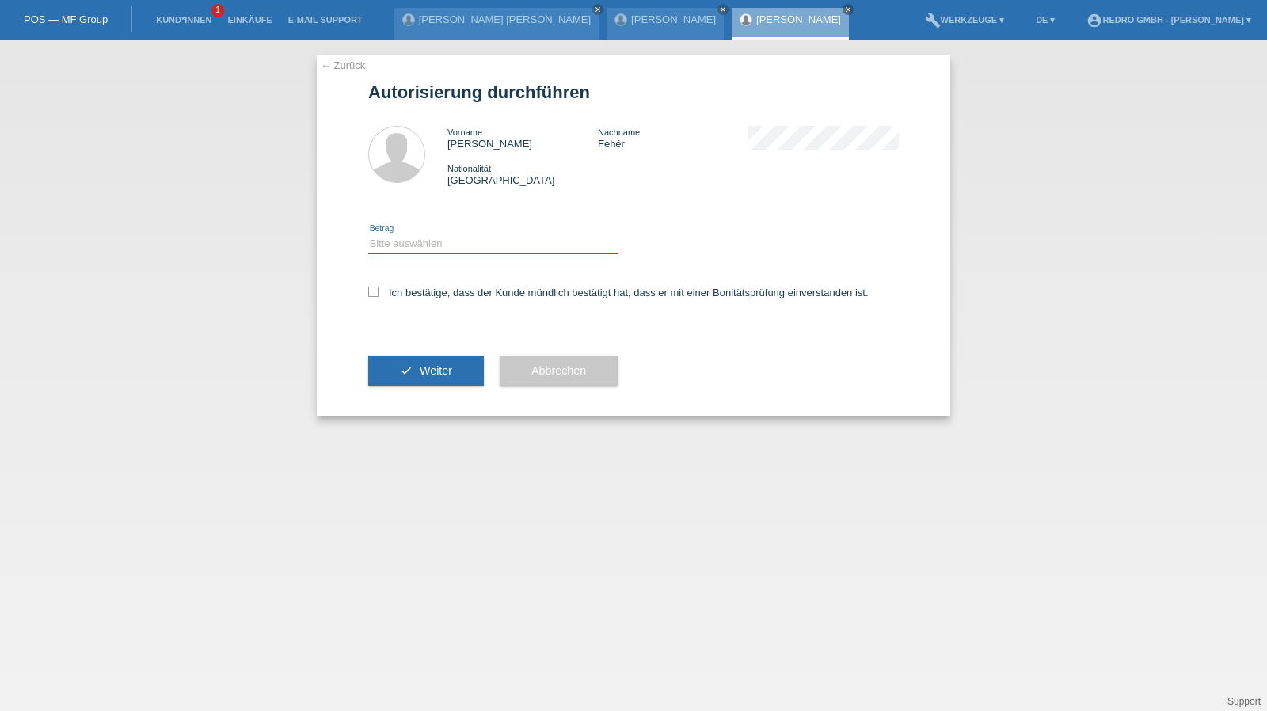
click at [433, 246] on select "Bitte auswählen CHF 1.00 - CHF 499.00 CHF 500.00 - CHF 1'999.00 CHF 2'000.00 - …" at bounding box center [493, 243] width 250 height 19
select select "1"
click at [368, 234] on select "Bitte auswählen CHF 1.00 - CHF 499.00 CHF 500.00 - CHF 1'999.00 CHF 2'000.00 - …" at bounding box center [493, 243] width 250 height 19
click at [412, 295] on label "Ich bestätige, dass der Kunde mündlich bestätigt hat, dass er mit einer Bonität…" at bounding box center [618, 293] width 501 height 12
click at [379, 295] on input "Ich bestätige, dass der Kunde mündlich bestätigt hat, dass er mit einer Bonität…" at bounding box center [373, 292] width 10 height 10
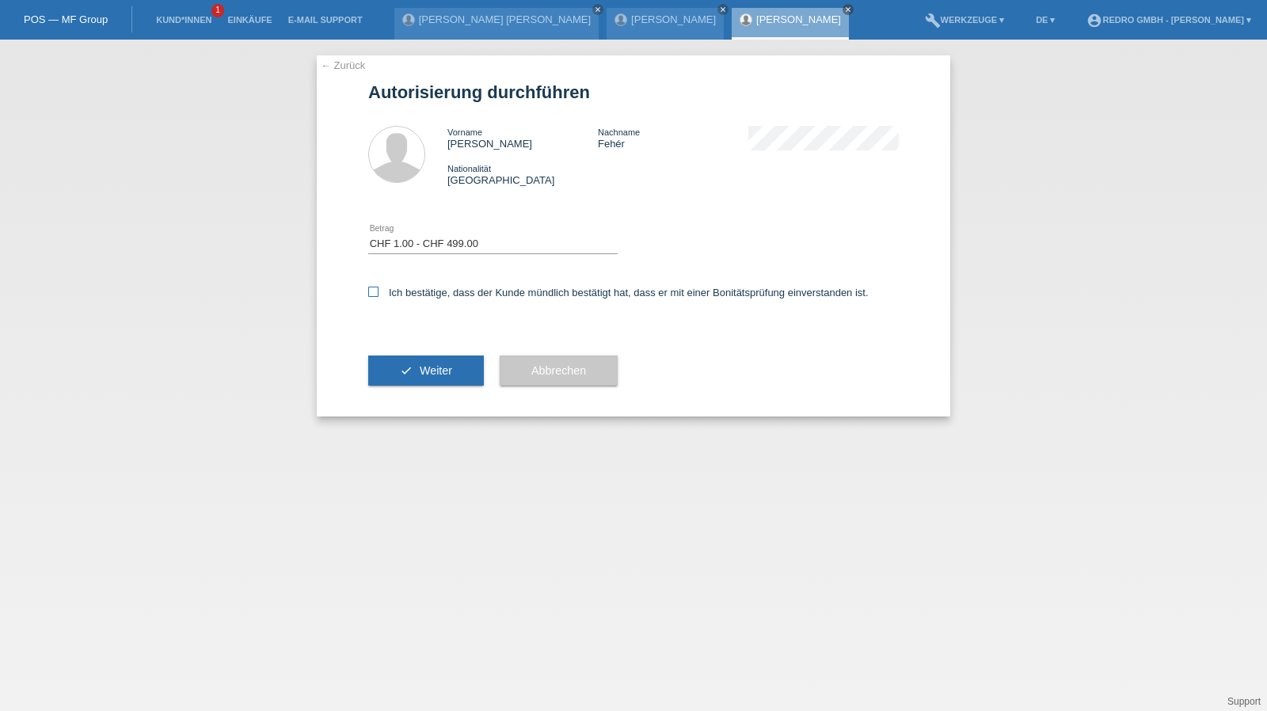
checkbox input "true"
click at [407, 391] on div "check Weiter" at bounding box center [426, 371] width 116 height 92
click at [407, 373] on icon "check" at bounding box center [406, 370] width 13 height 13
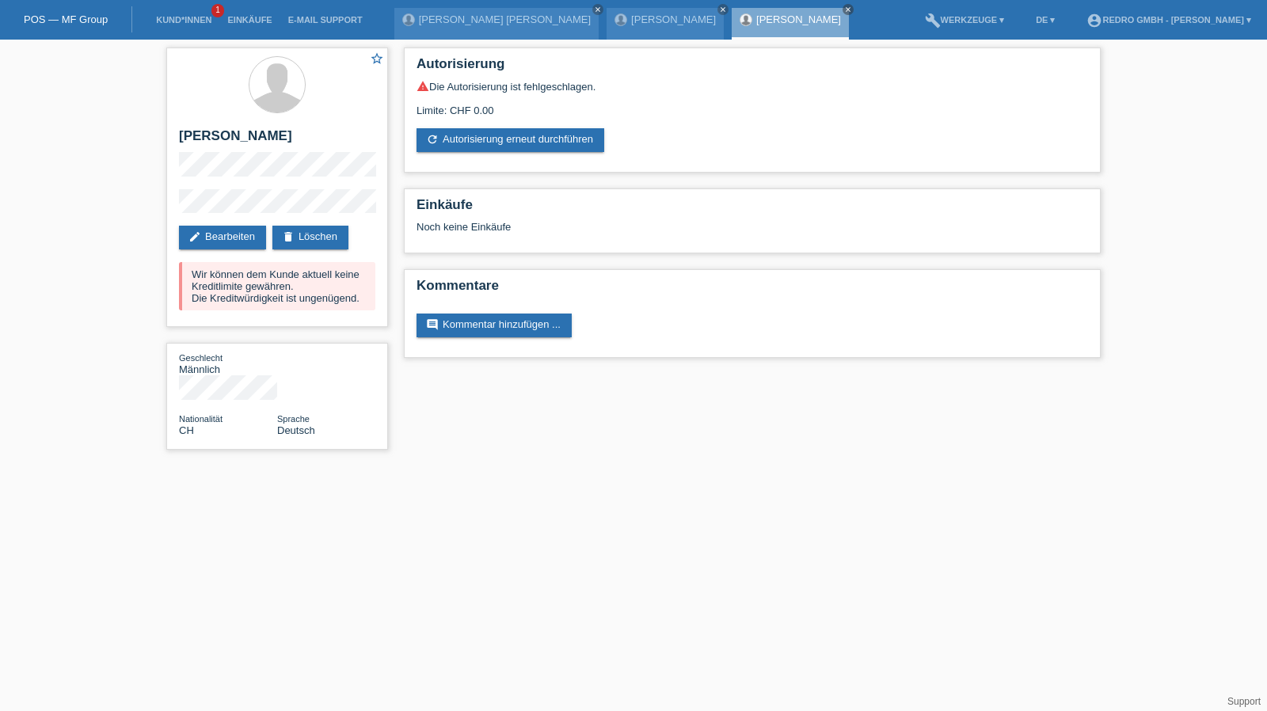
click at [171, 13] on li "Kund*innen 1" at bounding box center [183, 20] width 71 height 40
click at [171, 17] on link "Kund*innen" at bounding box center [183, 20] width 71 height 10
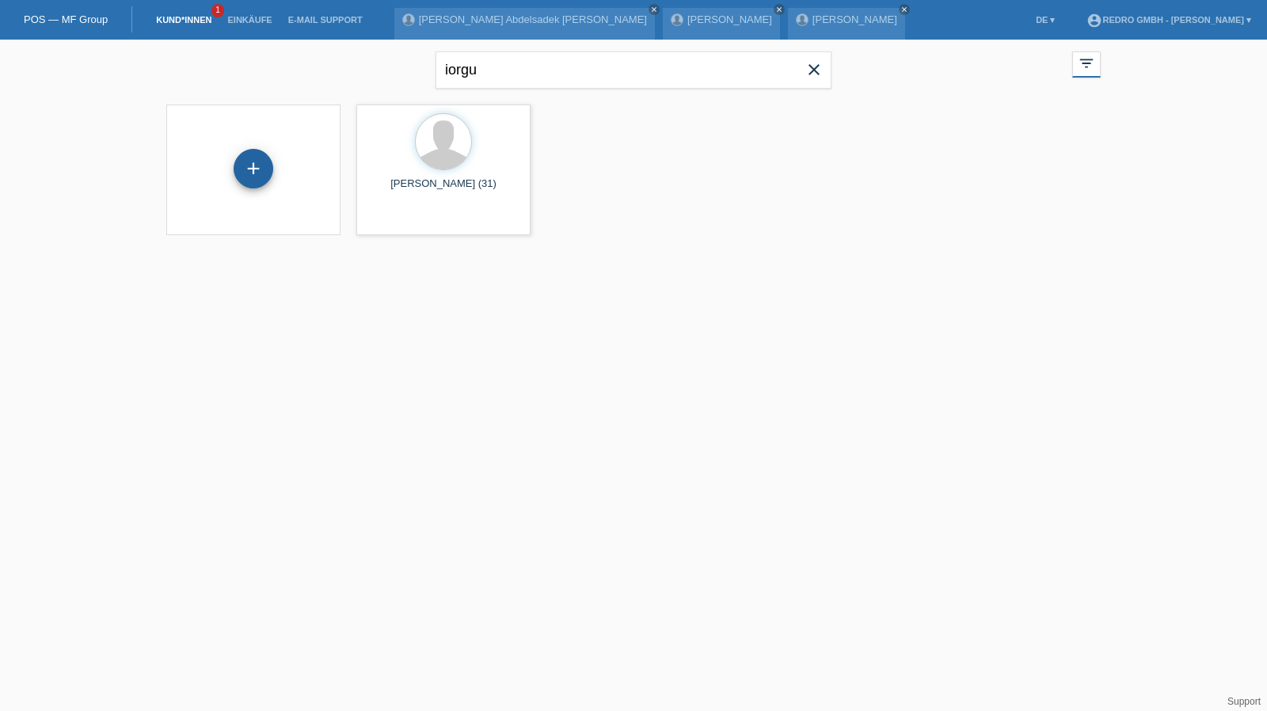
click at [268, 164] on div "+" at bounding box center [253, 168] width 38 height 27
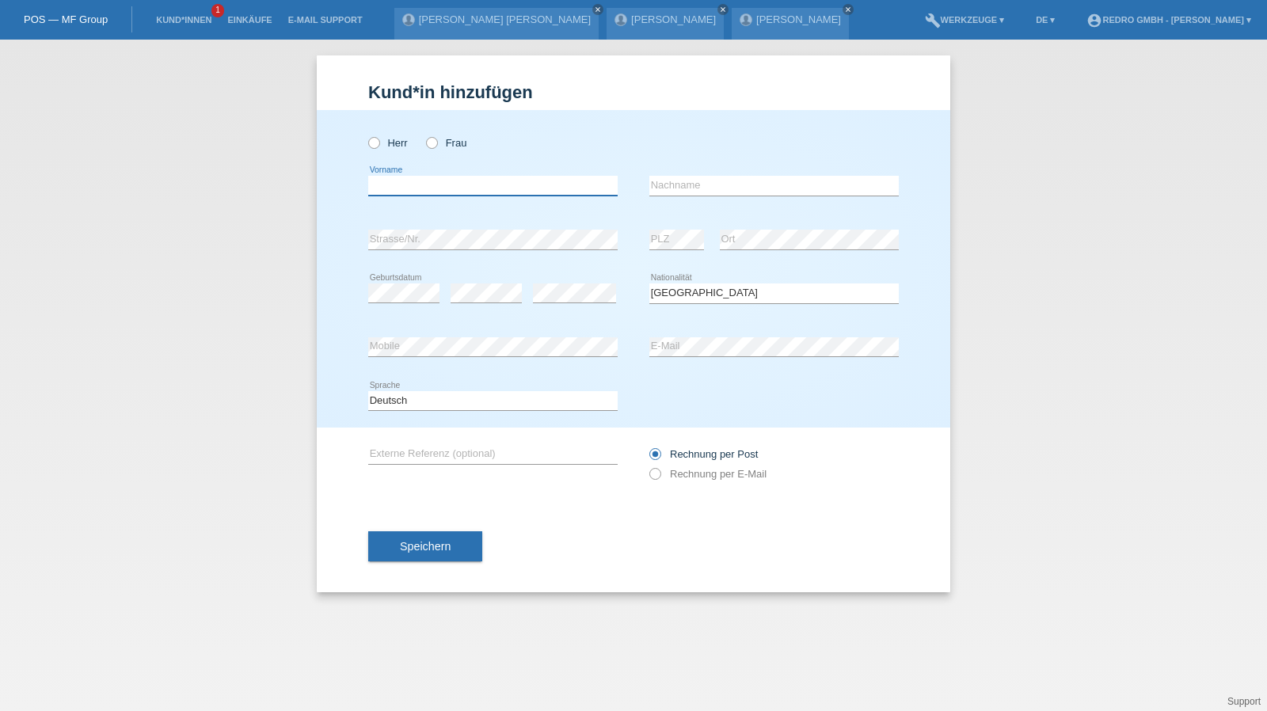
click at [418, 192] on input "text" at bounding box center [493, 186] width 250 height 20
type input "Enes"
type input "Calikusu"
click at [404, 541] on span "Speichern" at bounding box center [425, 546] width 51 height 13
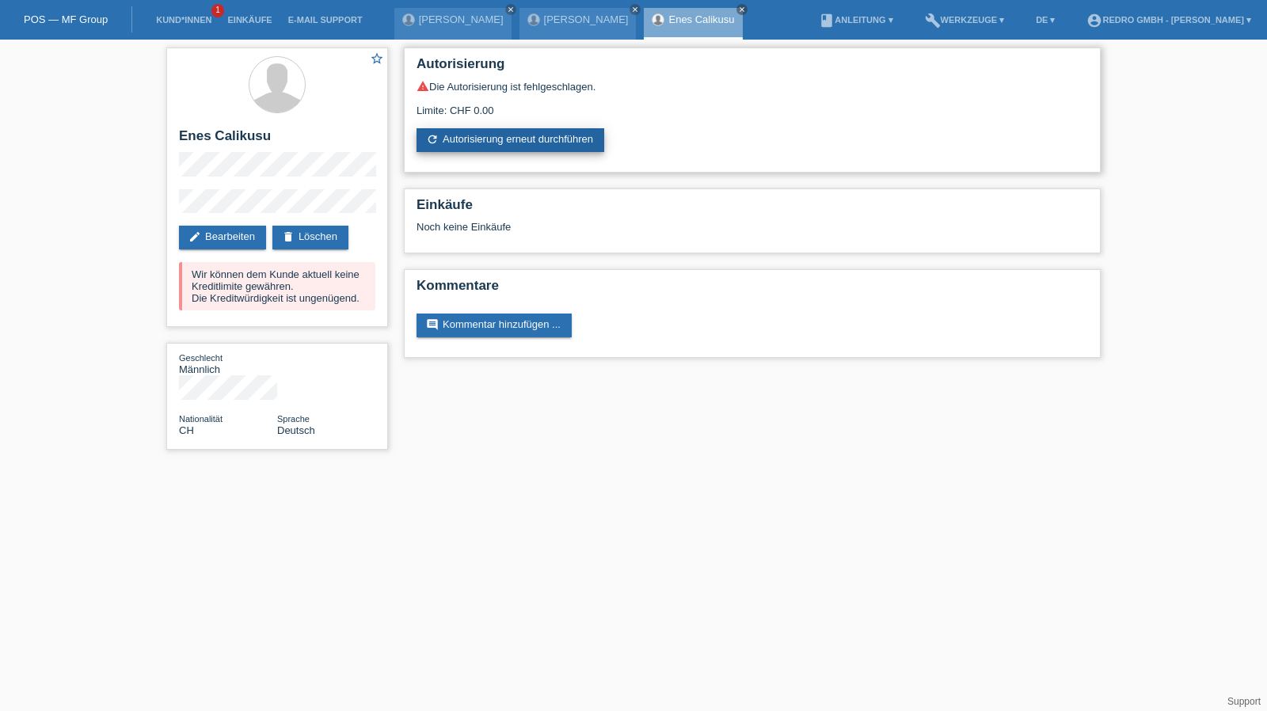
click at [548, 149] on link "refresh Autorisierung erneut durchführen" at bounding box center [511, 140] width 188 height 24
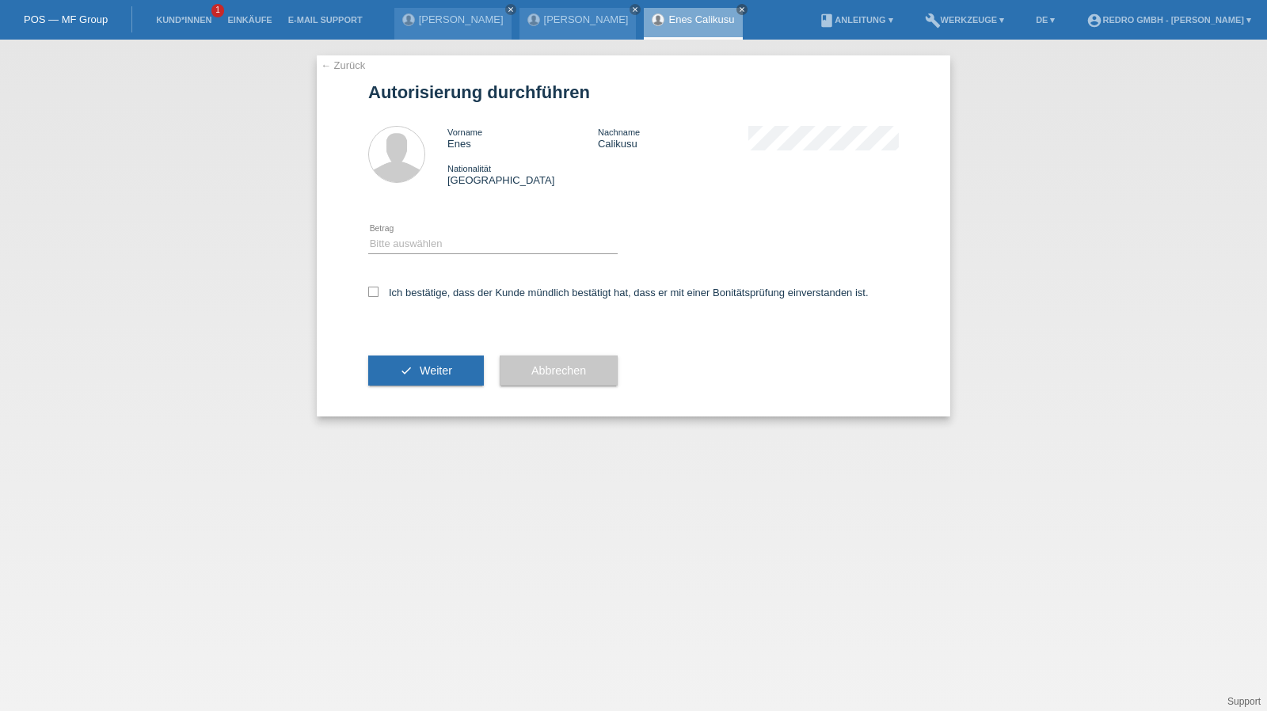
click at [455, 254] on icon at bounding box center [493, 253] width 250 height 1
click at [443, 245] on select "Bitte auswählen CHF 1.00 - CHF 499.00 CHF 500.00 - CHF 1'999.00 CHF 2'000.00 - …" at bounding box center [493, 243] width 250 height 19
select select "1"
click at [368, 234] on select "Bitte auswählen CHF 1.00 - CHF 499.00 CHF 500.00 - CHF 1'999.00 CHF 2'000.00 - …" at bounding box center [493, 243] width 250 height 19
click at [415, 290] on label "Ich bestätige, dass der Kunde mündlich bestätigt hat, dass er mit einer Bonität…" at bounding box center [618, 293] width 501 height 12
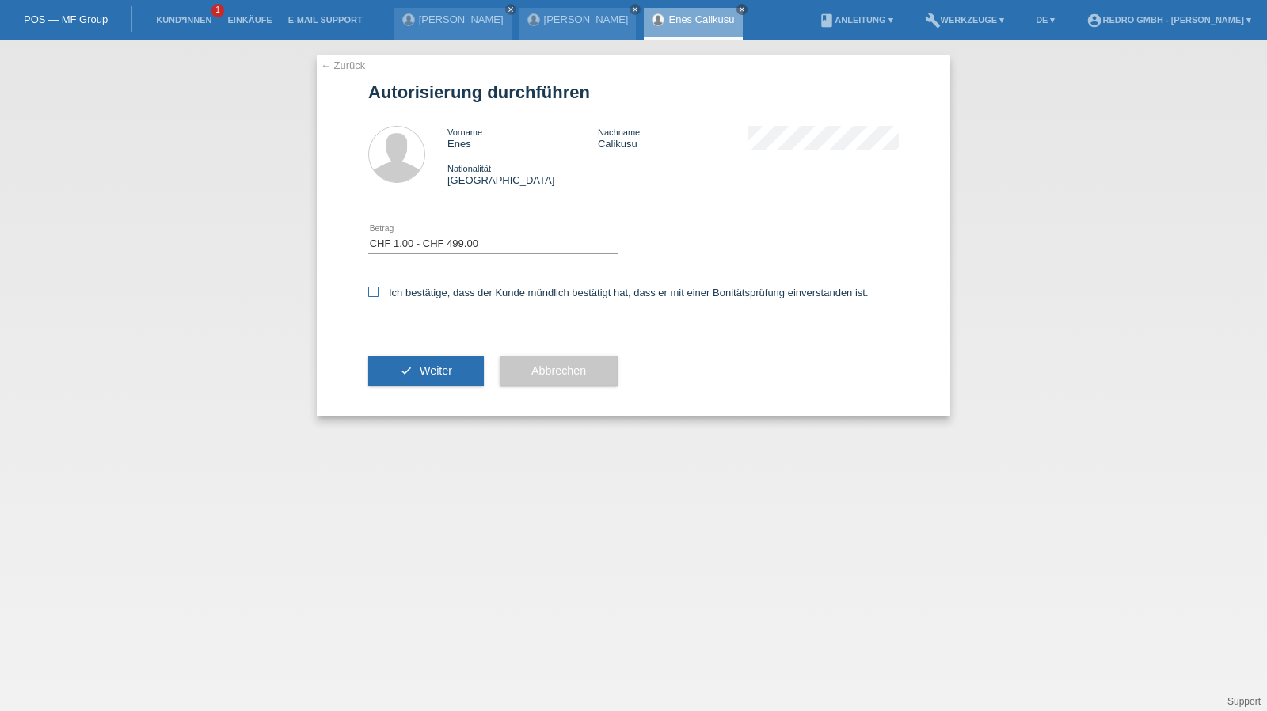
click at [379, 290] on input "Ich bestätige, dass der Kunde mündlich bestätigt hat, dass er mit einer Bonität…" at bounding box center [373, 292] width 10 height 10
checkbox input "true"
click at [409, 372] on button "check Weiter" at bounding box center [426, 371] width 116 height 30
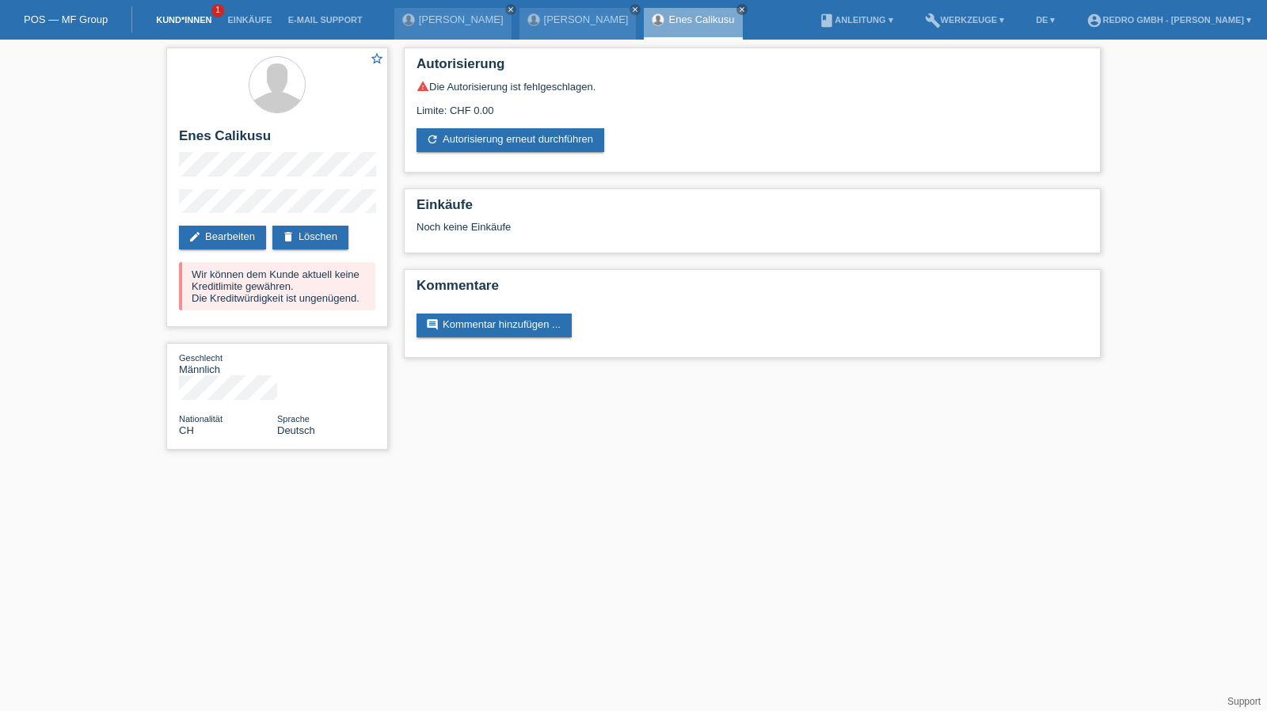
click at [181, 18] on link "Kund*innen" at bounding box center [183, 20] width 71 height 10
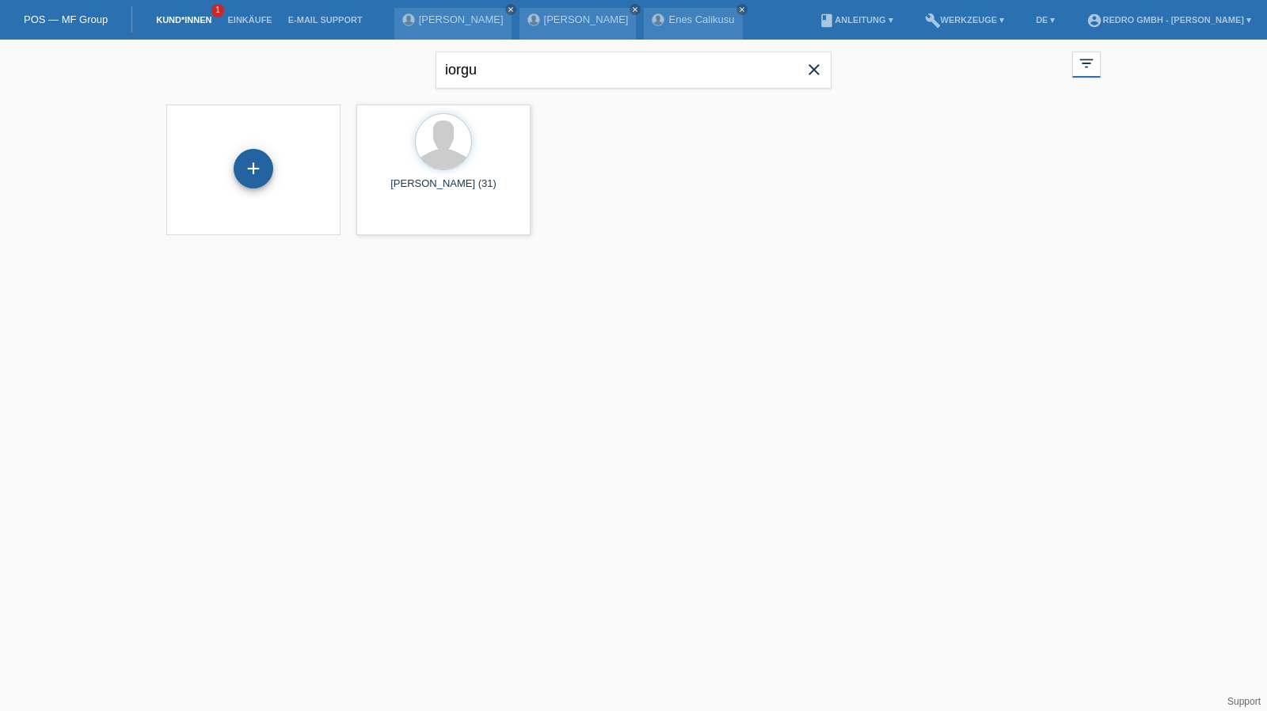
click at [257, 167] on div "+" at bounding box center [254, 169] width 40 height 40
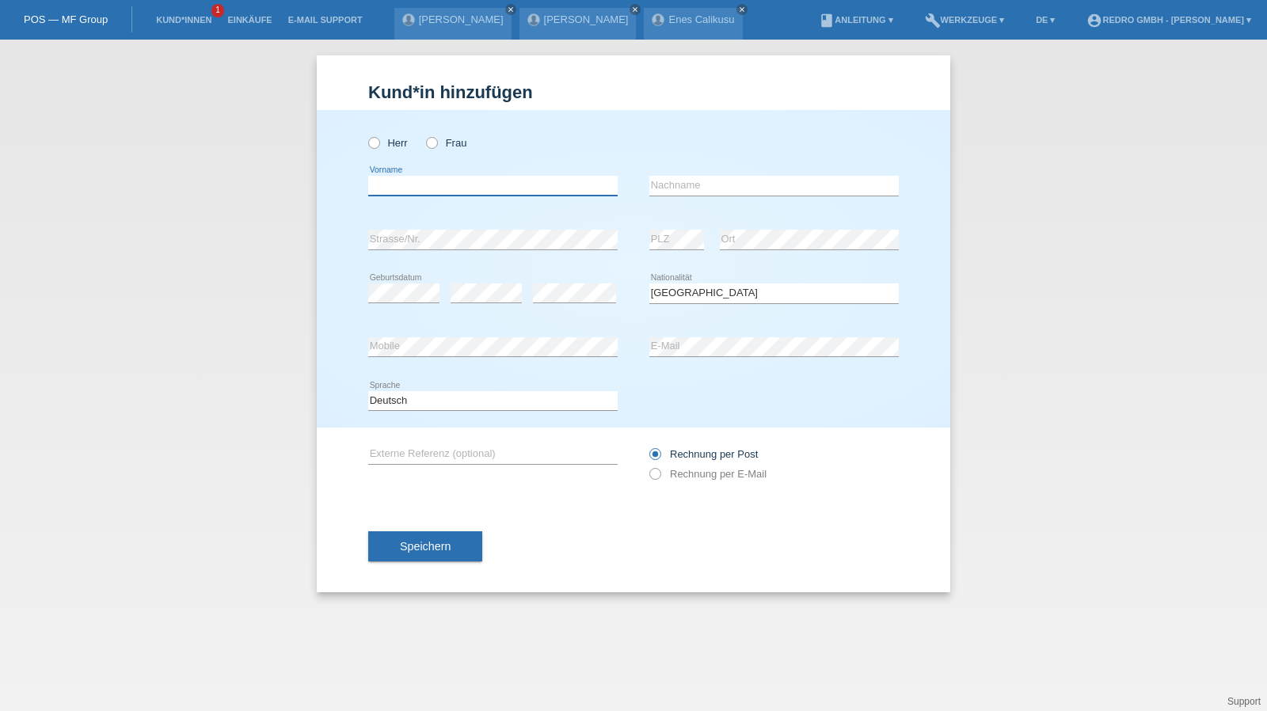
click at [500, 177] on input "text" at bounding box center [493, 186] width 250 height 20
type input "[PERSON_NAME]"
type input "Gouveia"
click at [721, 181] on input "Gouveia" at bounding box center [775, 186] width 250 height 20
select select "CH"
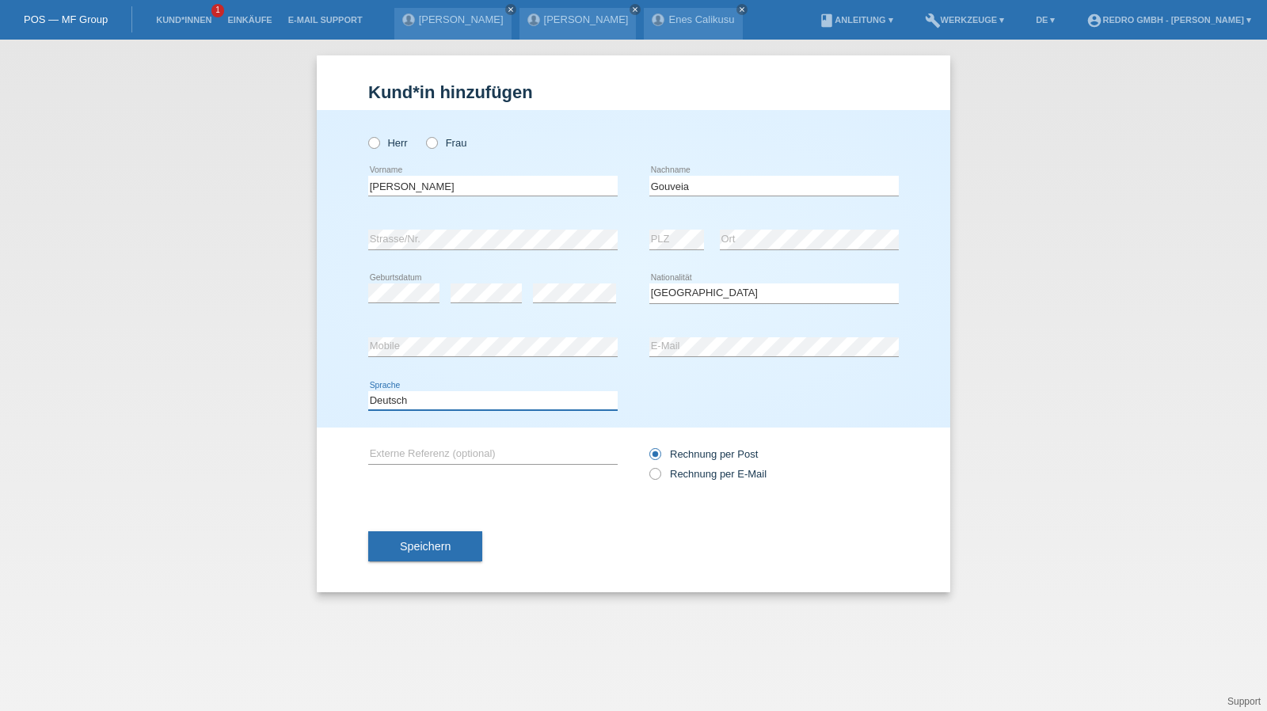
click at [448, 406] on select "Deutsch Français Italiano English" at bounding box center [493, 400] width 250 height 19
select select "fr"
click at [368, 391] on select "Deutsch Français Italiano English" at bounding box center [493, 400] width 250 height 19
click at [415, 524] on div "Speichern" at bounding box center [633, 547] width 531 height 92
click at [411, 536] on button "Speichern" at bounding box center [425, 547] width 114 height 30
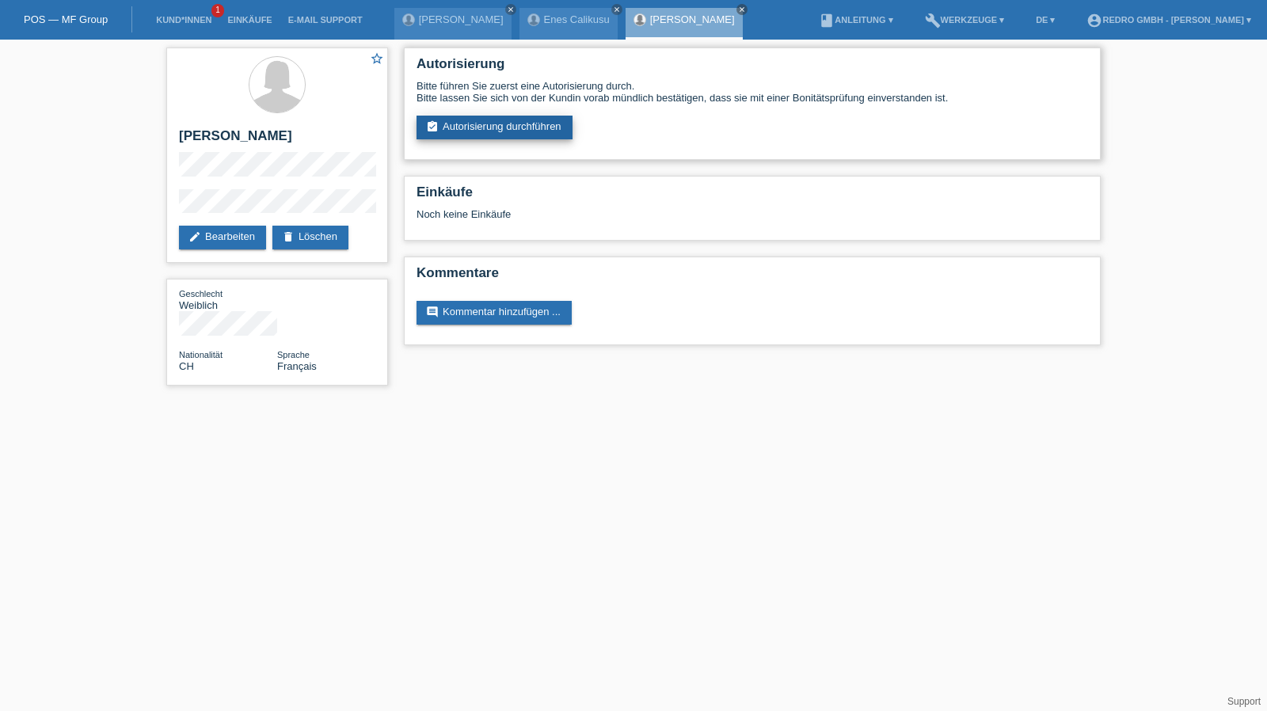
click at [478, 131] on link "assignment_turned_in Autorisierung durchführen" at bounding box center [495, 128] width 156 height 24
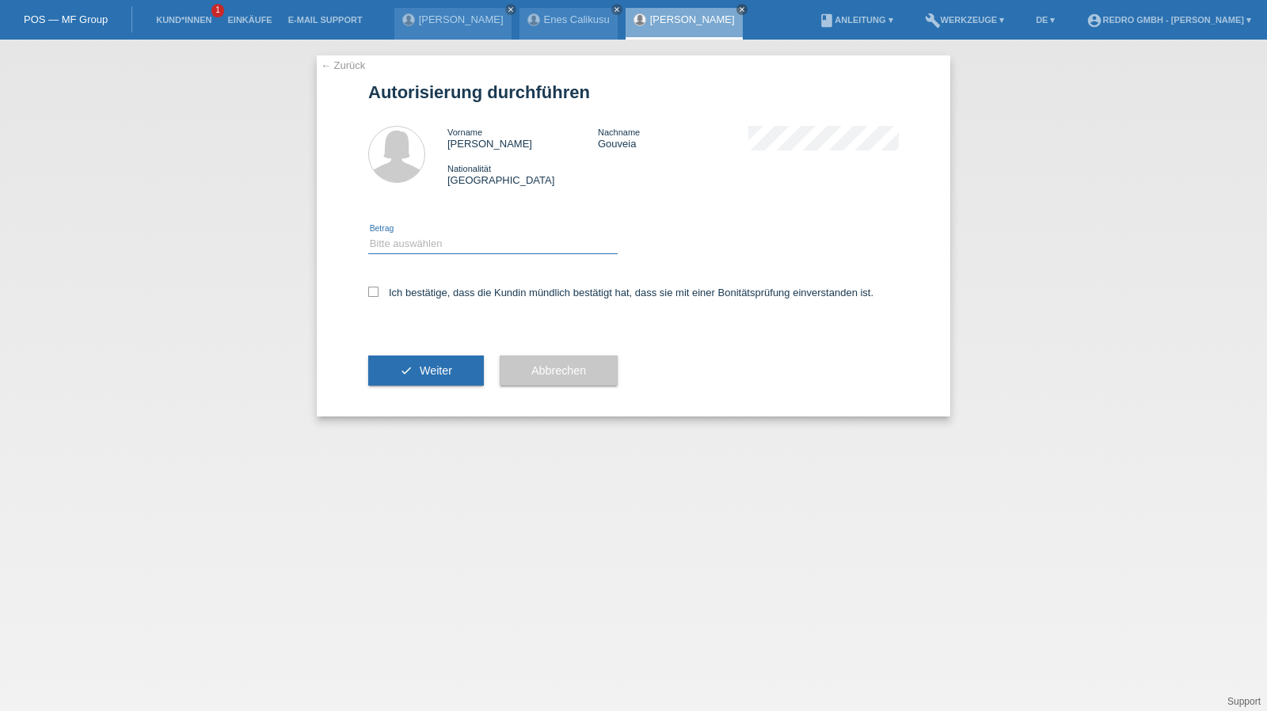
click at [444, 238] on select "Bitte auswählen CHF 1.00 - CHF 499.00 CHF 500.00 - CHF 1'999.00 CHF 2'000.00 - …" at bounding box center [493, 243] width 250 height 19
select select "1"
click at [368, 234] on select "Bitte auswählen CHF 1.00 - CHF 499.00 CHF 500.00 - CHF 1'999.00 CHF 2'000.00 - …" at bounding box center [493, 243] width 250 height 19
click at [418, 291] on label "Ich bestätige, dass die Kundin mündlich bestätigt hat, dass sie mit einer Bonit…" at bounding box center [620, 293] width 505 height 12
click at [379, 291] on input "Ich bestätige, dass die Kundin mündlich bestätigt hat, dass sie mit einer Bonit…" at bounding box center [373, 292] width 10 height 10
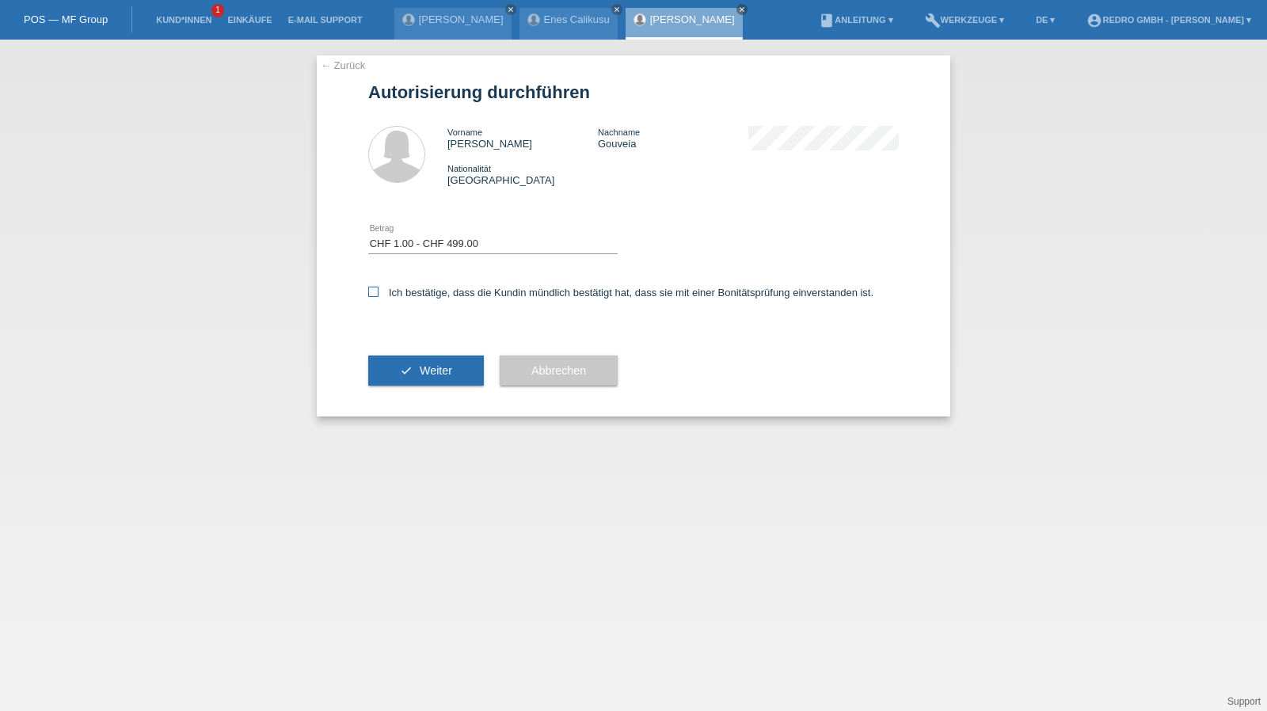
checkbox input "true"
click at [414, 351] on div "check Weiter" at bounding box center [426, 371] width 116 height 92
click at [407, 363] on button "check Weiter" at bounding box center [426, 371] width 116 height 30
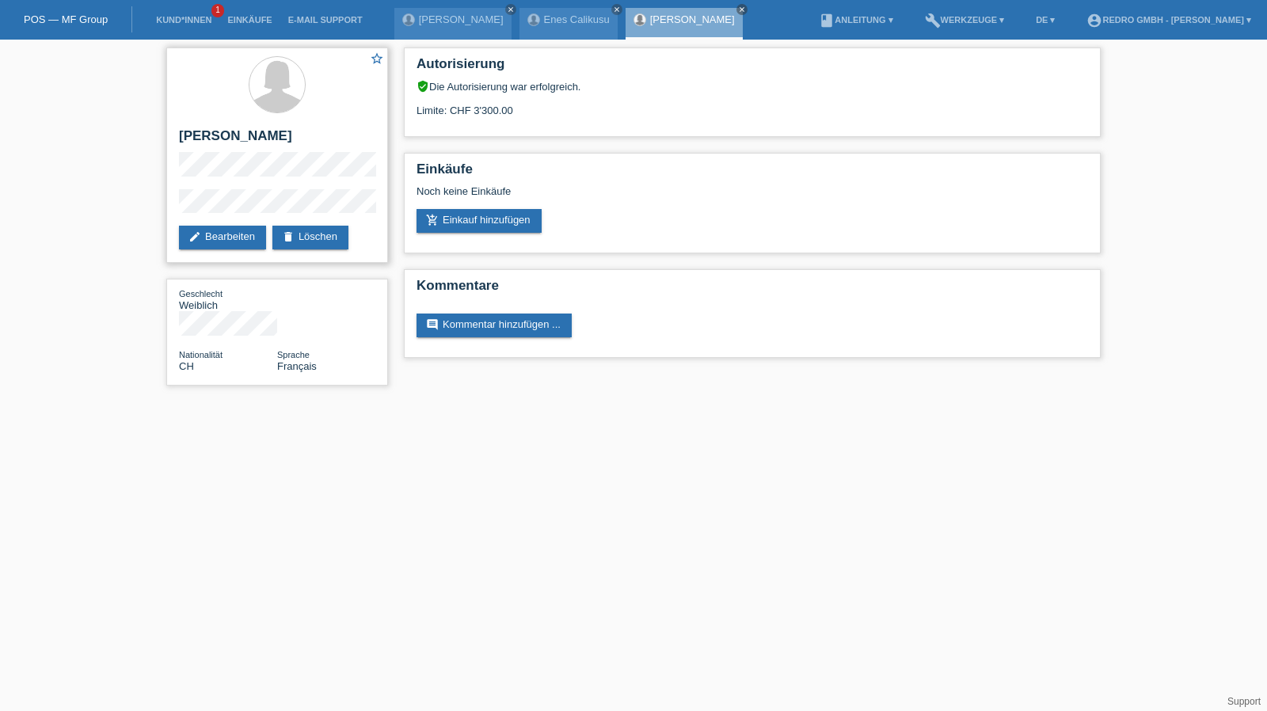
click at [250, 131] on h2 "[PERSON_NAME]" at bounding box center [277, 140] width 196 height 24
copy div "[PERSON_NAME]"
click at [141, 205] on div "star_border [PERSON_NAME] edit Bearbeiten delete Löschen Geschlecht Weiblich Na…" at bounding box center [633, 221] width 1267 height 362
